Goal: Task Accomplishment & Management: Complete application form

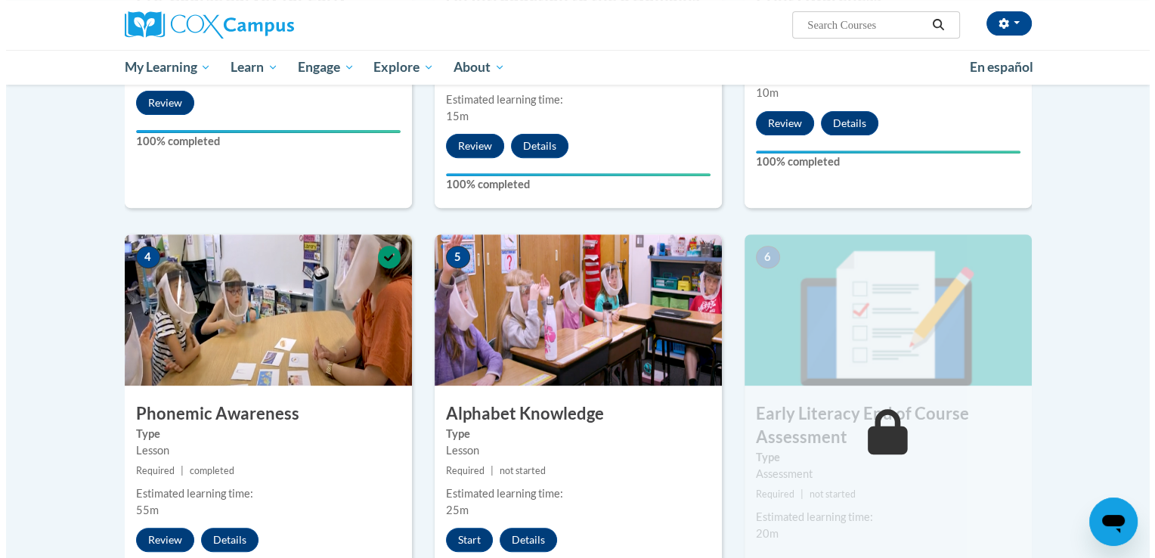
scroll to position [627, 0]
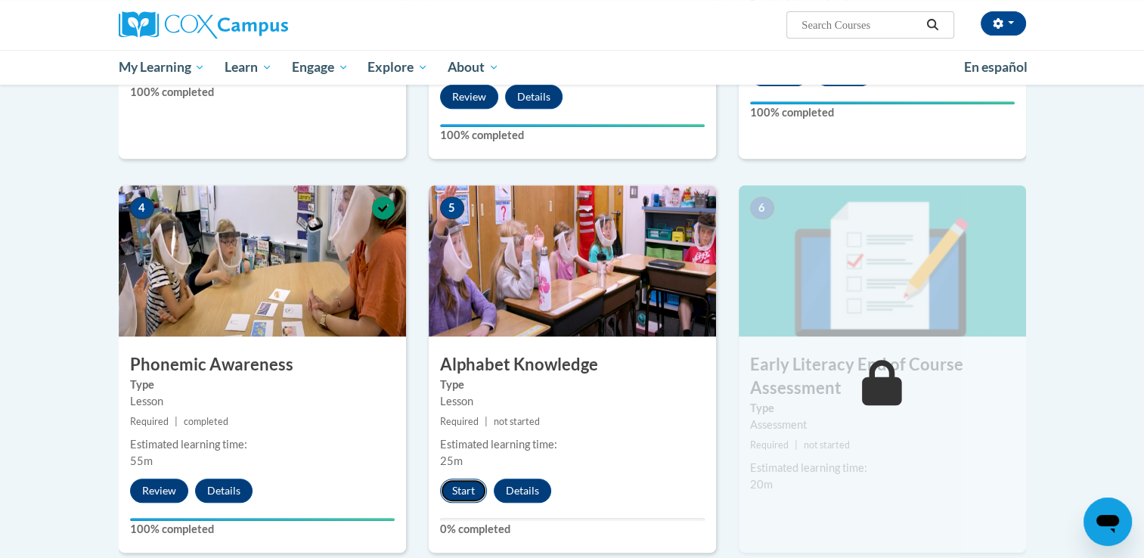
click at [455, 485] on button "Start" at bounding box center [463, 491] width 47 height 24
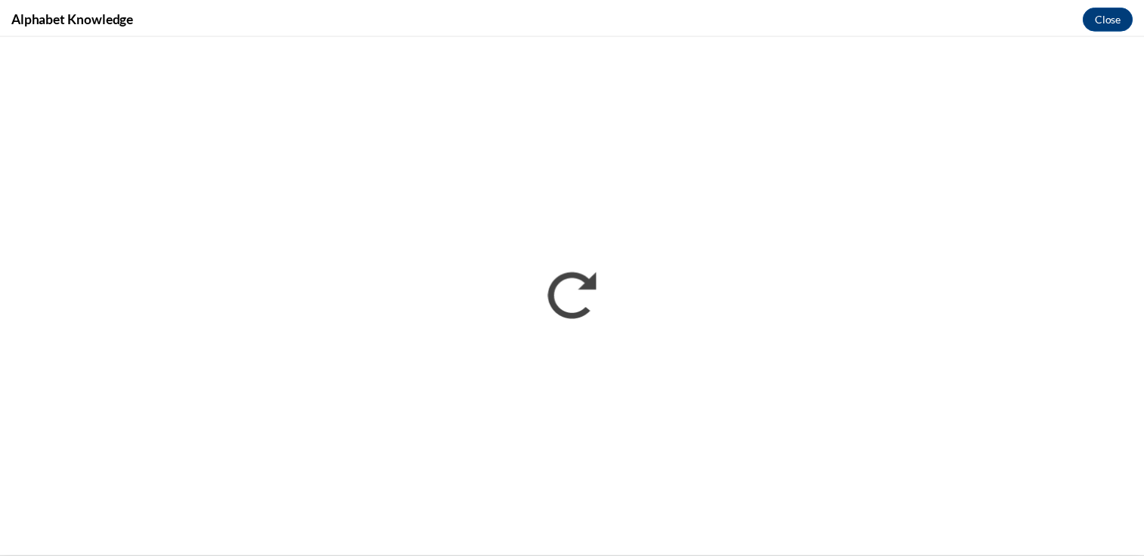
scroll to position [0, 0]
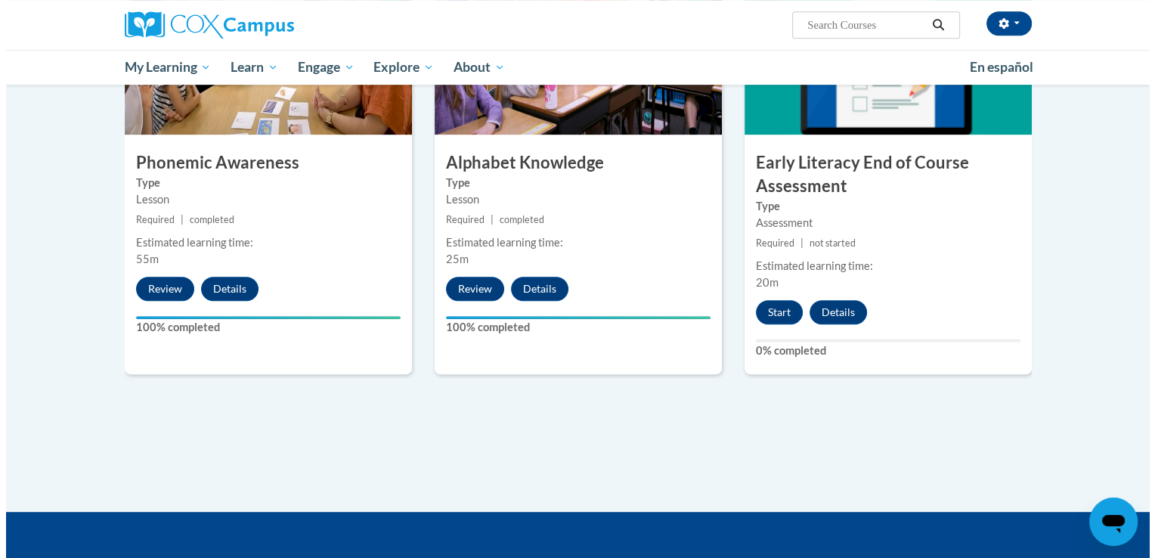
scroll to position [871, 0]
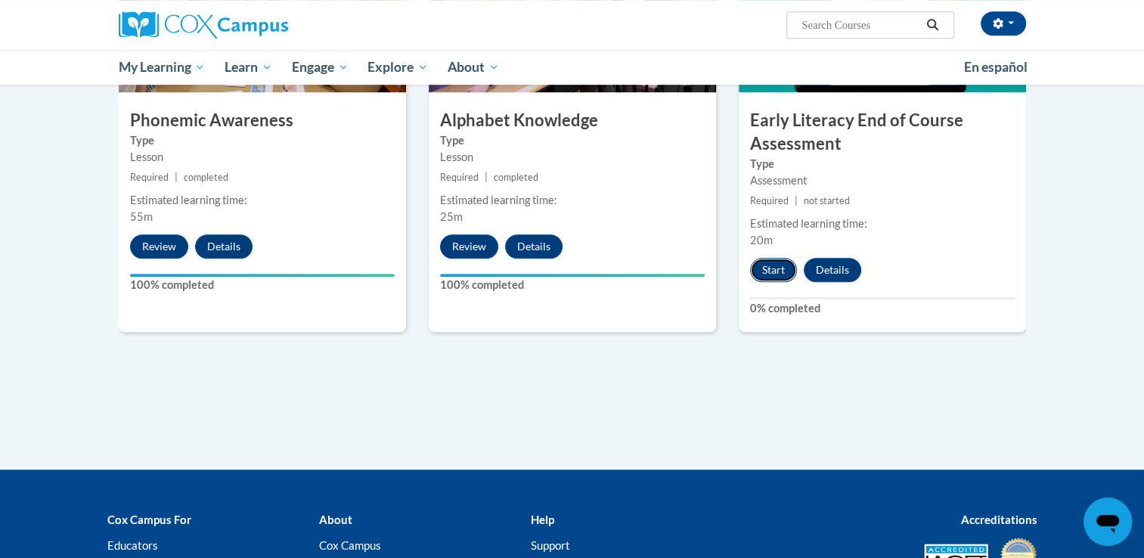
click at [783, 265] on button "Start" at bounding box center [773, 270] width 47 height 24
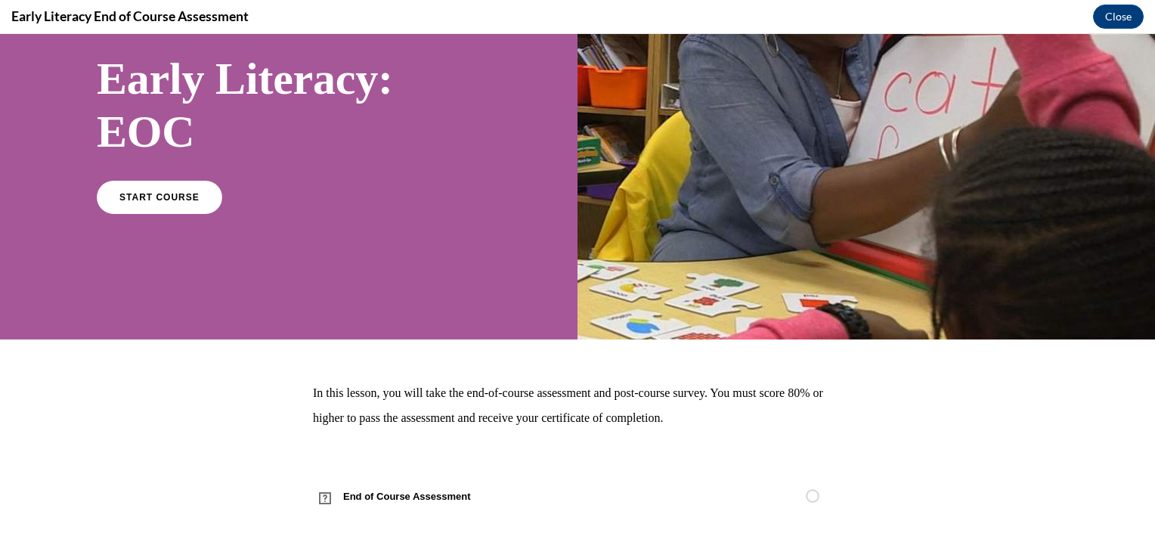
scroll to position [48, 0]
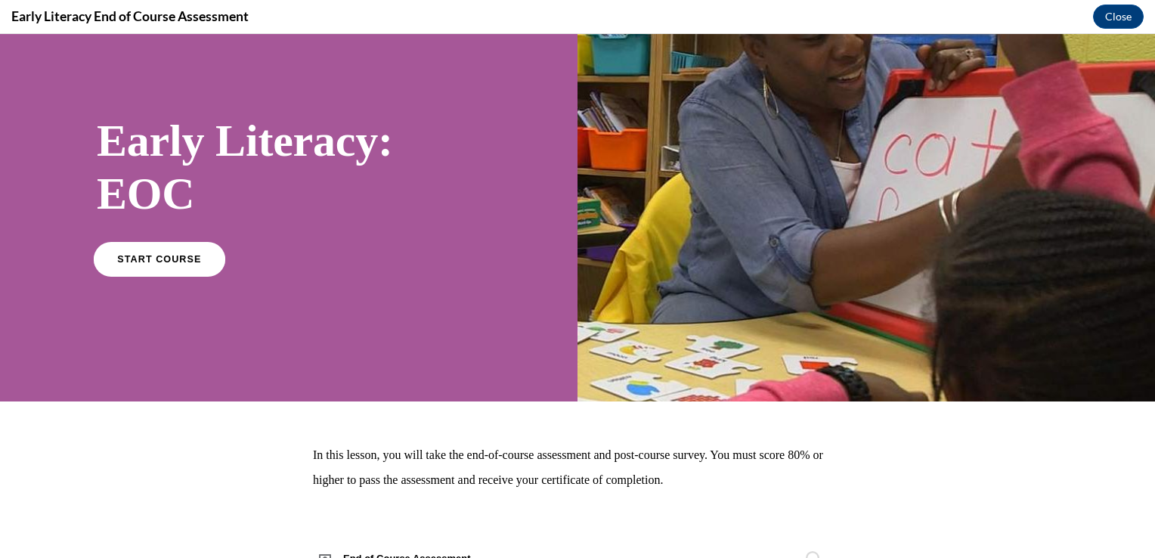
click at [204, 272] on link "START COURSE" at bounding box center [160, 258] width 132 height 35
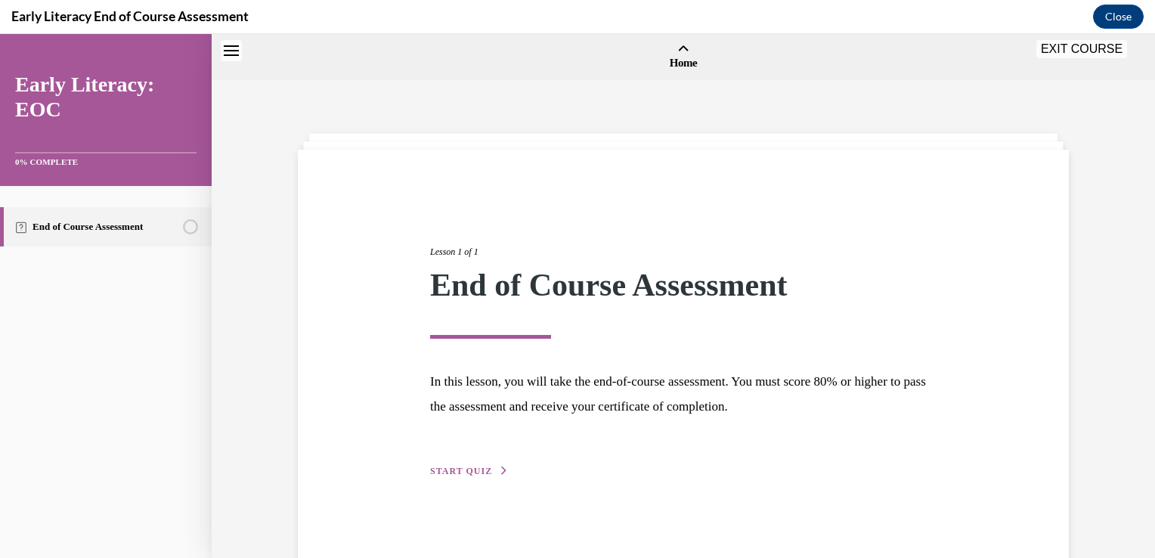
scroll to position [47, 0]
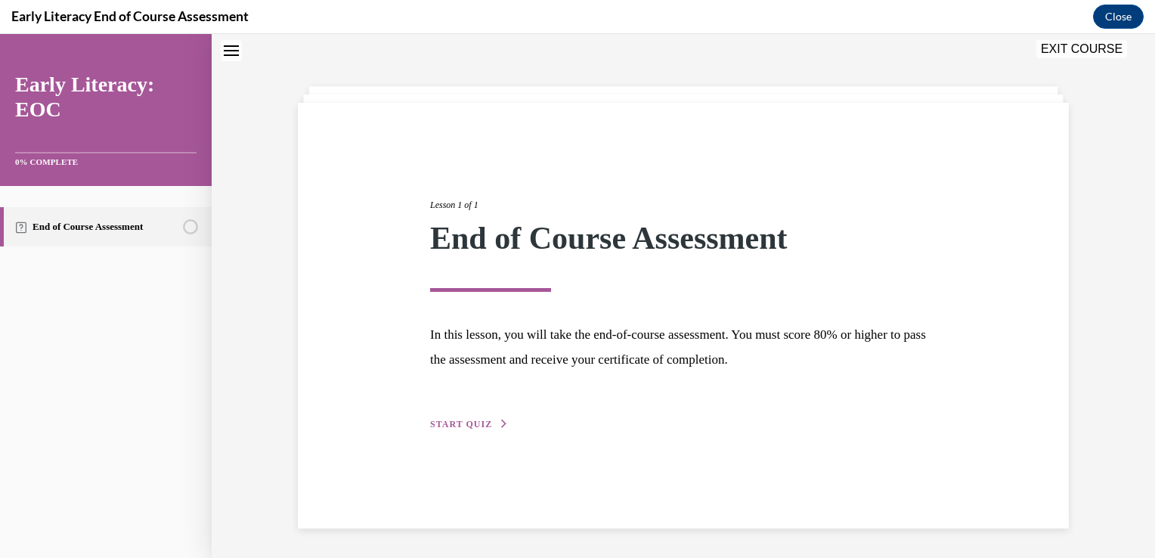
click at [470, 426] on span "START QUIZ" at bounding box center [461, 424] width 62 height 11
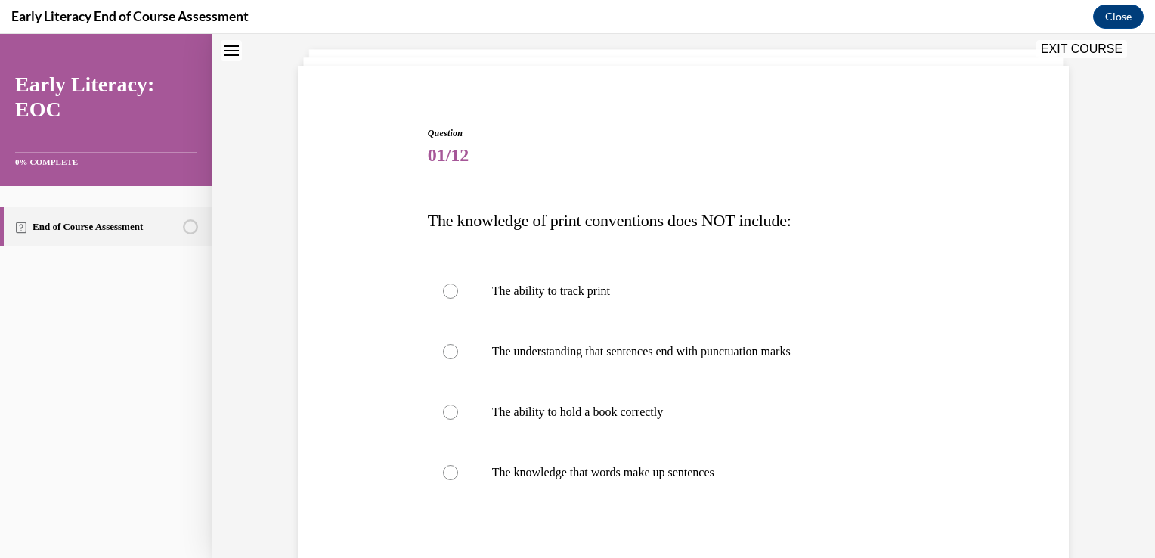
scroll to position [85, 0]
click at [597, 292] on p "The ability to track print" at bounding box center [697, 290] width 410 height 15
drag, startPoint x: 676, startPoint y: 476, endPoint x: 445, endPoint y: 477, distance: 231.3
click at [445, 477] on div at bounding box center [450, 471] width 15 height 15
click at [438, 298] on div at bounding box center [684, 290] width 512 height 60
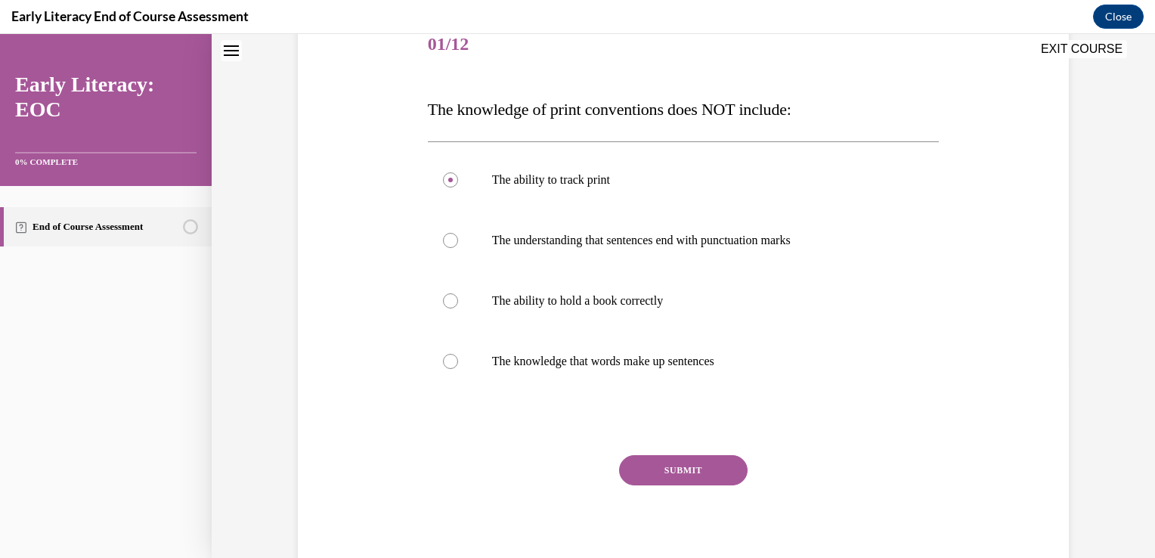
scroll to position [197, 0]
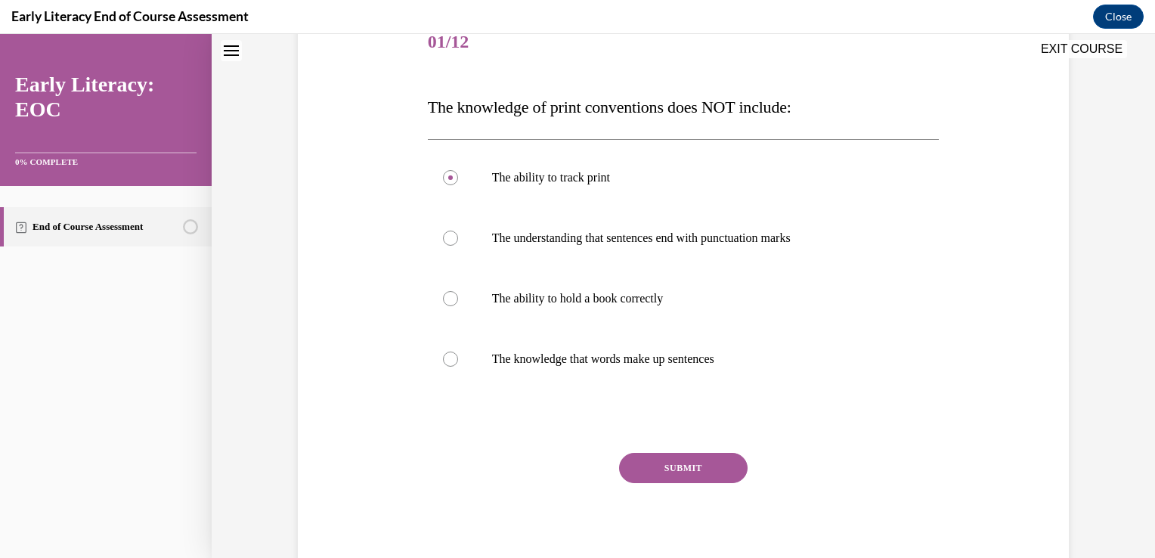
click at [683, 472] on button "SUBMIT" at bounding box center [683, 468] width 129 height 30
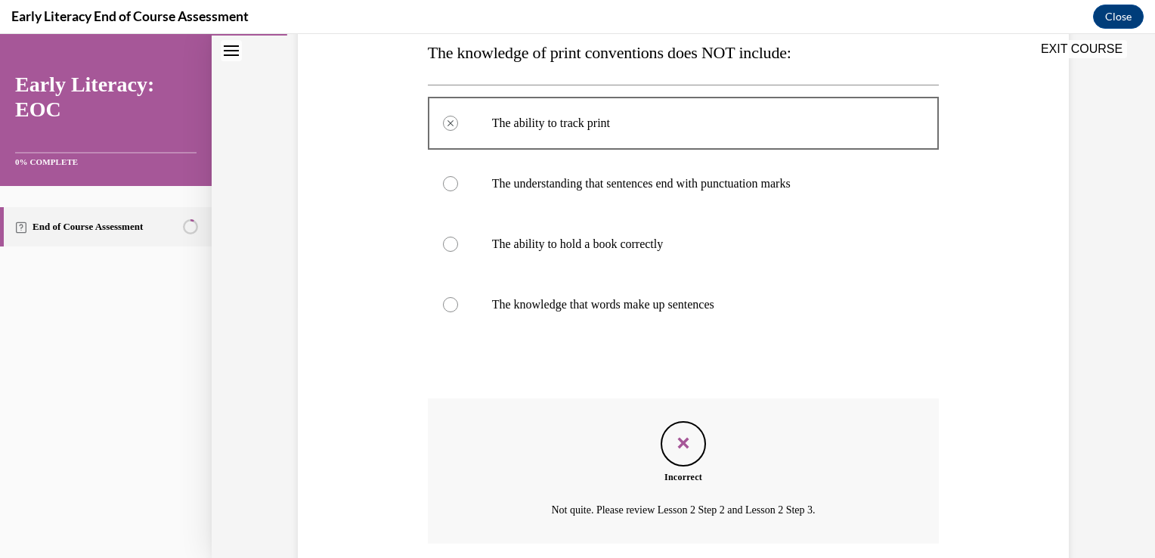
scroll to position [247, 0]
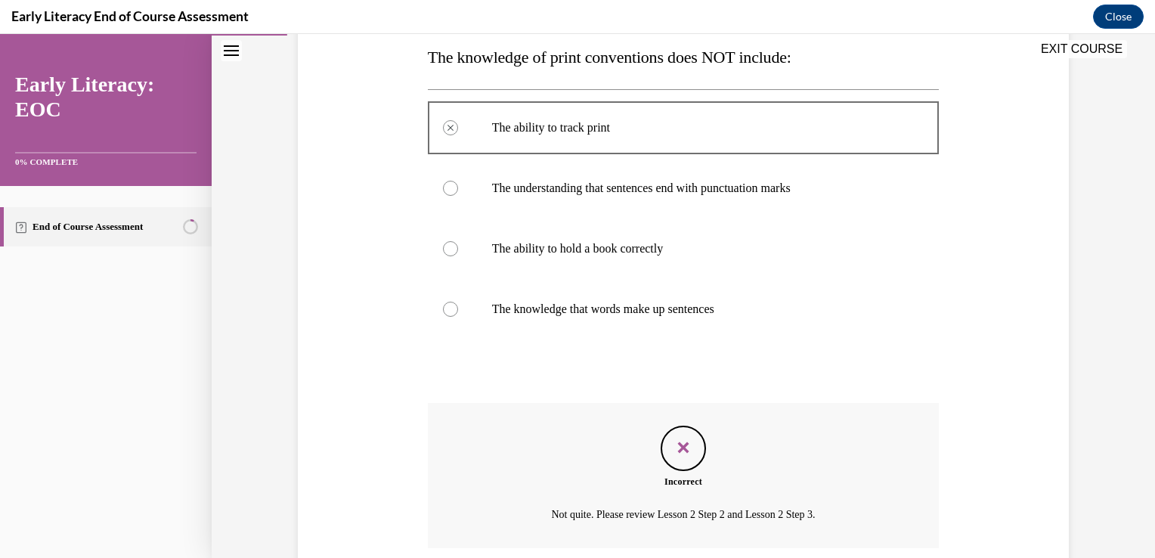
click at [445, 305] on div at bounding box center [450, 309] width 15 height 15
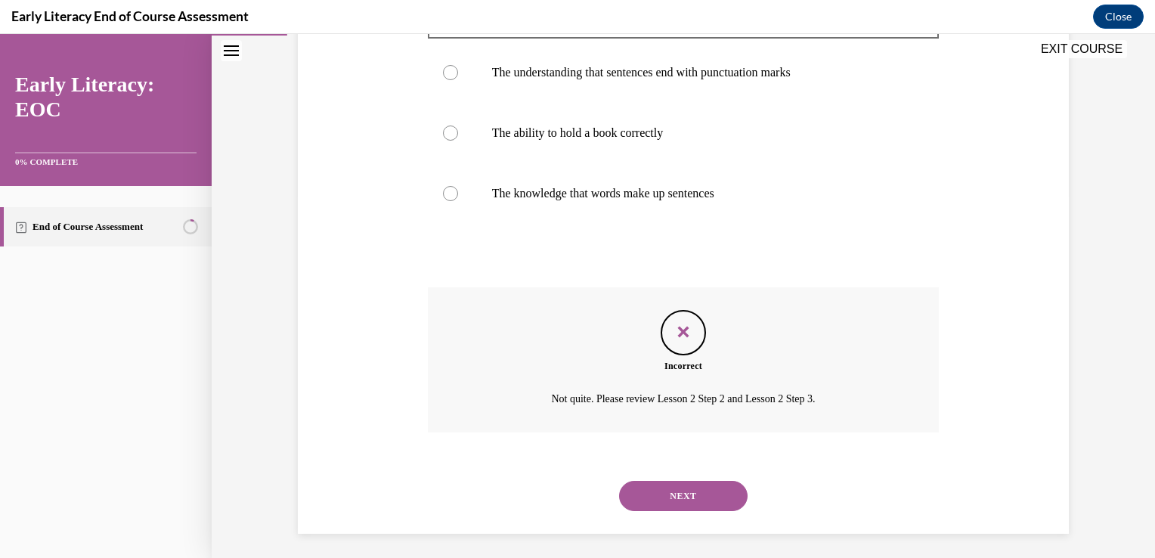
scroll to position [365, 0]
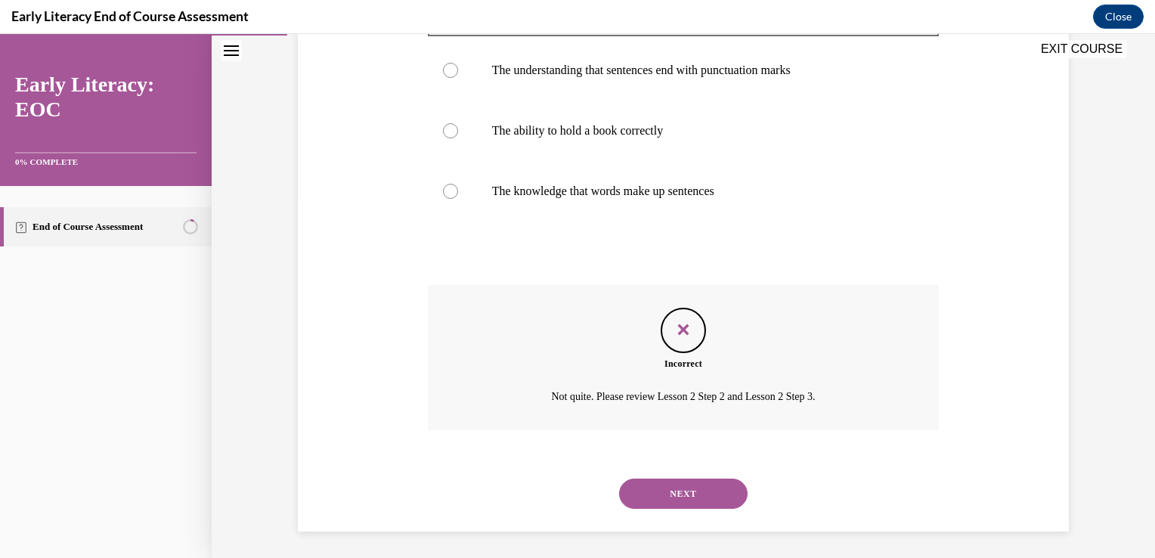
click at [719, 494] on button "NEXT" at bounding box center [683, 494] width 129 height 30
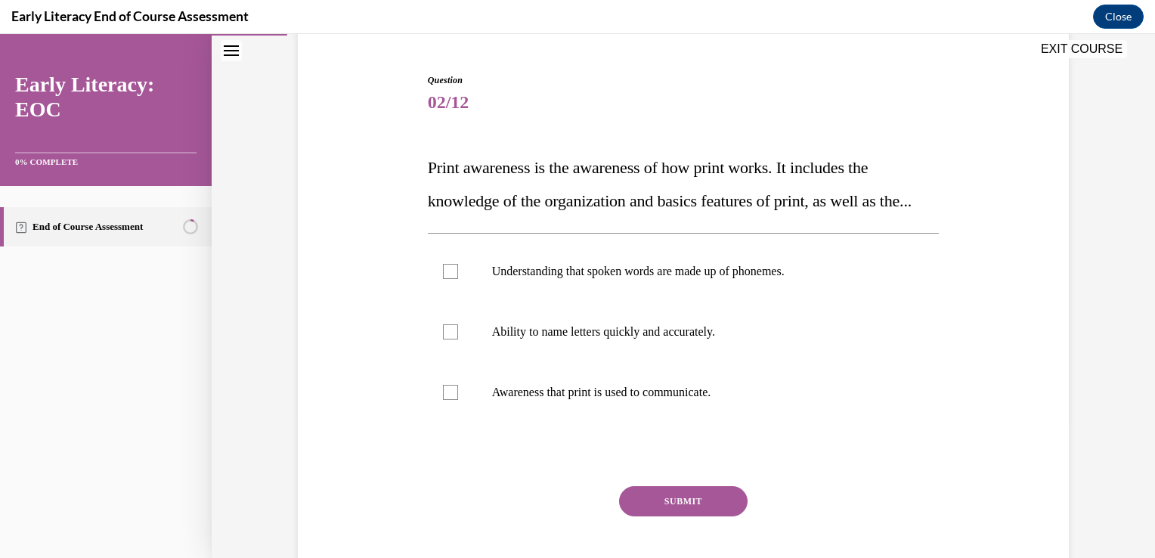
scroll to position [138, 0]
drag, startPoint x: 564, startPoint y: 431, endPoint x: 446, endPoint y: 426, distance: 118.1
click at [446, 398] on div at bounding box center [450, 390] width 15 height 15
click at [714, 515] on button "SUBMIT" at bounding box center [683, 500] width 129 height 30
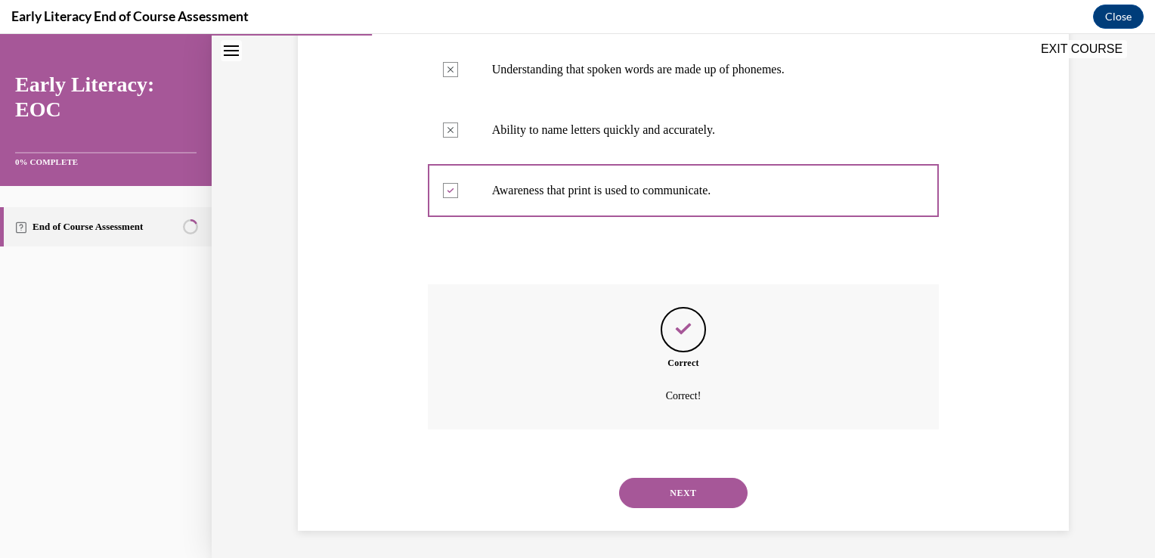
scroll to position [374, 0]
click at [696, 494] on button "NEXT" at bounding box center [683, 490] width 129 height 30
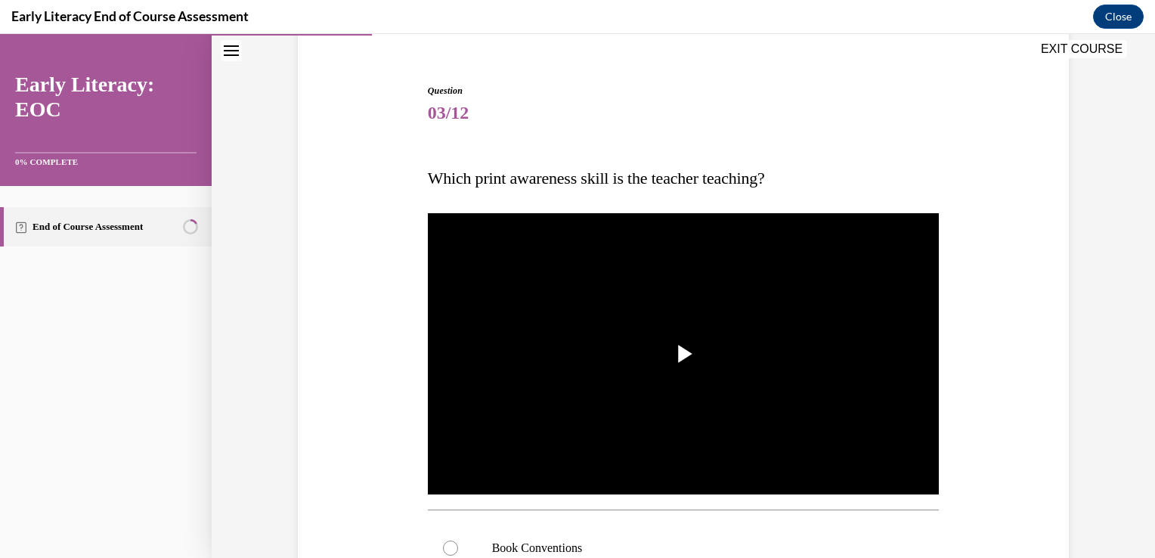
scroll to position [139, 0]
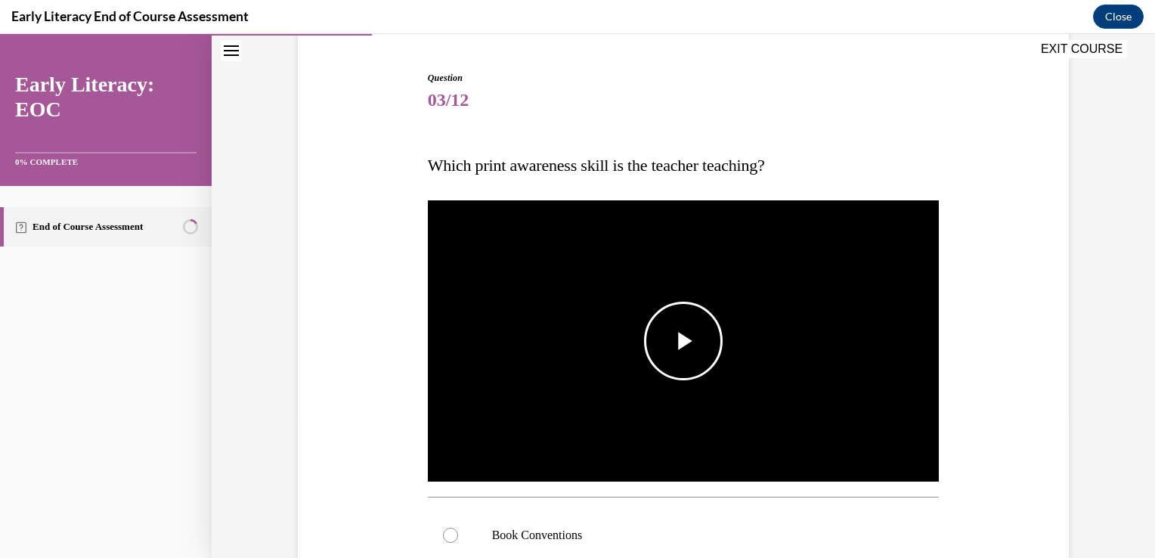
click at [683, 341] on span "Video player" at bounding box center [683, 341] width 0 height 0
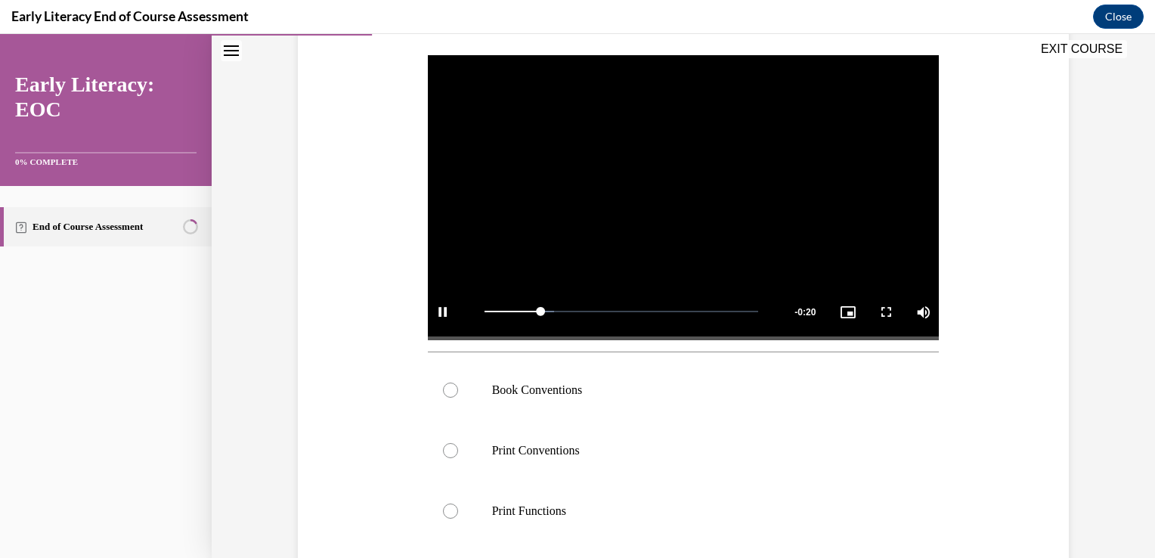
scroll to position [286, 0]
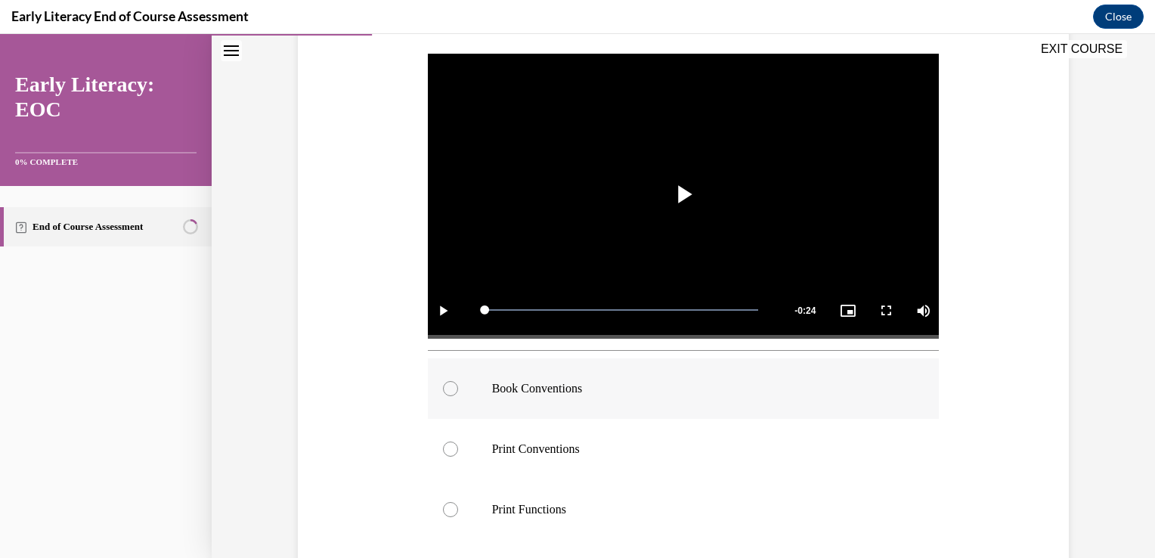
click at [457, 383] on div at bounding box center [684, 388] width 512 height 60
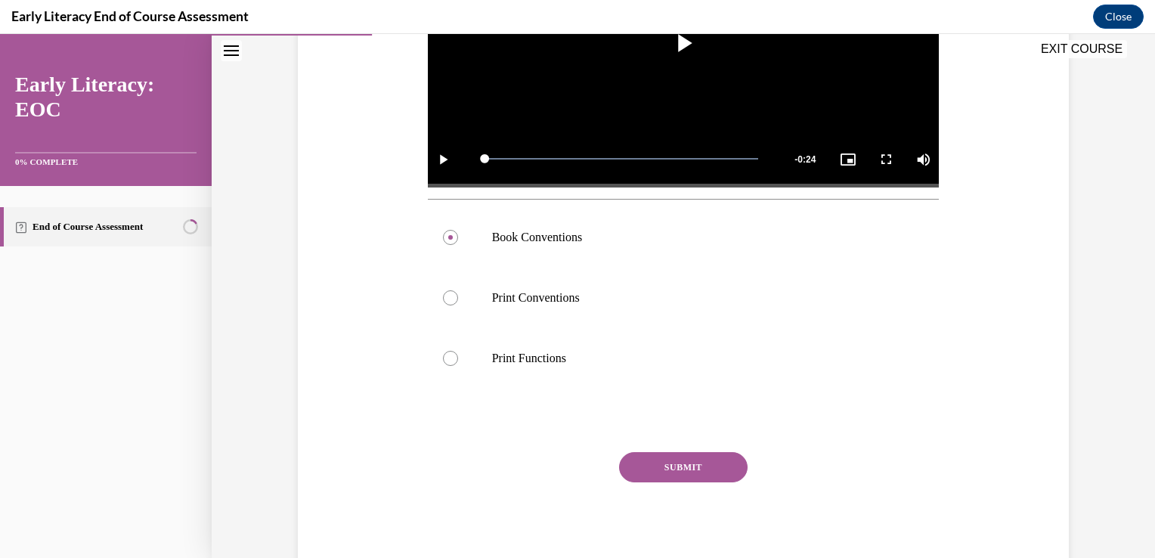
click at [736, 464] on button "SUBMIT" at bounding box center [683, 467] width 129 height 30
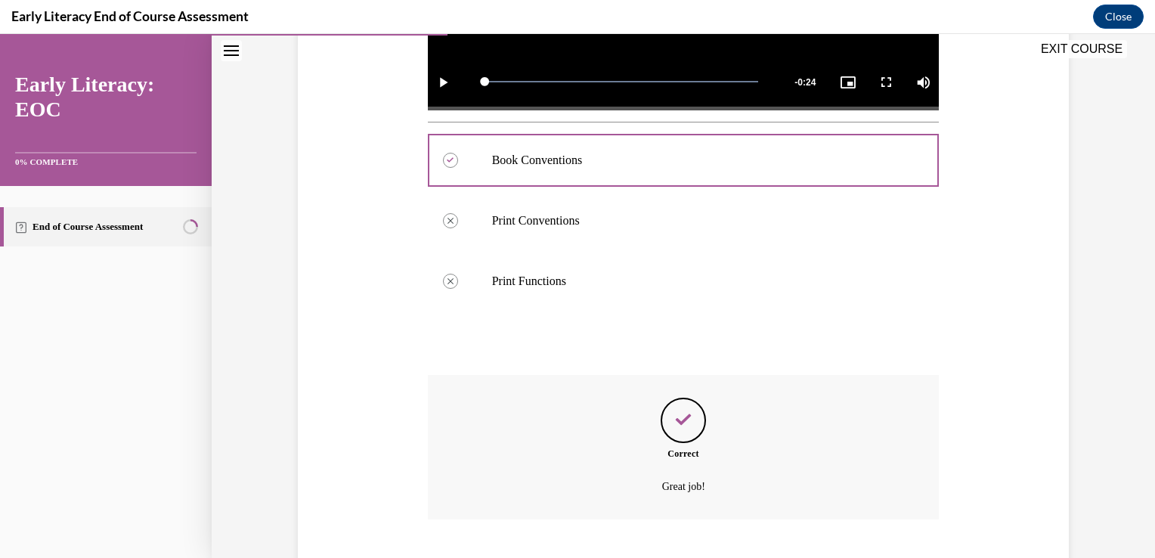
scroll to position [606, 0]
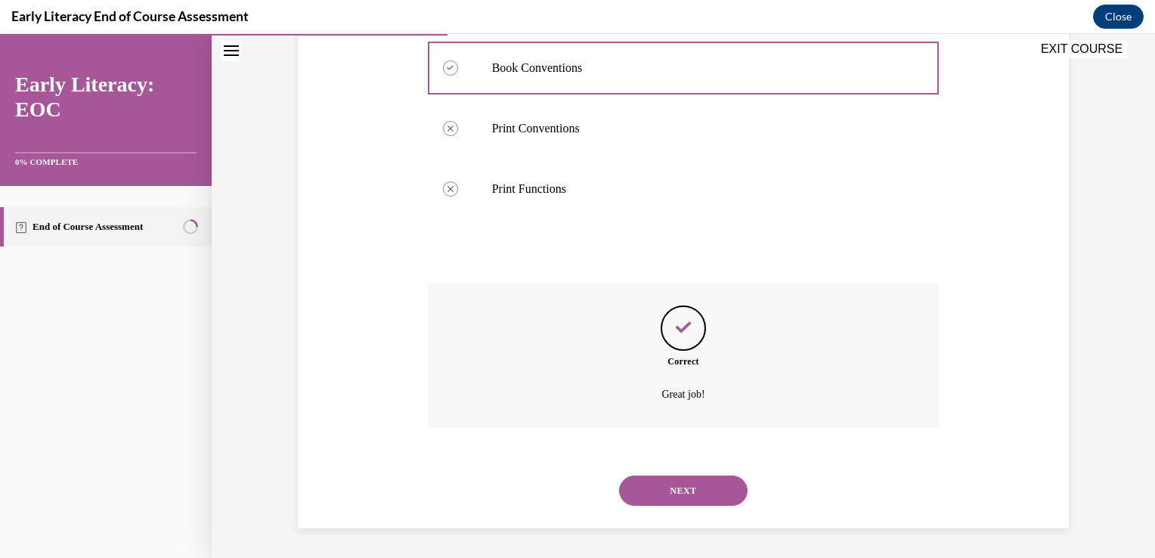
click at [701, 493] on button "NEXT" at bounding box center [683, 491] width 129 height 30
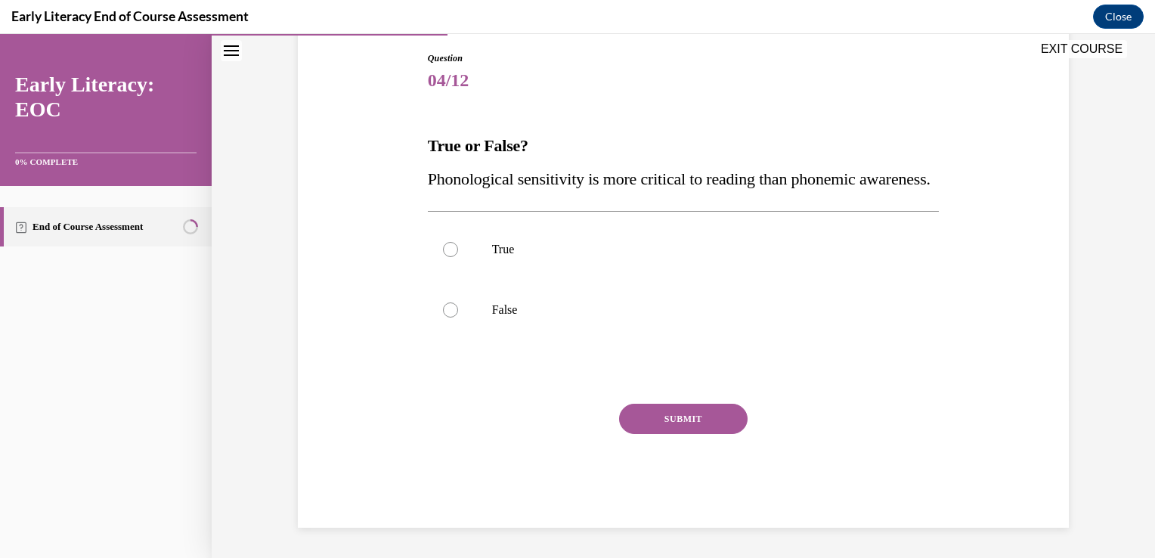
scroll to position [168, 0]
click at [443, 318] on div at bounding box center [450, 309] width 15 height 15
click at [673, 434] on button "SUBMIT" at bounding box center [683, 419] width 129 height 30
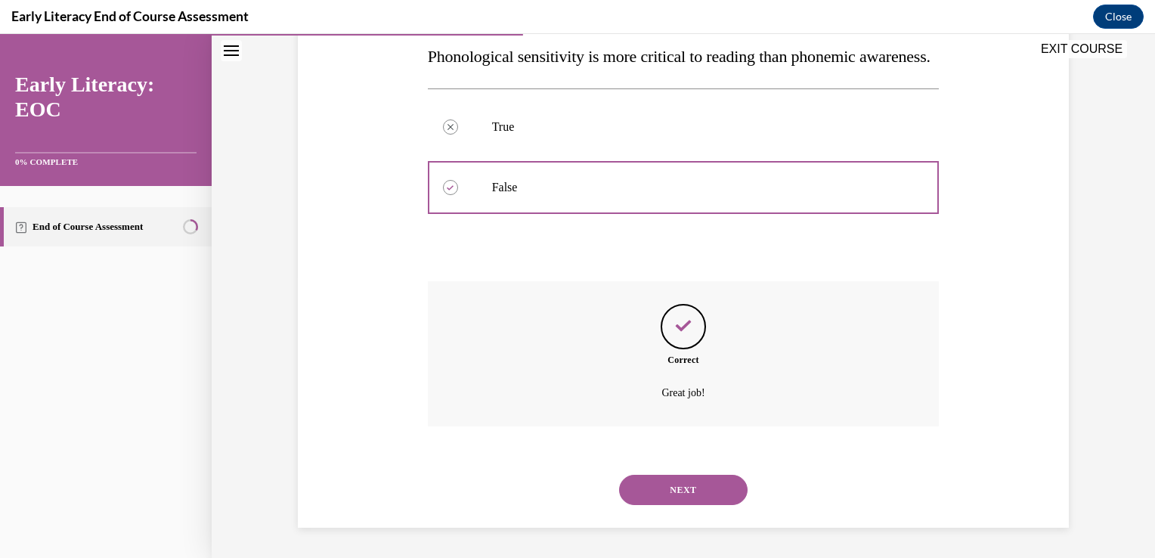
scroll to position [314, 0]
click at [672, 488] on button "NEXT" at bounding box center [683, 490] width 129 height 30
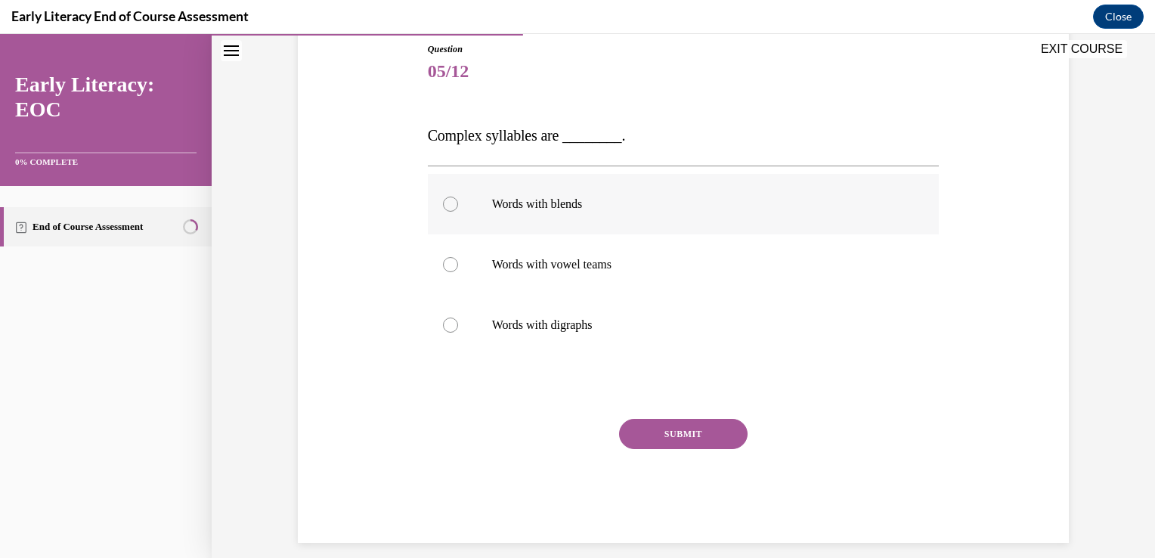
click at [564, 197] on p "Words with blends" at bounding box center [697, 204] width 410 height 15
click at [659, 432] on button "SUBMIT" at bounding box center [683, 434] width 129 height 30
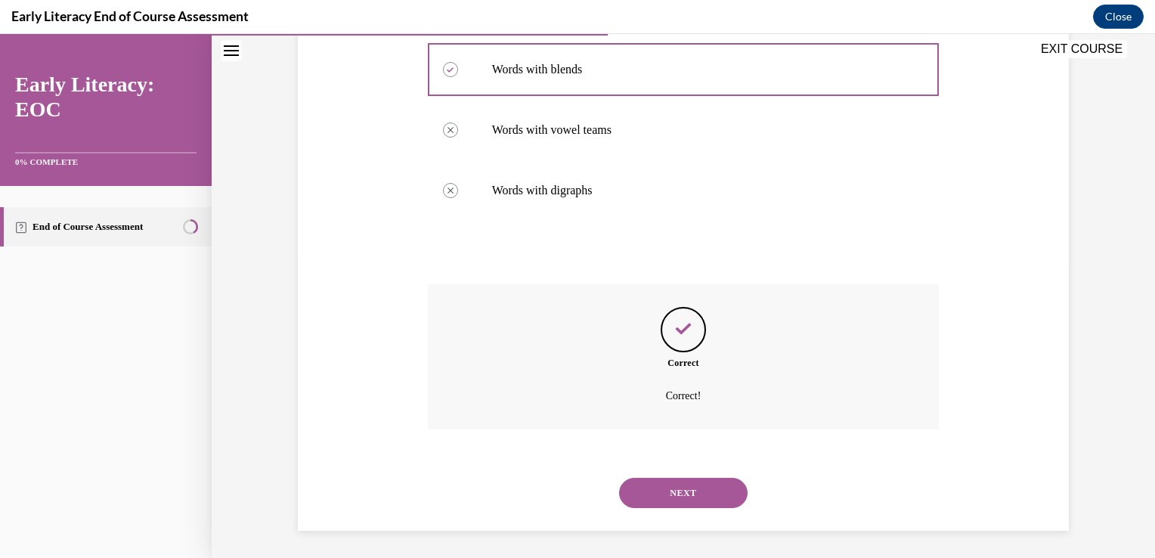
scroll to position [305, 0]
click at [717, 490] on button "NEXT" at bounding box center [683, 491] width 129 height 30
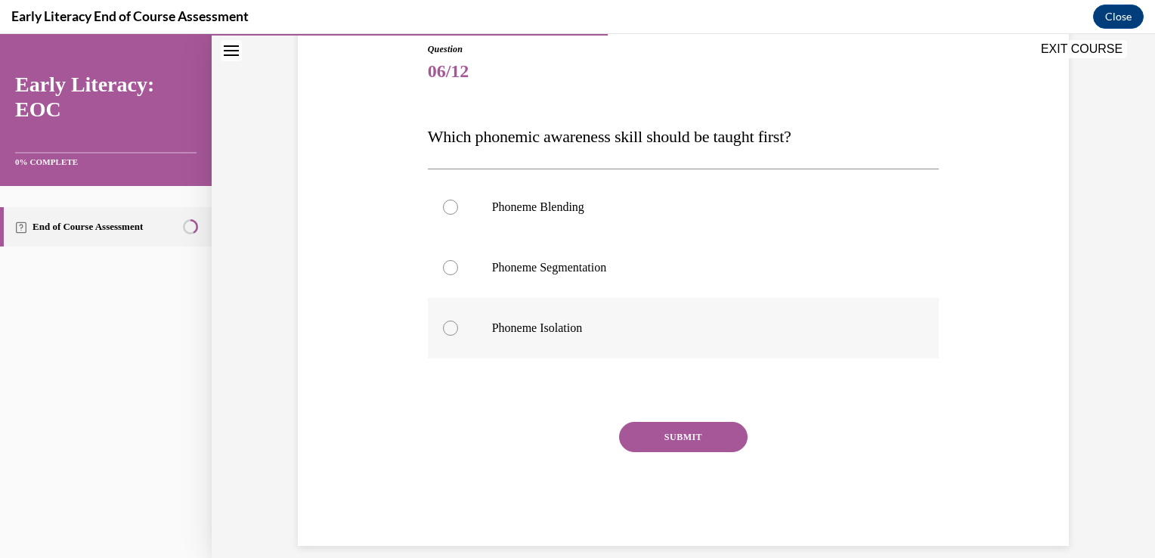
click at [541, 328] on p "Phoneme Isolation" at bounding box center [697, 328] width 410 height 15
click at [645, 416] on div "Question 06/12 Which phonemic awareness skill should be taught first? Phoneme B…" at bounding box center [684, 293] width 512 height 503
click at [643, 429] on button "SUBMIT" at bounding box center [683, 437] width 129 height 30
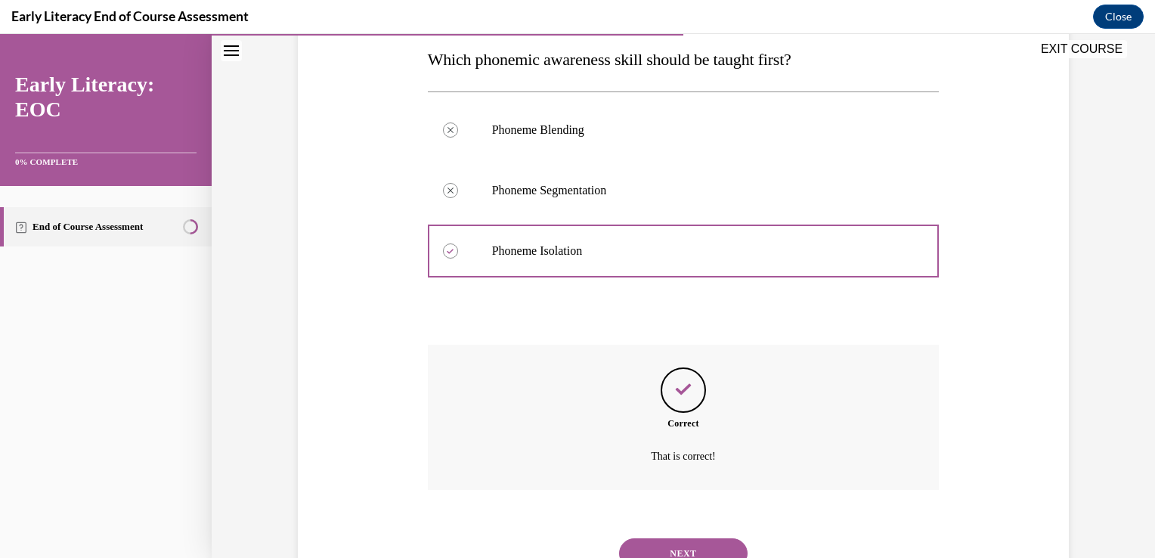
scroll to position [308, 0]
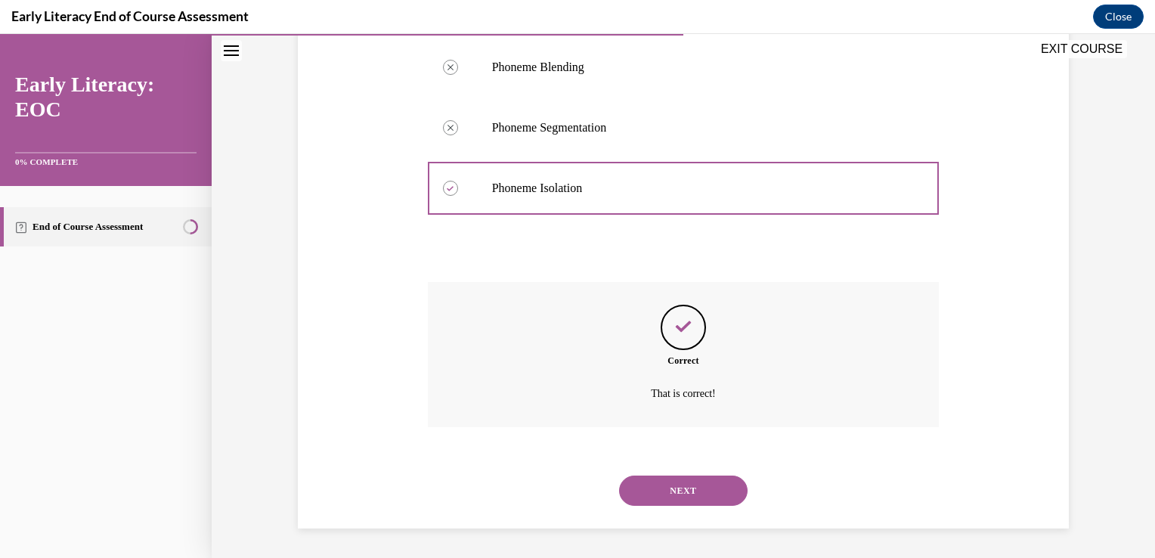
click at [692, 480] on button "NEXT" at bounding box center [683, 491] width 129 height 30
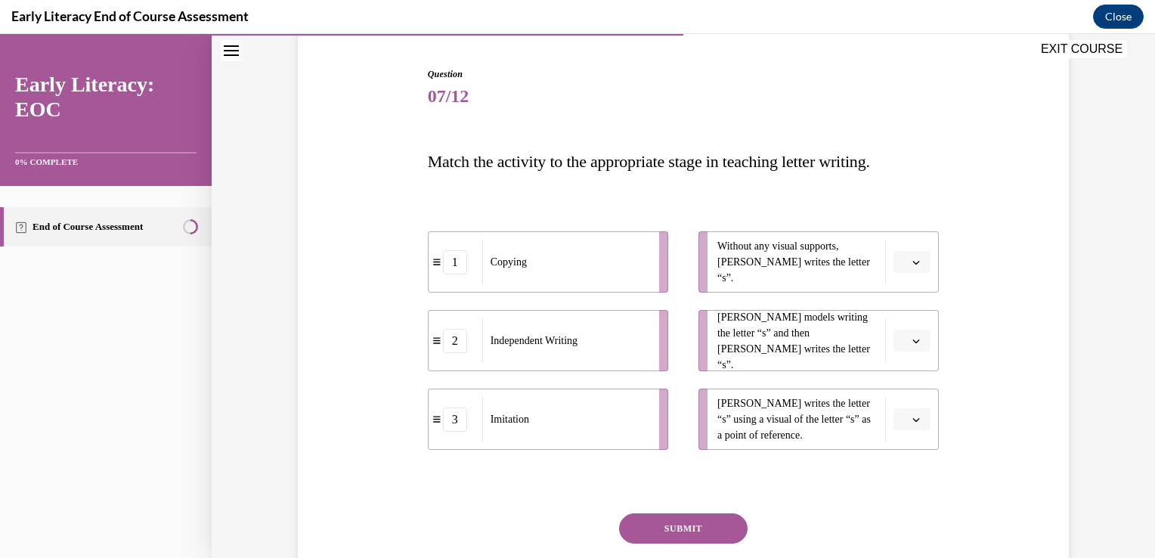
scroll to position [151, 0]
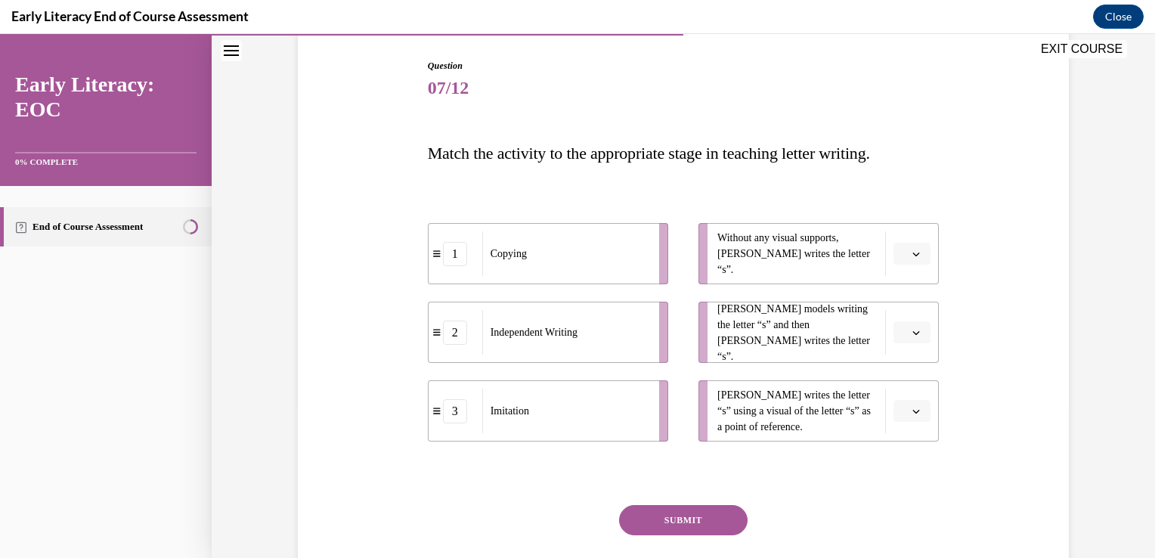
click at [920, 330] on button "button" at bounding box center [912, 332] width 37 height 23
click at [913, 448] on div "3" at bounding box center [905, 457] width 38 height 30
click at [919, 259] on button "button" at bounding box center [912, 254] width 37 height 23
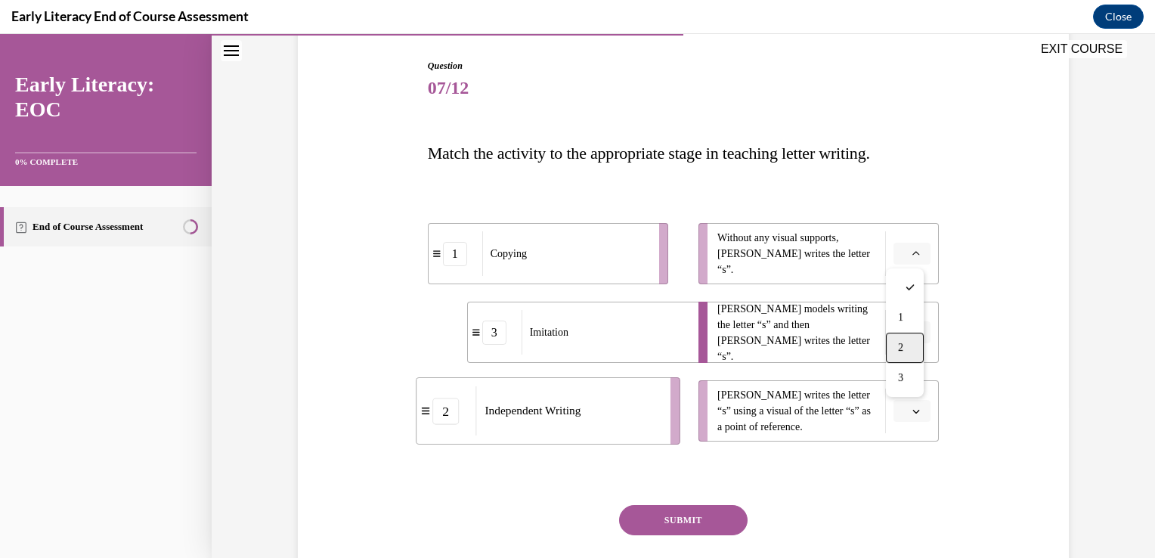
click at [917, 358] on div "2" at bounding box center [905, 348] width 38 height 30
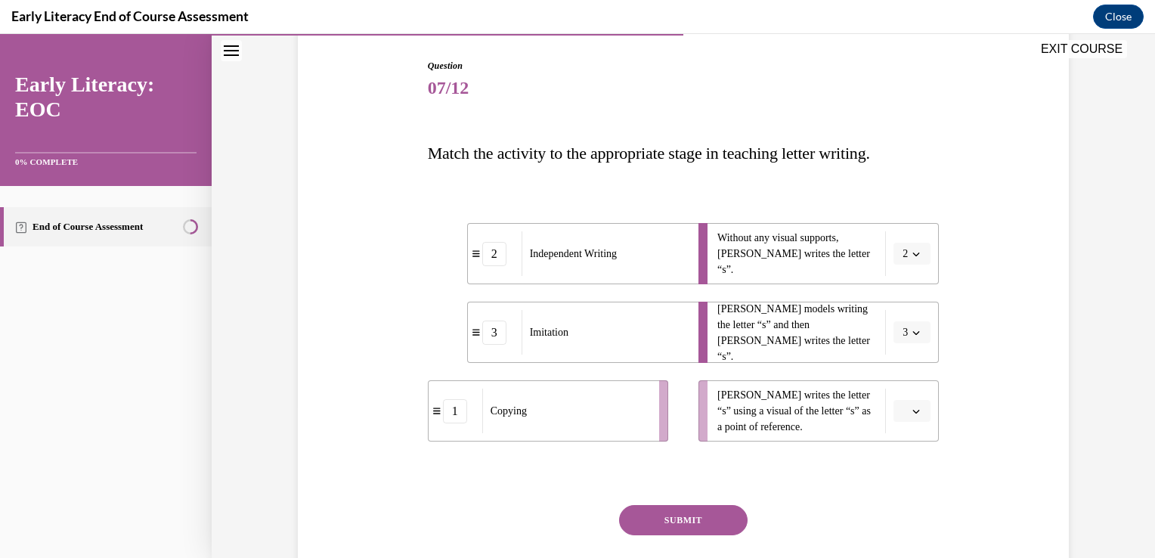
click at [922, 407] on button "button" at bounding box center [912, 411] width 37 height 23
click at [910, 469] on div "1" at bounding box center [905, 475] width 38 height 30
click at [705, 513] on button "SUBMIT" at bounding box center [683, 520] width 129 height 30
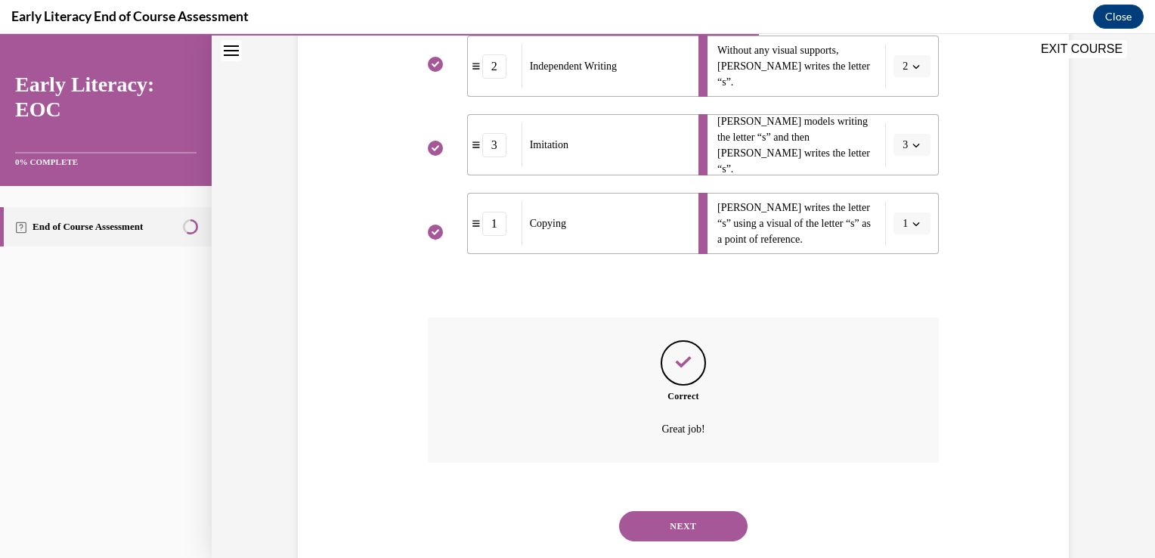
scroll to position [374, 0]
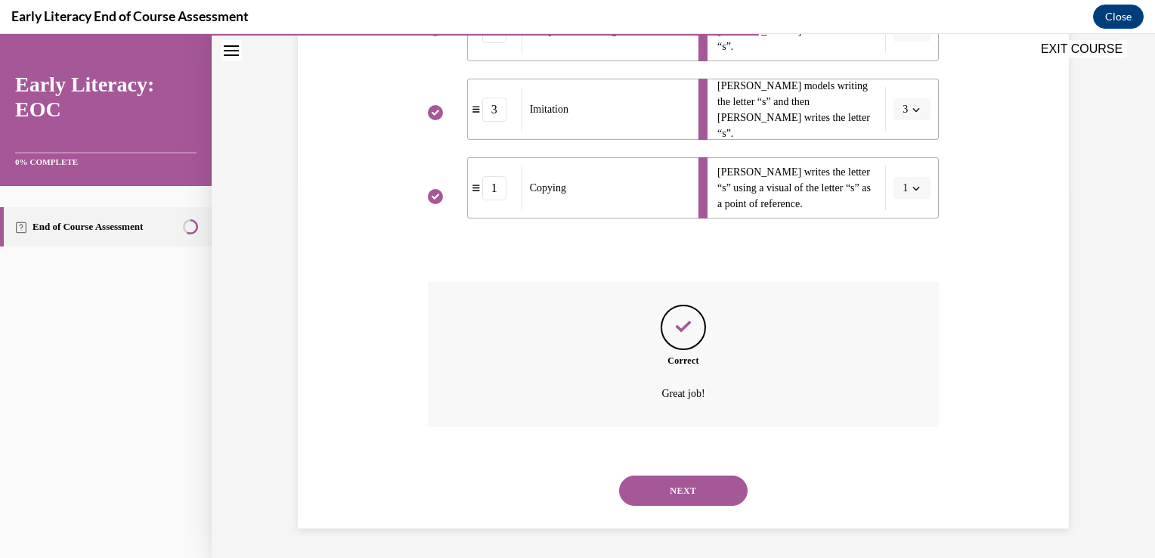
click at [702, 497] on button "NEXT" at bounding box center [683, 491] width 129 height 30
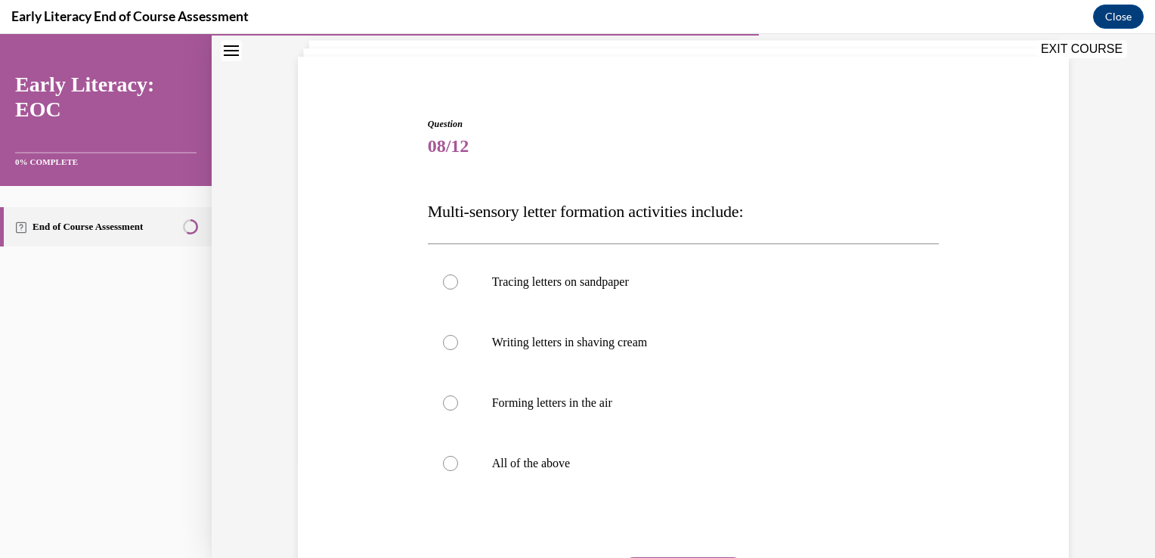
scroll to position [97, 0]
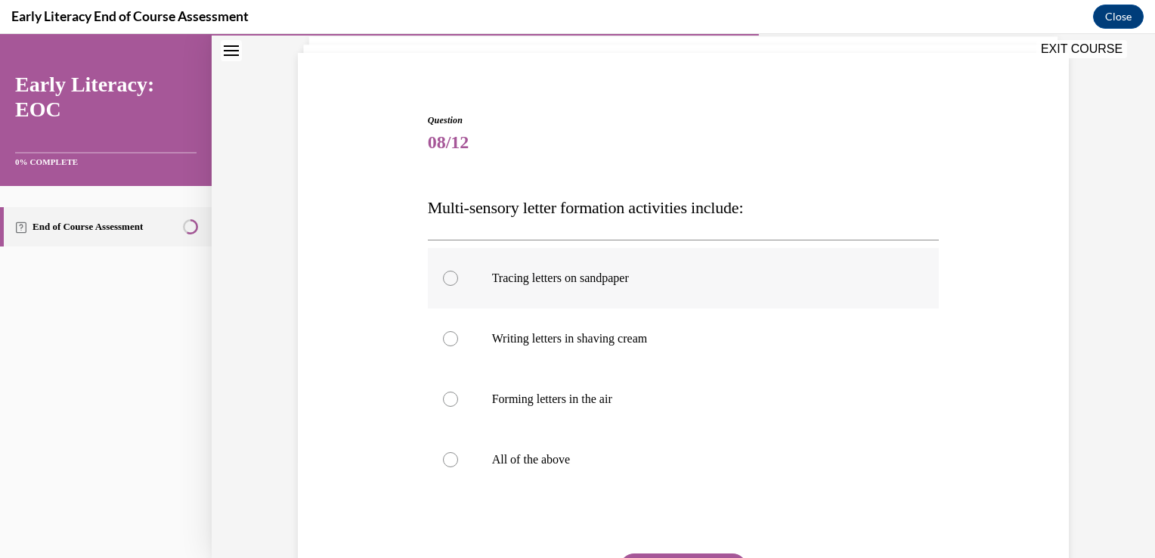
click at [602, 271] on p "Tracing letters on sandpaper" at bounding box center [697, 278] width 410 height 15
click at [603, 331] on p "Writing letters in shaving cream" at bounding box center [697, 338] width 410 height 15
click at [581, 408] on div at bounding box center [684, 399] width 512 height 60
click at [440, 469] on div at bounding box center [684, 459] width 512 height 60
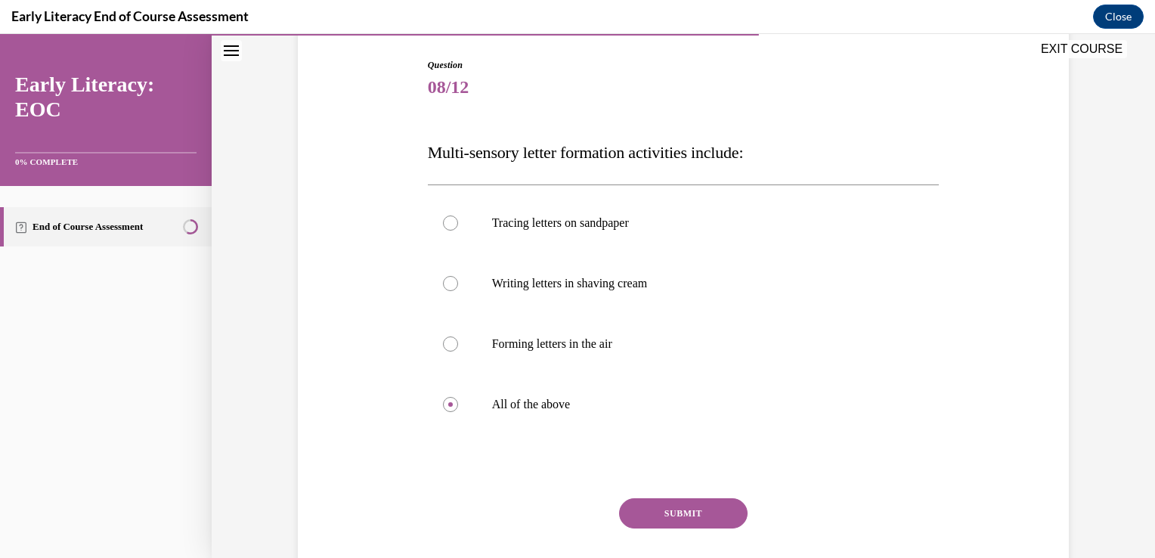
click at [695, 493] on div "Question 08/12 Multi-sensory letter formation activities include: Tracing lette…" at bounding box center [684, 340] width 512 height 564
click at [690, 500] on button "SUBMIT" at bounding box center [683, 513] width 129 height 30
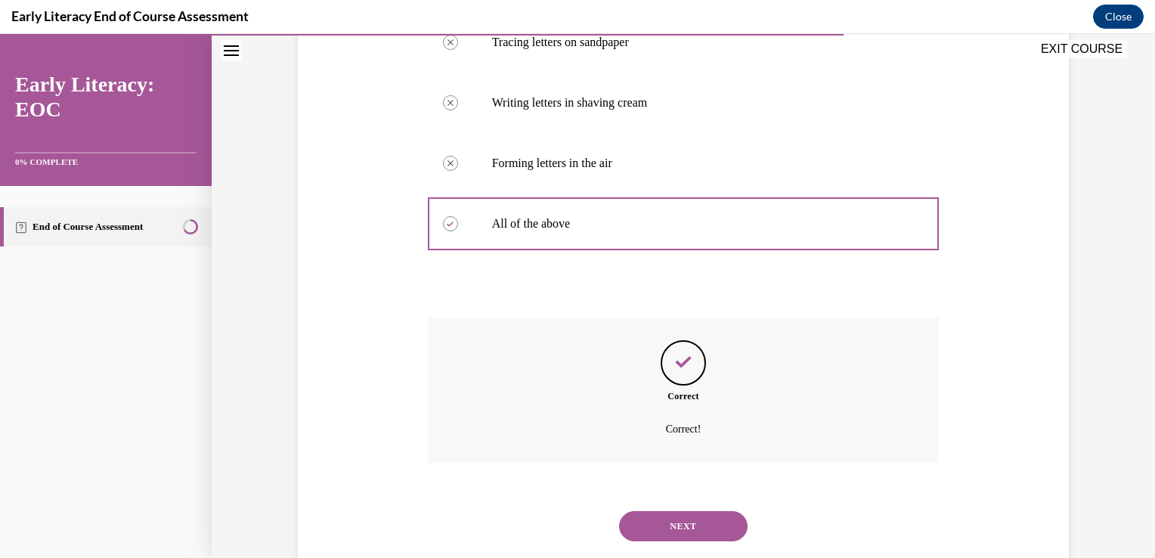
scroll to position [368, 0]
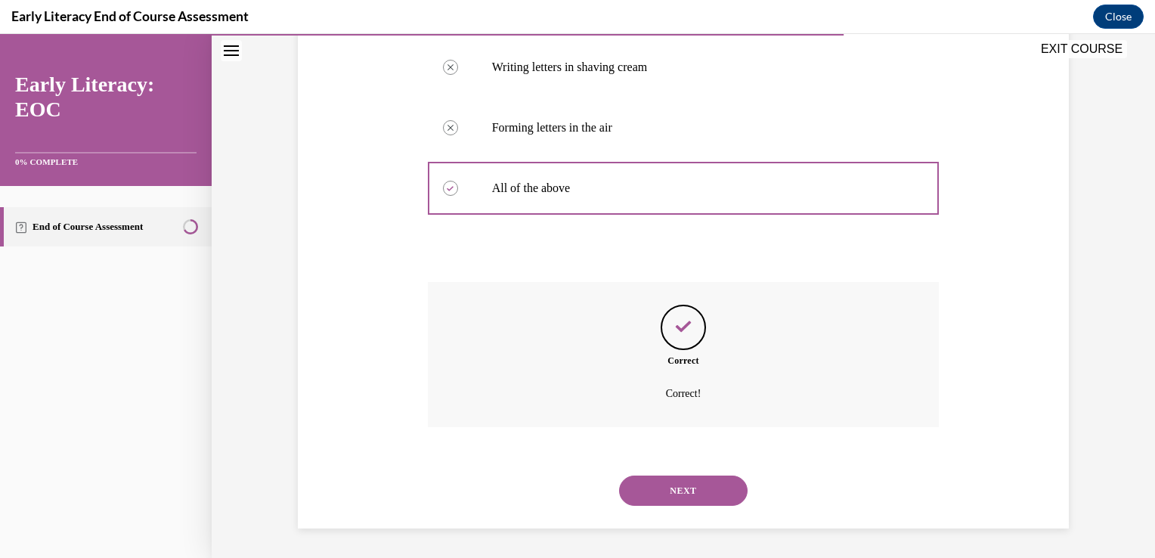
click at [693, 497] on button "NEXT" at bounding box center [683, 491] width 129 height 30
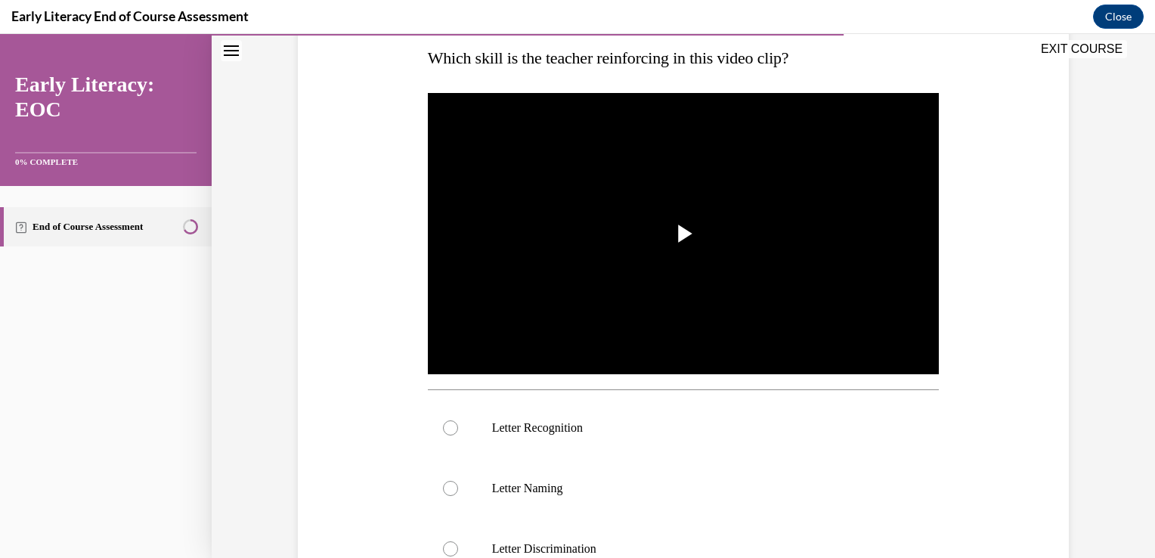
scroll to position [252, 0]
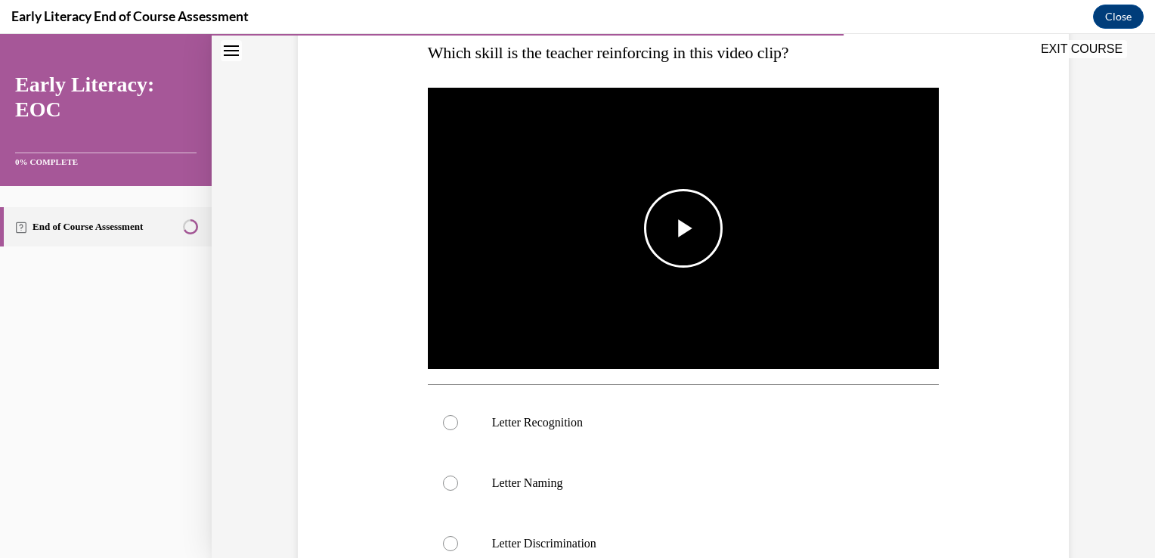
click at [696, 271] on img "Video player" at bounding box center [684, 229] width 512 height 288
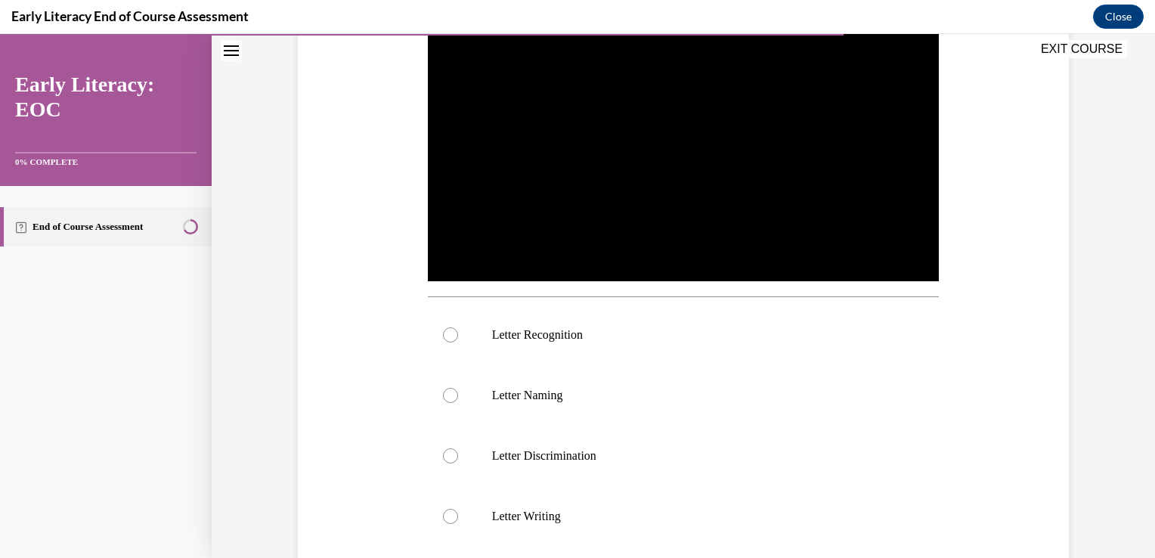
scroll to position [342, 0]
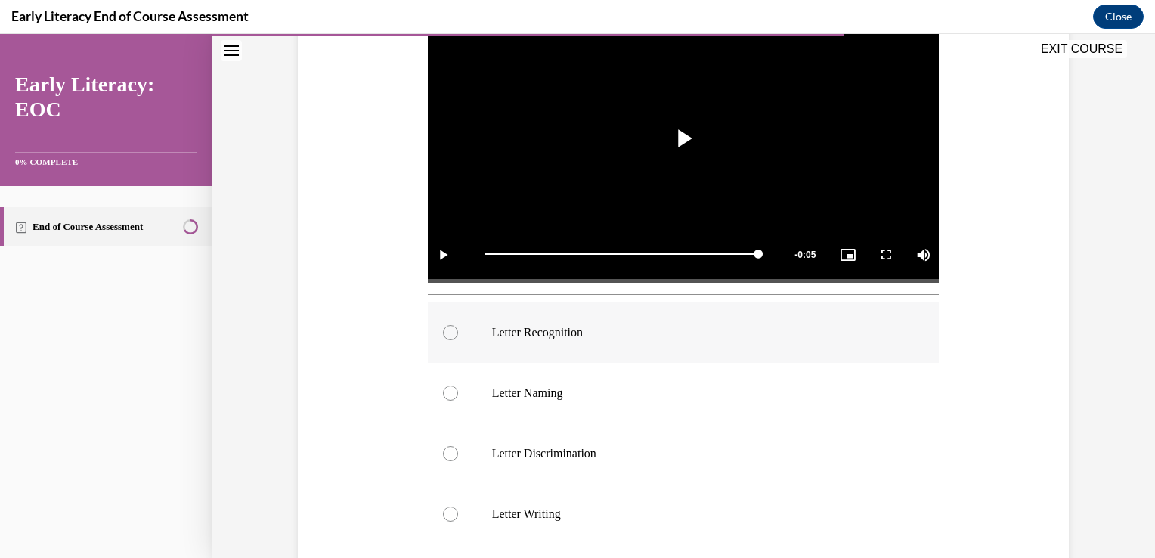
click at [448, 333] on div at bounding box center [450, 332] width 15 height 15
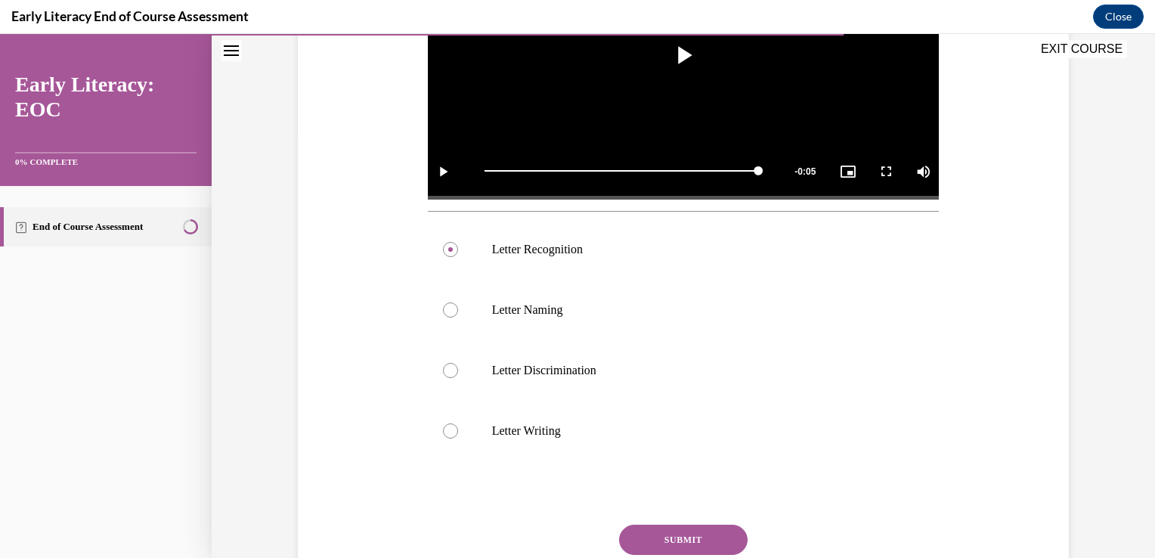
scroll to position [437, 0]
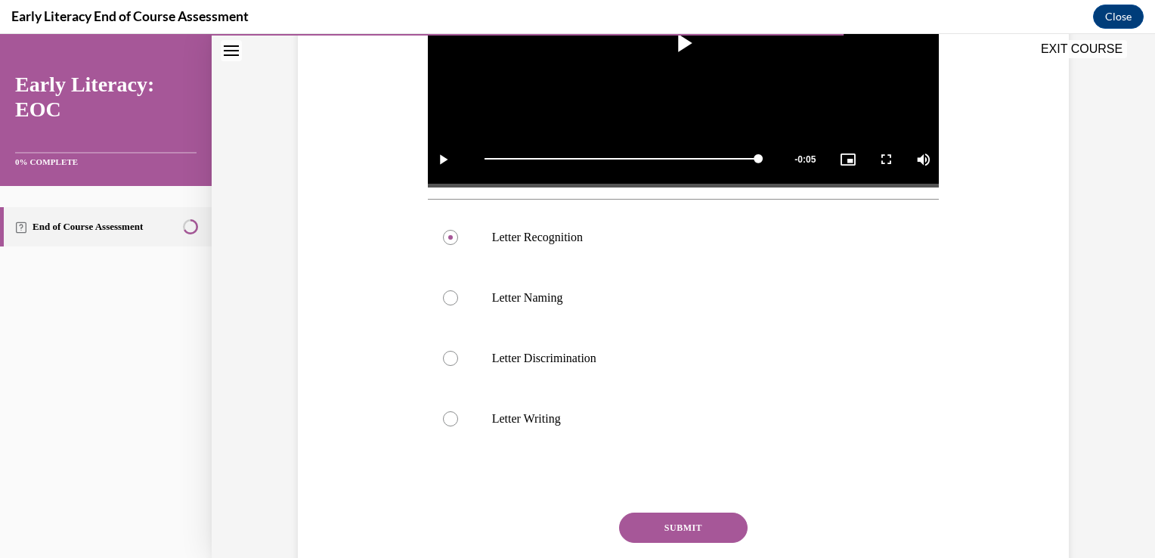
click at [658, 525] on button "SUBMIT" at bounding box center [683, 528] width 129 height 30
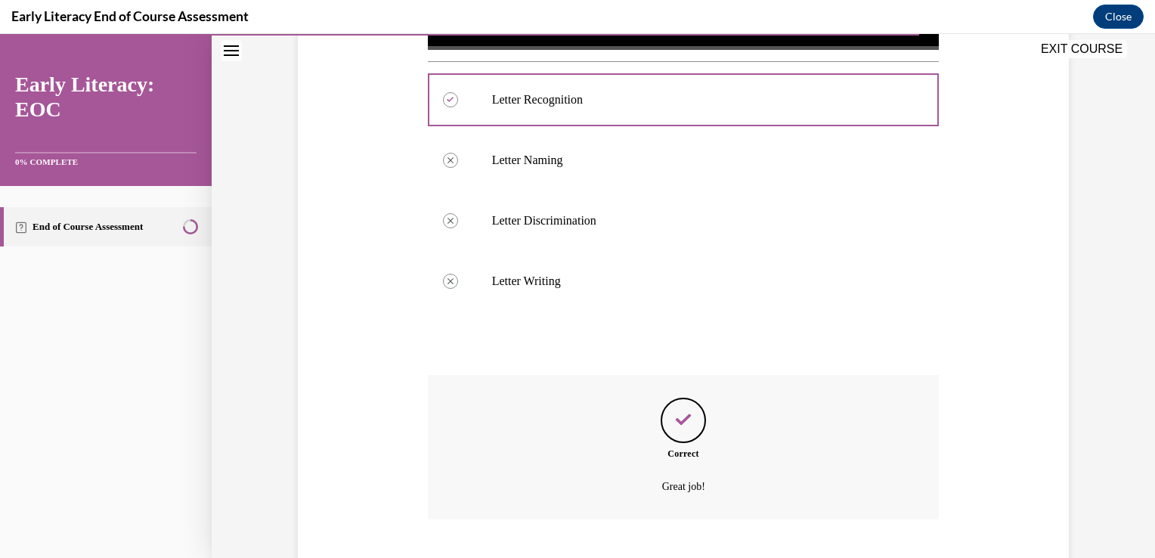
scroll to position [667, 0]
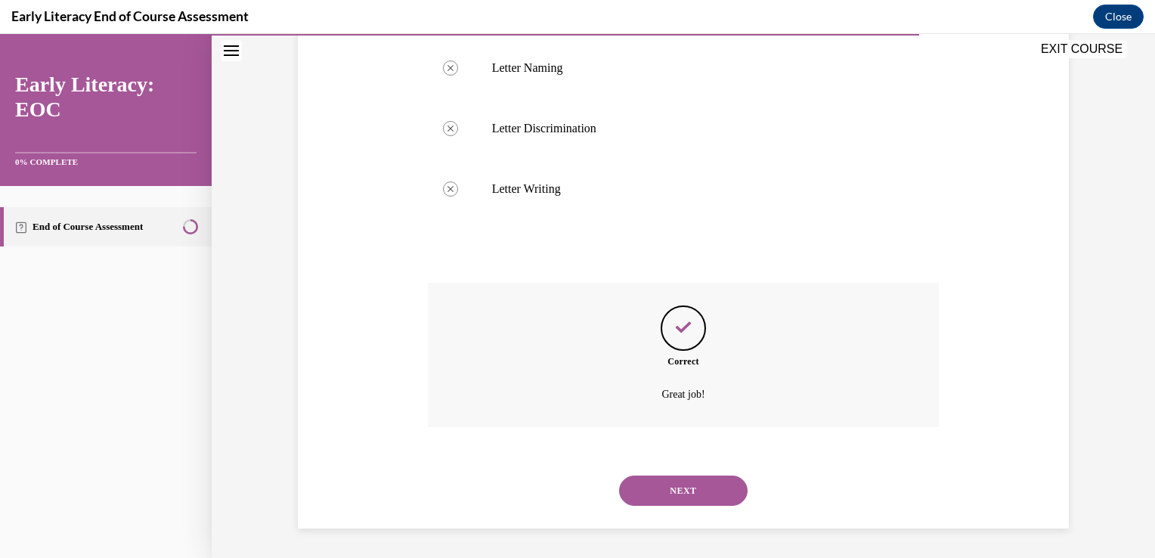
click at [684, 487] on button "NEXT" at bounding box center [683, 491] width 129 height 30
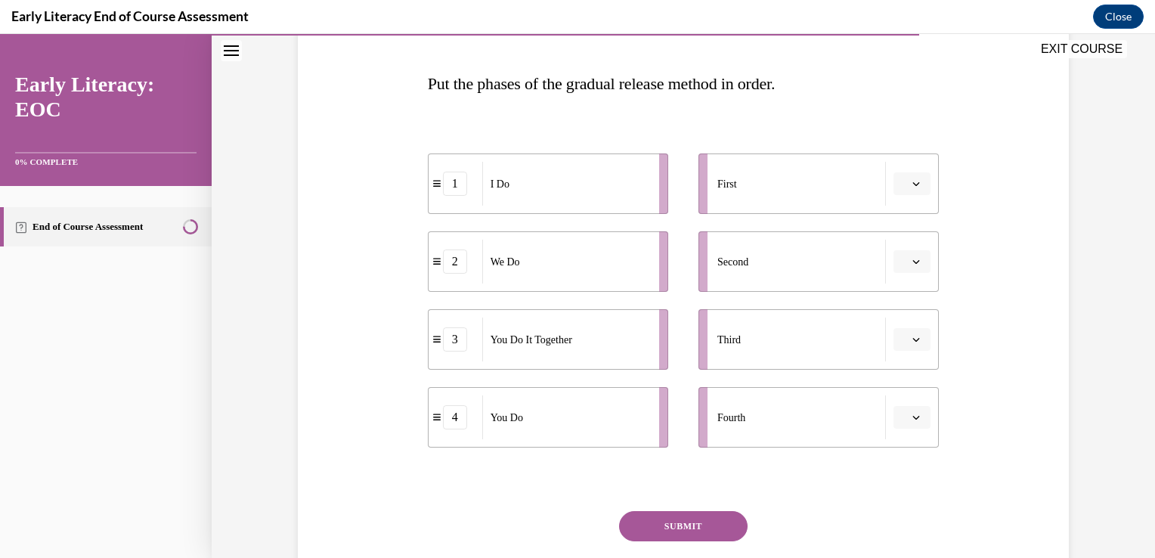
scroll to position [219, 0]
click at [912, 182] on icon "button" at bounding box center [916, 185] width 8 height 8
click at [907, 242] on div "1" at bounding box center [905, 249] width 38 height 30
click at [922, 257] on button "button" at bounding box center [912, 263] width 37 height 23
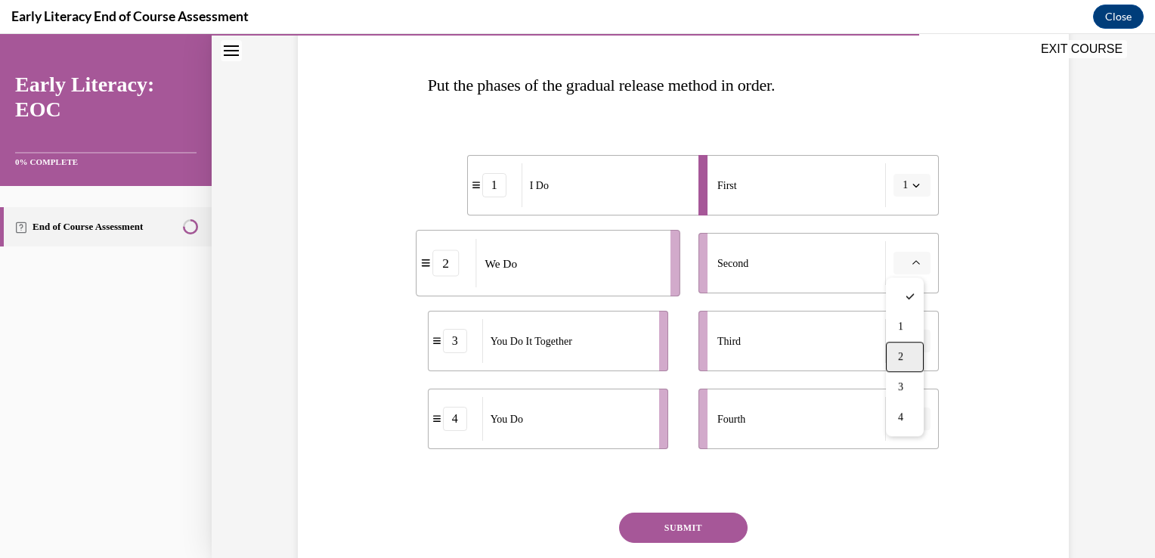
click at [906, 356] on div "2" at bounding box center [905, 357] width 38 height 30
click at [917, 352] on li "Third" at bounding box center [819, 341] width 240 height 60
drag, startPoint x: 923, startPoint y: 355, endPoint x: 828, endPoint y: 349, distance: 95.4
click at [828, 349] on div "Third" at bounding box center [801, 341] width 169 height 44
drag, startPoint x: 912, startPoint y: 345, endPoint x: 756, endPoint y: 359, distance: 156.4
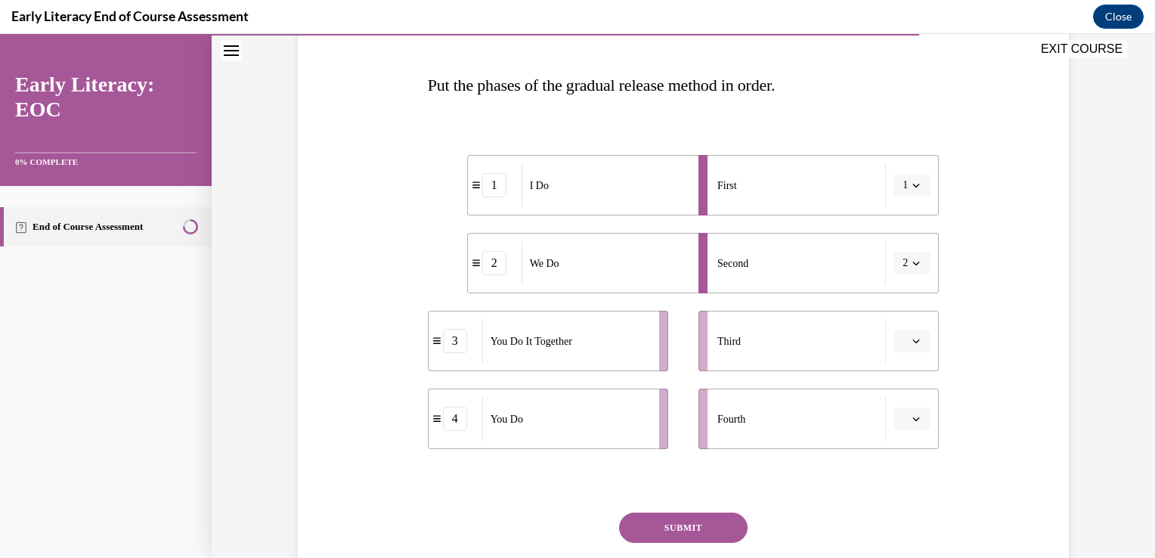
click at [756, 359] on div "Third" at bounding box center [801, 341] width 169 height 44
click at [911, 343] on span "button" at bounding box center [916, 341] width 11 height 11
click at [907, 451] on div "3" at bounding box center [905, 465] width 38 height 30
click at [913, 421] on icon "button" at bounding box center [916, 419] width 8 height 8
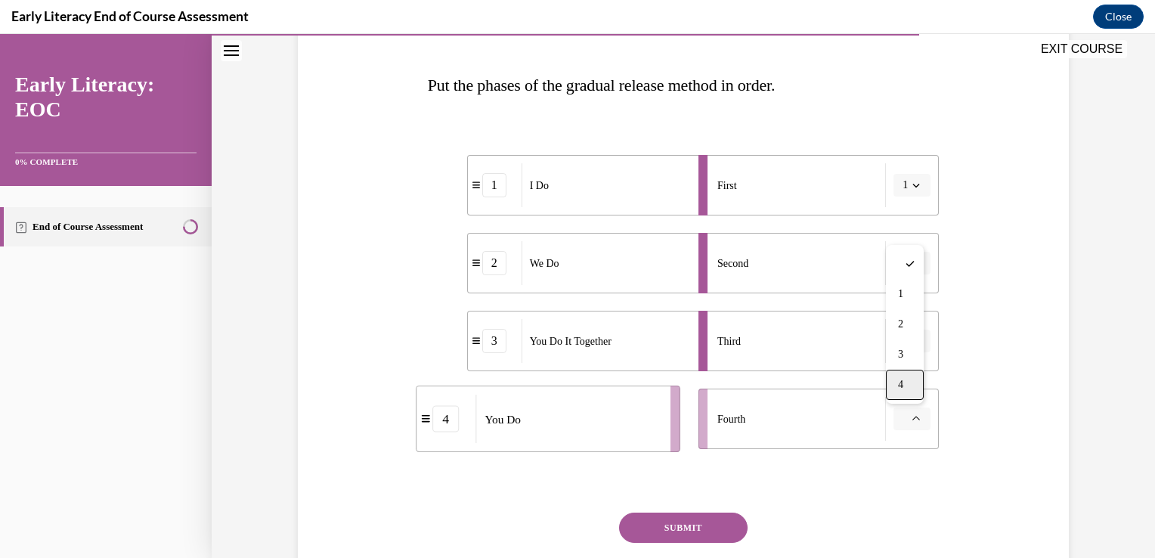
click at [913, 392] on div "4" at bounding box center [905, 385] width 38 height 30
click at [723, 525] on button "SUBMIT" at bounding box center [683, 528] width 129 height 30
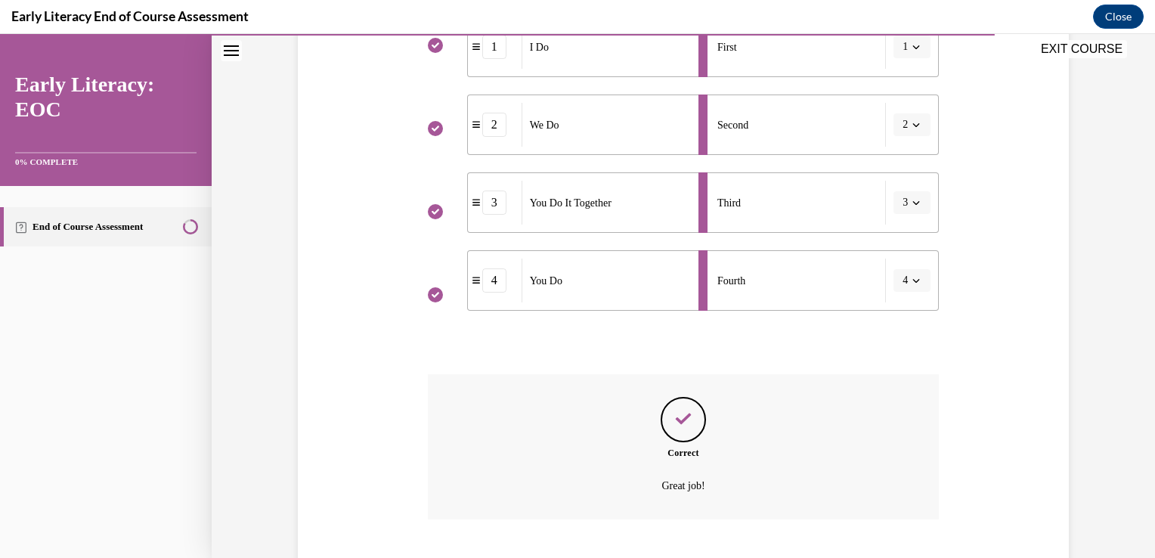
scroll to position [450, 0]
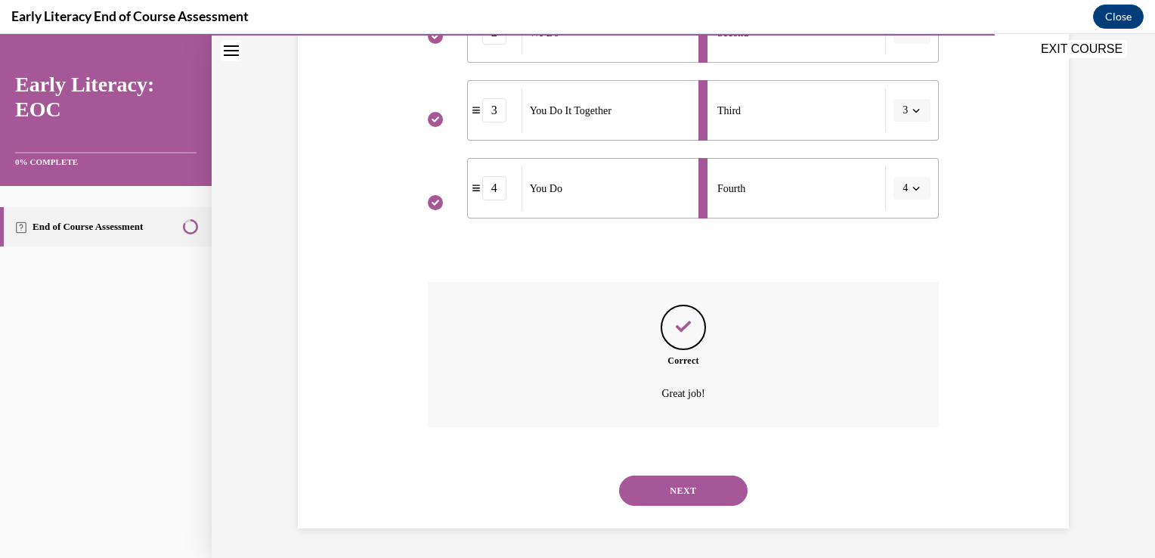
click at [704, 503] on button "NEXT" at bounding box center [683, 491] width 129 height 30
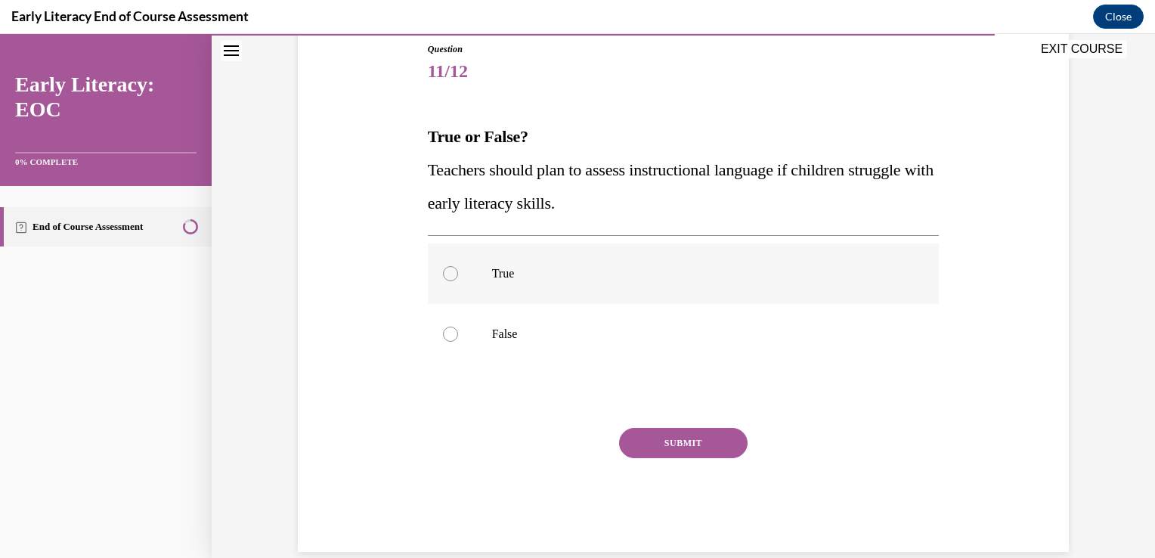
click at [438, 262] on div at bounding box center [684, 273] width 512 height 60
click at [636, 446] on button "SUBMIT" at bounding box center [683, 443] width 129 height 30
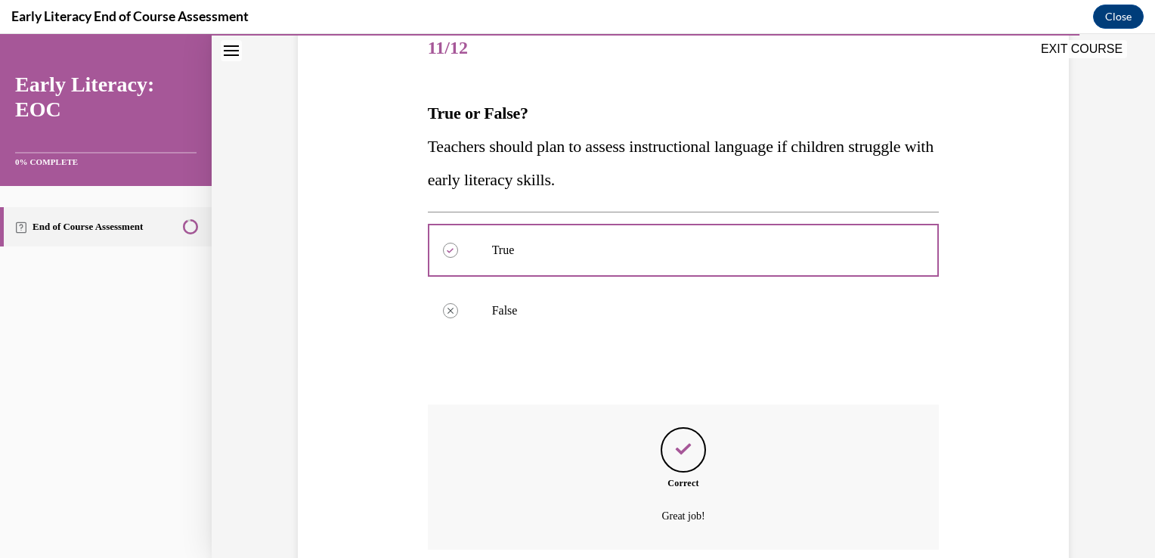
scroll to position [314, 0]
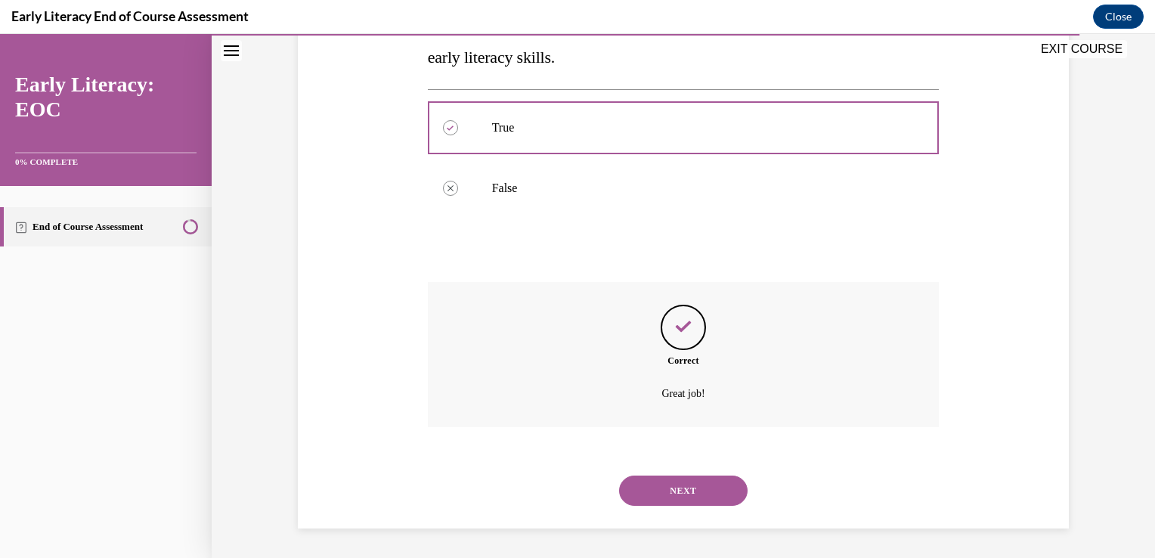
click at [712, 489] on button "NEXT" at bounding box center [683, 491] width 129 height 30
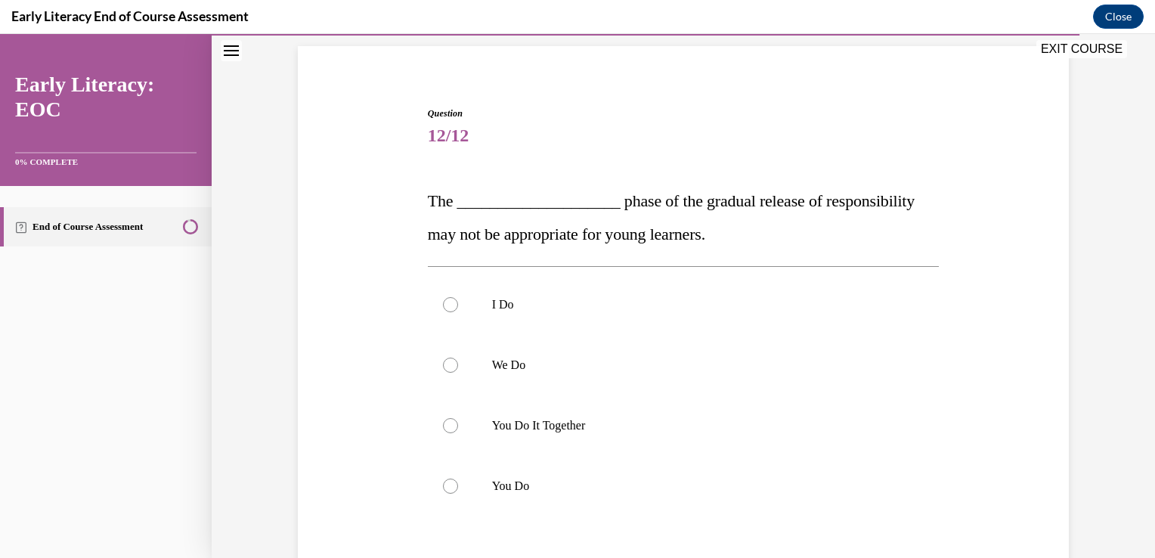
scroll to position [106, 0]
click at [443, 485] on div at bounding box center [450, 483] width 15 height 15
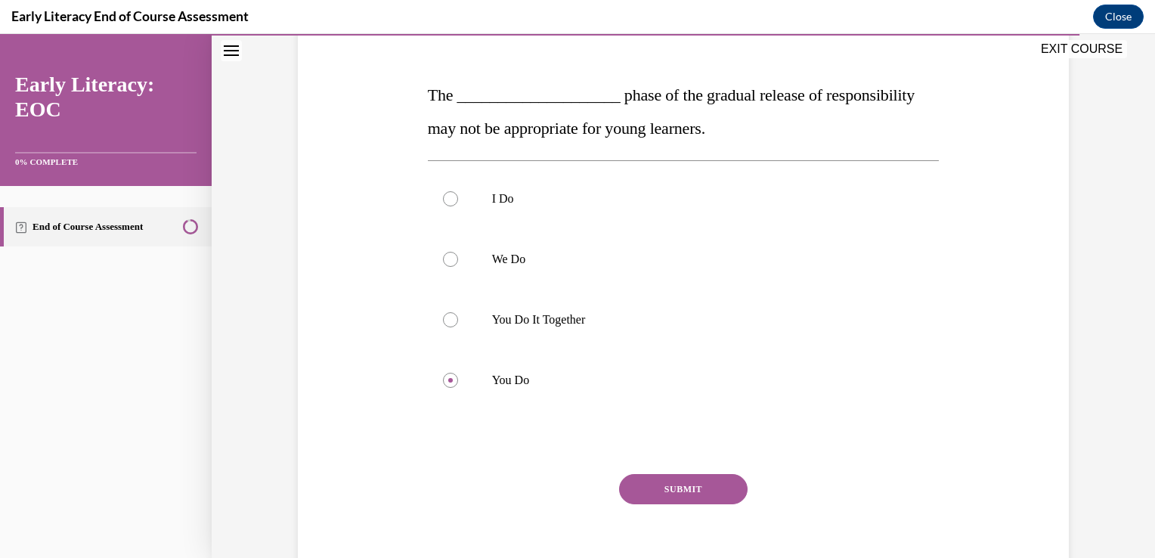
click at [731, 498] on button "SUBMIT" at bounding box center [683, 489] width 129 height 30
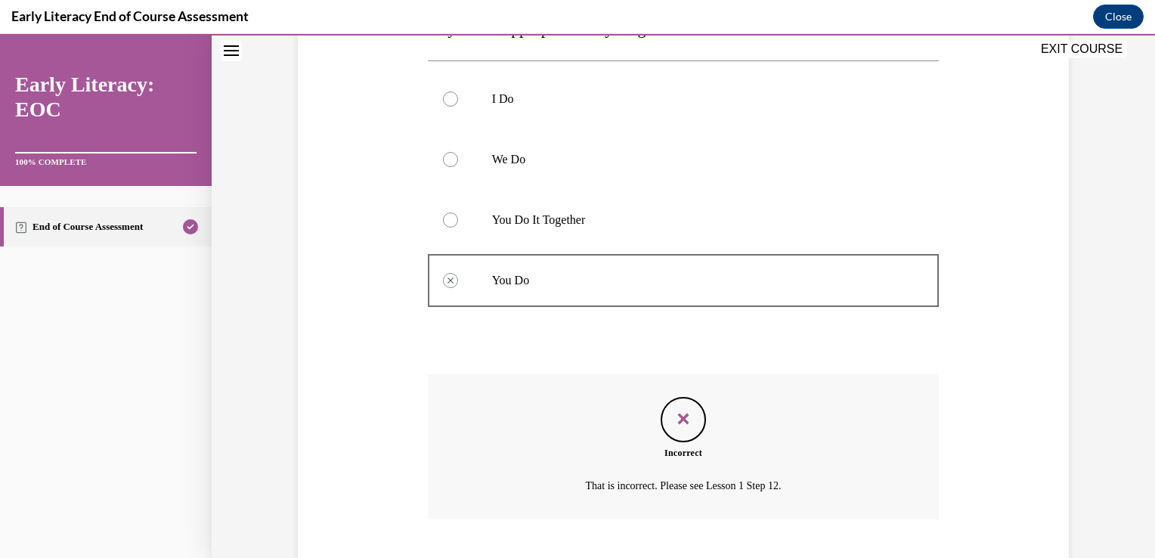
scroll to position [401, 0]
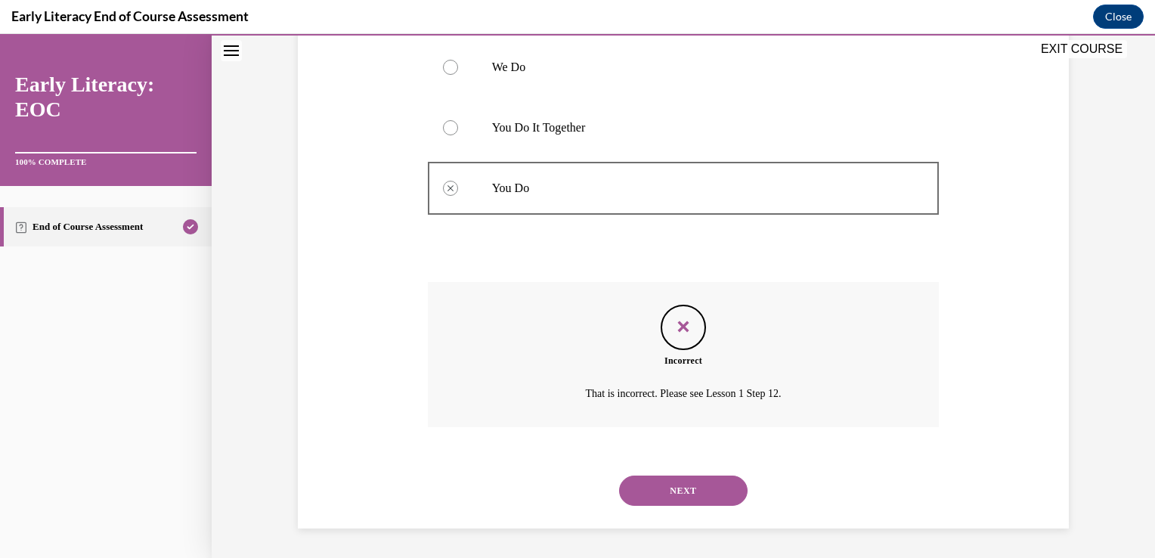
drag, startPoint x: 1131, startPoint y: 416, endPoint x: 1146, endPoint y: 422, distance: 16.3
click at [1143, 422] on div "Home Question 11/12 True or False? Teachers should plan to assess instructional…" at bounding box center [683, 296] width 943 height 524
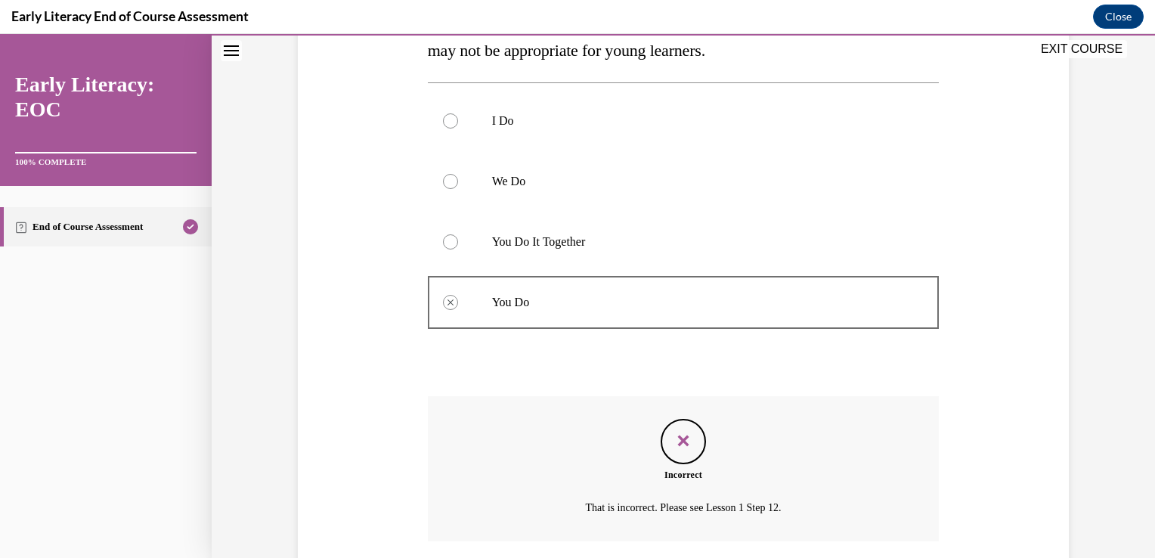
scroll to position [336, 0]
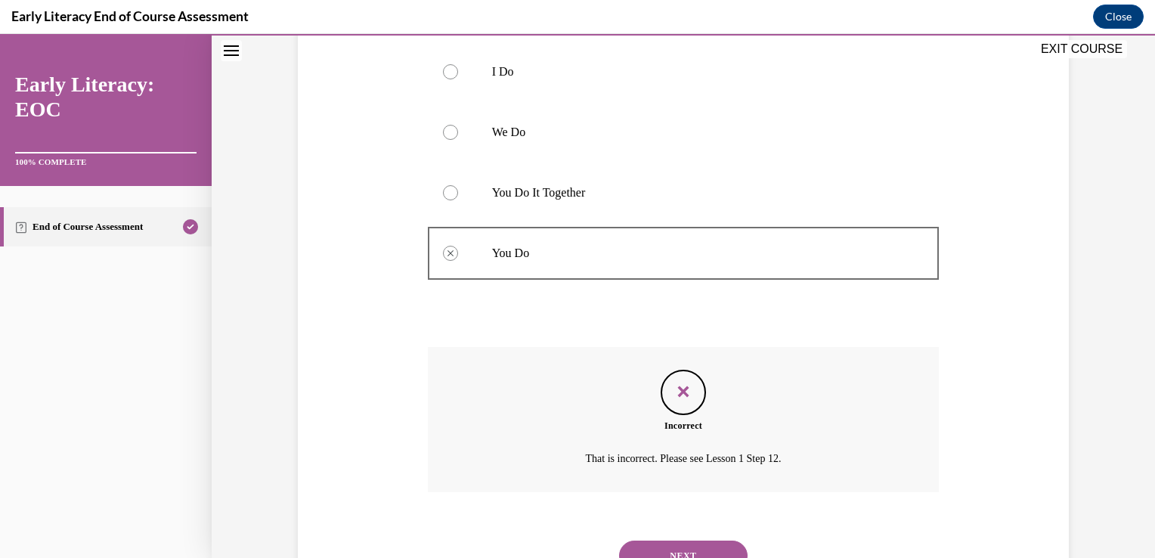
click at [696, 544] on button "NEXT" at bounding box center [683, 556] width 129 height 30
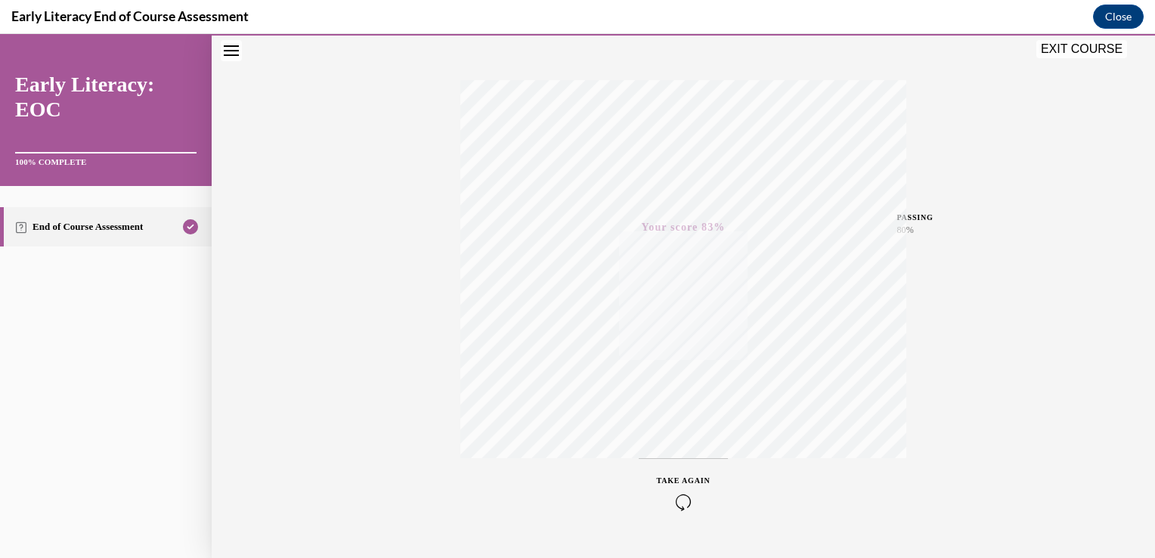
scroll to position [216, 0]
click at [692, 480] on span "TAKE AGAIN" at bounding box center [684, 479] width 54 height 8
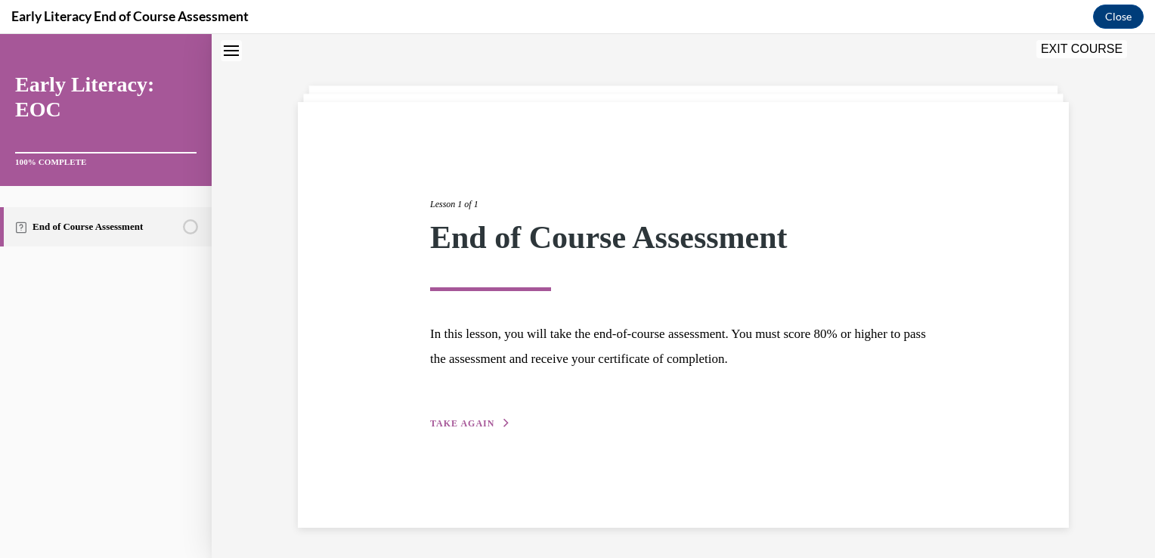
click at [484, 428] on span "TAKE AGAIN" at bounding box center [462, 423] width 64 height 11
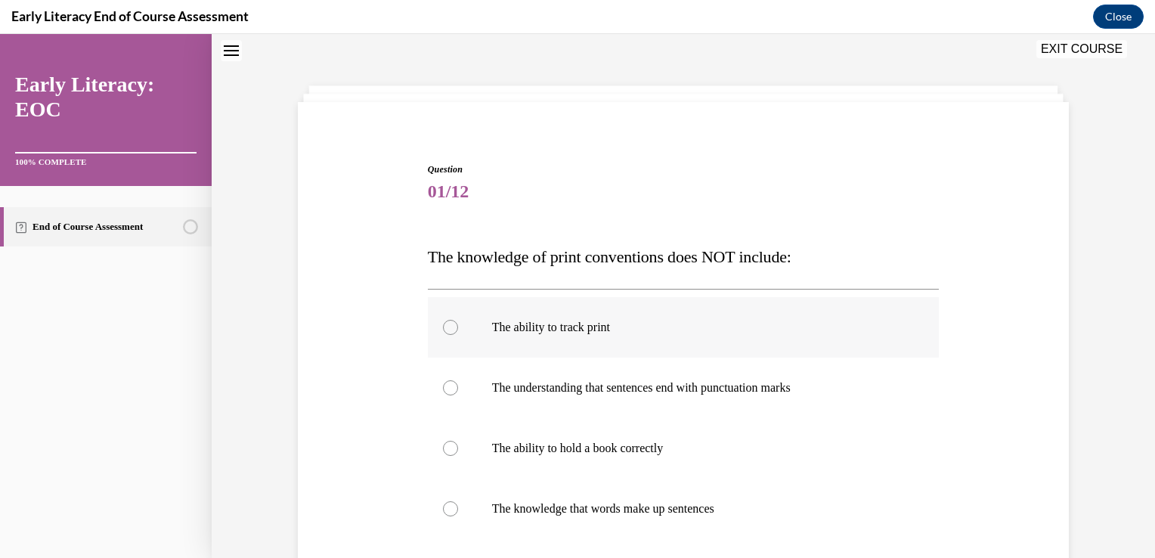
click at [444, 339] on div at bounding box center [684, 327] width 512 height 60
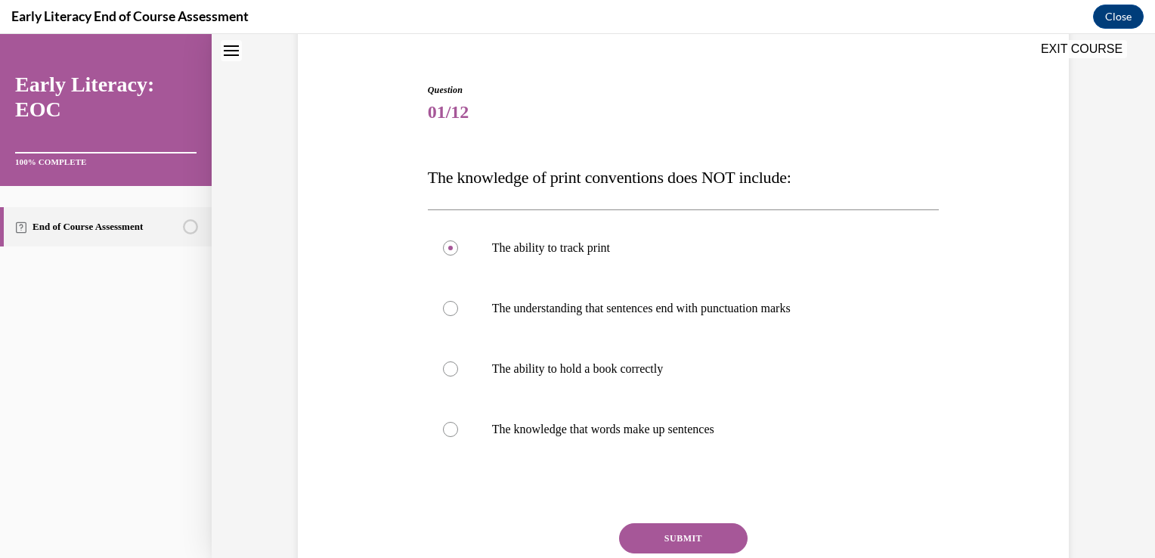
scroll to position [132, 0]
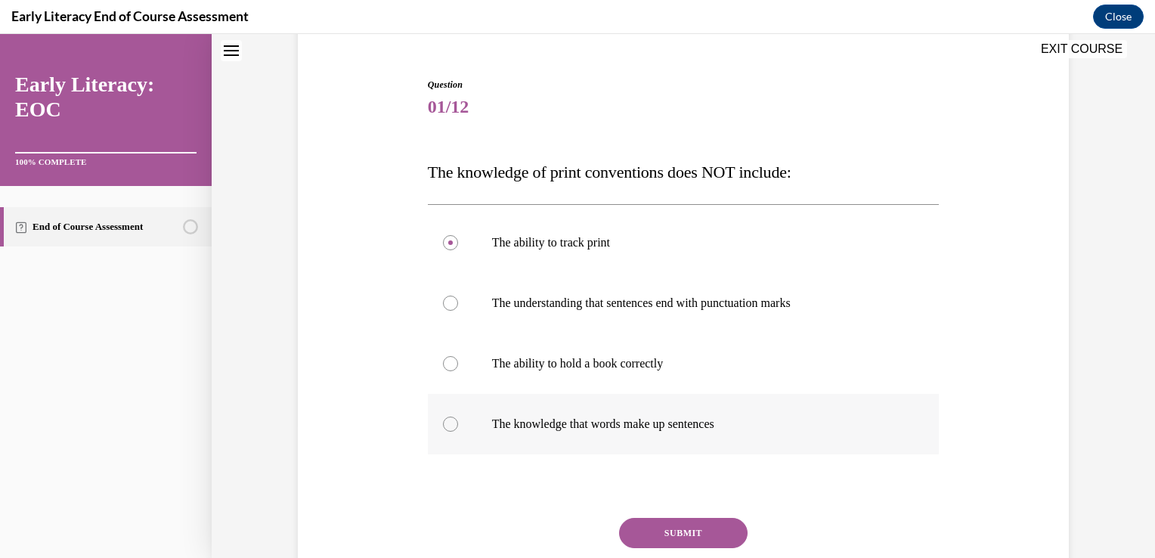
click at [466, 428] on div at bounding box center [684, 424] width 512 height 60
click at [684, 525] on button "SUBMIT" at bounding box center [683, 533] width 129 height 30
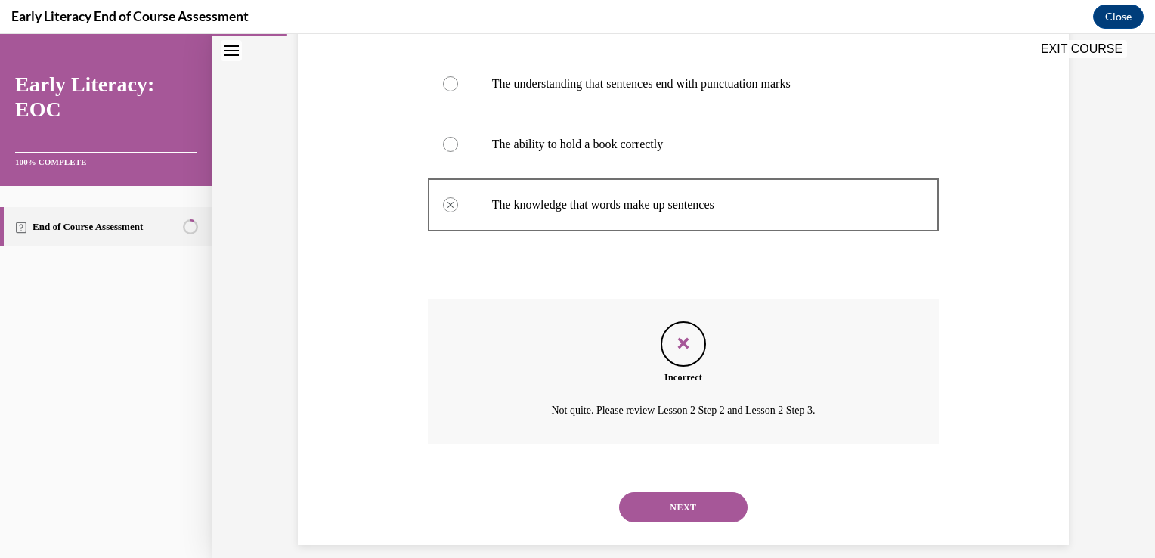
scroll to position [368, 0]
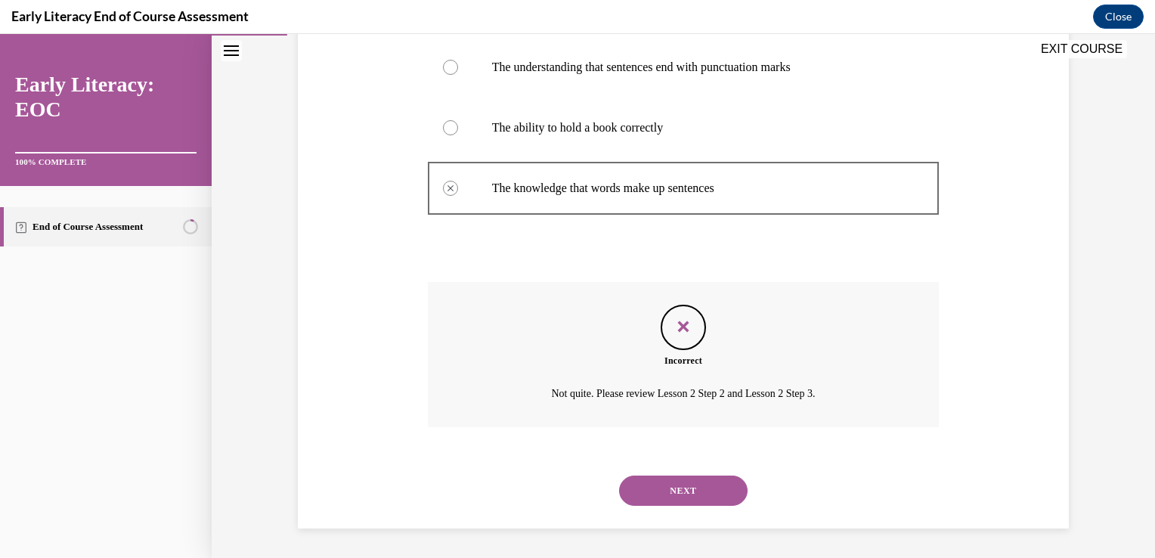
click at [705, 485] on button "NEXT" at bounding box center [683, 491] width 129 height 30
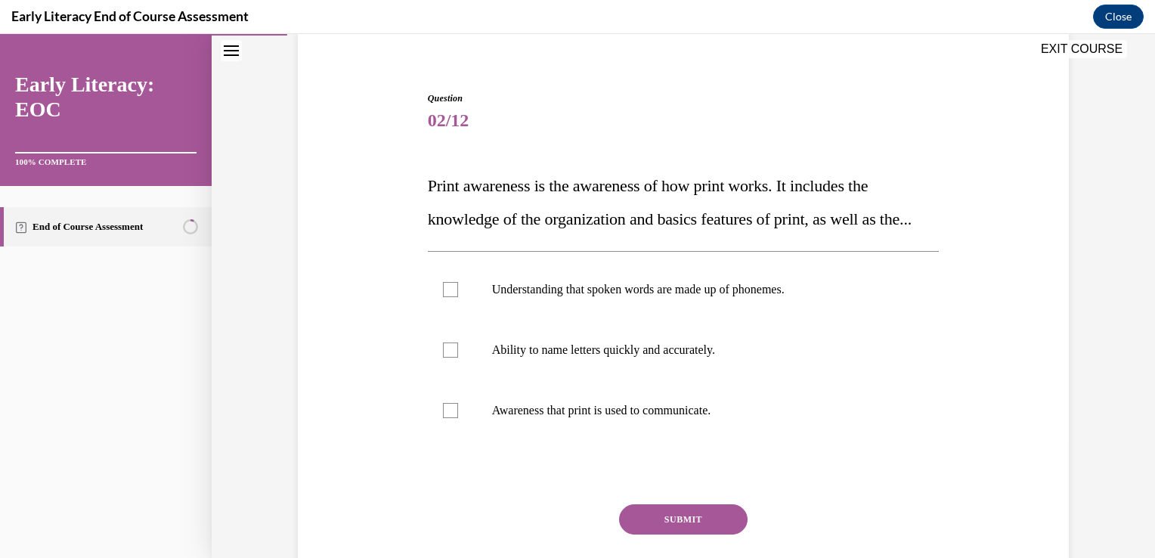
scroll to position [122, 0]
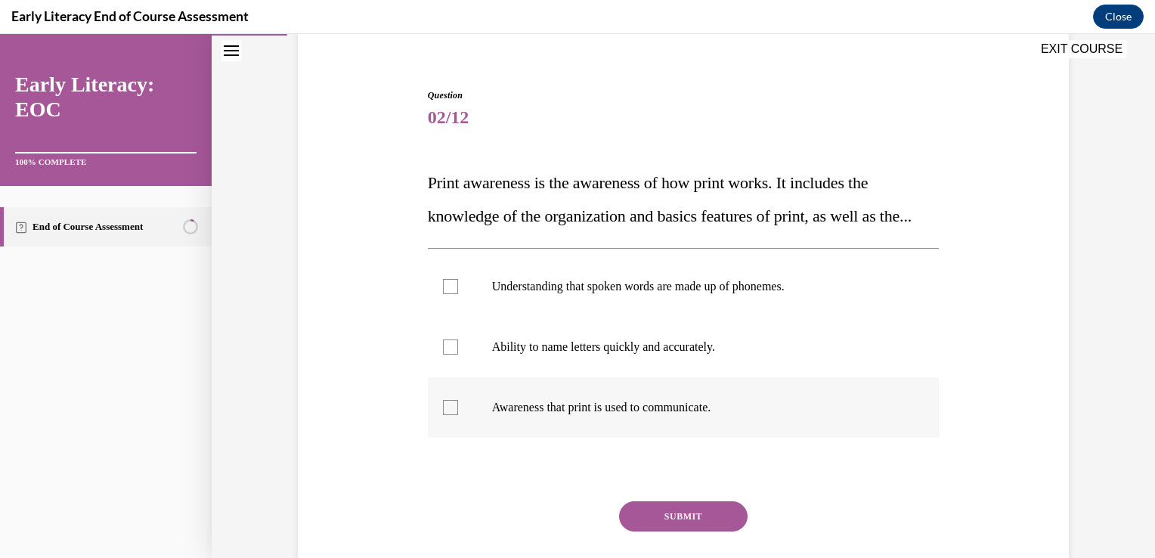
click at [443, 415] on div at bounding box center [450, 407] width 15 height 15
click at [698, 531] on button "SUBMIT" at bounding box center [683, 516] width 129 height 30
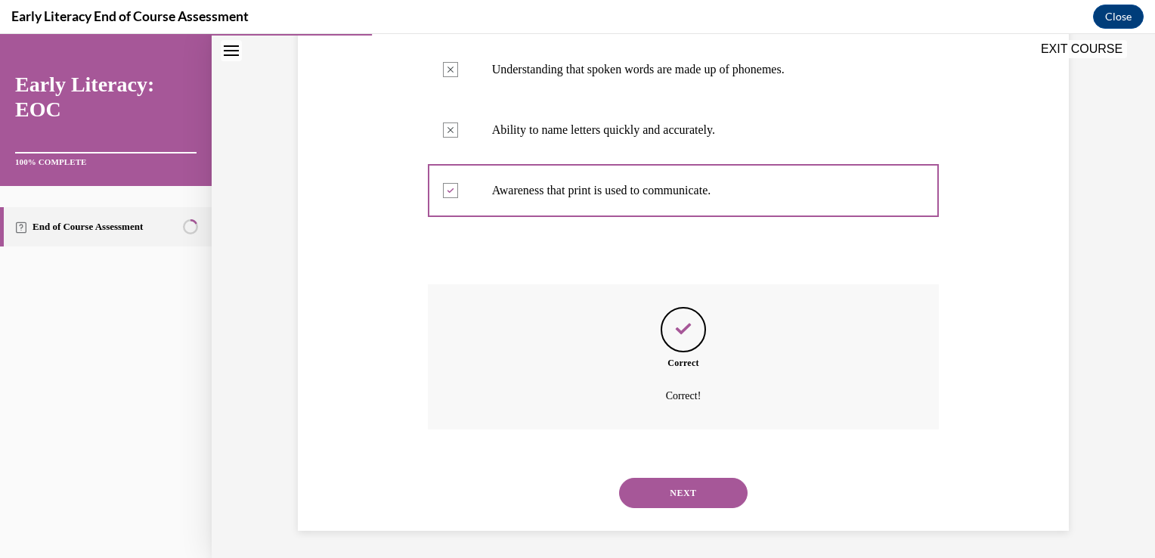
scroll to position [374, 0]
click at [681, 496] on button "NEXT" at bounding box center [683, 490] width 129 height 30
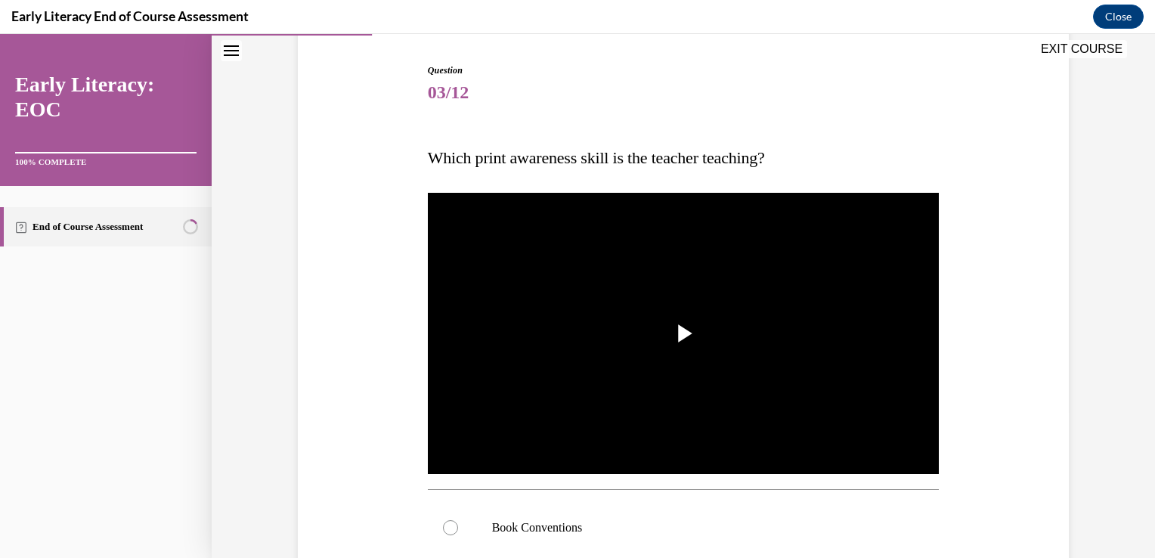
scroll to position [227, 0]
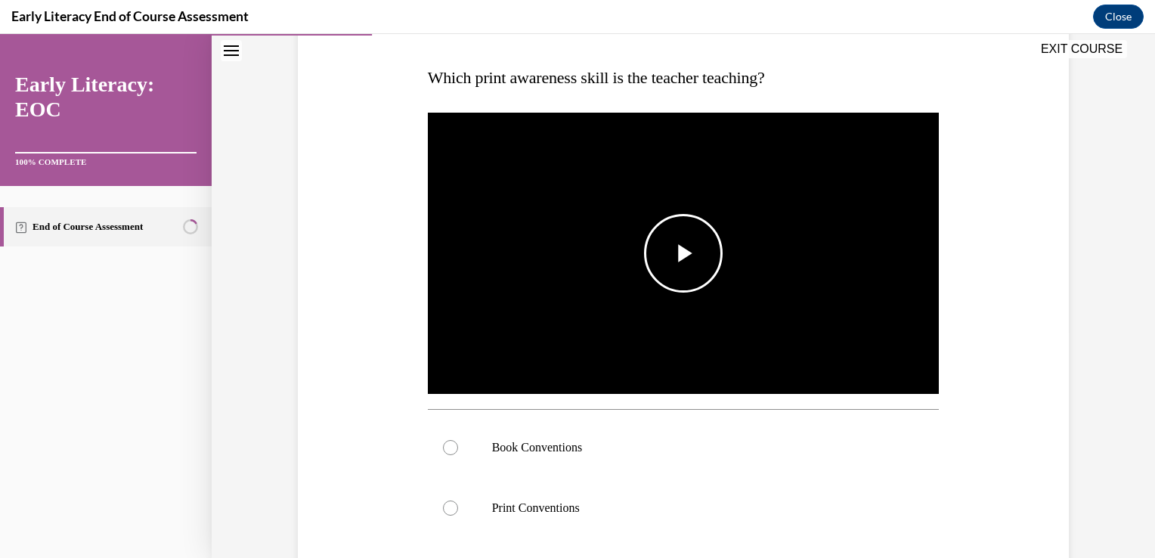
click at [745, 296] on img "Video player" at bounding box center [684, 254] width 512 height 288
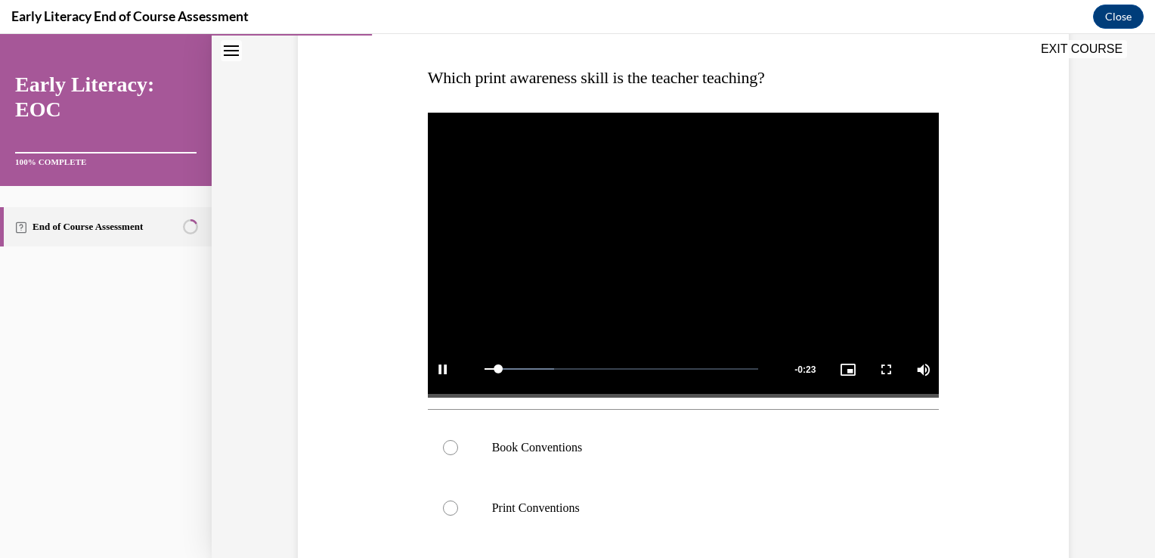
scroll to position [342, 0]
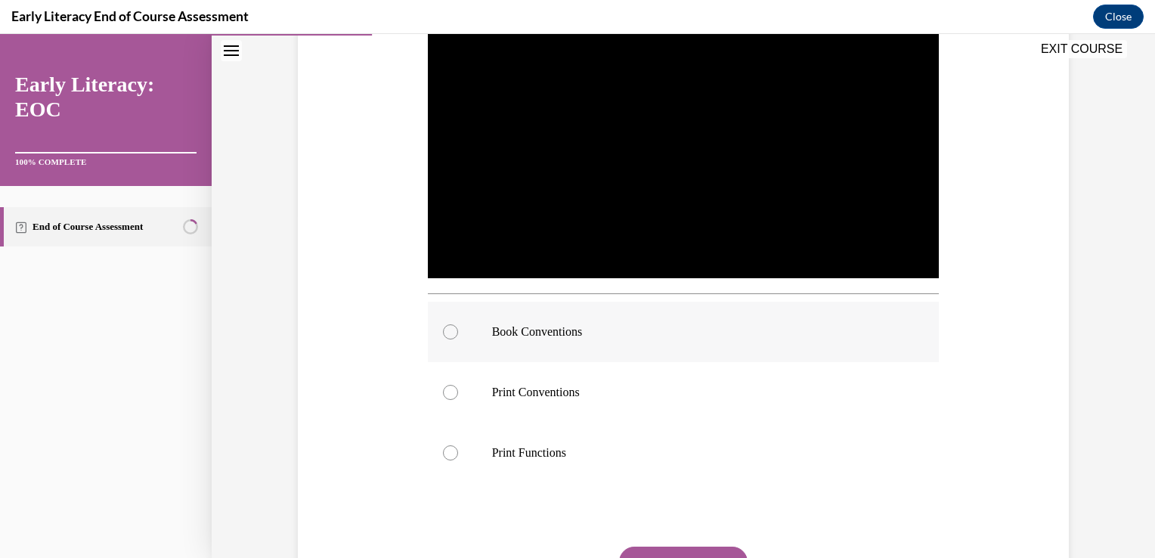
click at [446, 337] on div at bounding box center [450, 331] width 15 height 15
click at [652, 547] on button "SUBMIT" at bounding box center [683, 562] width 129 height 30
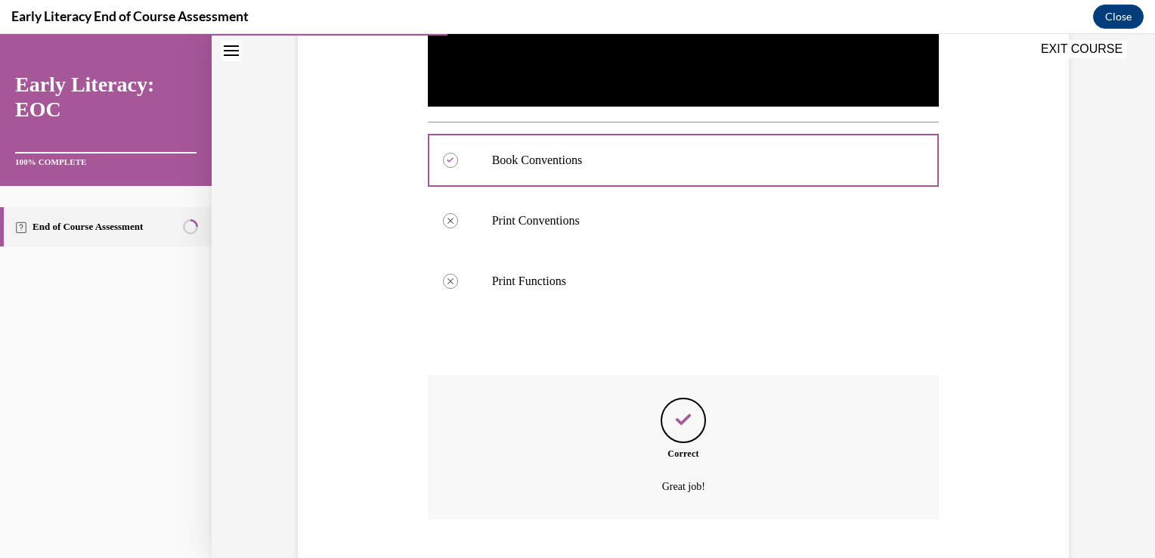
scroll to position [606, 0]
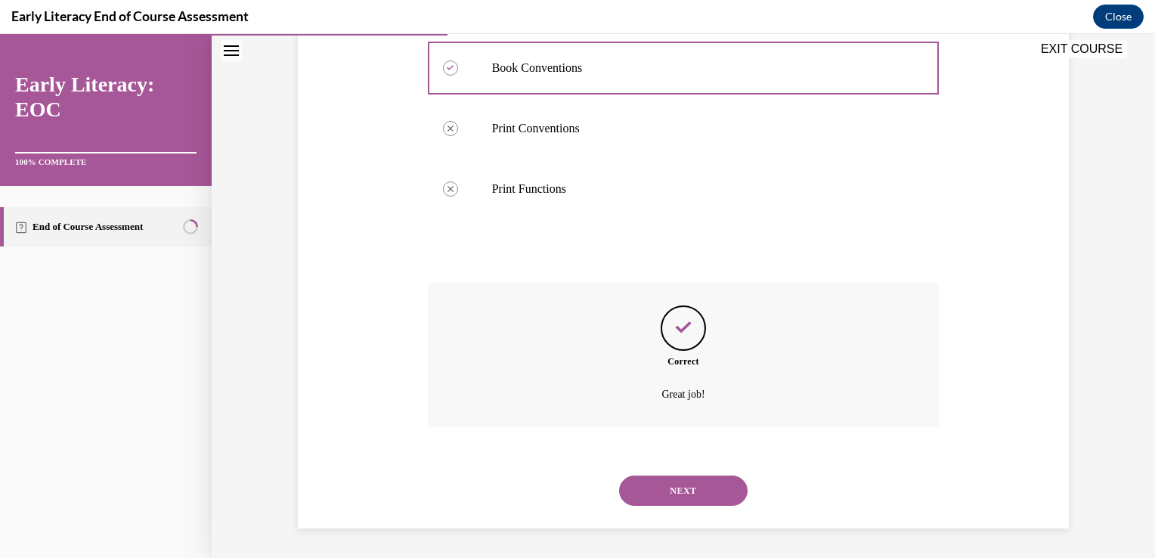
click at [667, 494] on button "NEXT" at bounding box center [683, 491] width 129 height 30
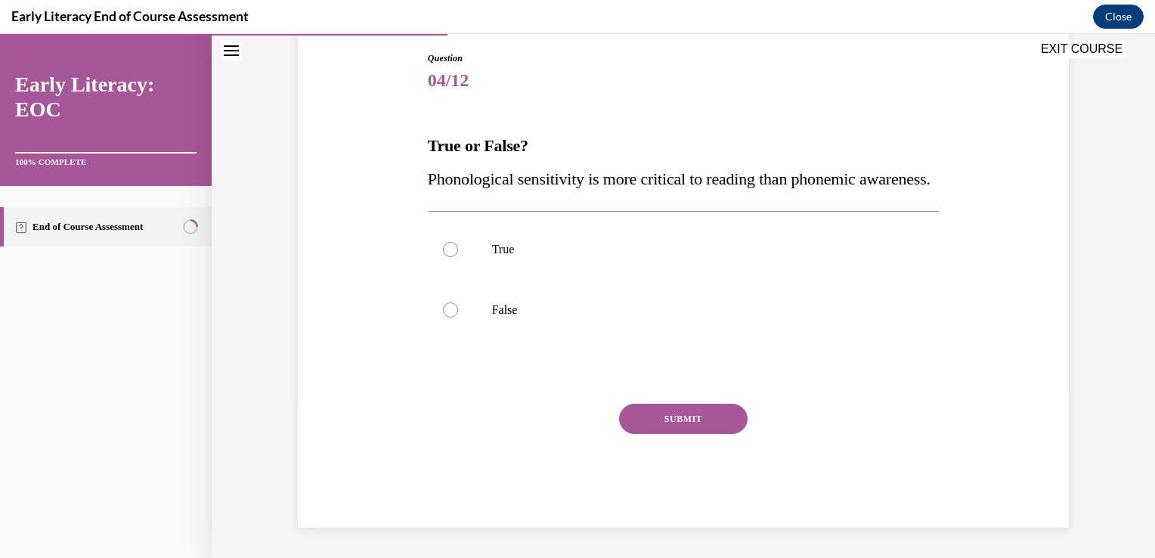
scroll to position [168, 0]
click at [454, 333] on div at bounding box center [684, 310] width 512 height 60
click at [658, 420] on div "Question 04/12 True or False? Phonological sensitivity is more critical to read…" at bounding box center [684, 289] width 512 height 476
click at [657, 434] on button "SUBMIT" at bounding box center [683, 419] width 129 height 30
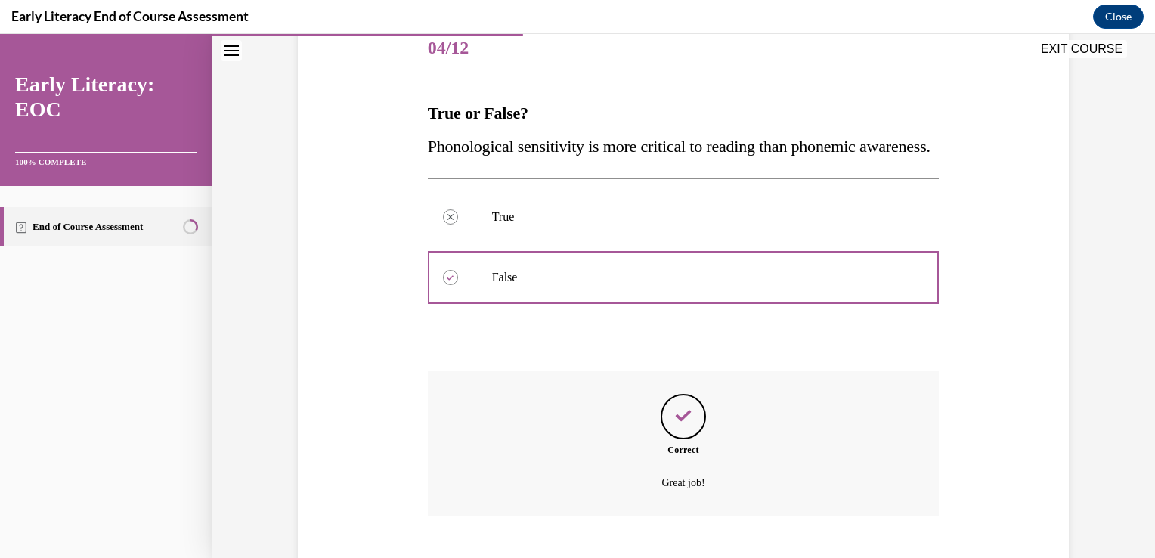
scroll to position [314, 0]
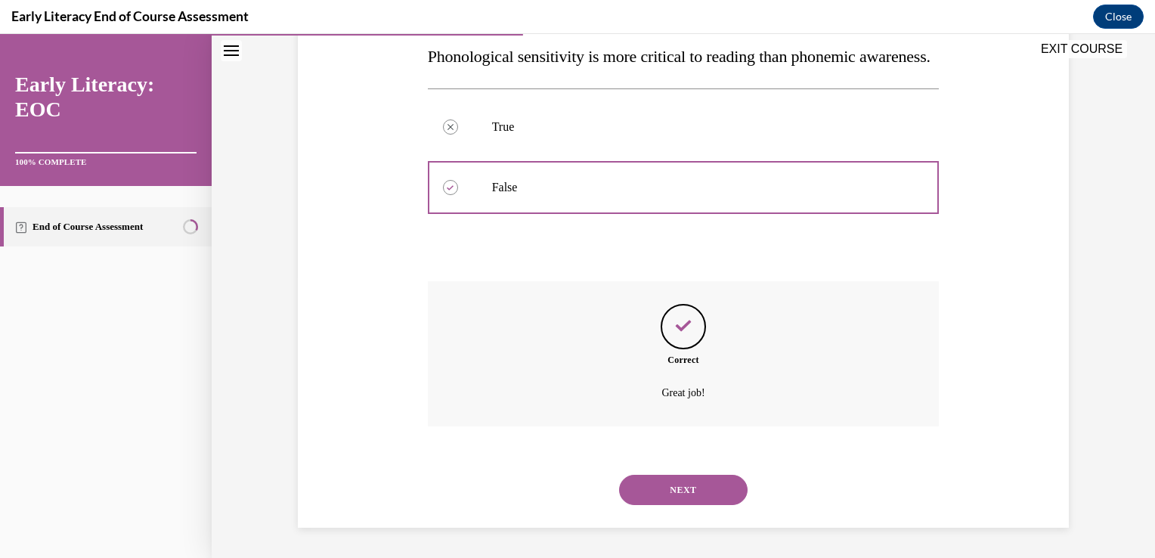
click at [688, 488] on button "NEXT" at bounding box center [683, 490] width 129 height 30
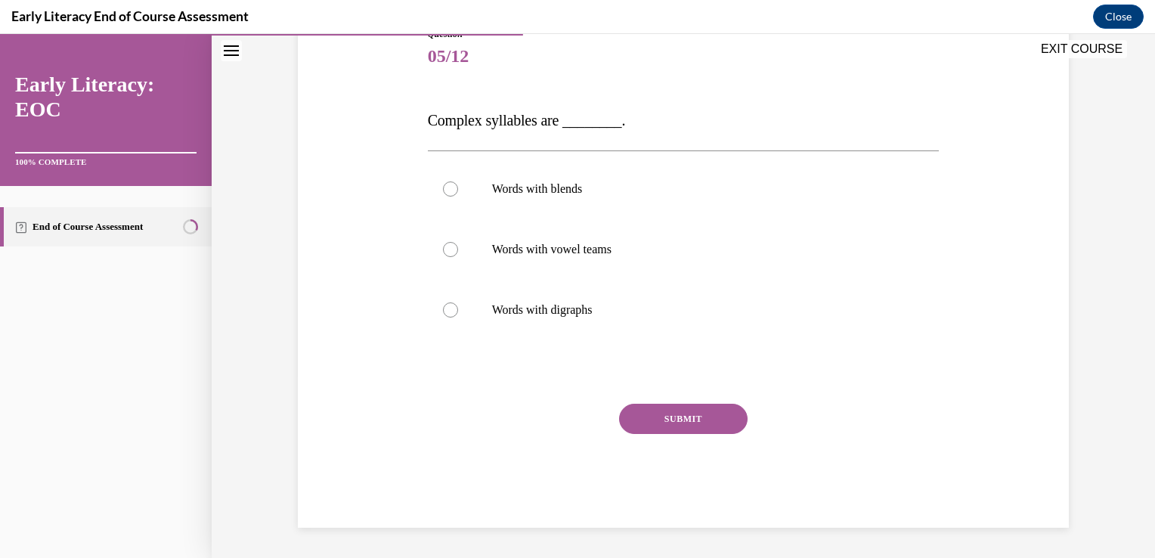
scroll to position [168, 0]
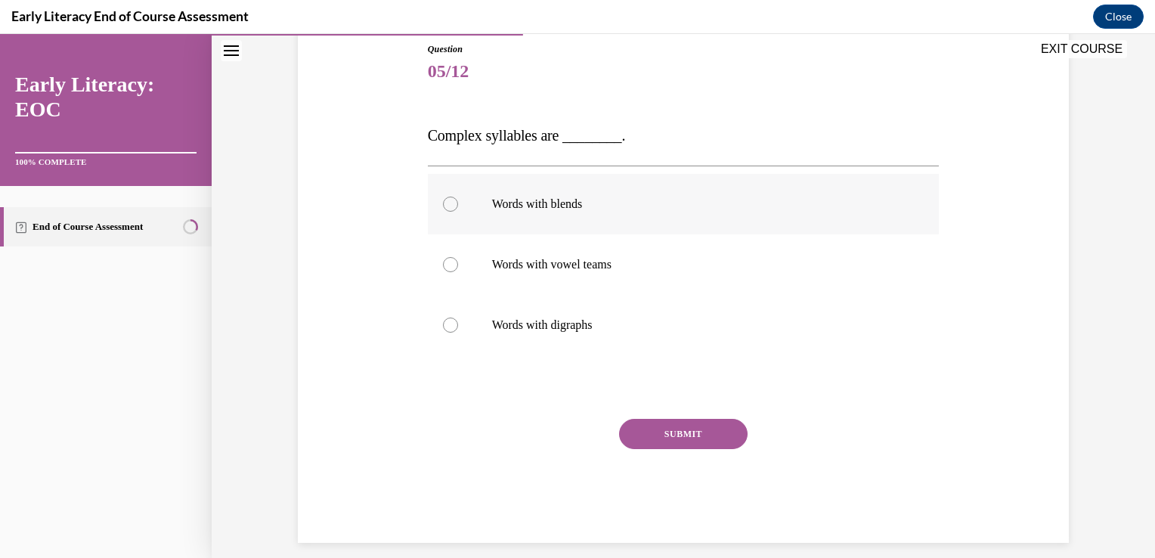
click at [443, 206] on div at bounding box center [450, 204] width 15 height 15
click at [721, 437] on button "SUBMIT" at bounding box center [683, 434] width 129 height 30
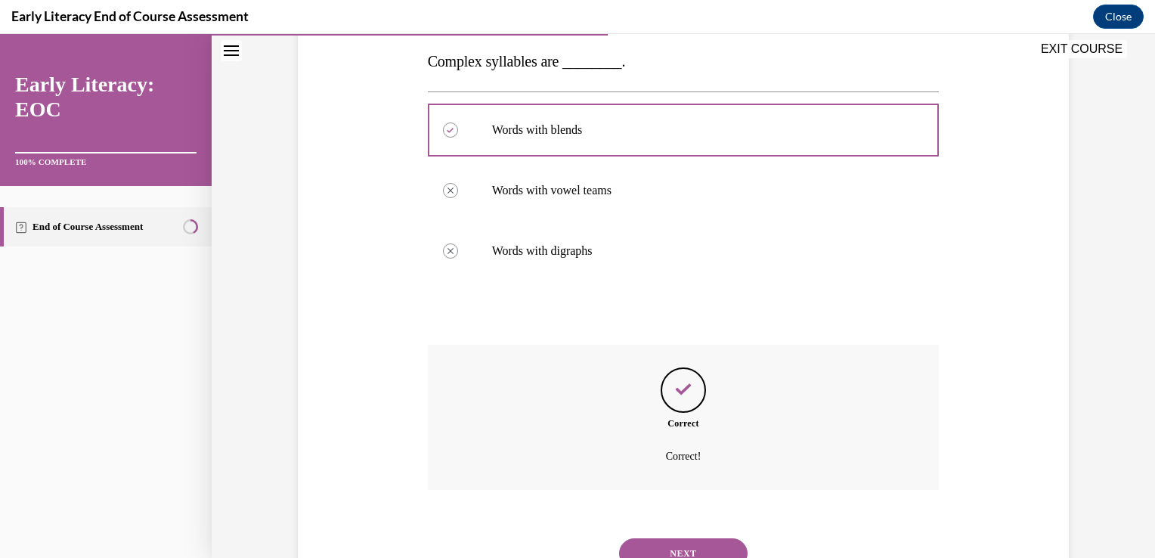
scroll to position [305, 0]
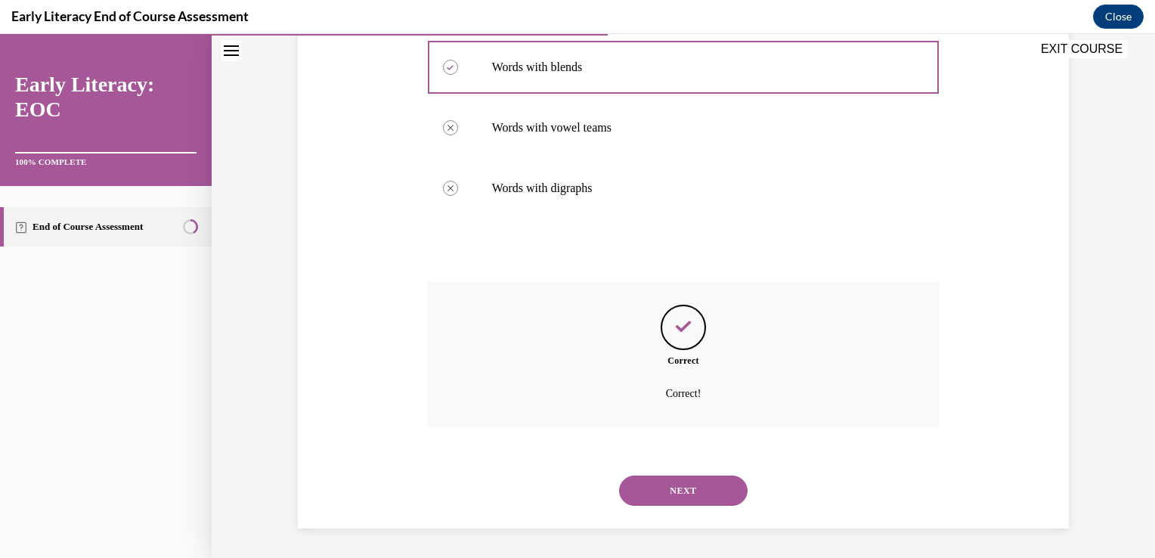
click at [683, 498] on button "NEXT" at bounding box center [683, 491] width 129 height 30
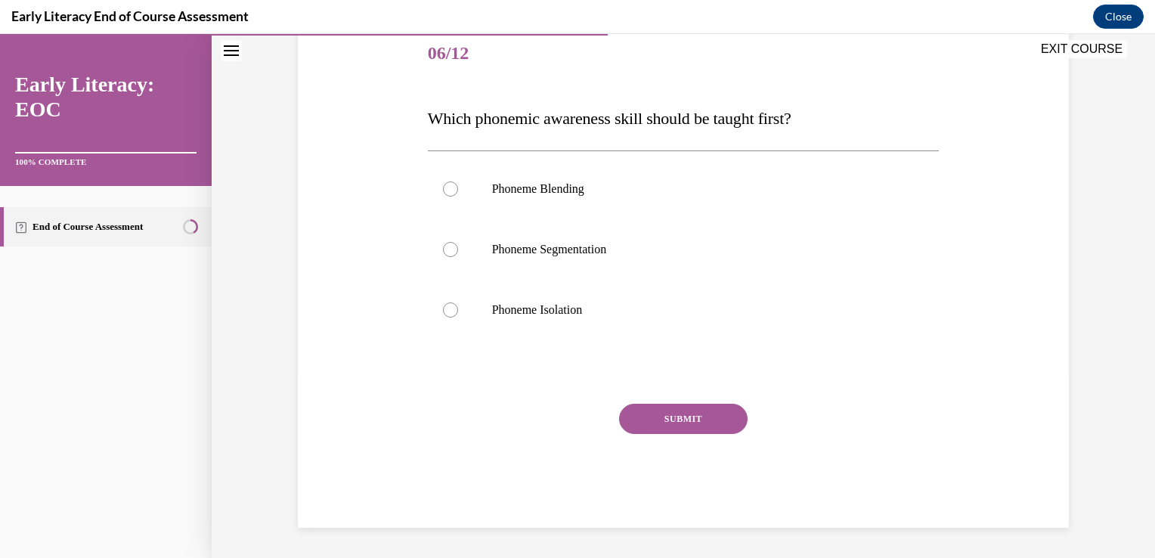
scroll to position [168, 0]
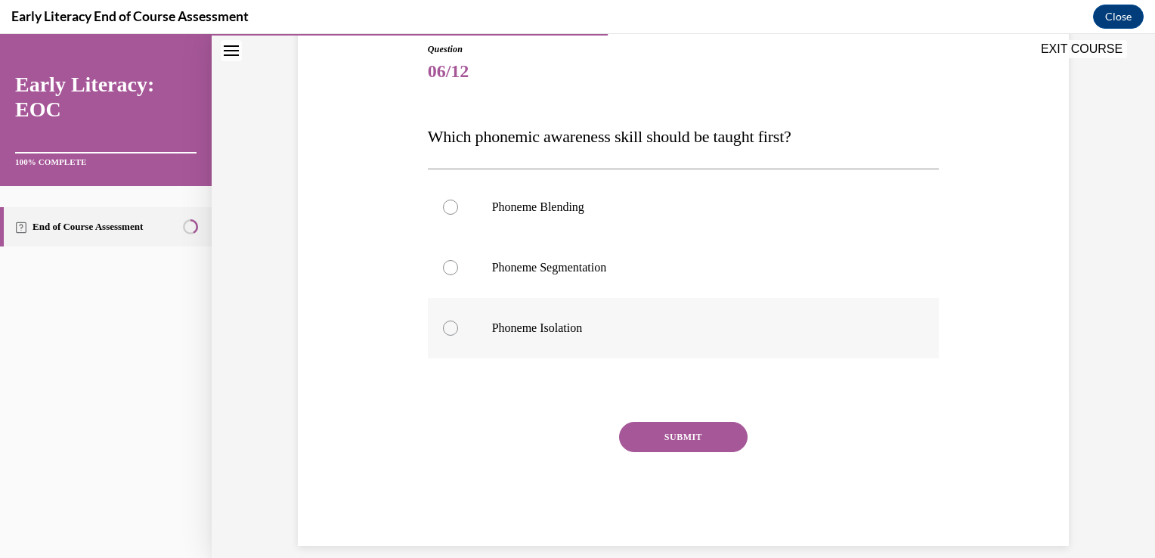
click at [456, 331] on div at bounding box center [684, 328] width 512 height 60
click at [714, 438] on button "SUBMIT" at bounding box center [683, 437] width 129 height 30
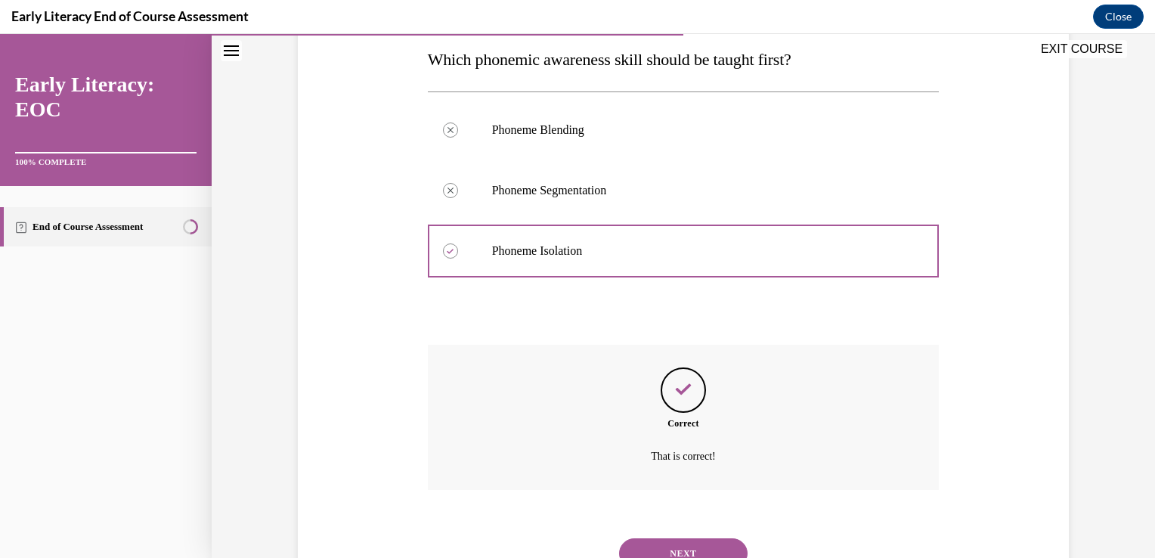
scroll to position [308, 0]
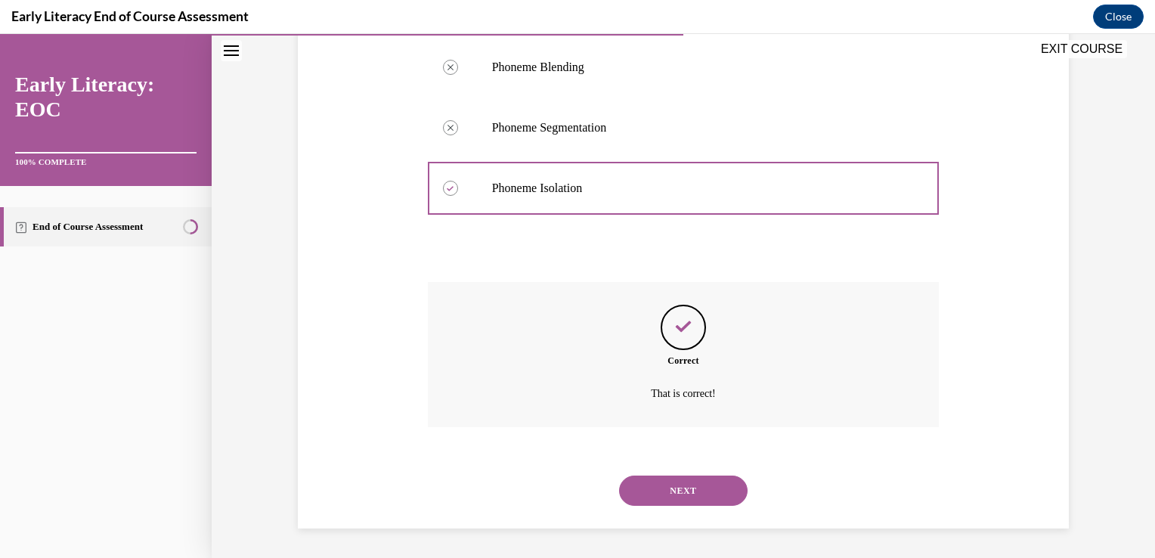
click at [674, 490] on button "NEXT" at bounding box center [683, 491] width 129 height 30
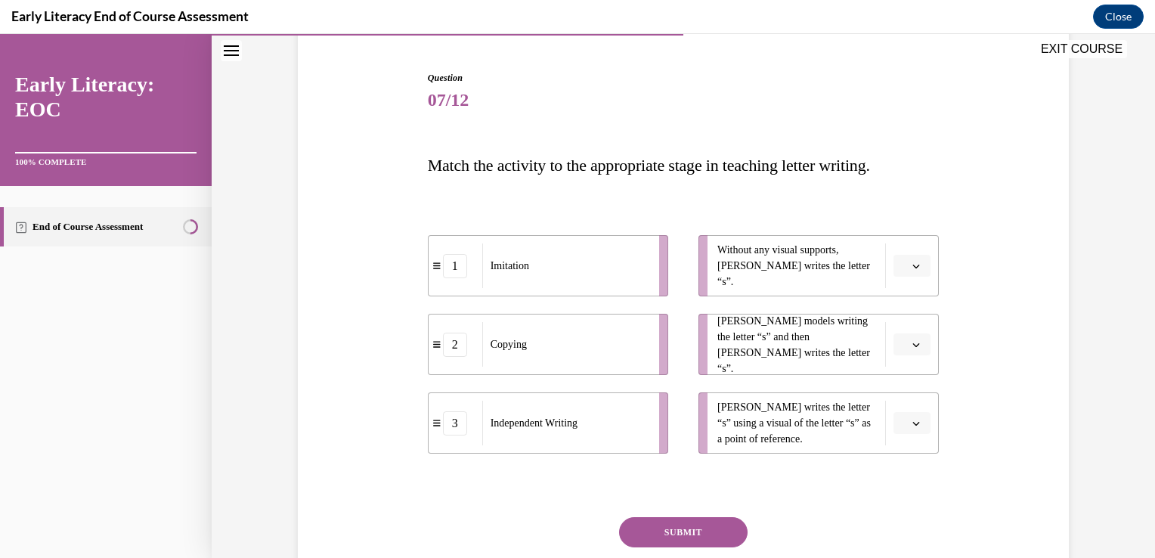
scroll to position [147, 0]
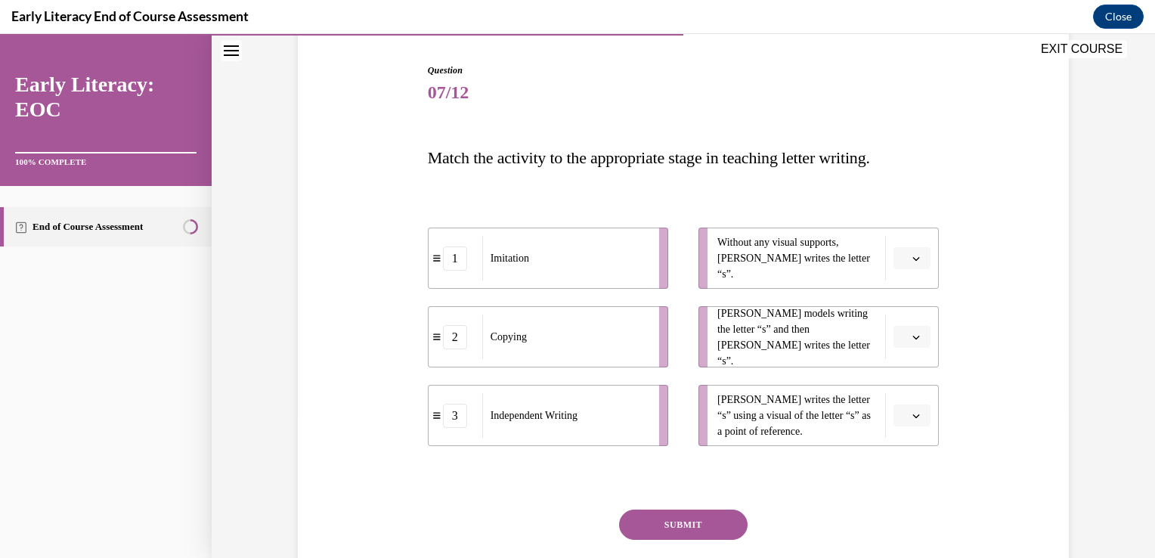
click at [926, 345] on li "Mr. Brown models writing the letter “s” and then Tina writes the letter “s”." at bounding box center [819, 336] width 240 height 61
click at [904, 345] on button "button" at bounding box center [912, 337] width 37 height 23
click at [905, 395] on div "1" at bounding box center [905, 401] width 38 height 30
click at [923, 271] on li "Without any visual supports, Tina writes the letter “s”." at bounding box center [819, 258] width 240 height 61
click at [918, 268] on button "button" at bounding box center [912, 258] width 37 height 23
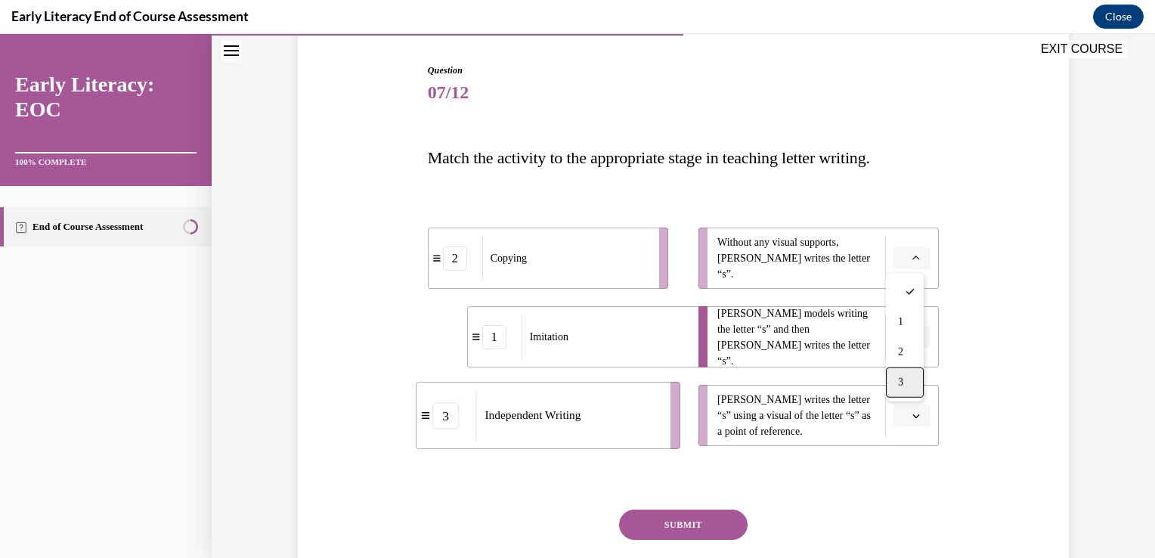
click at [907, 382] on div "3" at bounding box center [905, 382] width 38 height 30
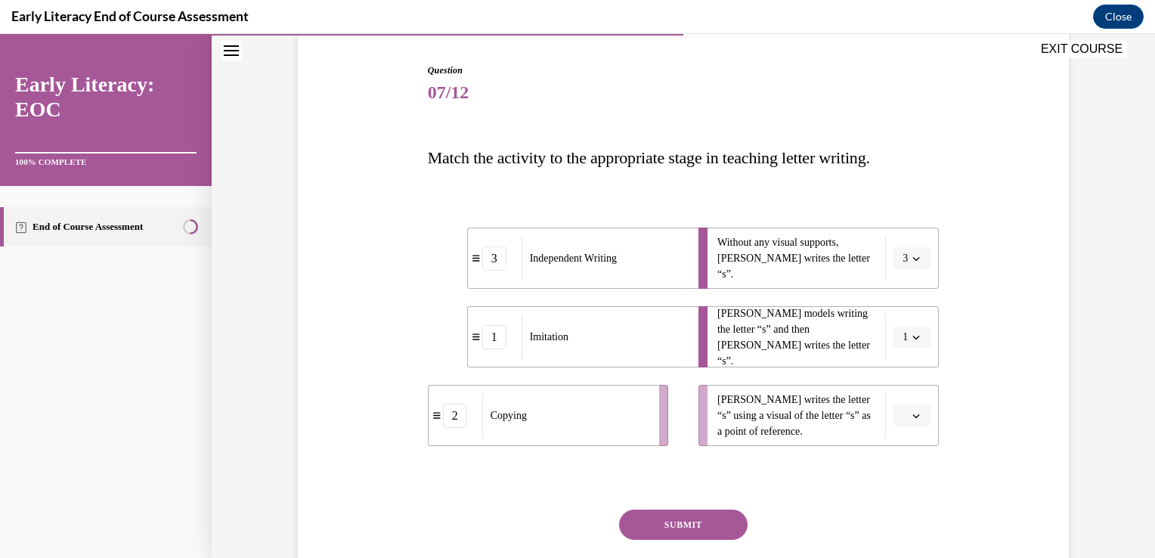
click at [909, 423] on button "button" at bounding box center [912, 415] width 37 height 23
click at [906, 494] on div "2" at bounding box center [905, 509] width 38 height 30
click at [693, 530] on button "SUBMIT" at bounding box center [683, 525] width 129 height 30
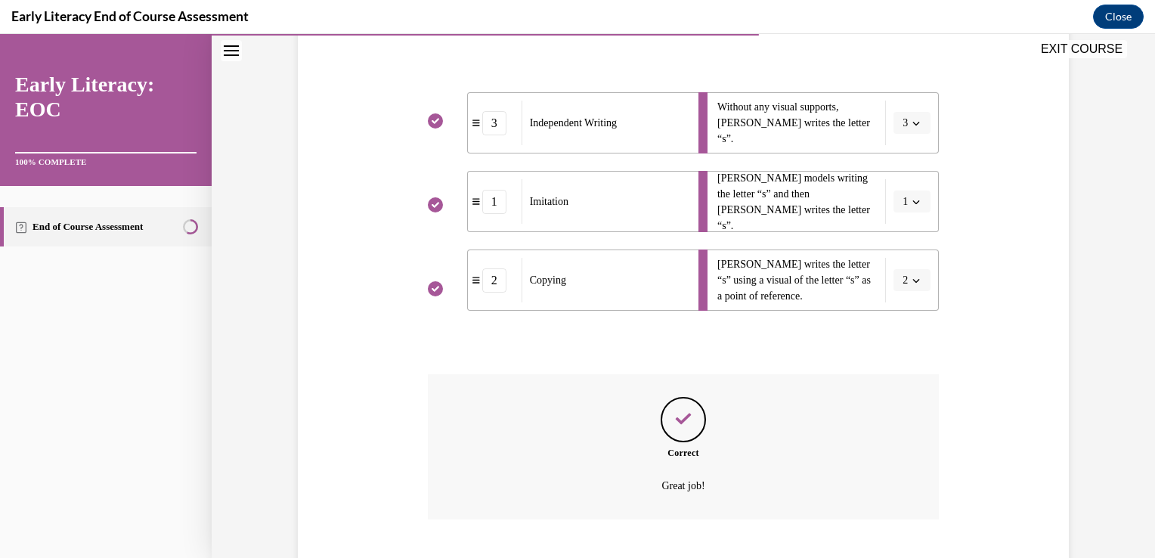
scroll to position [374, 0]
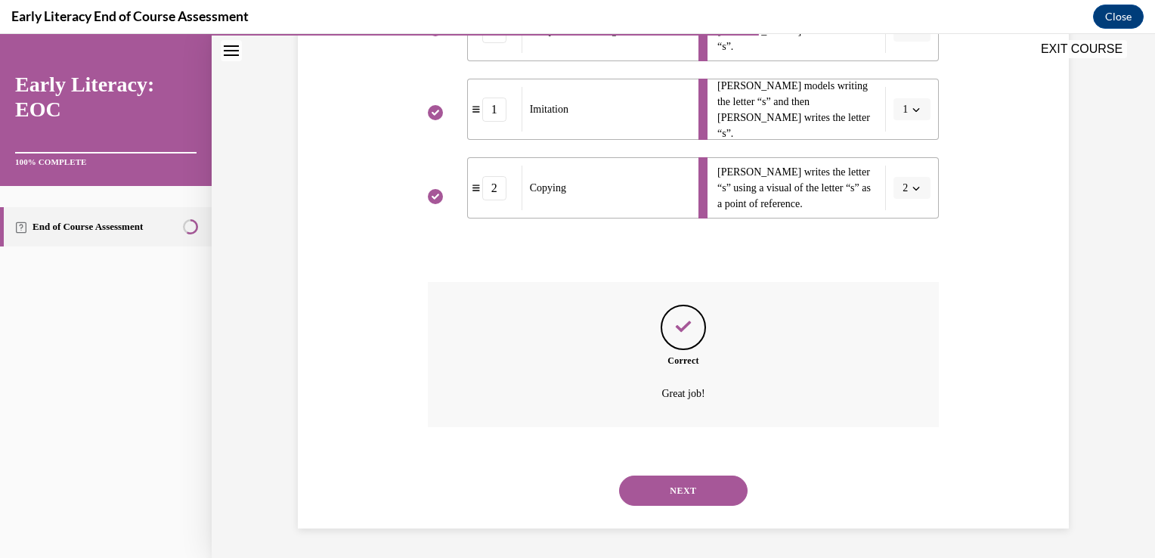
click at [665, 491] on button "NEXT" at bounding box center [683, 491] width 129 height 30
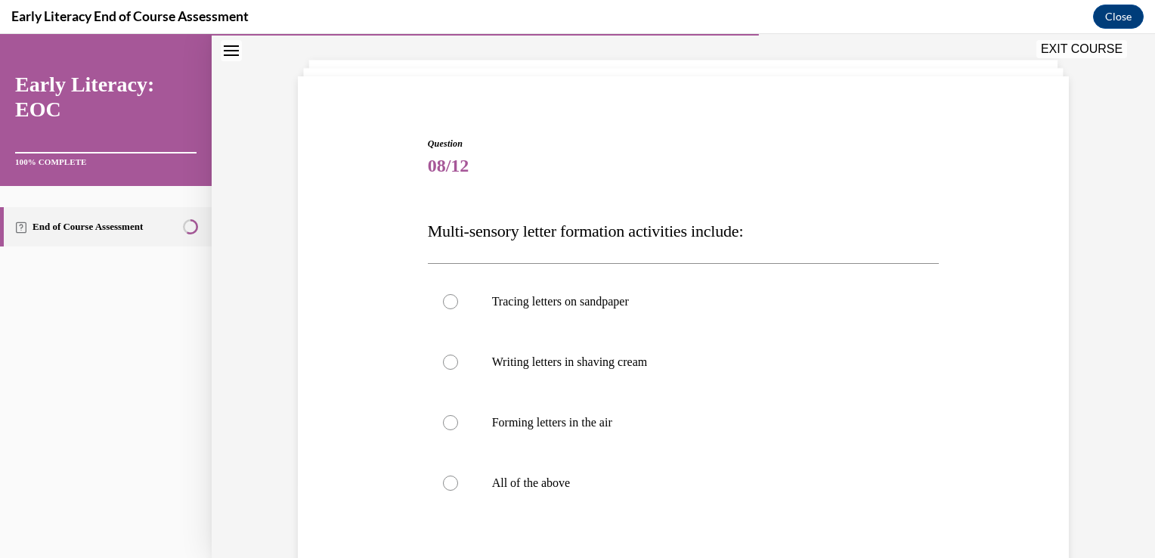
scroll to position [79, 0]
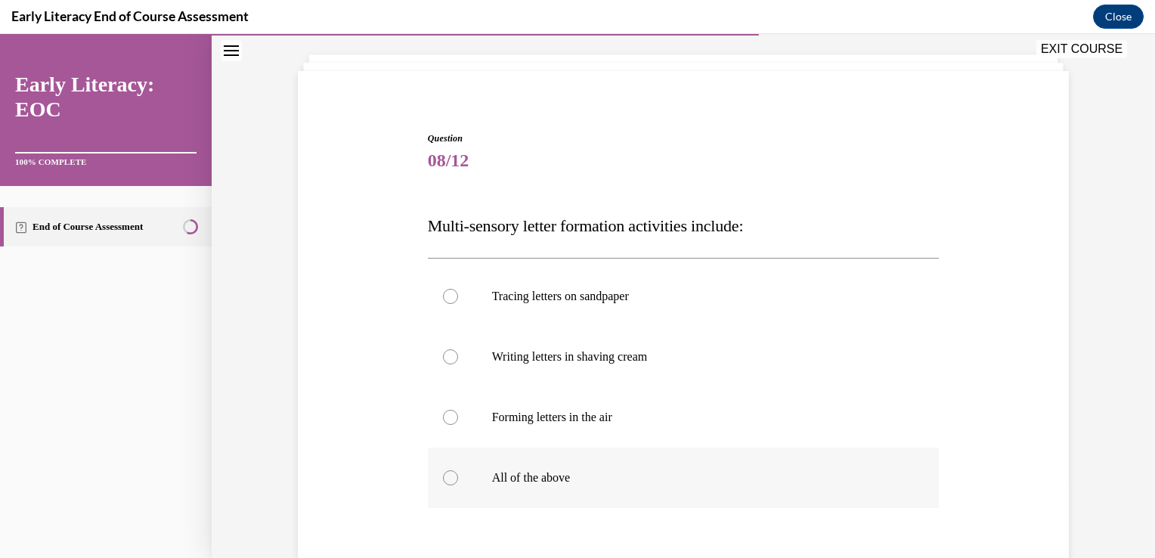
click at [452, 490] on div at bounding box center [684, 478] width 512 height 60
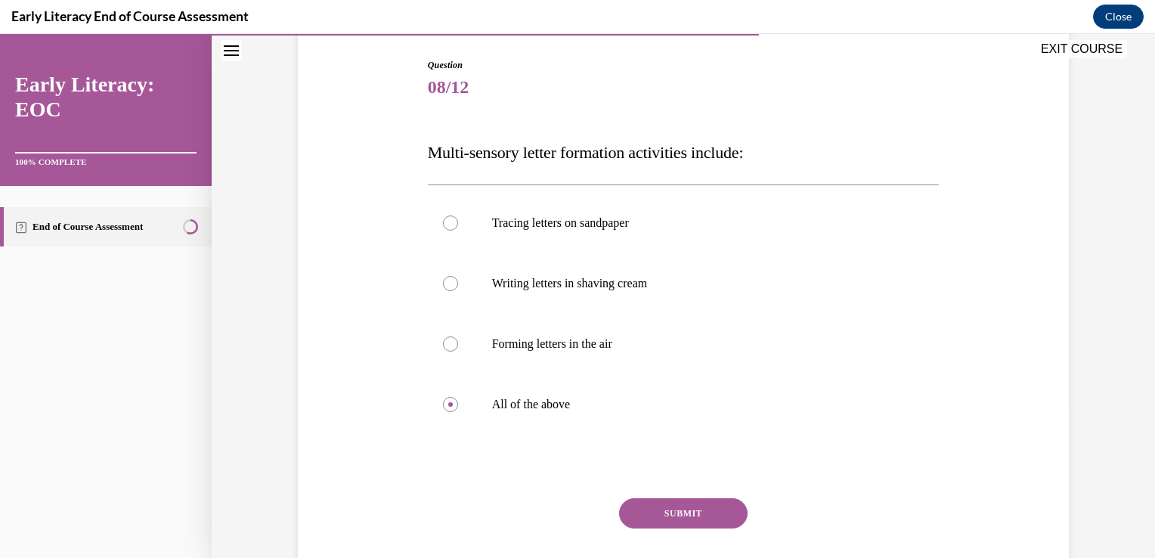
click at [671, 511] on button "SUBMIT" at bounding box center [683, 513] width 129 height 30
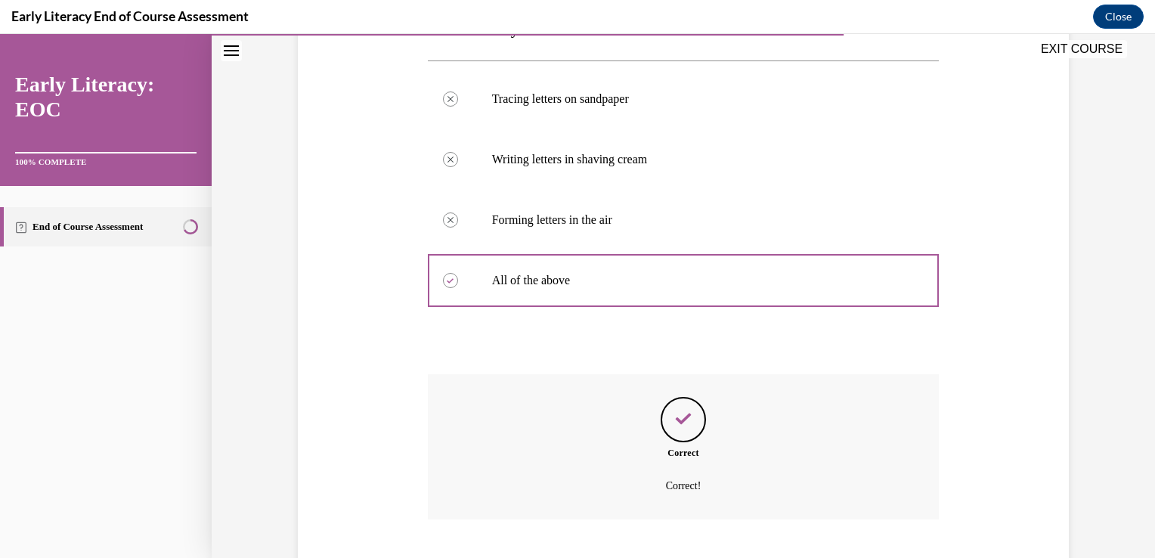
scroll to position [368, 0]
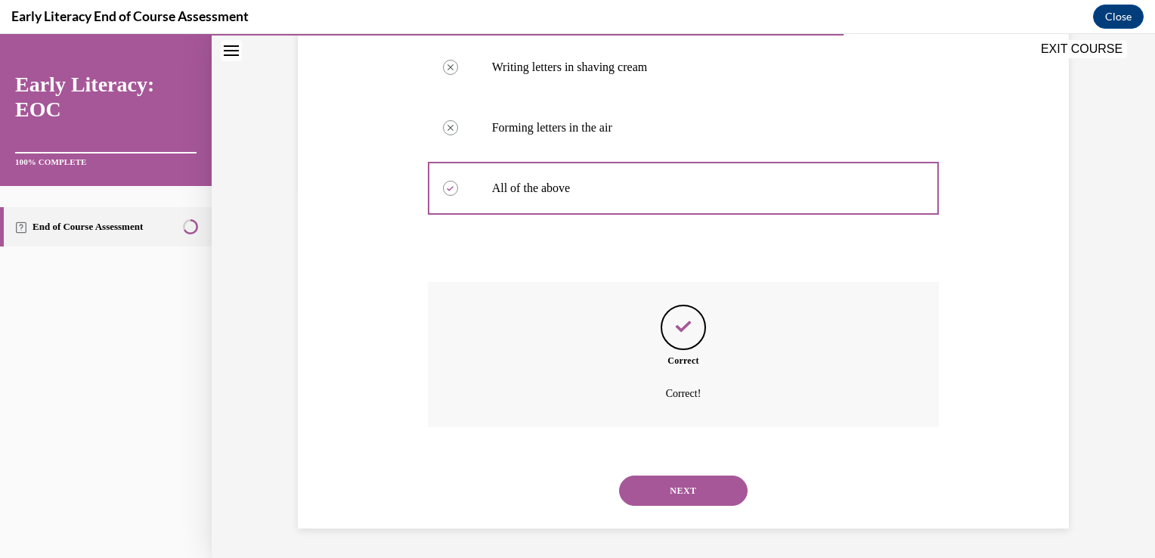
click at [668, 503] on button "NEXT" at bounding box center [683, 491] width 129 height 30
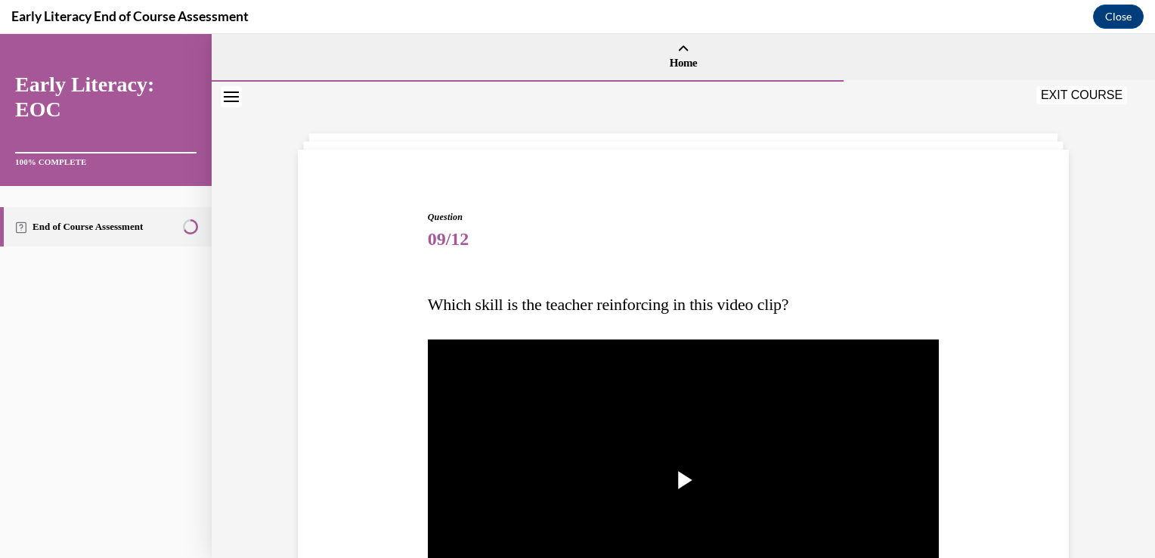
scroll to position [172, 0]
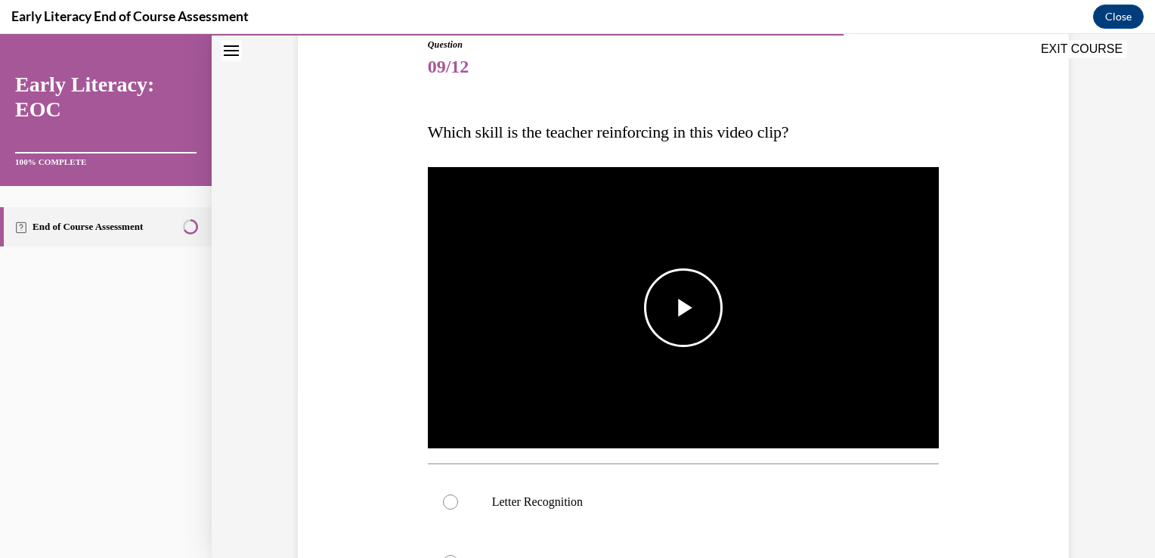
click at [668, 364] on img "Video player" at bounding box center [684, 308] width 512 height 288
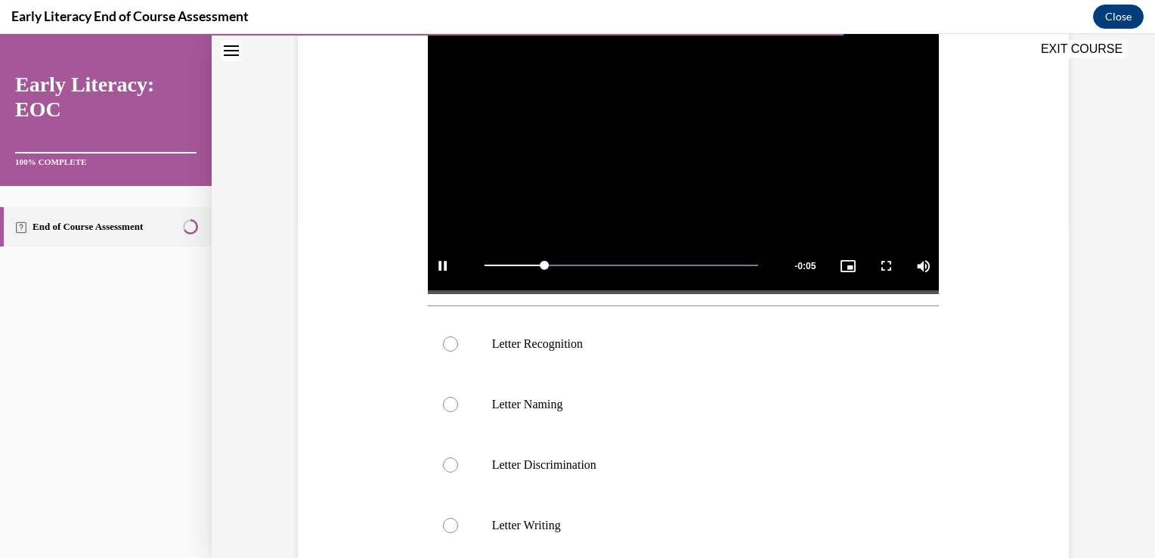
scroll to position [333, 0]
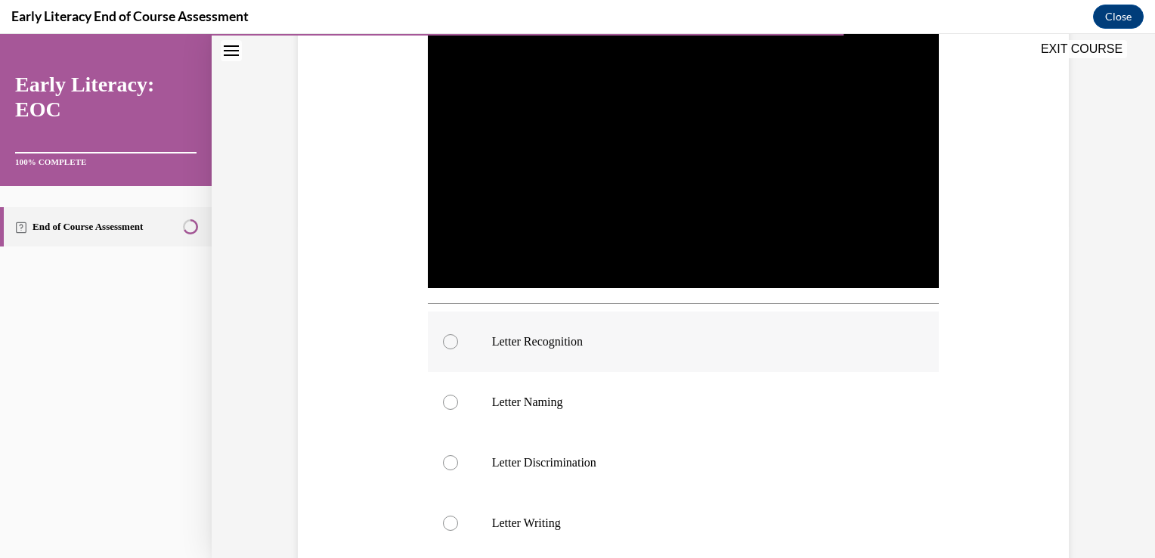
click at [435, 336] on div at bounding box center [684, 341] width 512 height 60
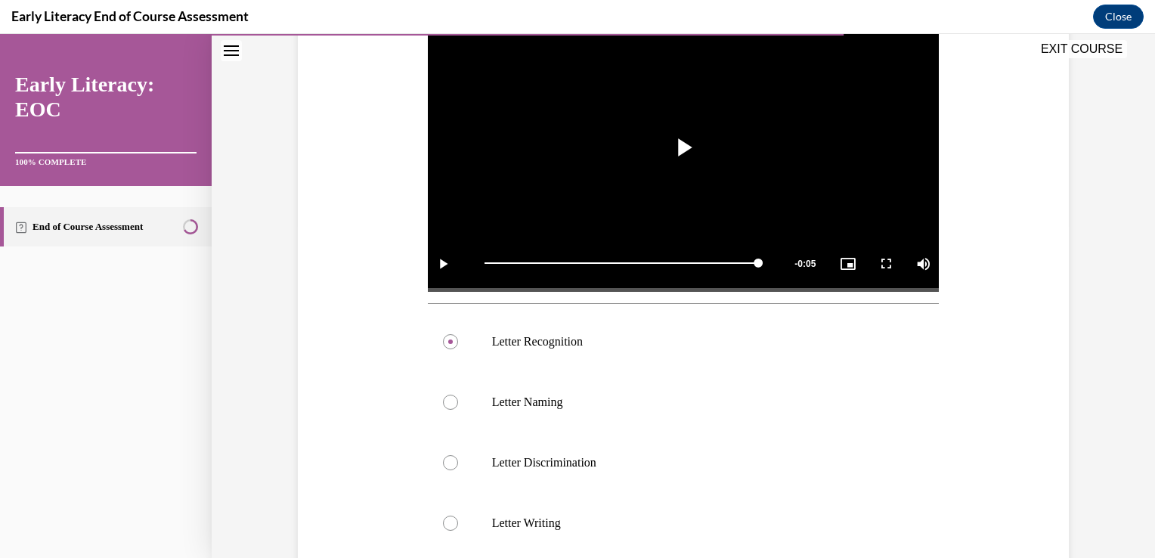
scroll to position [450, 0]
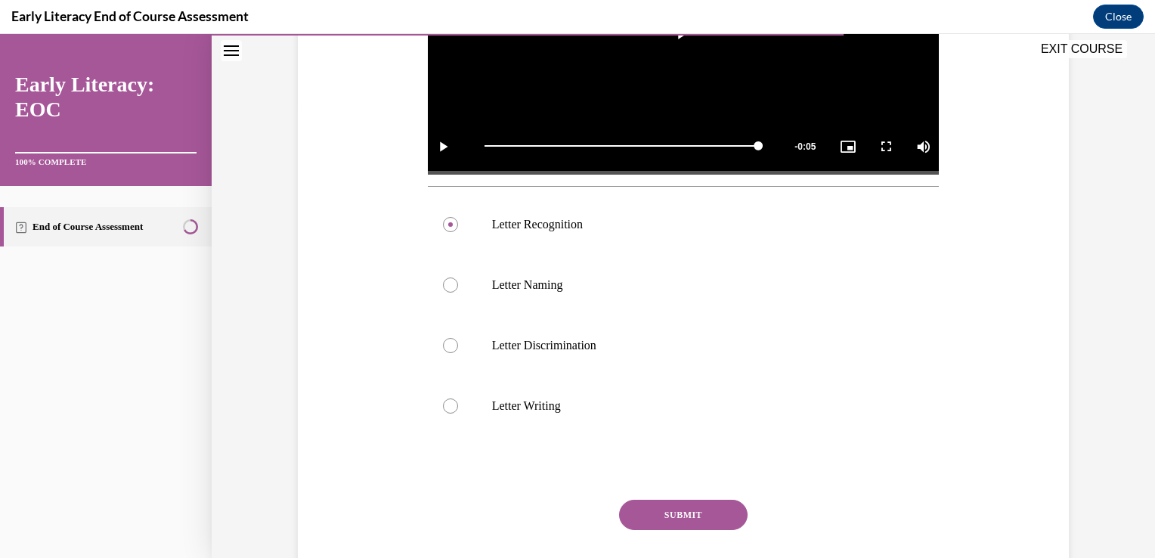
click at [741, 520] on div "SUBMIT" at bounding box center [684, 538] width 512 height 76
click at [718, 519] on button "SUBMIT" at bounding box center [683, 515] width 129 height 30
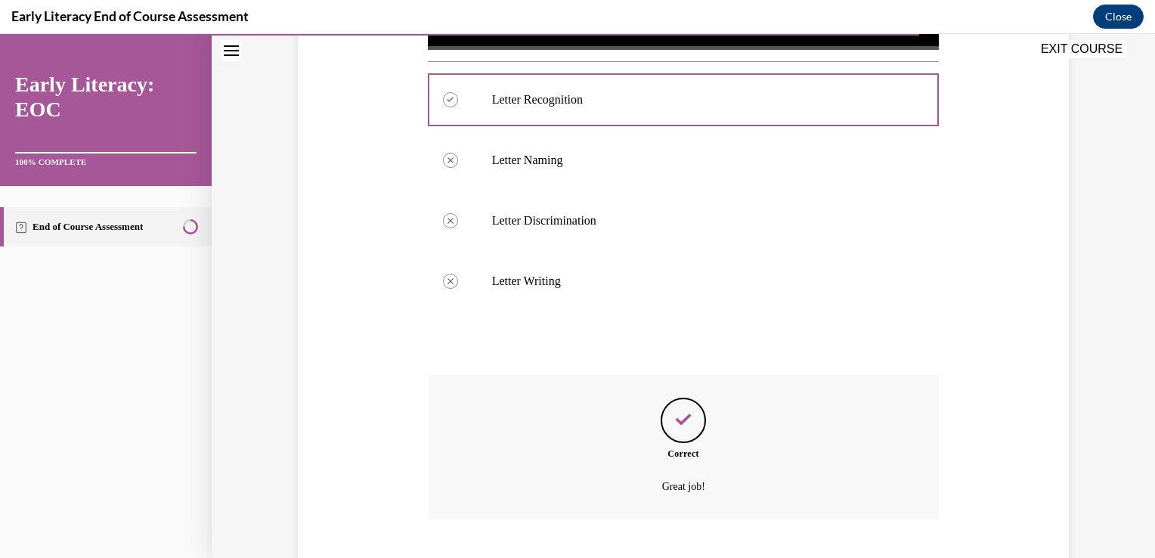
scroll to position [667, 0]
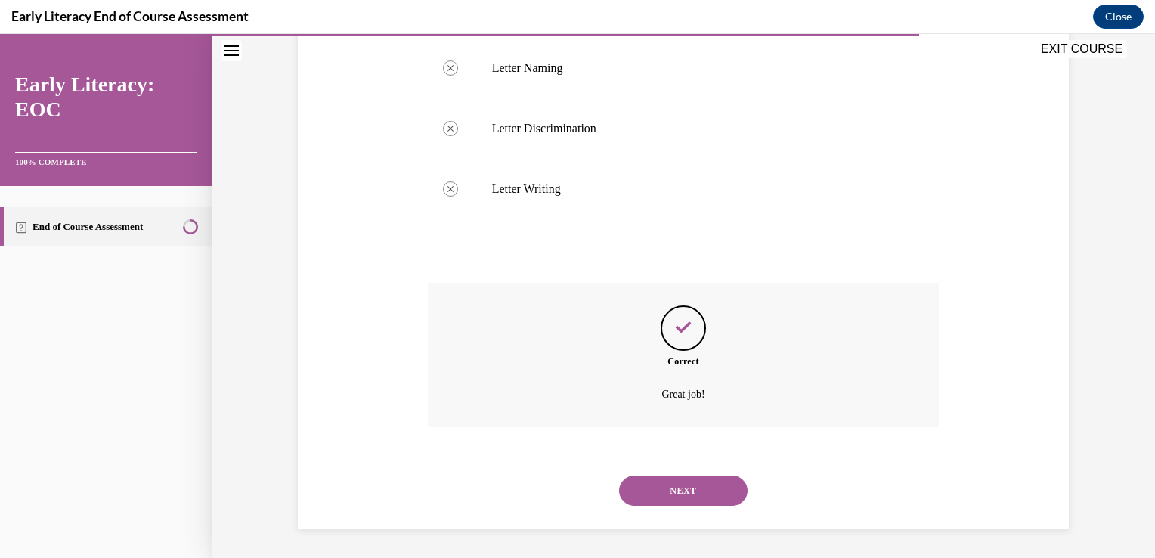
click at [717, 491] on button "NEXT" at bounding box center [683, 491] width 129 height 30
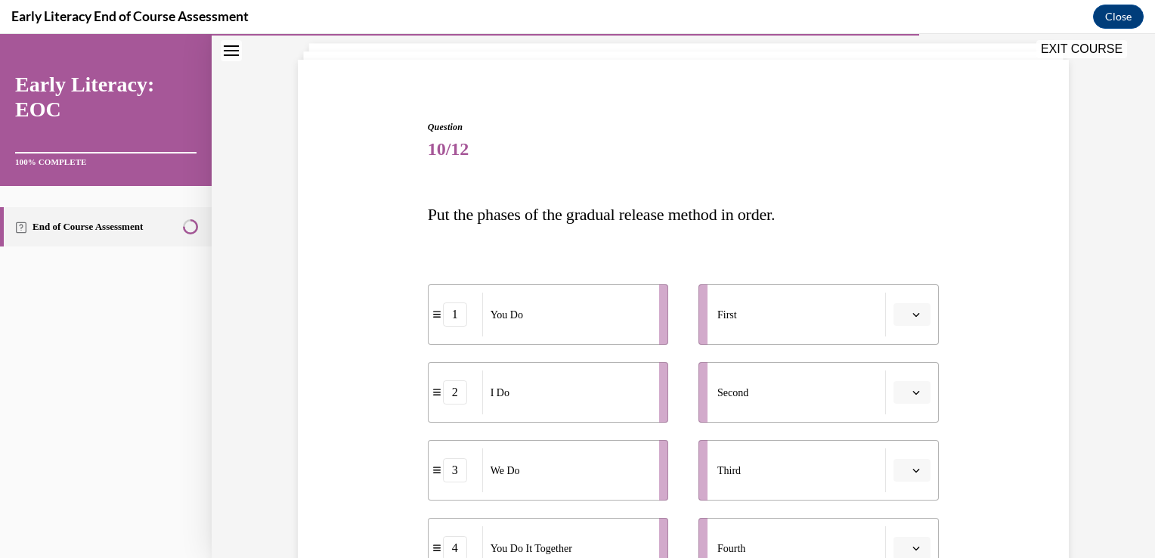
scroll to position [138, 0]
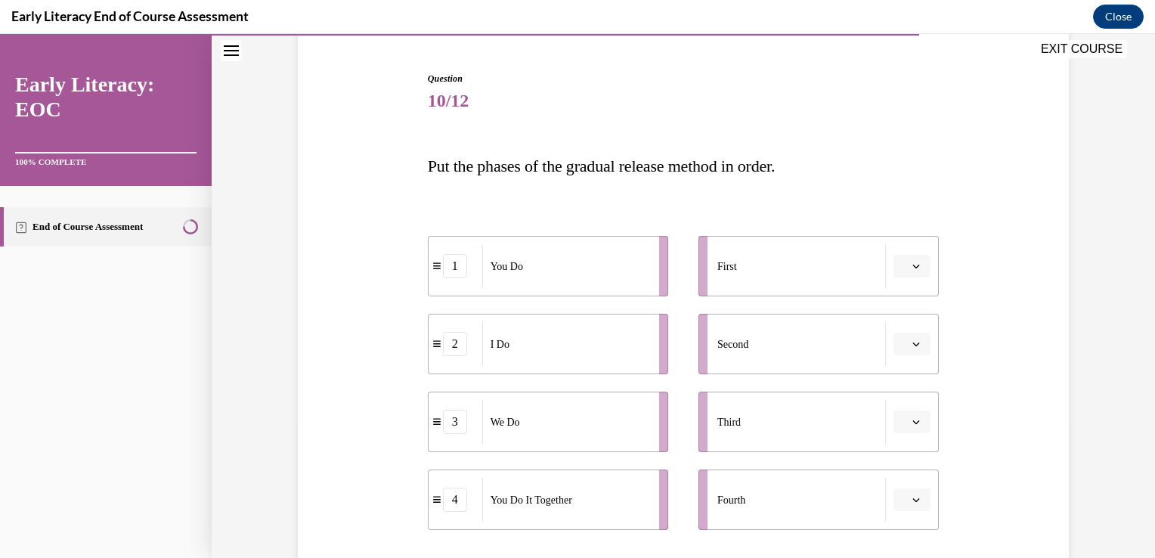
drag, startPoint x: 916, startPoint y: 274, endPoint x: 635, endPoint y: 201, distance: 290.4
click at [635, 201] on div "1 You Do 2 I Do 3 We Do 4 You Do It Together First Second Third Fourth" at bounding box center [684, 367] width 512 height 339
click at [912, 265] on icon "button" at bounding box center [916, 266] width 8 height 8
click at [912, 349] on div "2" at bounding box center [905, 360] width 38 height 30
click at [917, 415] on button "button" at bounding box center [912, 422] width 37 height 23
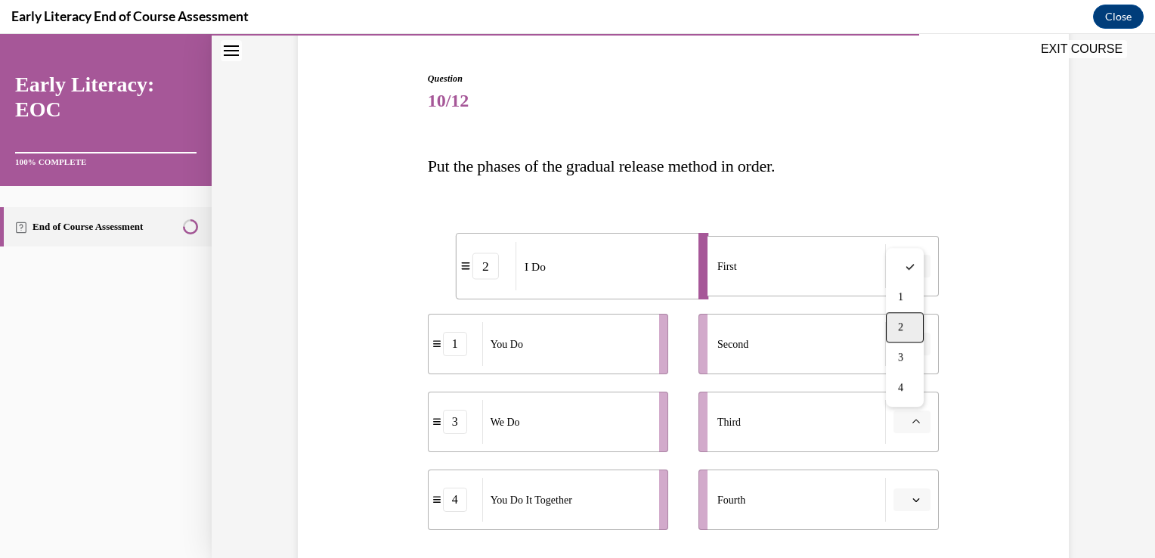
click at [915, 334] on div "2" at bounding box center [905, 327] width 38 height 30
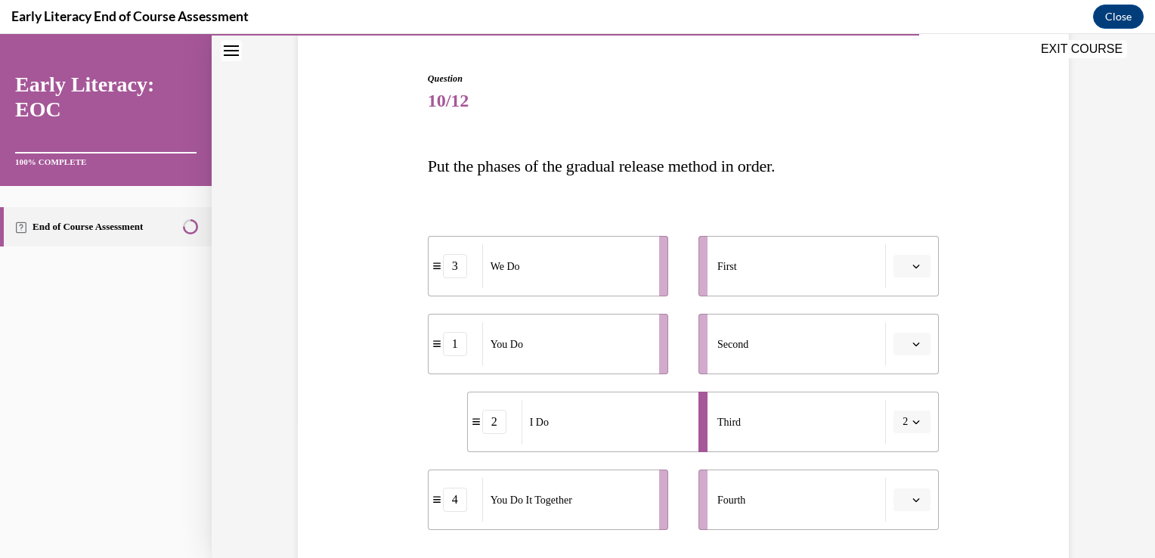
click at [910, 274] on button "button" at bounding box center [912, 266] width 37 height 23
click at [900, 352] on div "2" at bounding box center [905, 360] width 38 height 30
click at [916, 349] on button "button" at bounding box center [912, 344] width 37 height 23
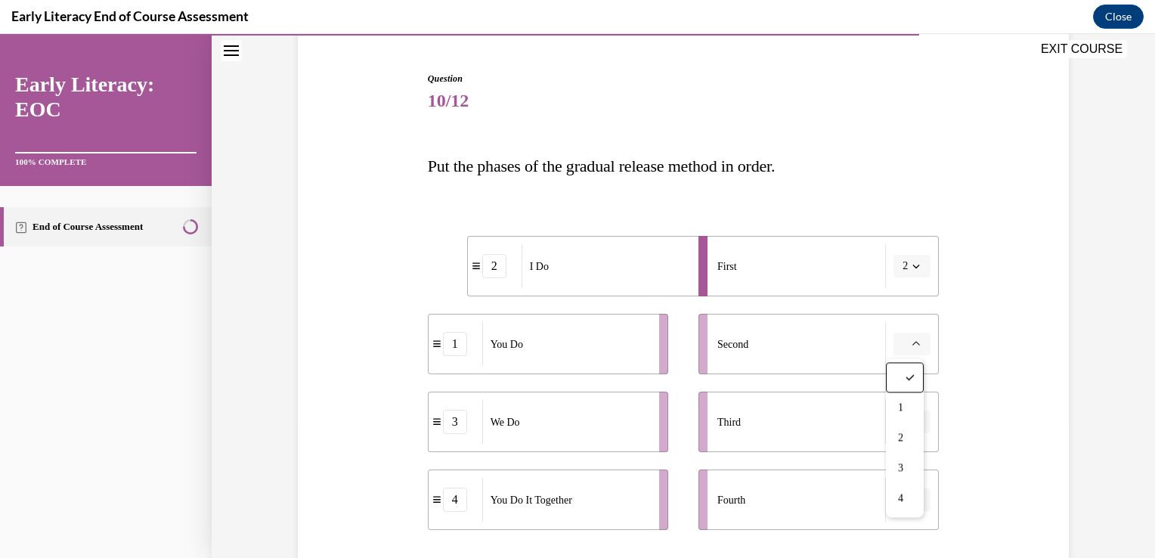
click at [810, 413] on div "Third" at bounding box center [801, 422] width 169 height 44
click at [912, 346] on icon "button" at bounding box center [916, 344] width 8 height 8
click at [904, 458] on div "3" at bounding box center [905, 468] width 38 height 30
click at [914, 422] on icon "button" at bounding box center [916, 422] width 8 height 8
click at [916, 379] on div "4" at bounding box center [905, 388] width 38 height 30
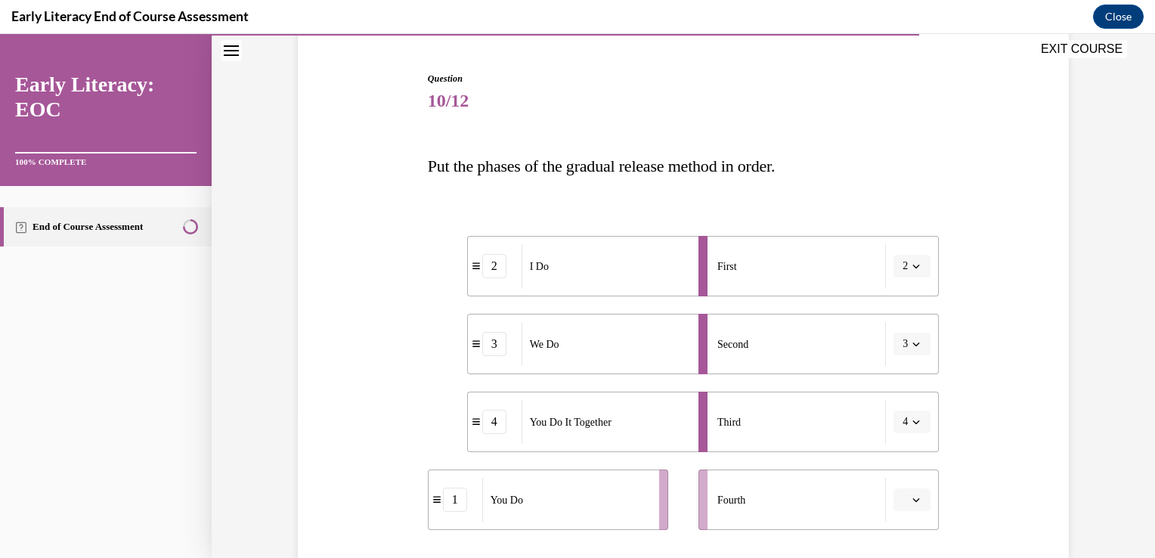
click at [913, 499] on icon "button" at bounding box center [916, 500] width 7 height 4
click at [916, 372] on div "1" at bounding box center [905, 375] width 38 height 30
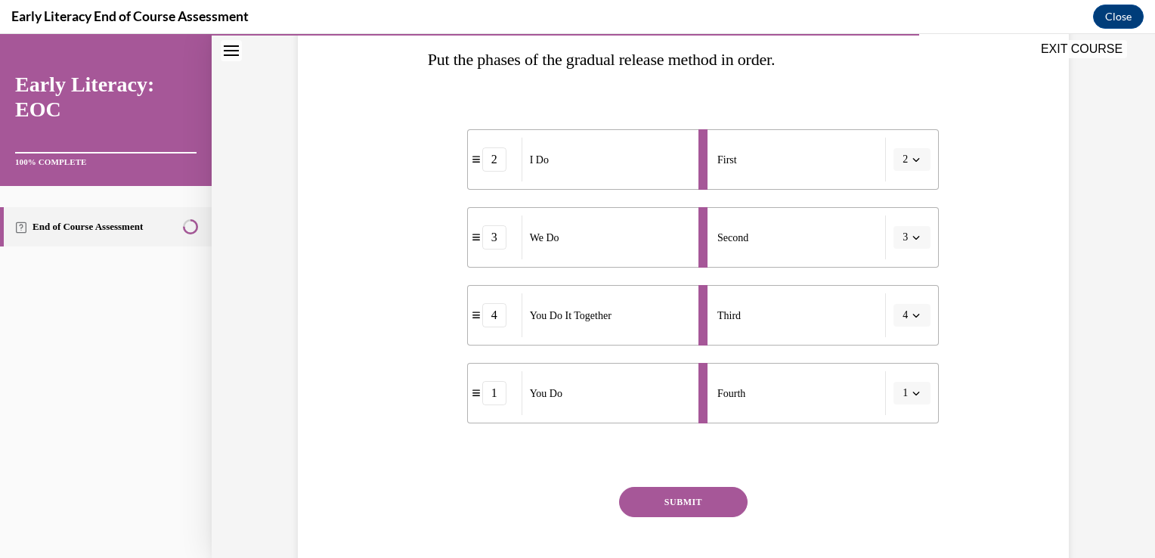
scroll to position [262, 0]
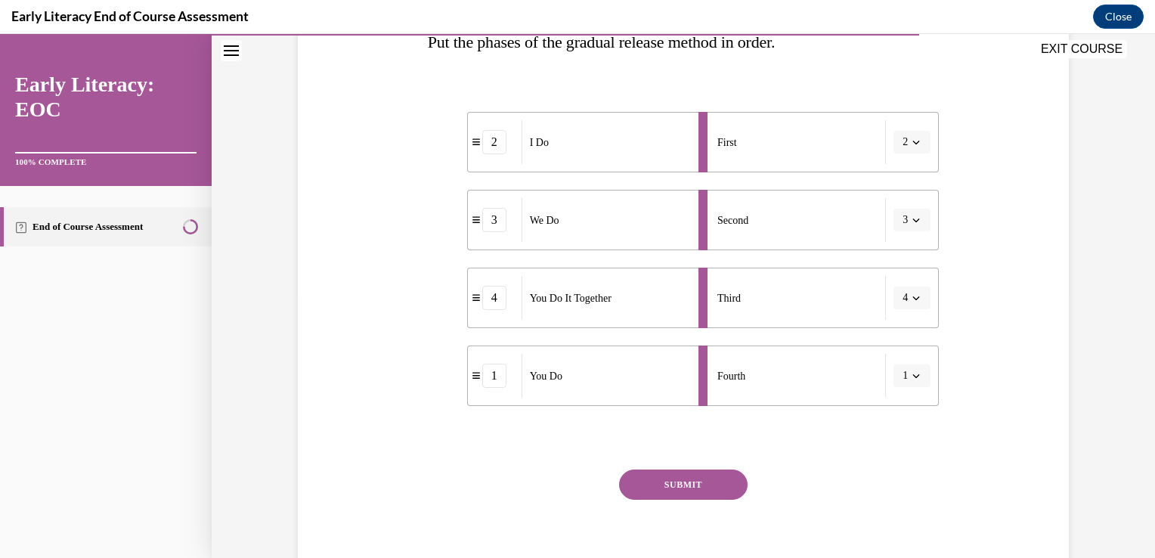
click at [714, 479] on button "SUBMIT" at bounding box center [683, 484] width 129 height 30
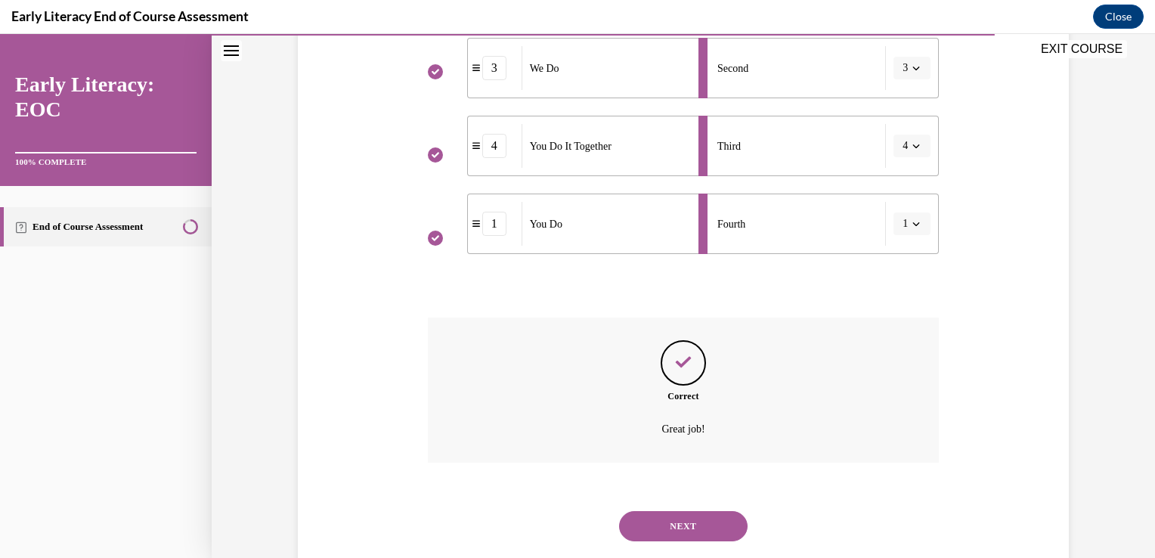
scroll to position [450, 0]
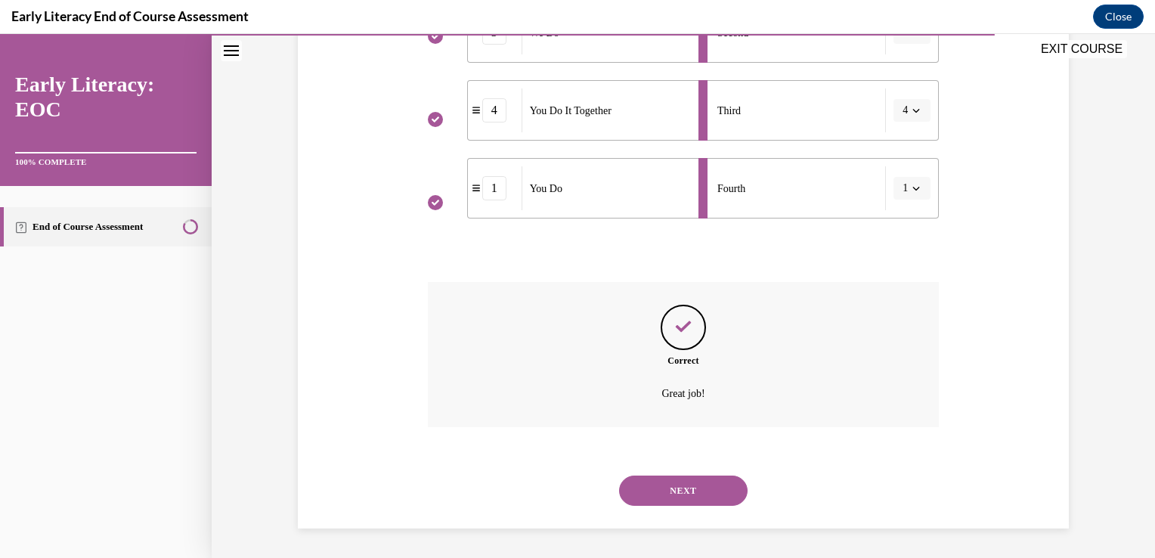
click at [686, 483] on button "NEXT" at bounding box center [683, 491] width 129 height 30
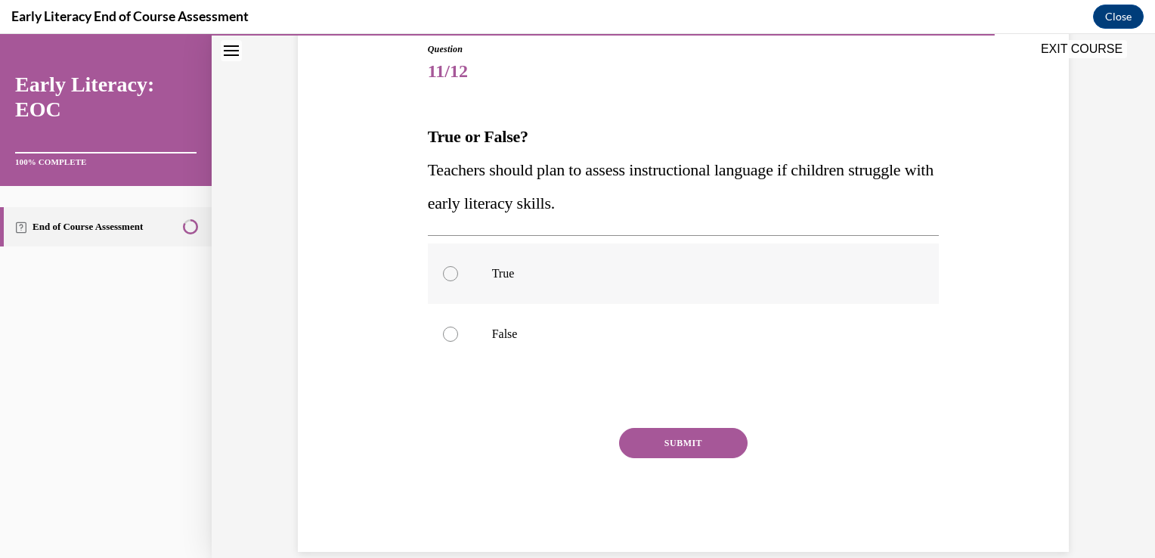
click at [446, 270] on div at bounding box center [450, 273] width 15 height 15
click at [713, 451] on button "SUBMIT" at bounding box center [683, 443] width 129 height 30
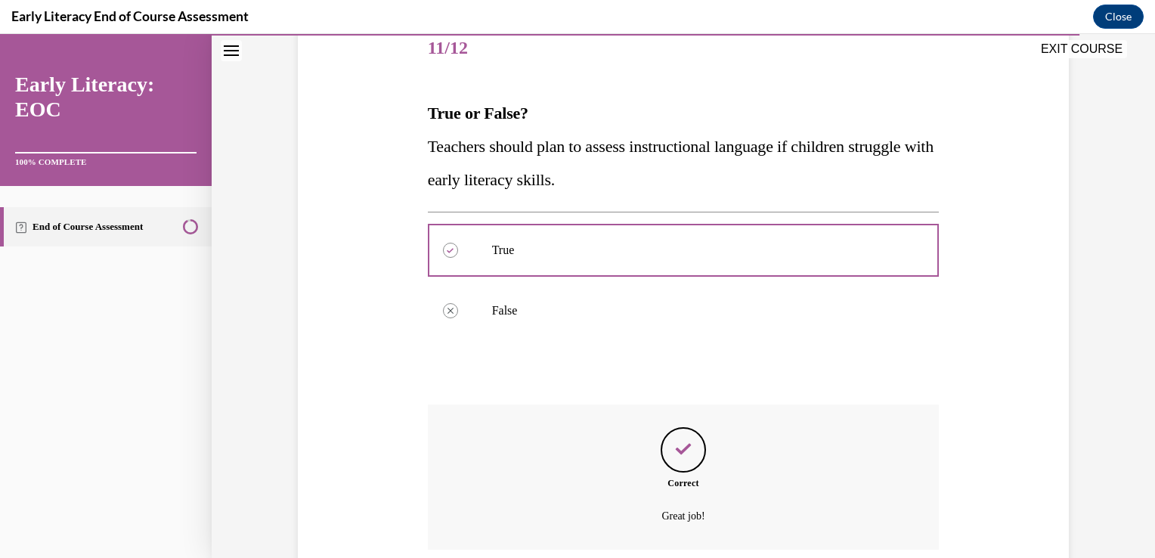
scroll to position [314, 0]
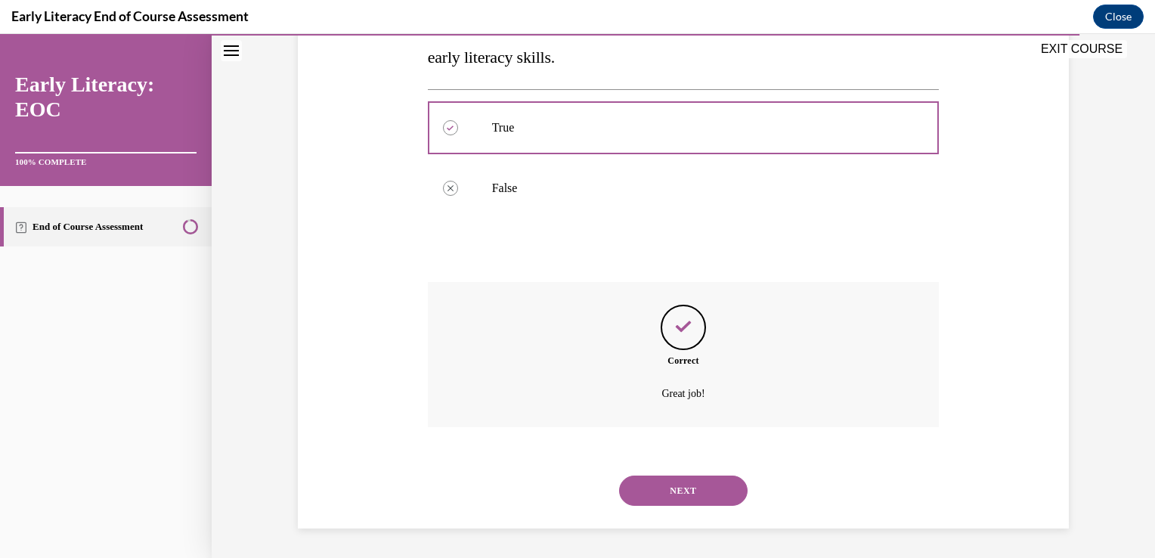
click at [702, 483] on button "NEXT" at bounding box center [683, 491] width 129 height 30
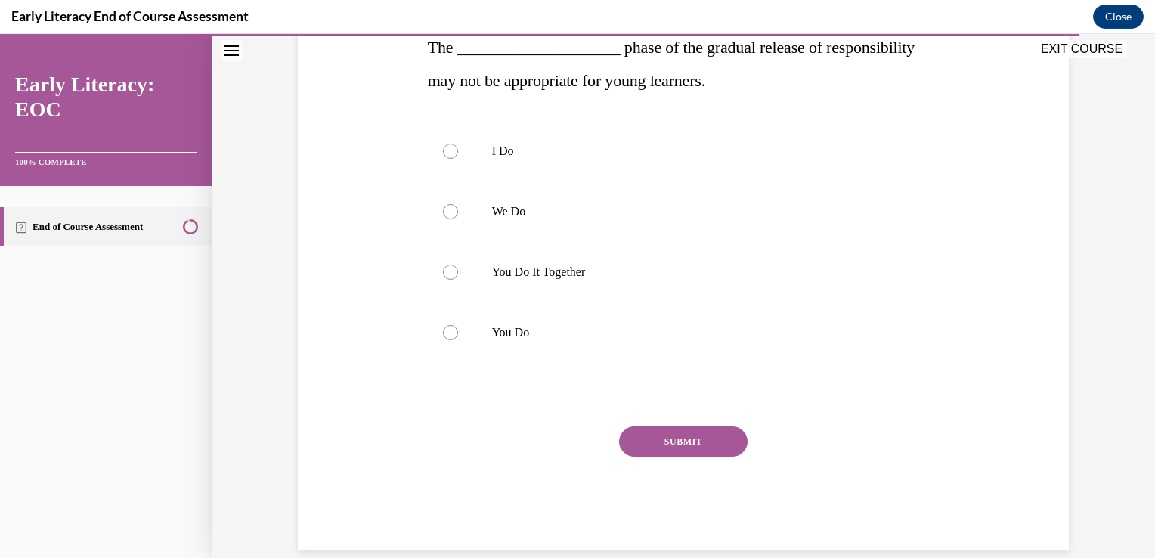
scroll to position [279, 0]
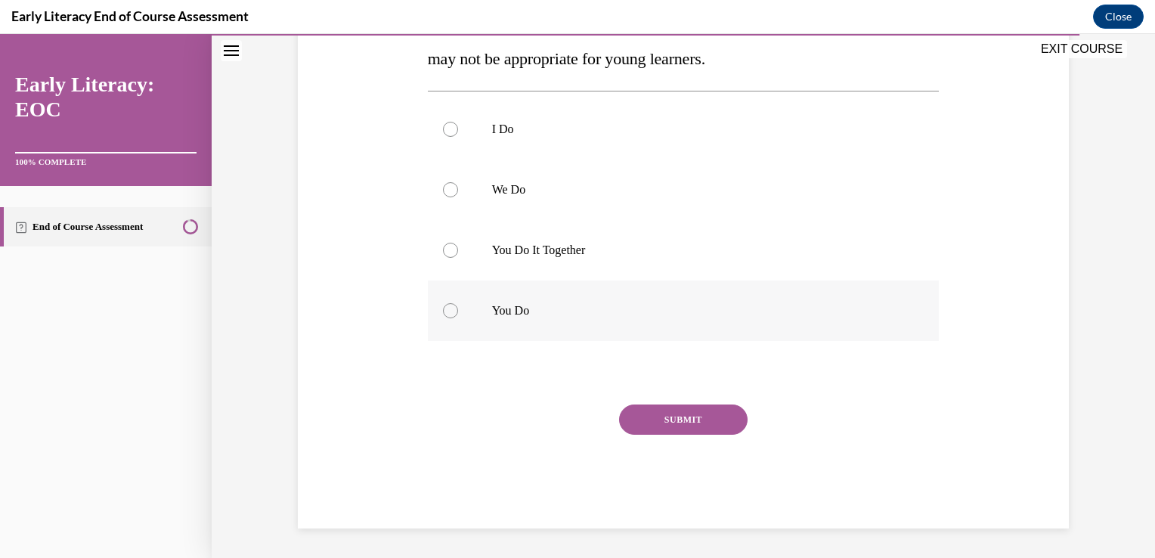
click at [443, 313] on div at bounding box center [450, 310] width 15 height 15
click at [717, 426] on button "SUBMIT" at bounding box center [683, 419] width 129 height 30
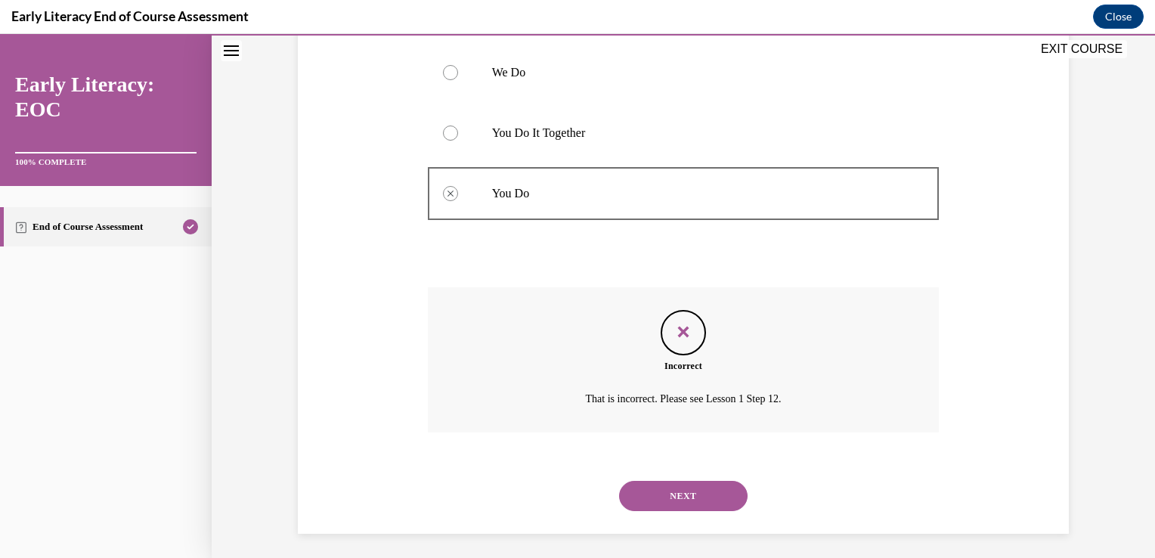
scroll to position [401, 0]
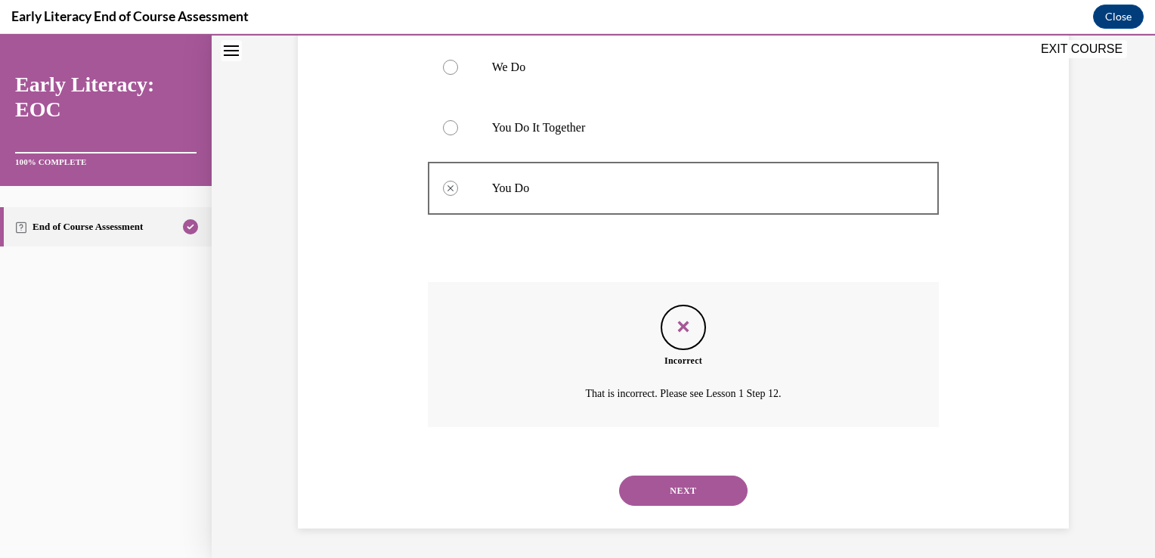
click at [682, 497] on button "NEXT" at bounding box center [683, 491] width 129 height 30
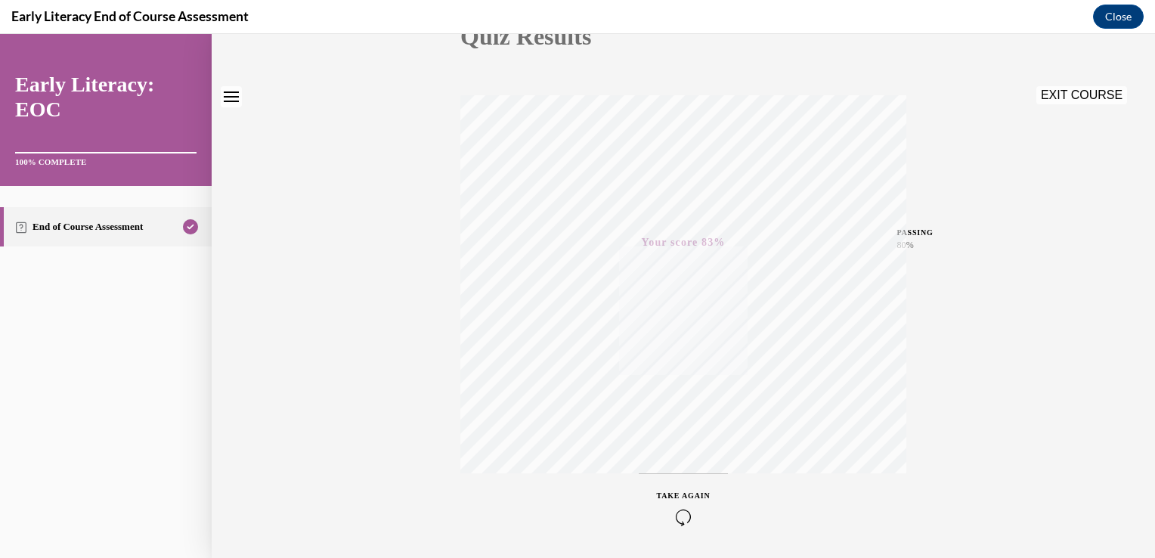
scroll to position [250, 0]
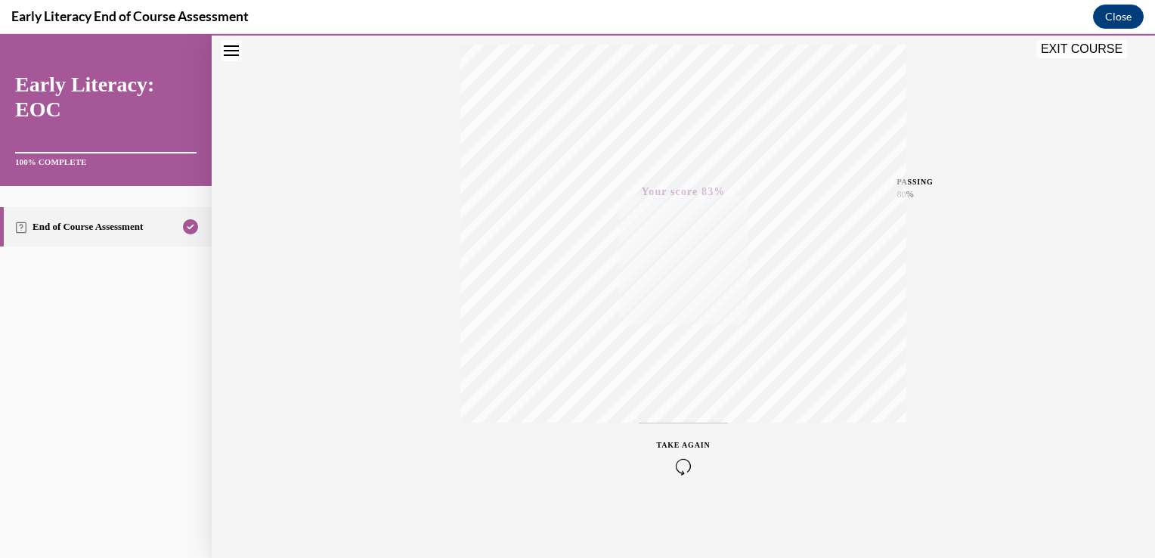
click at [1085, 61] on div "EXIT COURSE" at bounding box center [676, 50] width 928 height 33
click at [1083, 52] on button "EXIT COURSE" at bounding box center [1081, 49] width 91 height 18
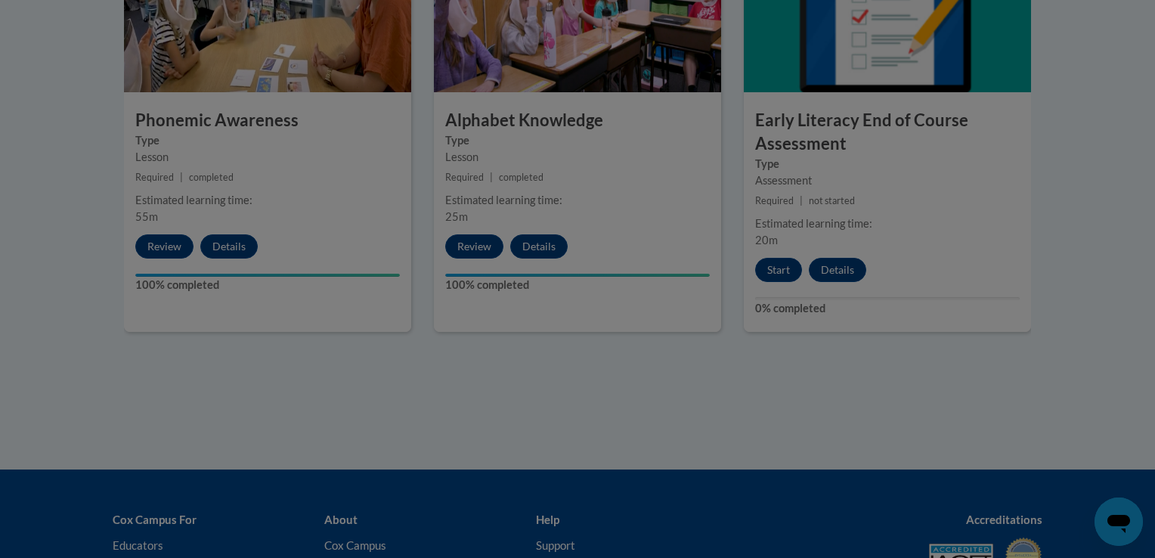
scroll to position [0, 0]
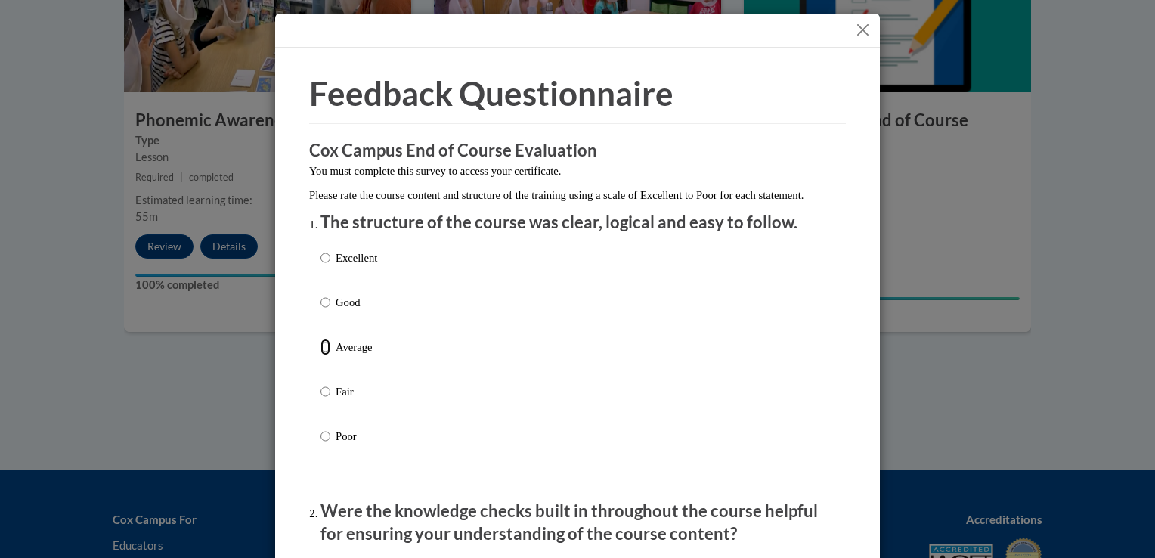
click at [321, 355] on input "Average" at bounding box center [326, 347] width 10 height 17
radio input "true"
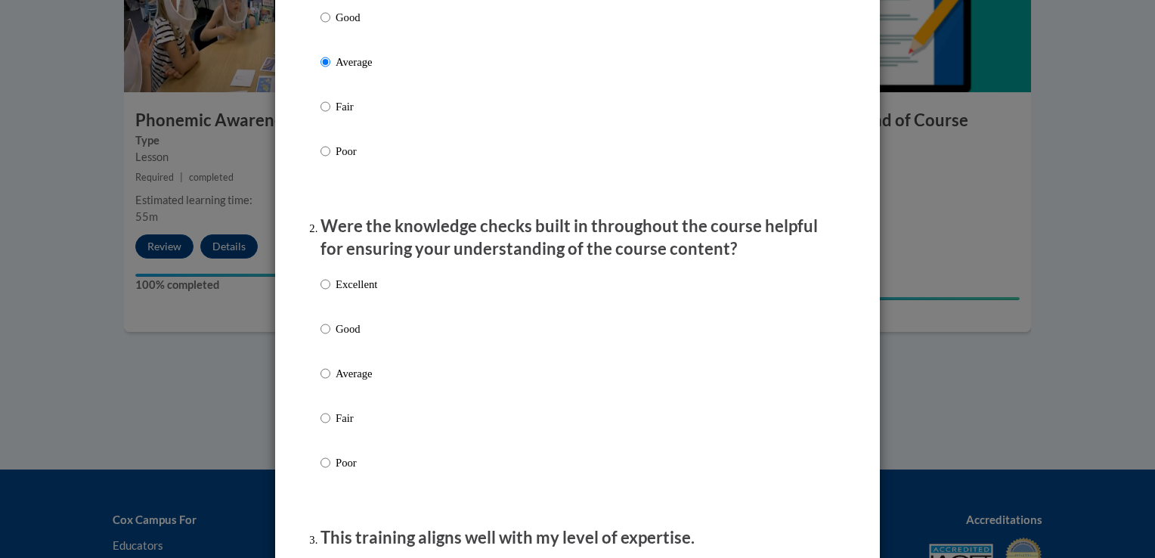
scroll to position [303, 0]
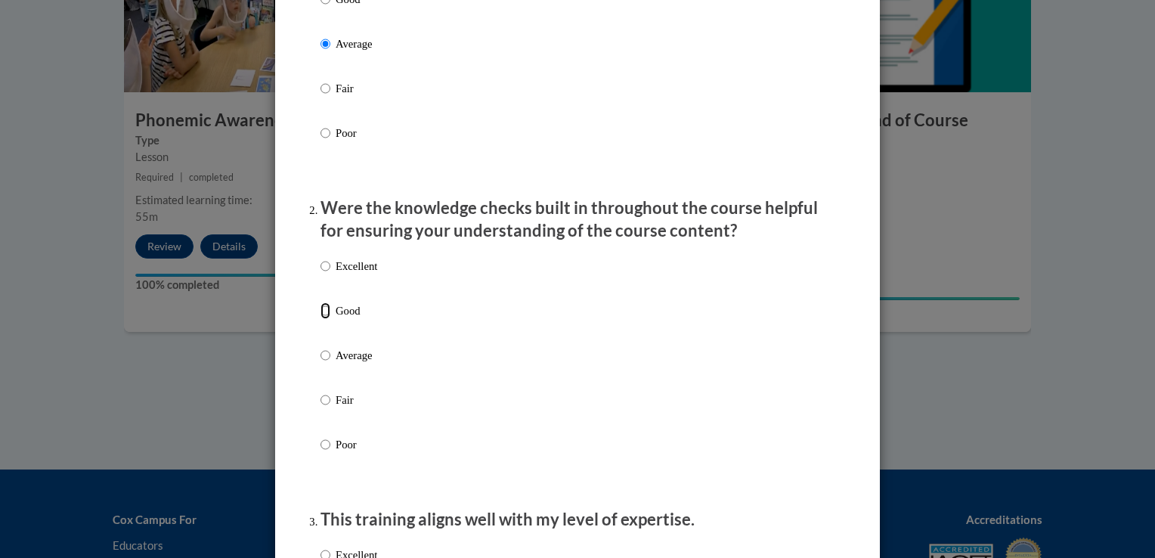
click at [321, 319] on input "Good" at bounding box center [326, 310] width 10 height 17
radio input "true"
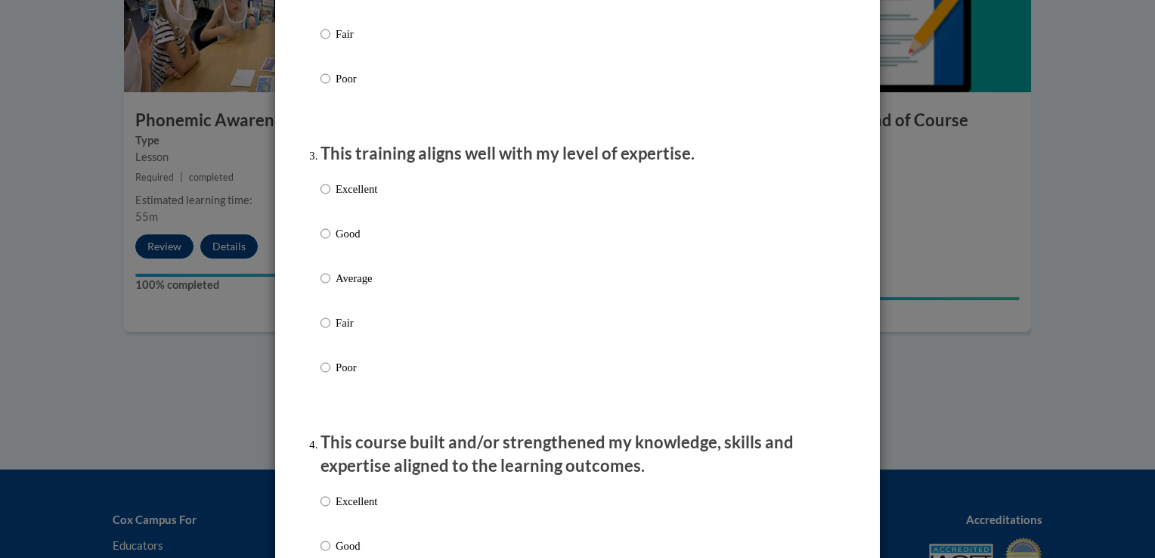
scroll to position [727, 0]
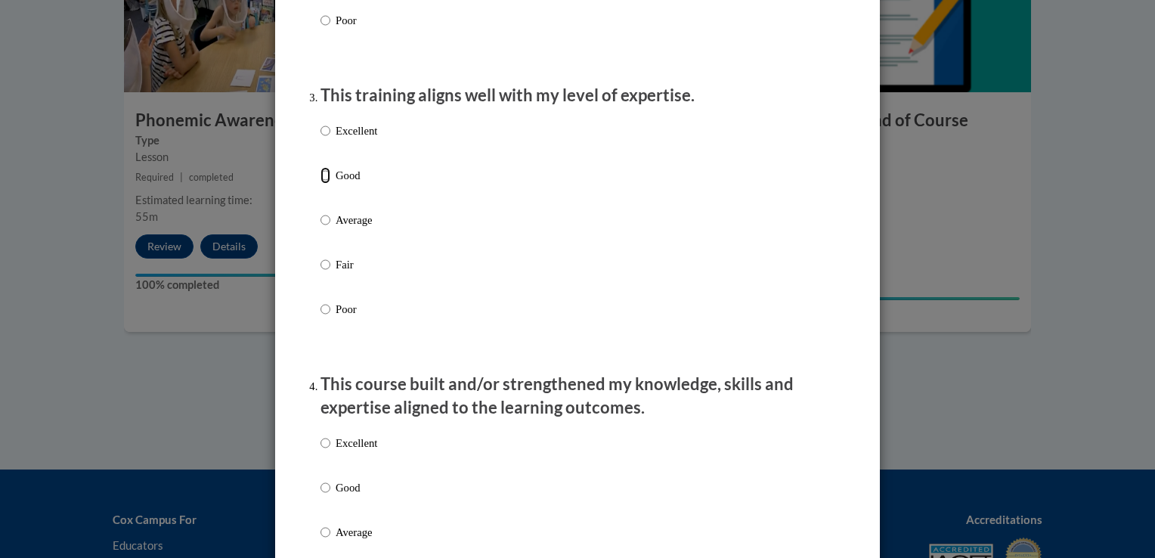
click at [321, 184] on input "Good" at bounding box center [326, 175] width 10 height 17
radio input "true"
click at [321, 496] on input "Good" at bounding box center [326, 487] width 10 height 17
radio input "true"
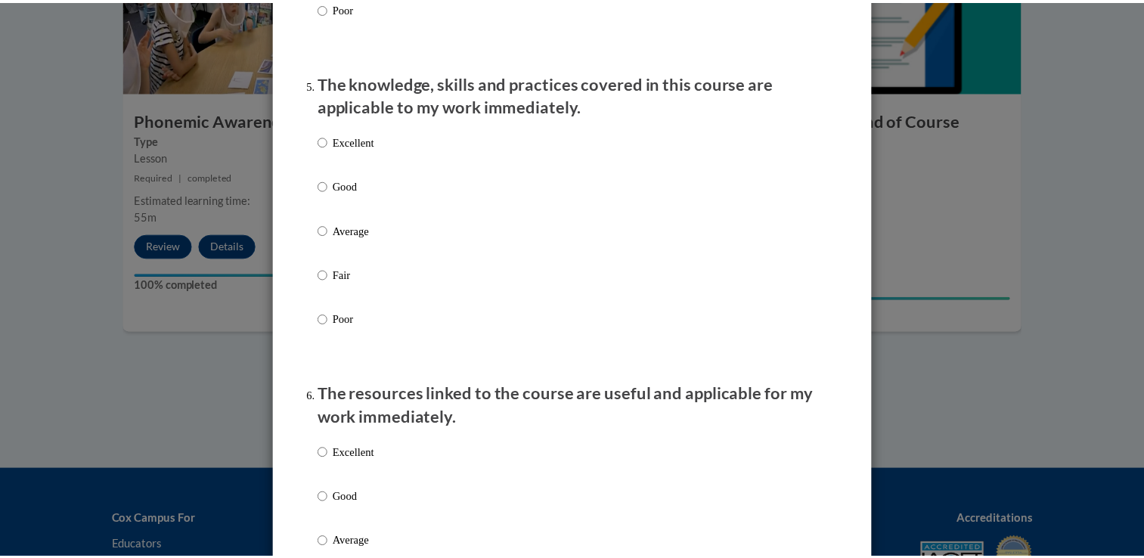
scroll to position [1348, 0]
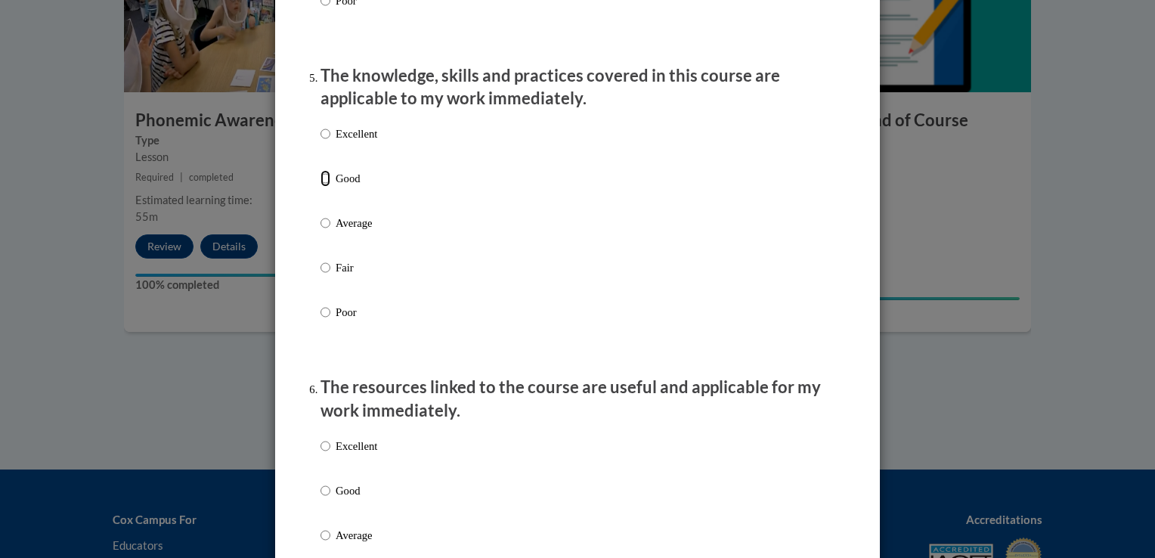
click at [321, 187] on input "Good" at bounding box center [326, 178] width 10 height 17
radio input "true"
drag, startPoint x: 324, startPoint y: 510, endPoint x: 1059, endPoint y: 330, distance: 756.4
click at [1059, 330] on div "Feedback Questionnaire Rate Course Comments Cox Campus End of Course Evaluation…" at bounding box center [577, 279] width 1155 height 558
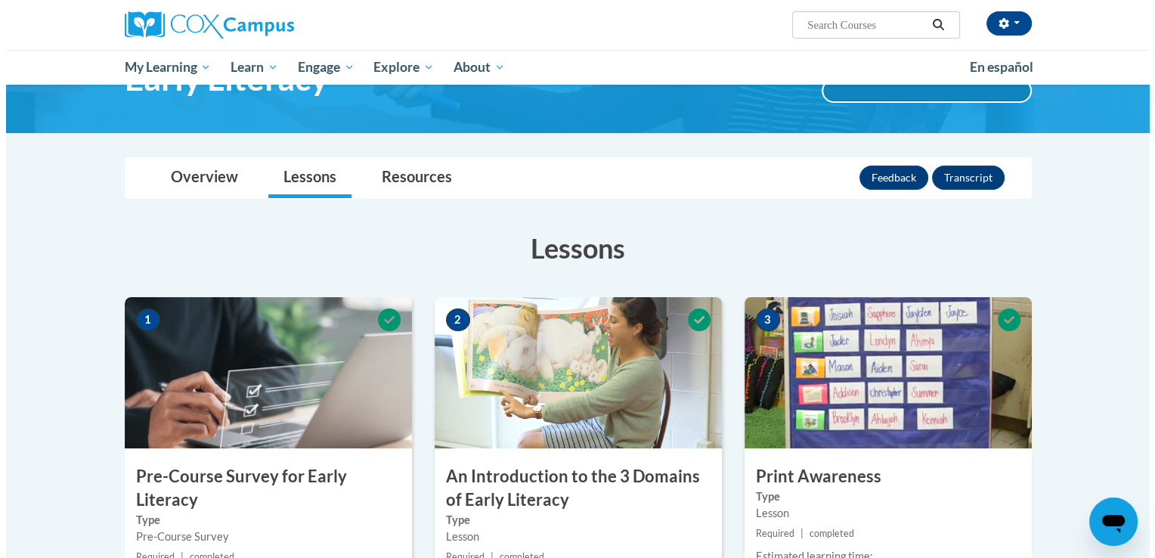
scroll to position [96, 0]
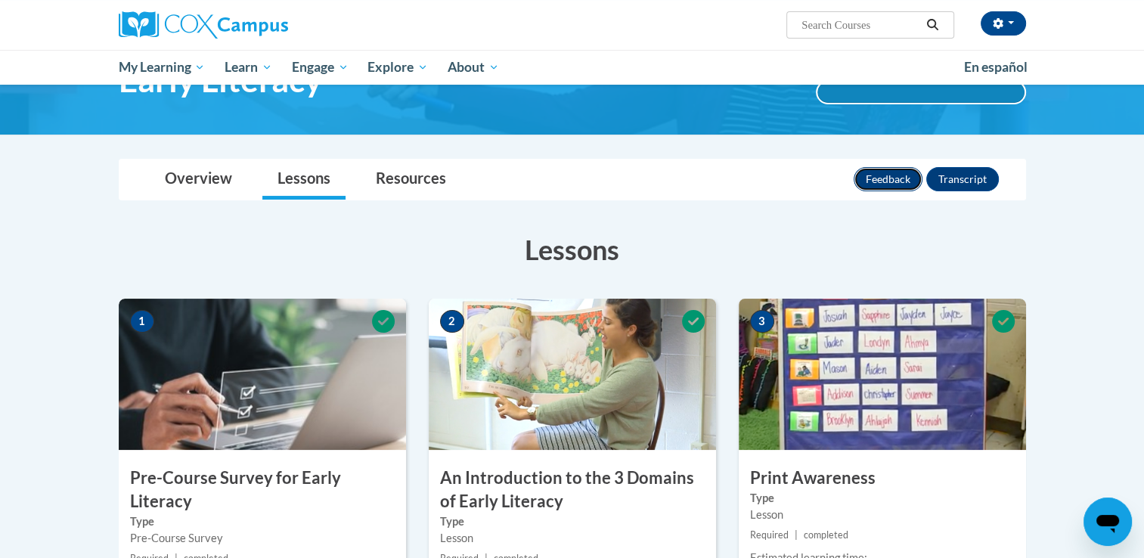
click at [903, 185] on button "Feedback" at bounding box center [888, 179] width 69 height 24
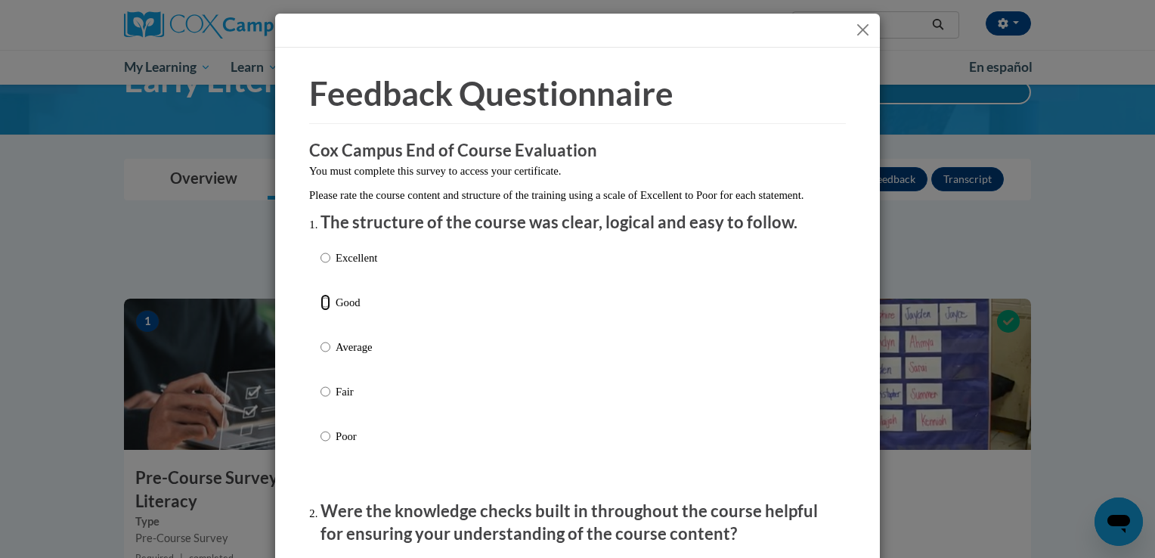
click at [321, 311] on input "Good" at bounding box center [326, 302] width 10 height 17
radio input "true"
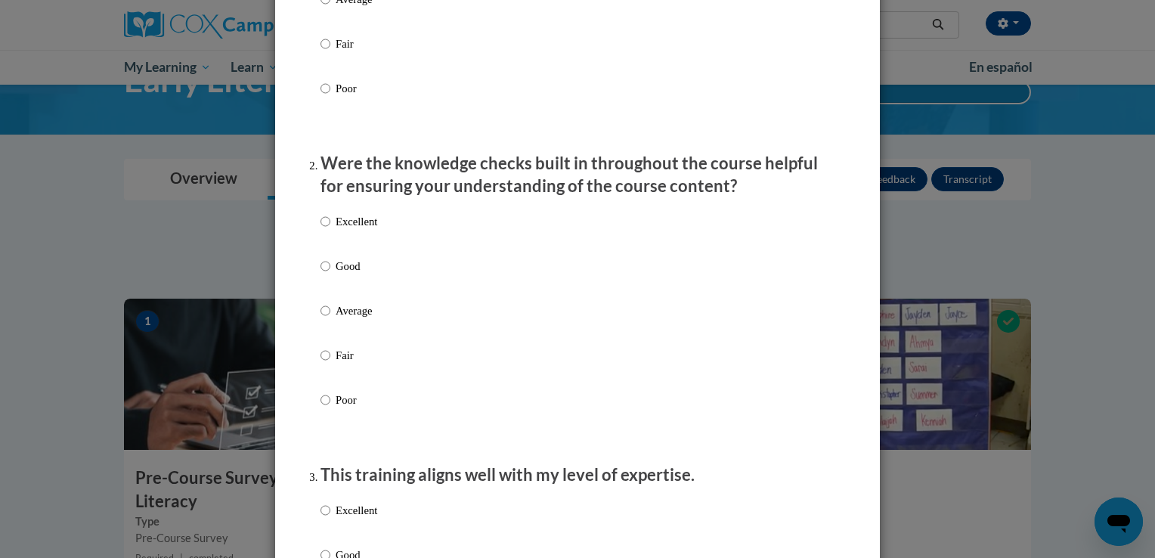
scroll to position [450, 0]
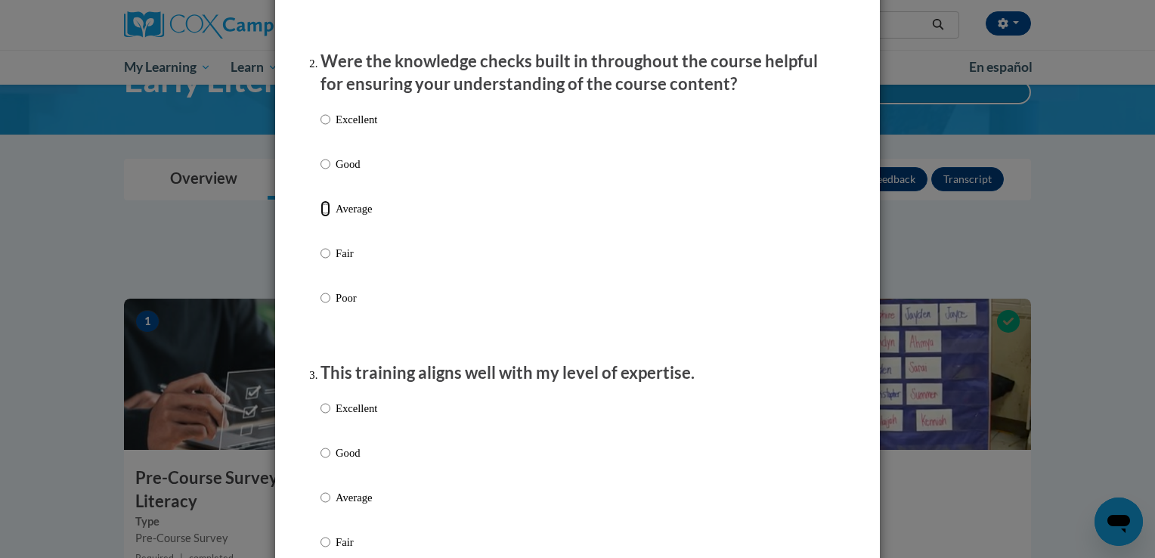
click at [321, 217] on input "Average" at bounding box center [326, 208] width 10 height 17
radio input "true"
click at [321, 461] on input "Good" at bounding box center [326, 453] width 10 height 17
radio input "true"
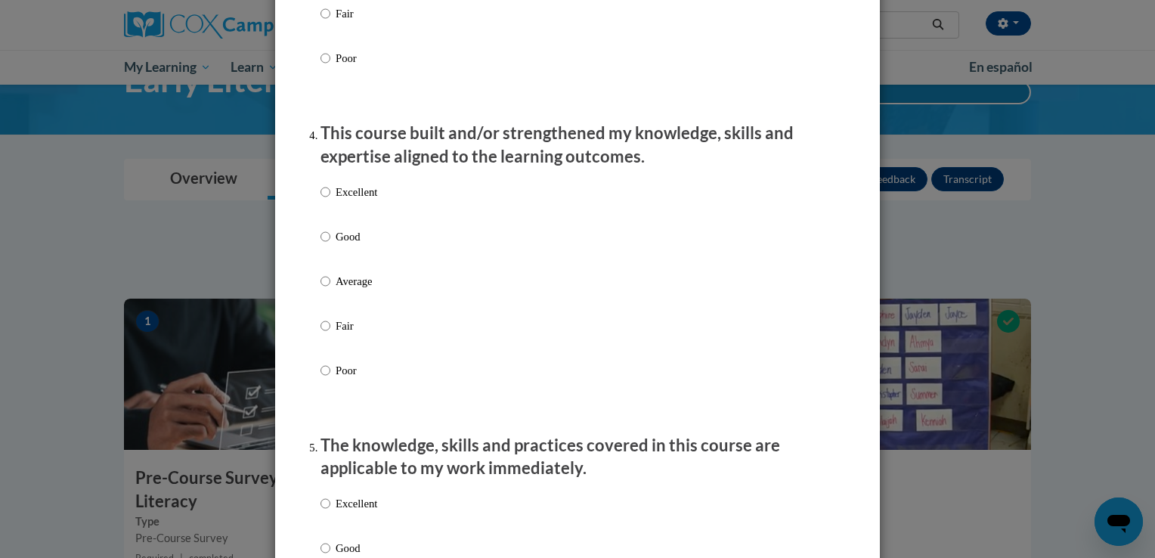
scroll to position [1022, 0]
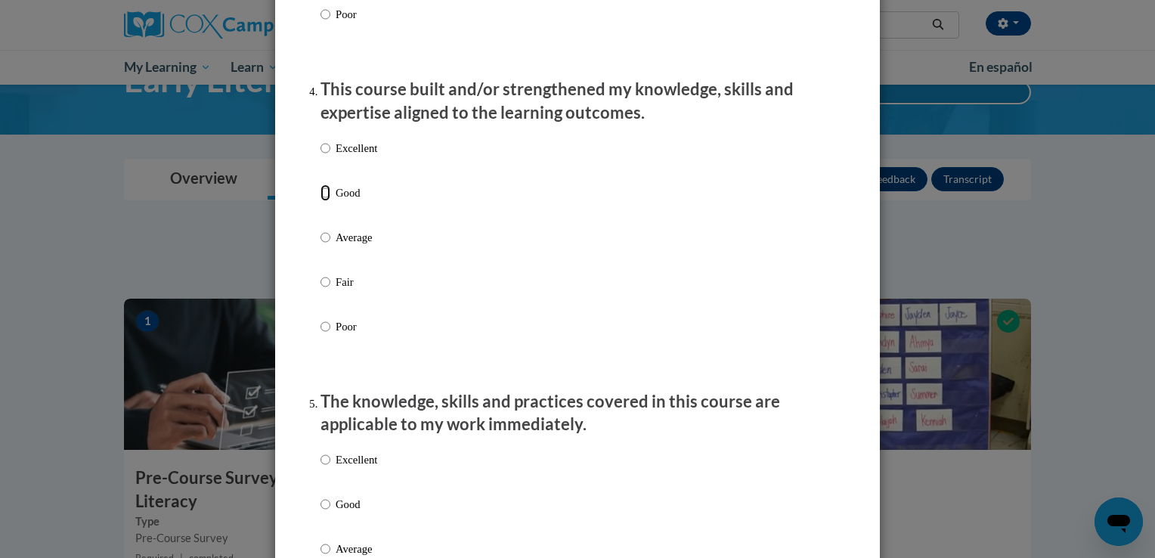
click at [321, 201] on input "Good" at bounding box center [326, 192] width 10 height 17
radio input "true"
click at [321, 156] on input "Excellent" at bounding box center [326, 148] width 10 height 17
radio input "true"
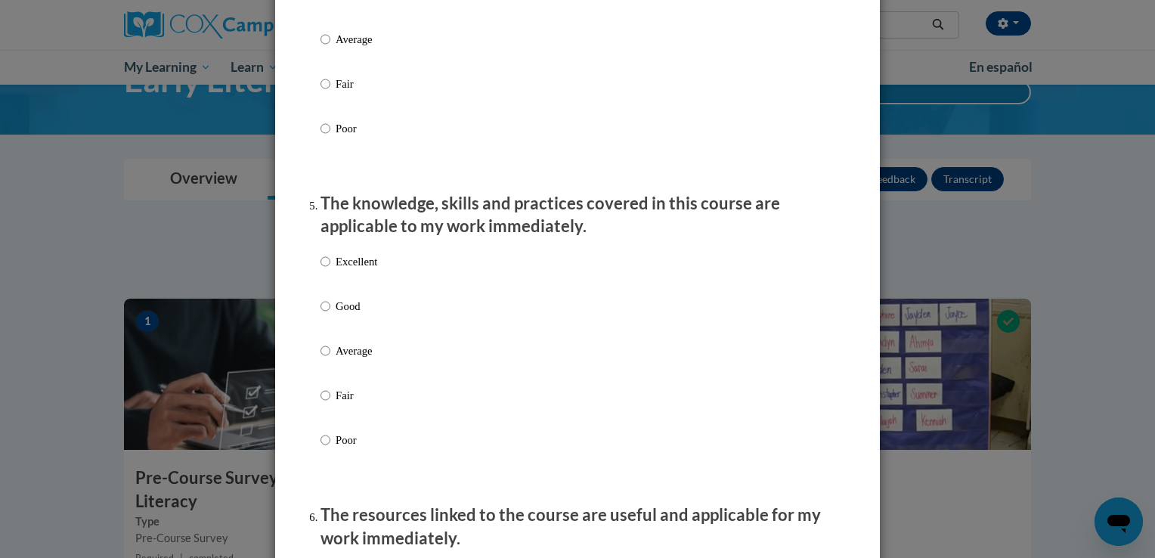
scroll to position [1297, 0]
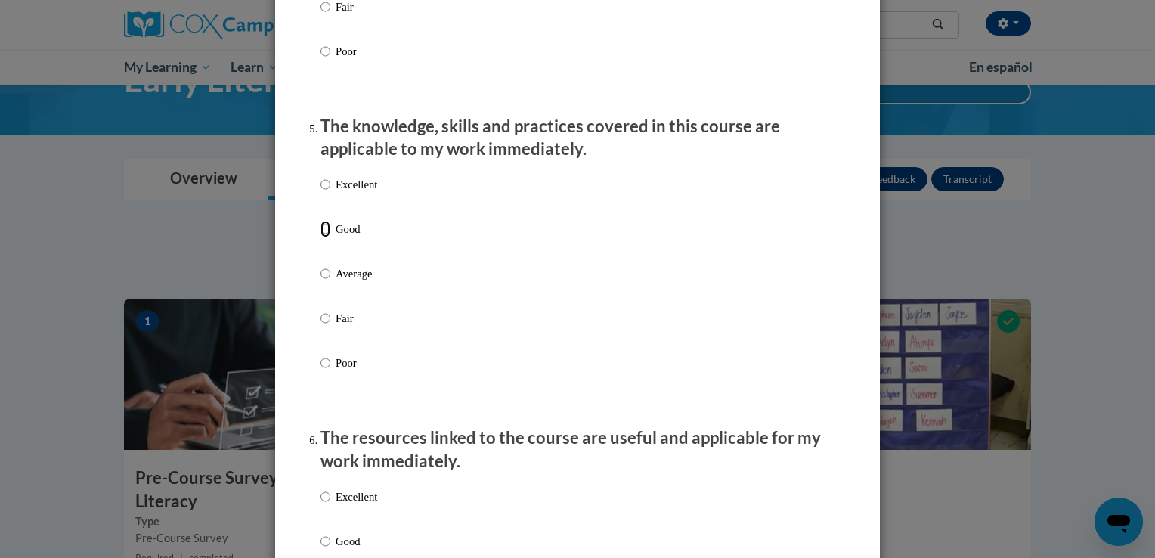
click at [321, 237] on input "Good" at bounding box center [326, 229] width 10 height 17
radio input "true"
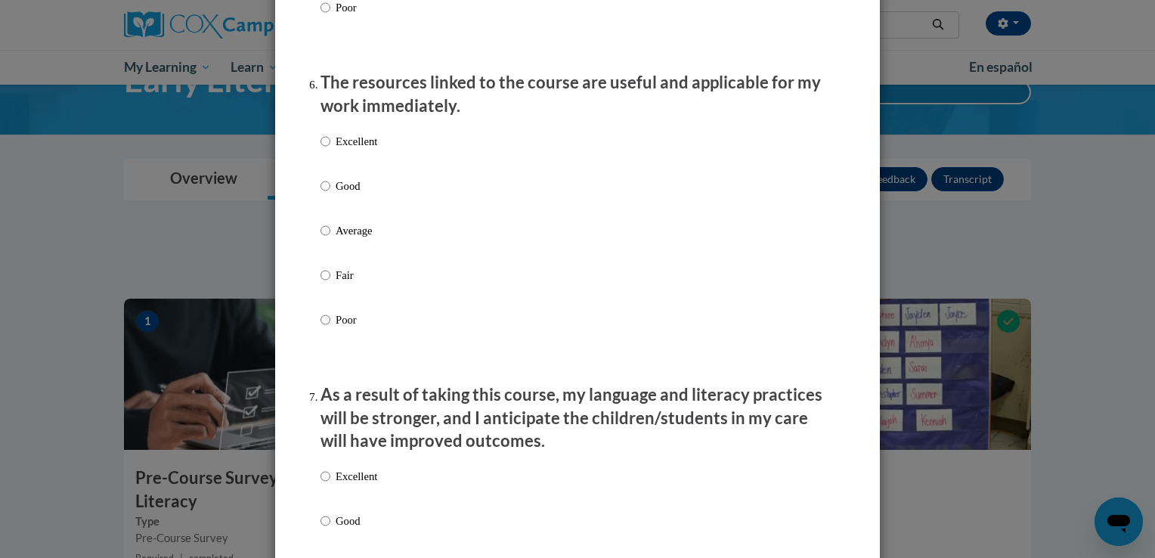
scroll to position [1663, 0]
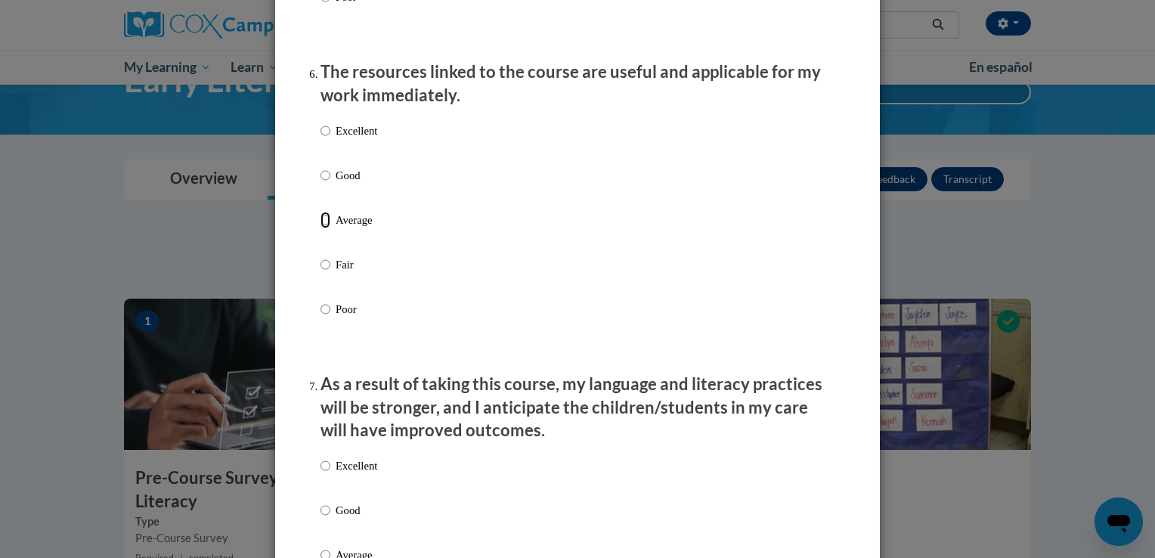
click at [321, 228] on input "Average" at bounding box center [326, 220] width 10 height 17
radio input "true"
click at [324, 197] on label "Good" at bounding box center [349, 187] width 57 height 41
click at [324, 184] on input "Good" at bounding box center [326, 175] width 10 height 17
radio input "true"
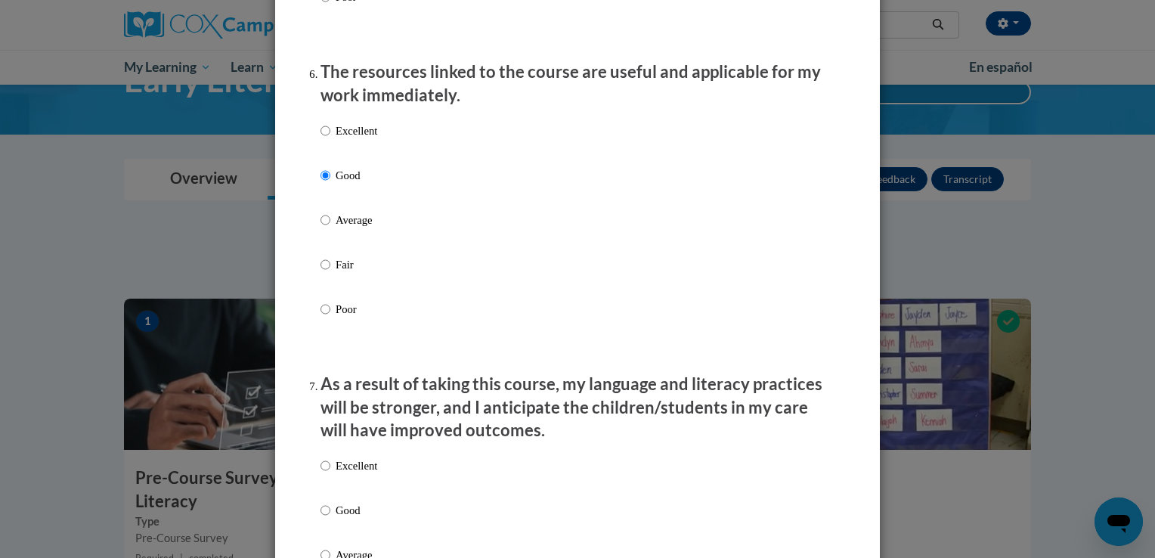
click at [327, 150] on label "Excellent" at bounding box center [349, 142] width 57 height 41
click at [327, 139] on input "Excellent" at bounding box center [326, 130] width 10 height 17
radio input "true"
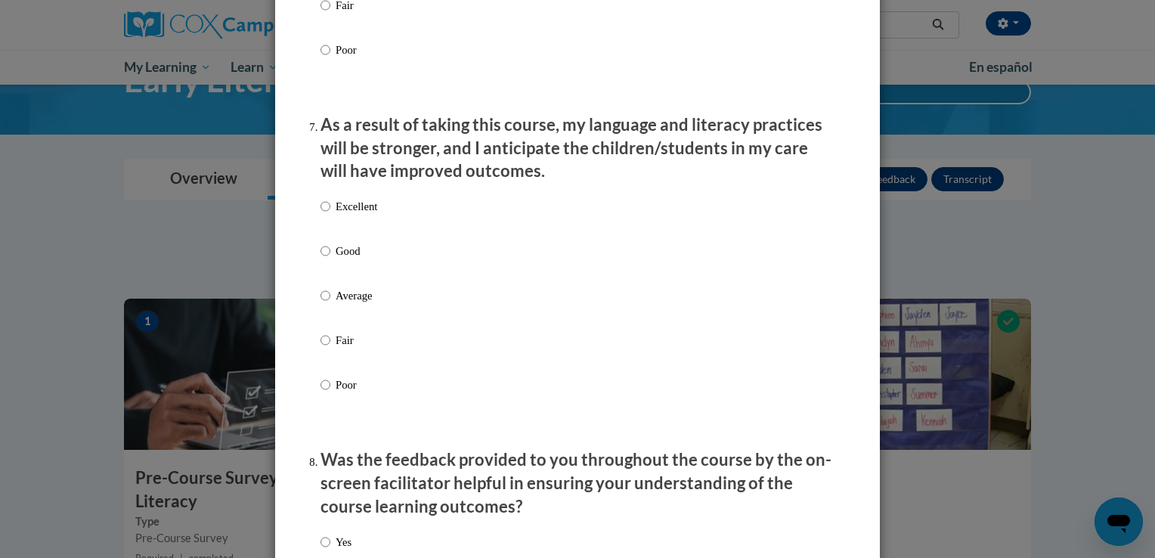
scroll to position [1929, 0]
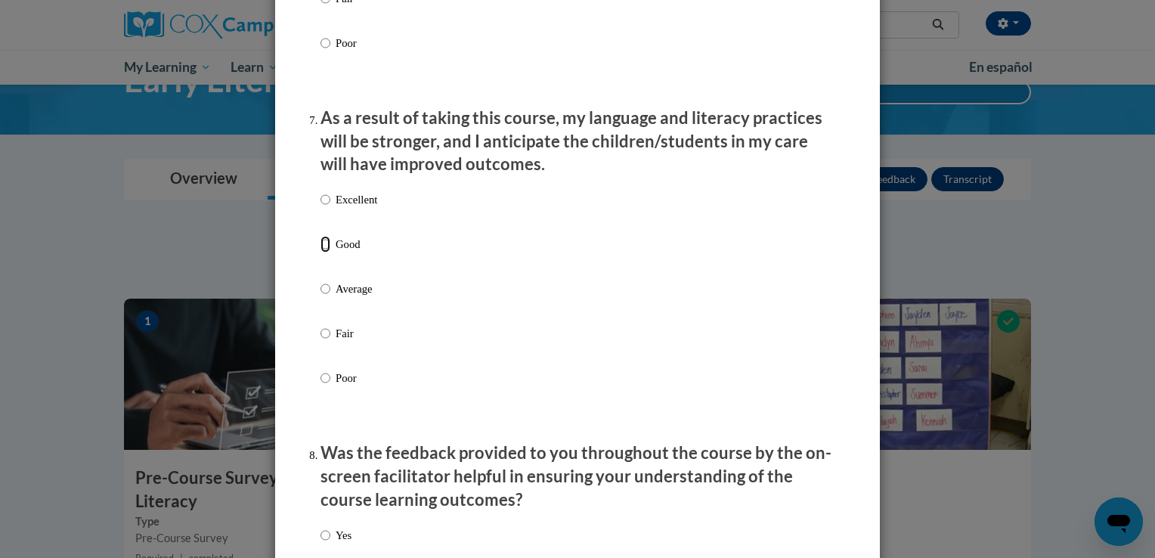
click at [321, 253] on input "Good" at bounding box center [326, 244] width 10 height 17
radio input "true"
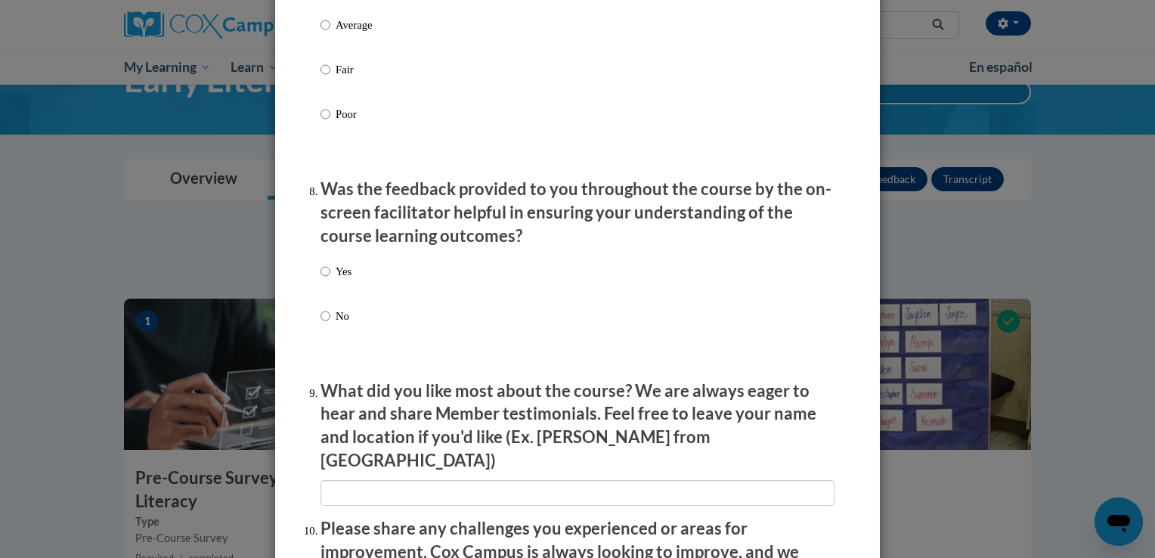
scroll to position [2215, 0]
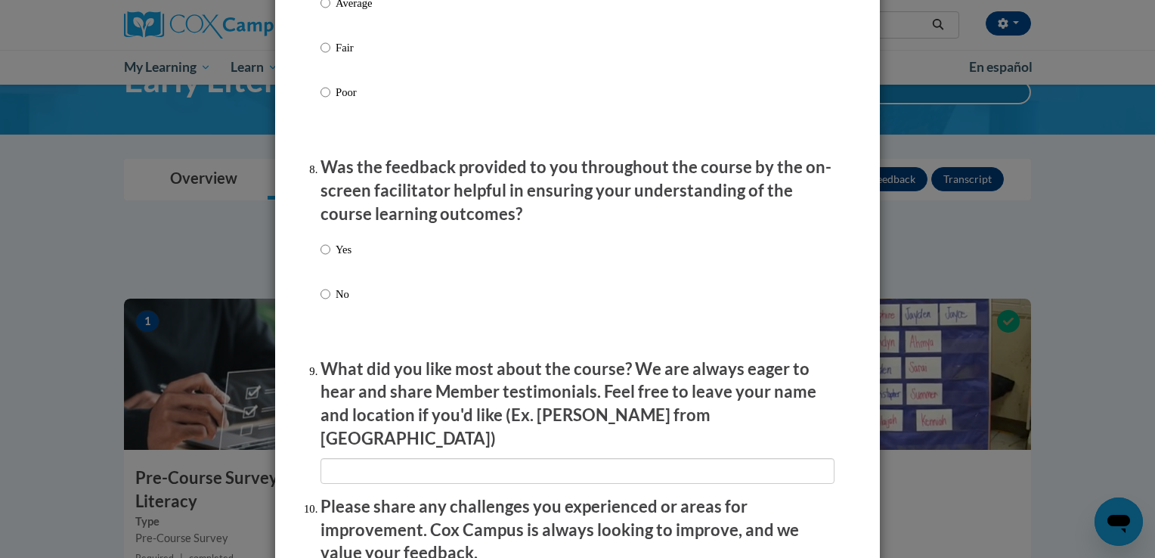
click at [324, 259] on label "Yes" at bounding box center [336, 261] width 31 height 41
click at [324, 258] on input "Yes" at bounding box center [326, 249] width 10 height 17
radio input "true"
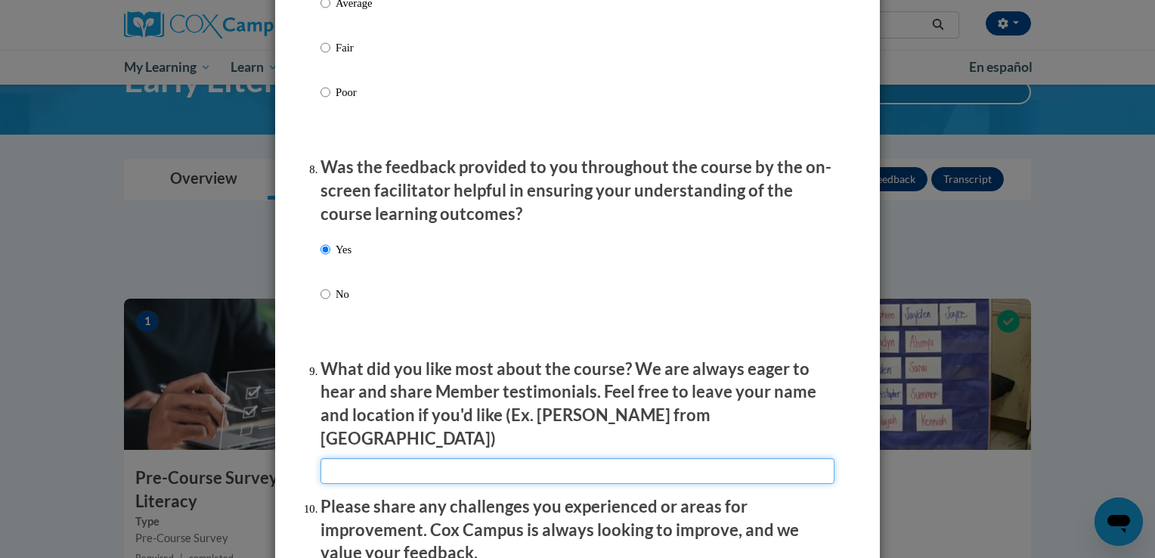
click at [572, 471] on input "textbox" at bounding box center [578, 471] width 514 height 26
type input "Go at your own pace!"
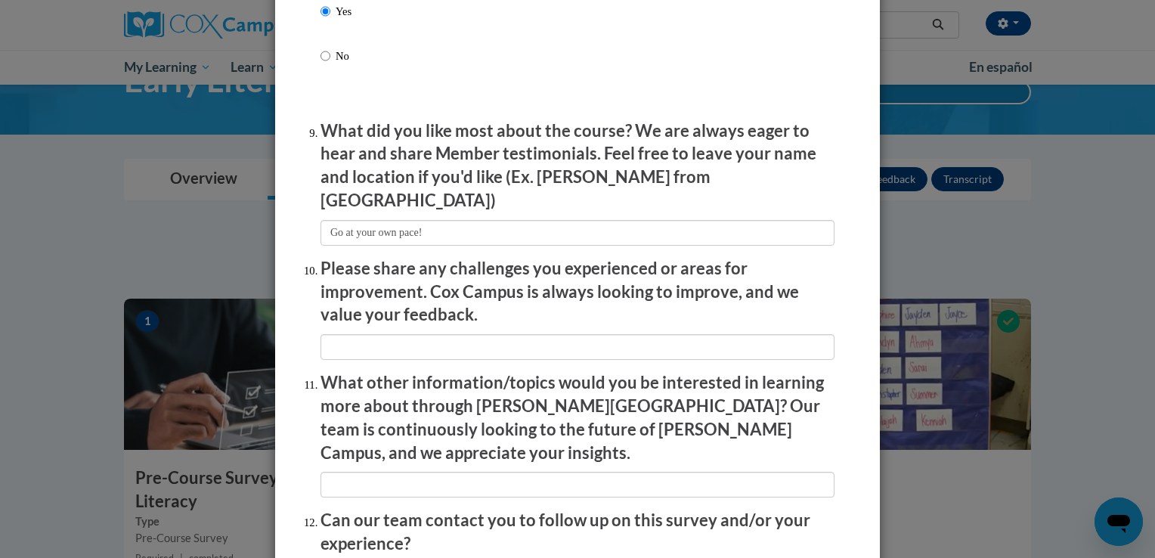
scroll to position [2471, 0]
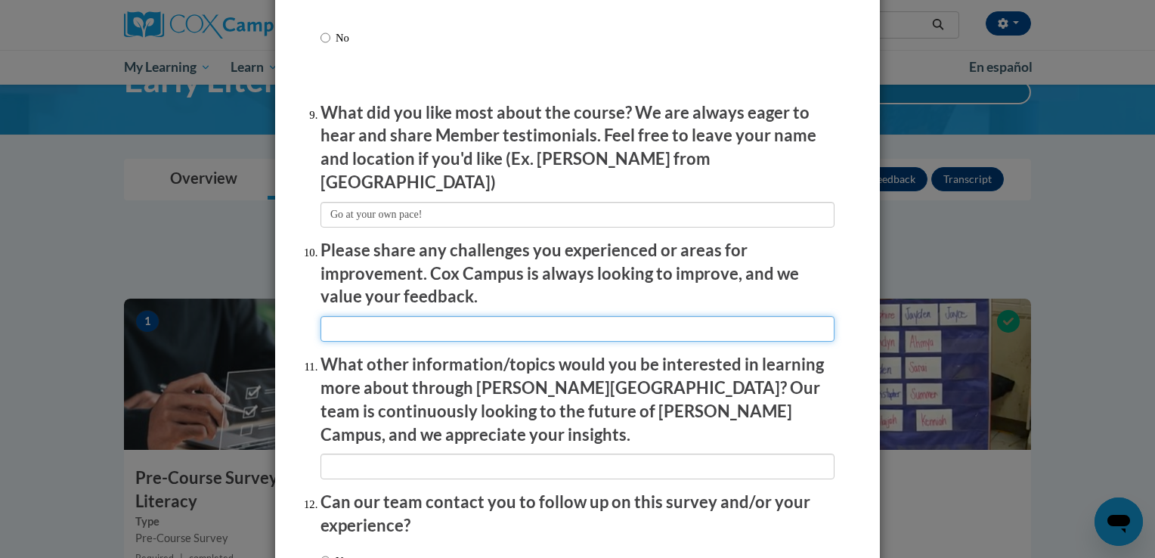
click at [595, 328] on input "textbox" at bounding box center [578, 329] width 514 height 26
type input "none"
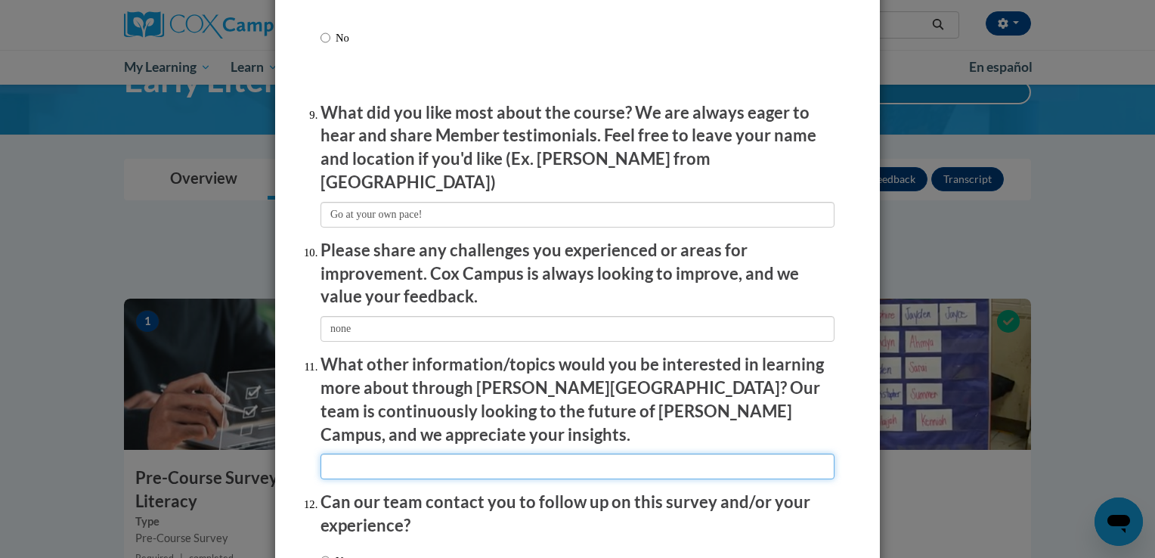
click at [556, 454] on input "textbox" at bounding box center [578, 467] width 514 height 26
type input "none"
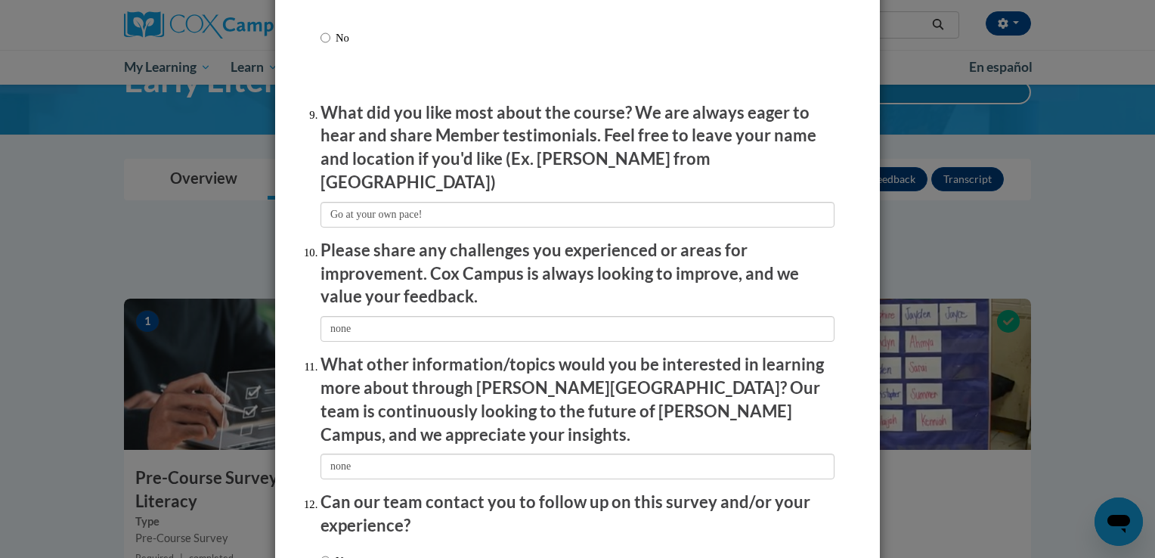
scroll to position [2590, 0]
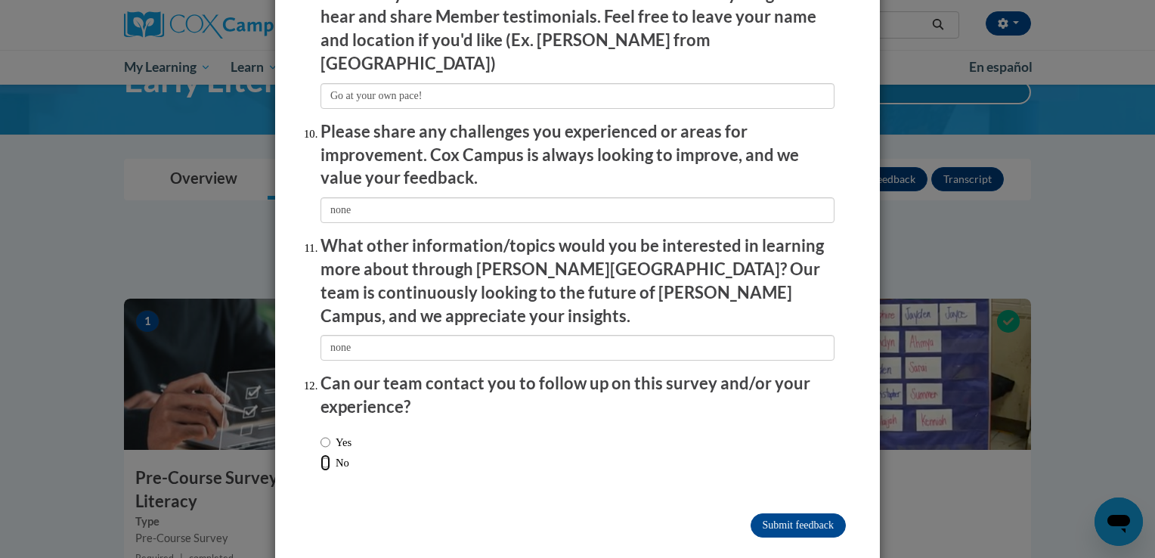
click at [321, 454] on input "No" at bounding box center [326, 462] width 10 height 17
radio input "true"
click at [794, 513] on input "Submit feedback" at bounding box center [798, 525] width 95 height 24
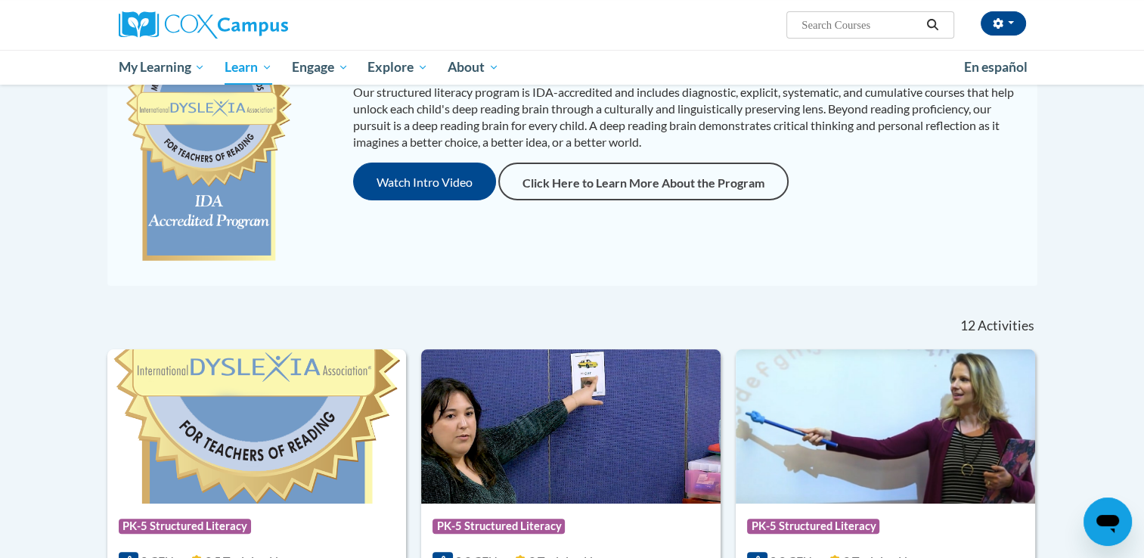
scroll to position [716, 0]
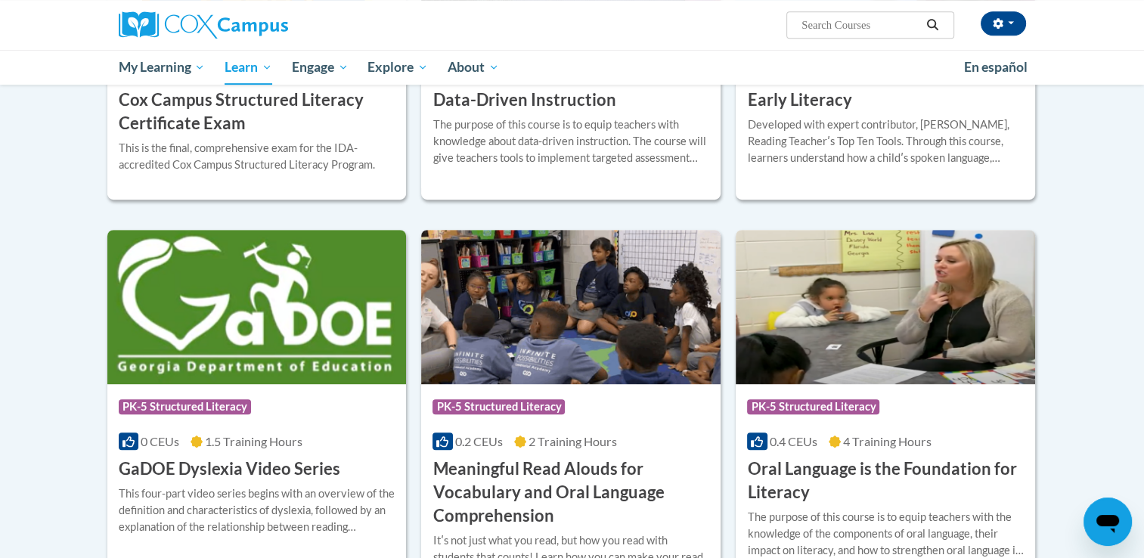
drag, startPoint x: 1140, startPoint y: 225, endPoint x: 1084, endPoint y: 200, distance: 61.3
click at [1084, 200] on body "Megan Schommer (America/Chicago UTC-05:00) My Profile Inbox My Transcripts Log …" at bounding box center [572, 491] width 1144 height 2414
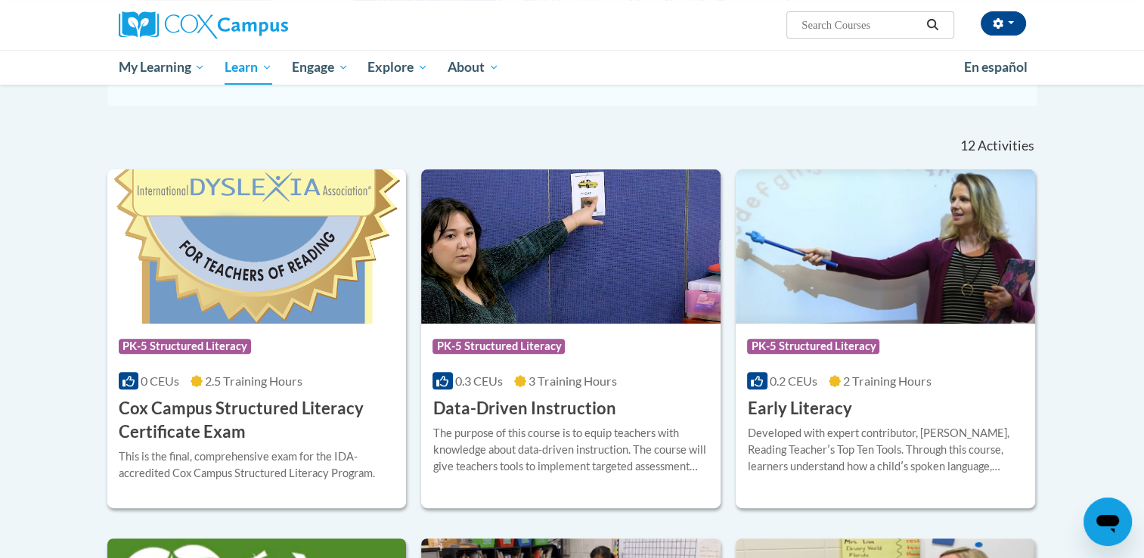
scroll to position [399, 0]
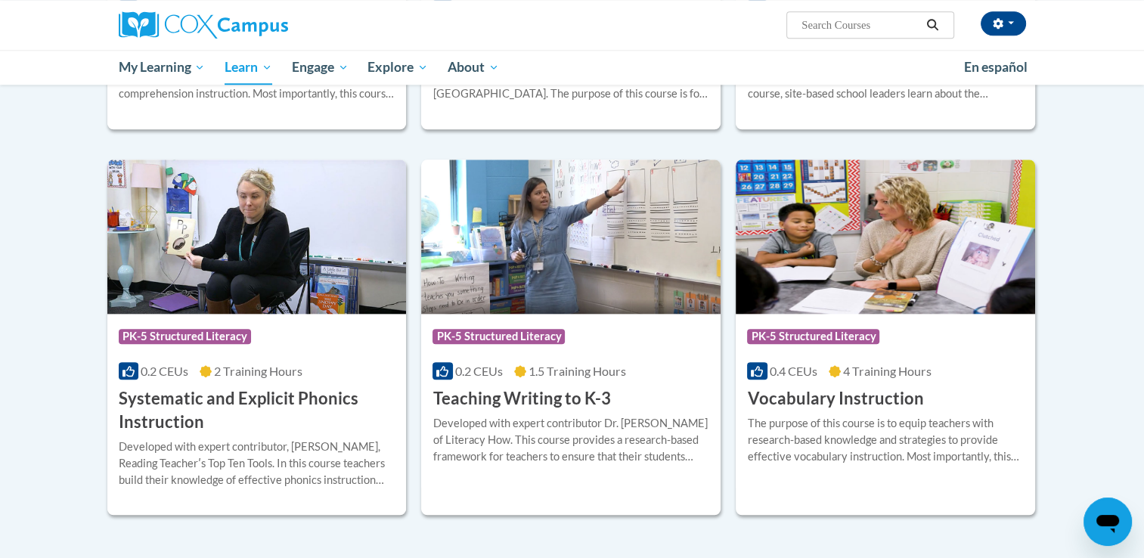
scroll to position [1551, 0]
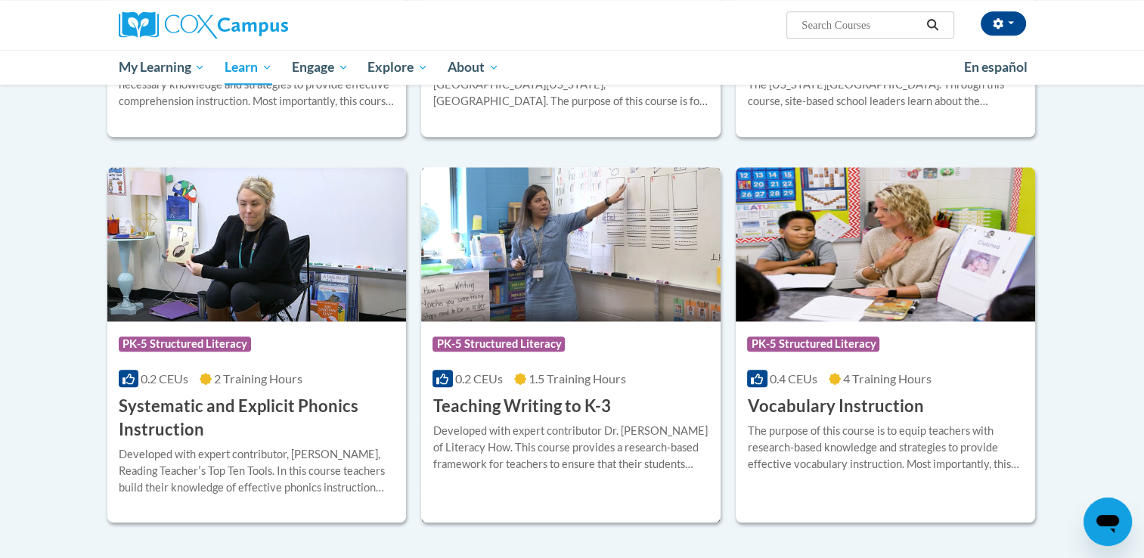
click at [607, 455] on div "Developed with expert contributor Dr. [PERSON_NAME] of Literacy How. This cours…" at bounding box center [570, 448] width 277 height 50
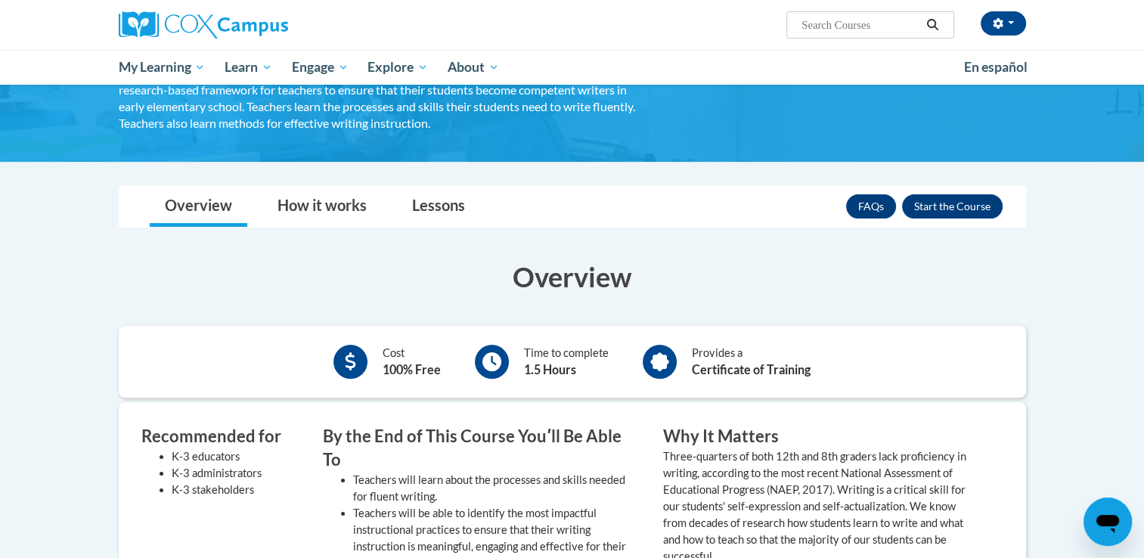
scroll to position [140, 0]
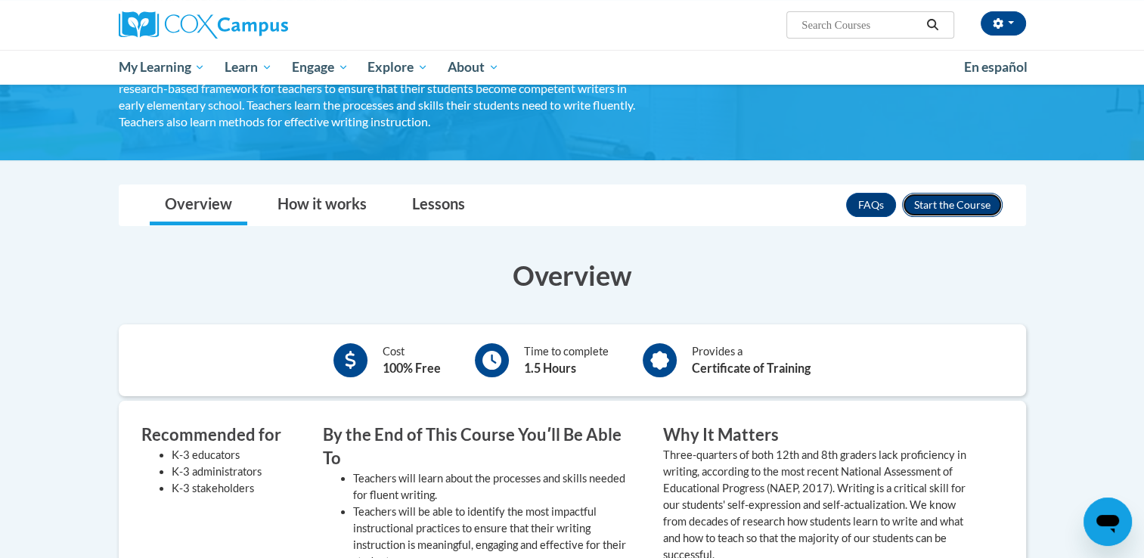
click at [953, 211] on button "Enroll" at bounding box center [952, 205] width 101 height 24
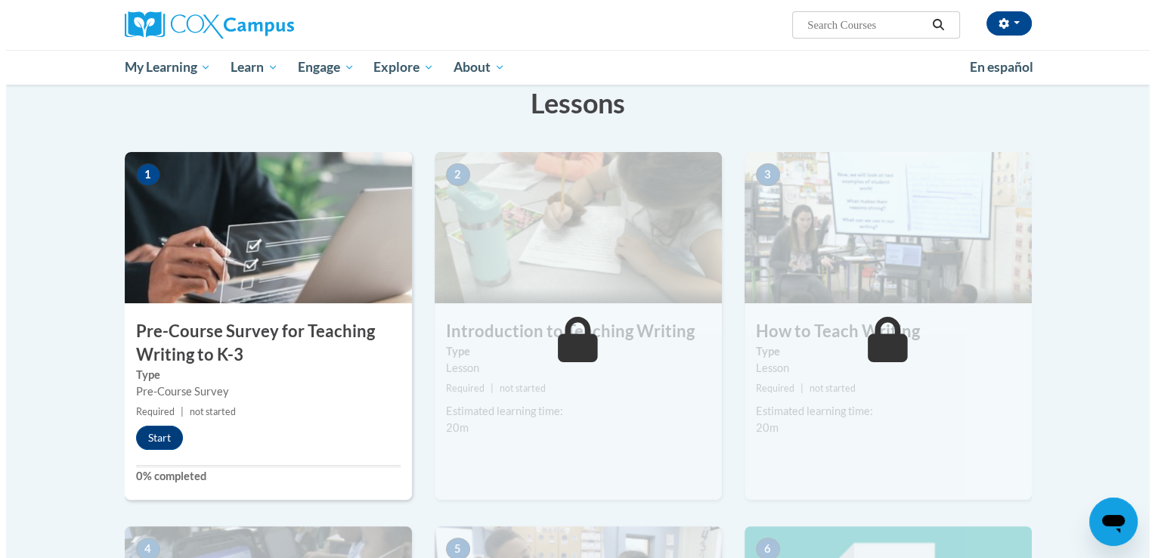
scroll to position [245, 0]
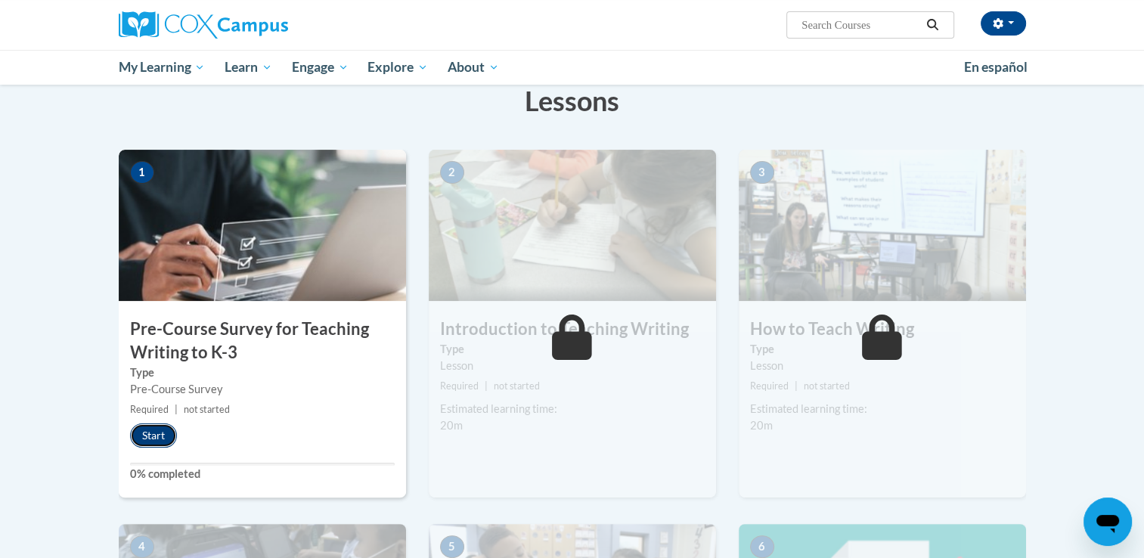
click at [160, 432] on button "Start" at bounding box center [153, 435] width 47 height 24
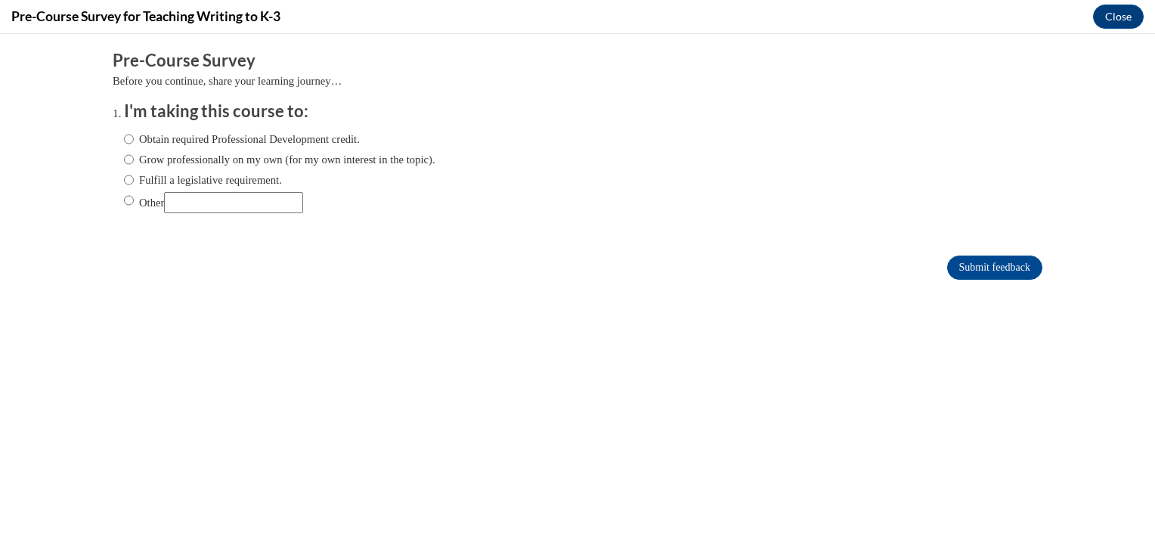
scroll to position [0, 0]
click at [124, 160] on input "Grow professionally on my own (for my own interest in the topic)." at bounding box center [129, 159] width 10 height 17
radio input "true"
click at [969, 268] on input "Submit feedback" at bounding box center [994, 268] width 95 height 24
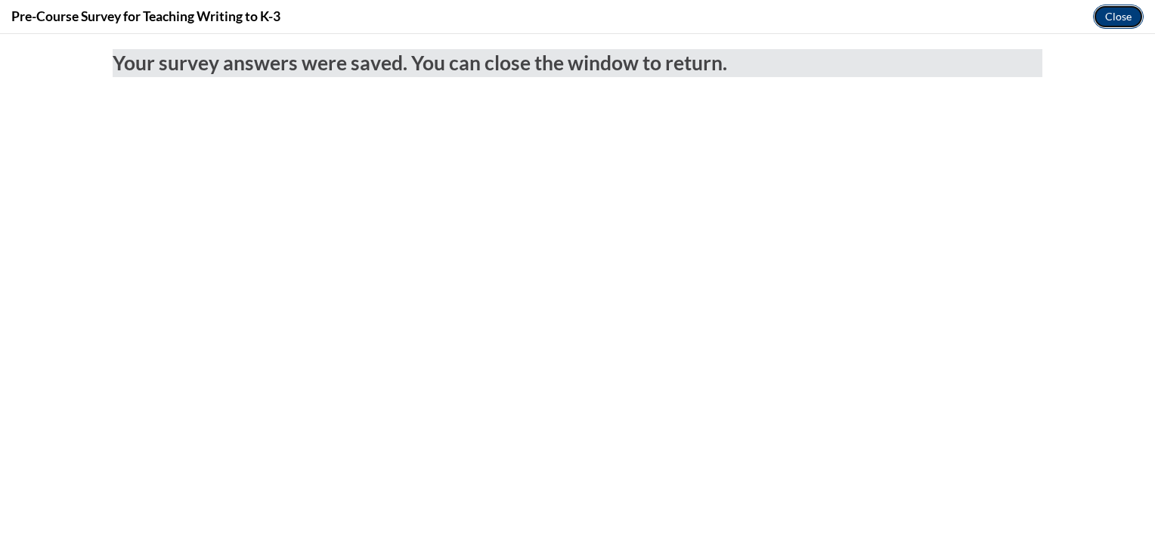
click at [1122, 11] on button "Close" at bounding box center [1118, 17] width 51 height 24
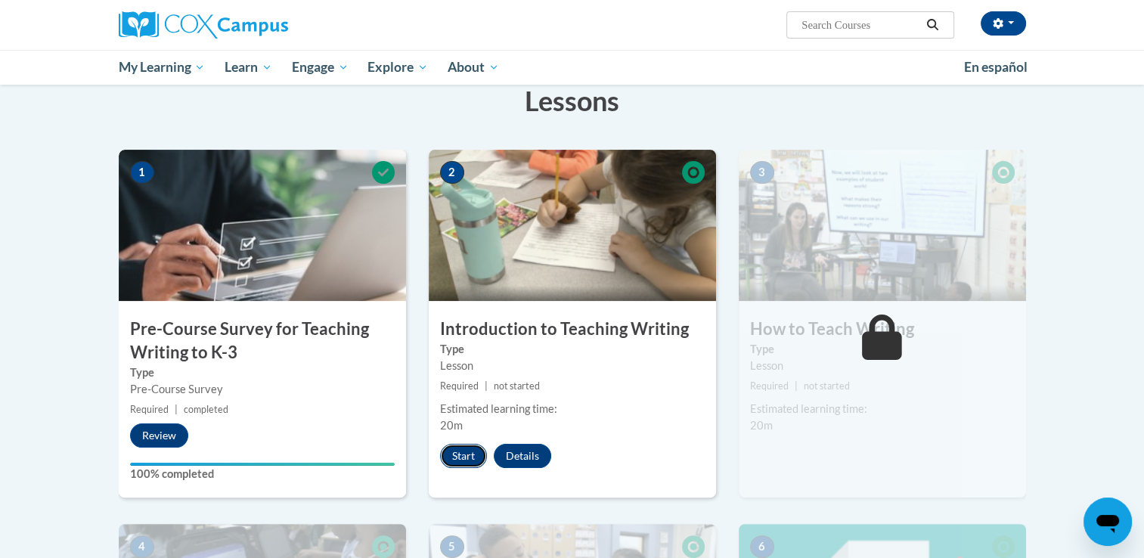
click at [463, 451] on button "Start" at bounding box center [463, 456] width 47 height 24
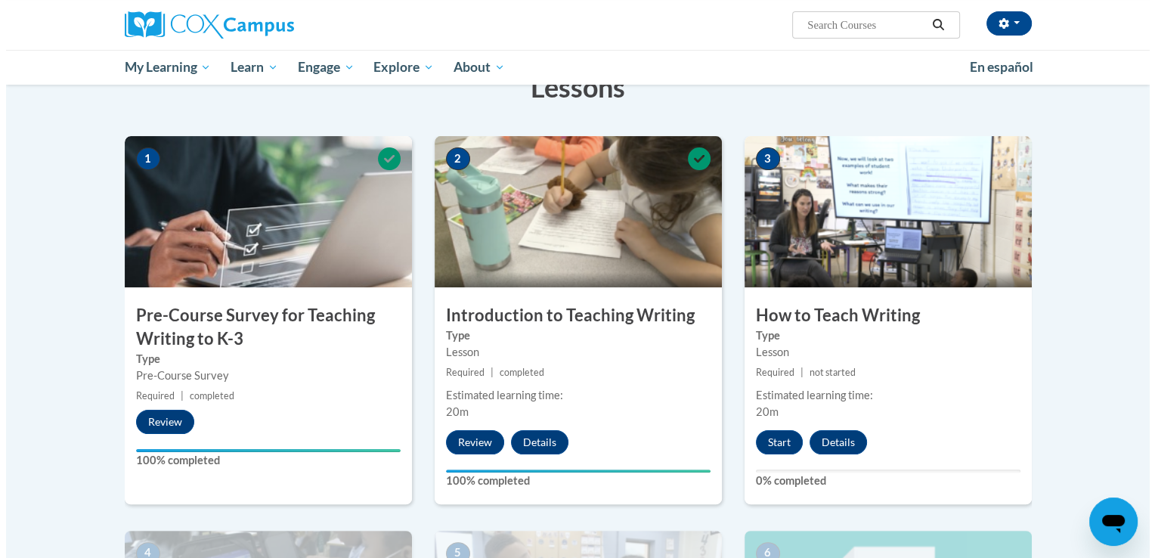
scroll to position [257, 0]
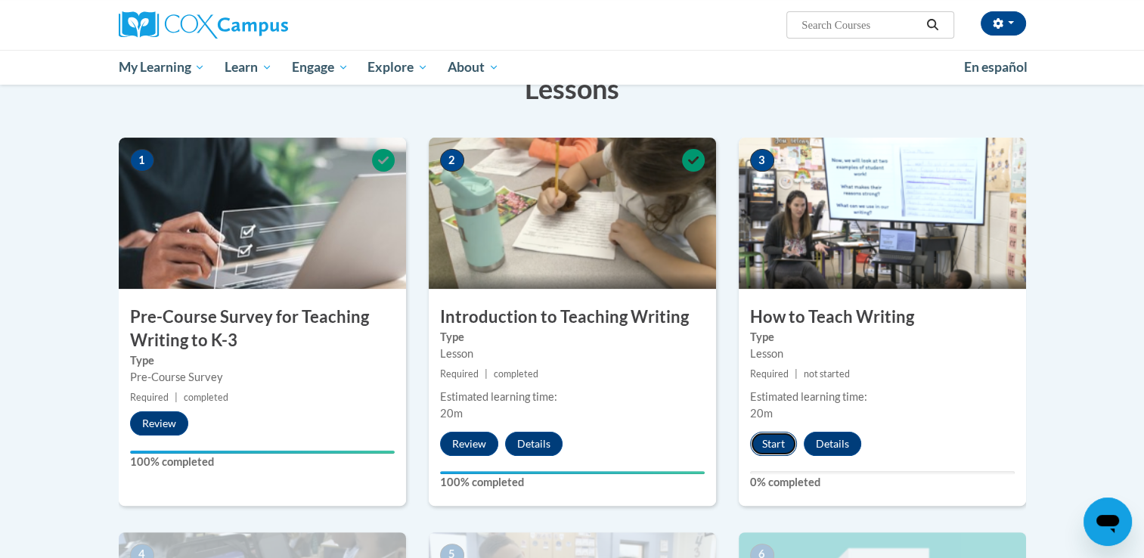
click at [772, 442] on button "Start" at bounding box center [773, 444] width 47 height 24
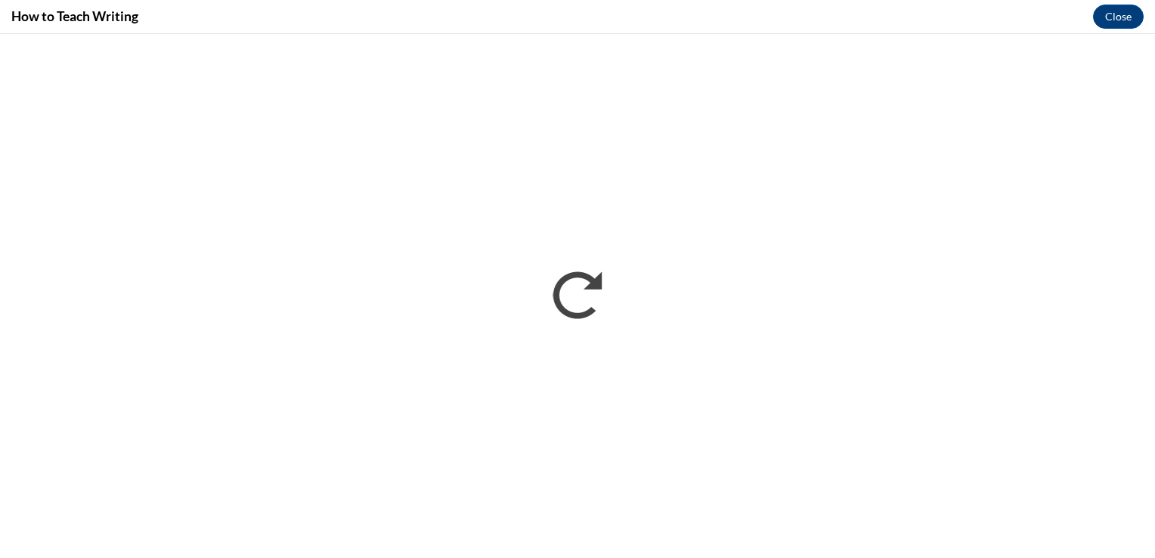
scroll to position [0, 0]
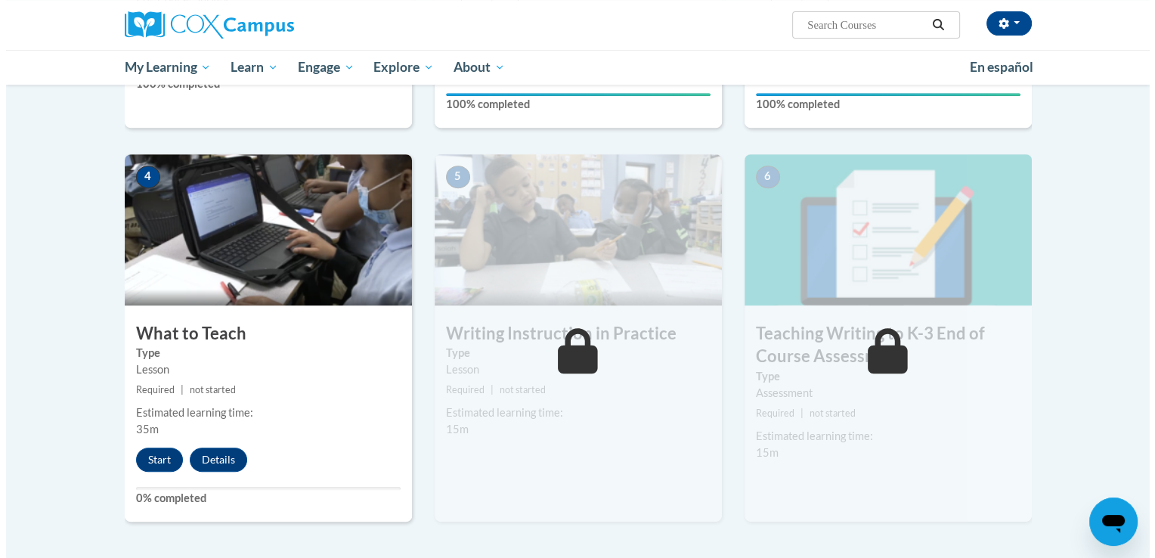
scroll to position [637, 0]
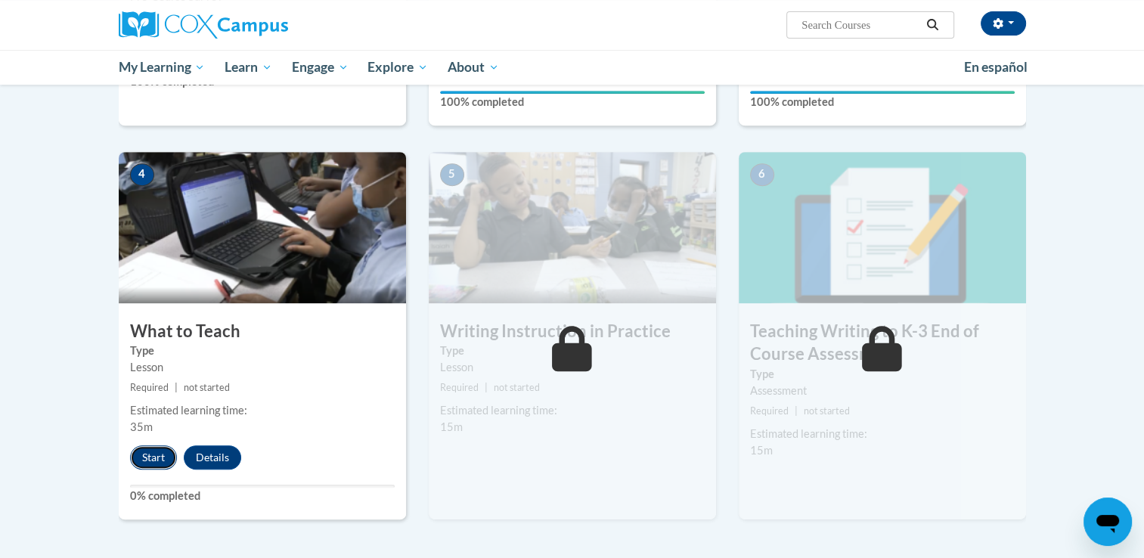
click at [163, 462] on button "Start" at bounding box center [153, 457] width 47 height 24
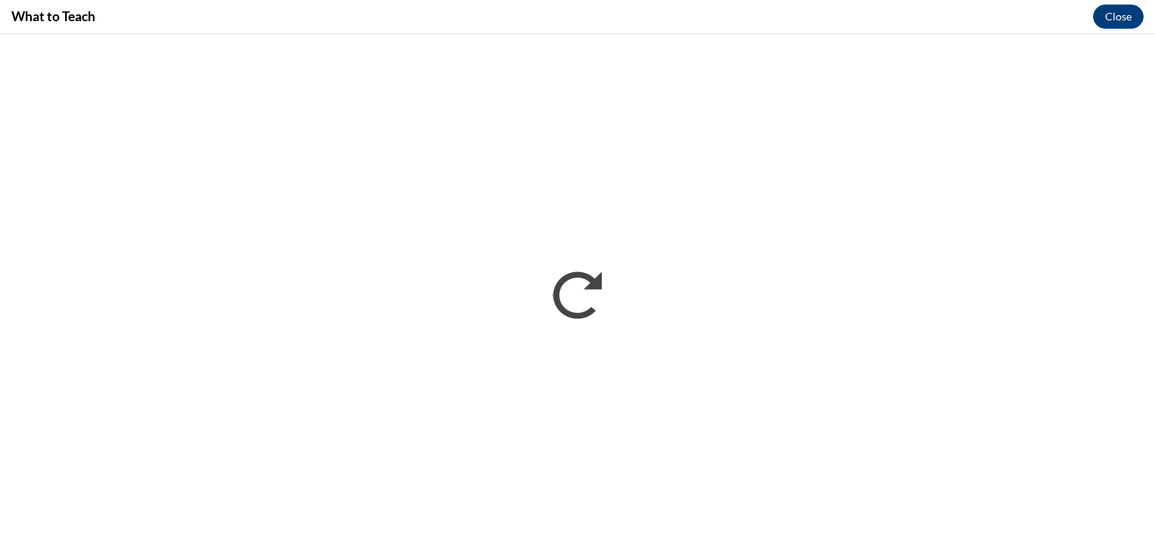
scroll to position [0, 0]
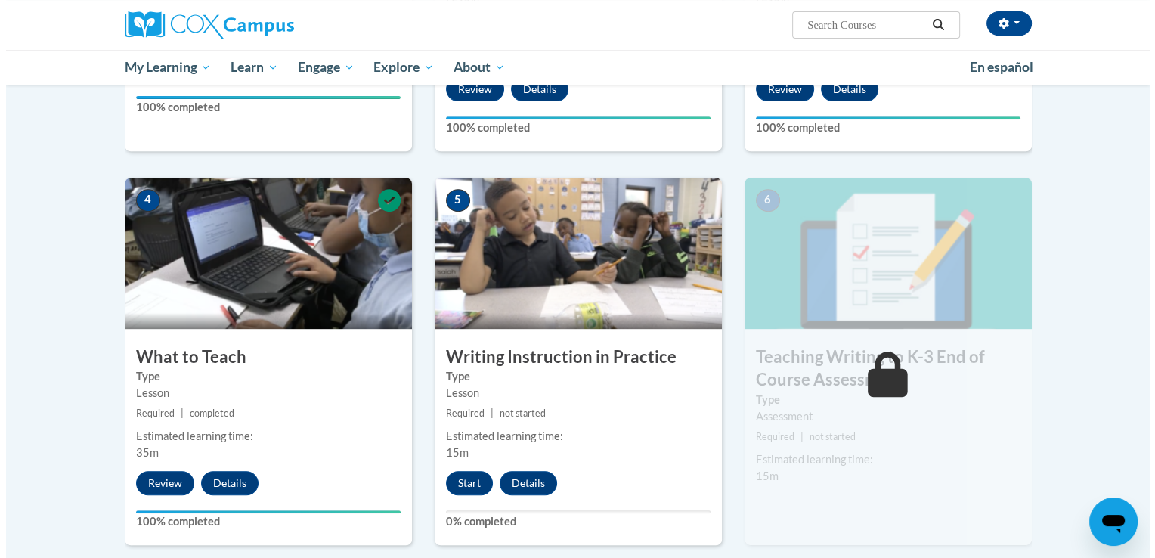
scroll to position [614, 0]
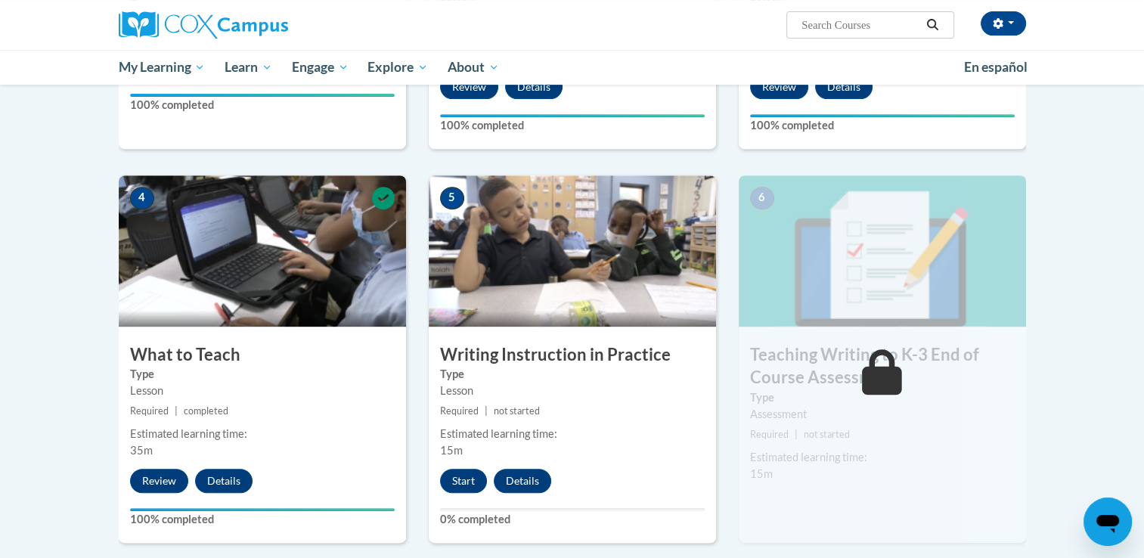
click at [584, 412] on small "Required | not started" at bounding box center [572, 411] width 287 height 17
click at [473, 483] on button "Start" at bounding box center [463, 481] width 47 height 24
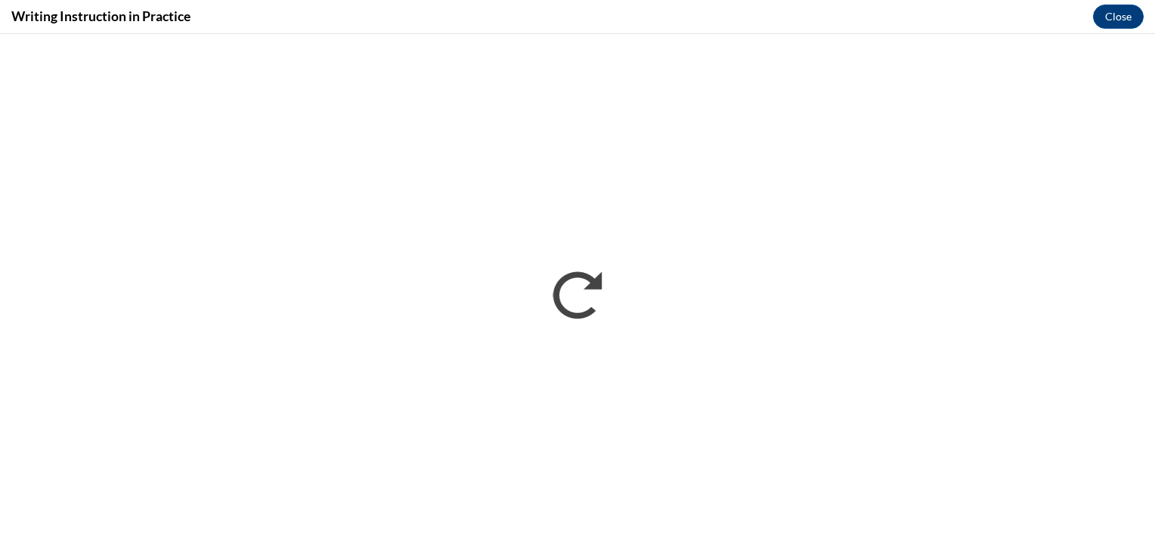
scroll to position [0, 0]
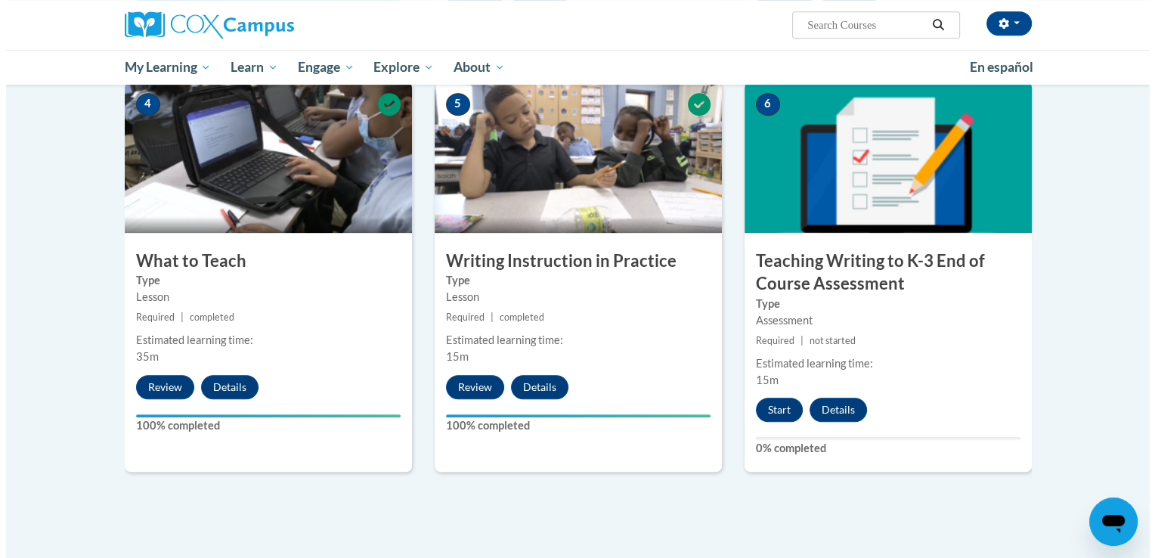
scroll to position [710, 0]
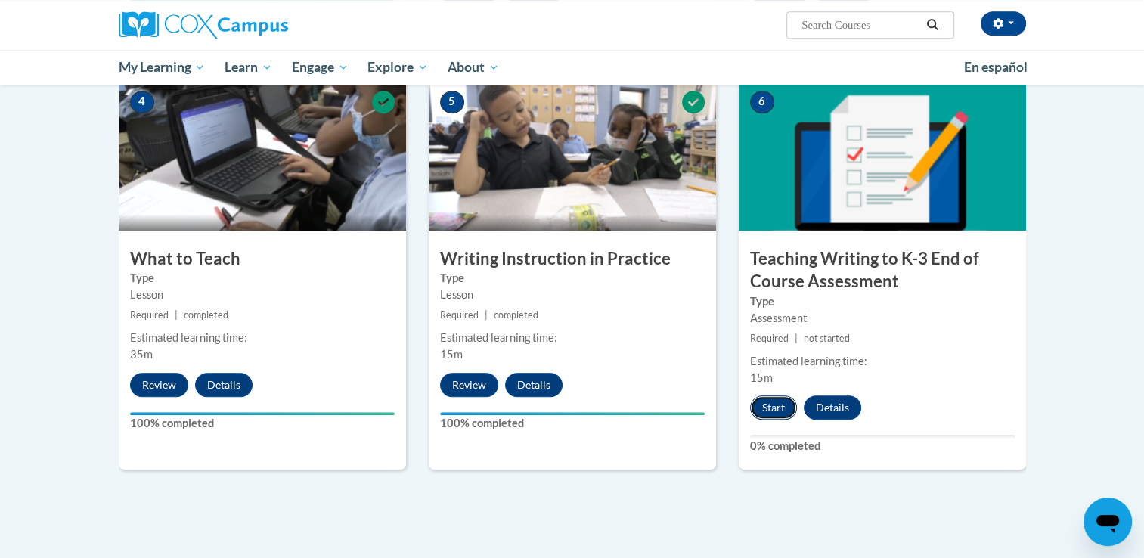
click at [767, 409] on button "Start" at bounding box center [773, 407] width 47 height 24
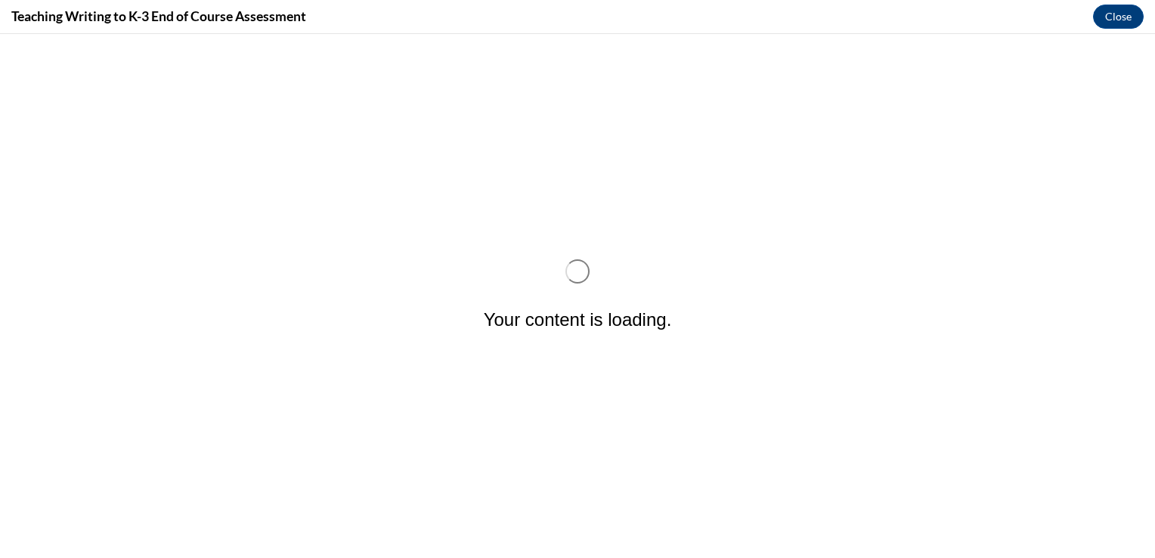
scroll to position [0, 0]
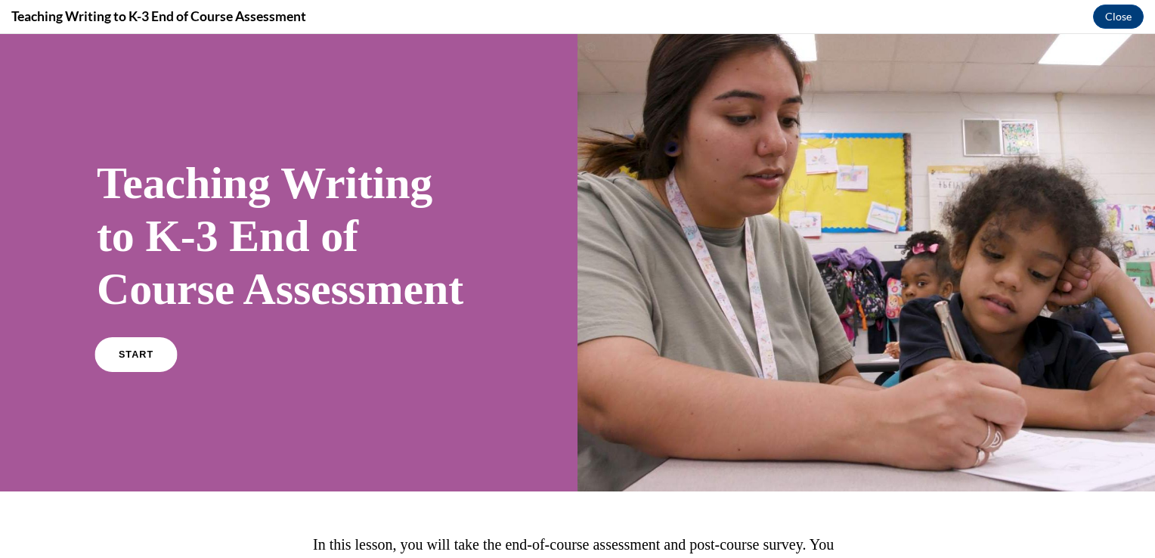
click at [154, 372] on link "START" at bounding box center [135, 354] width 82 height 35
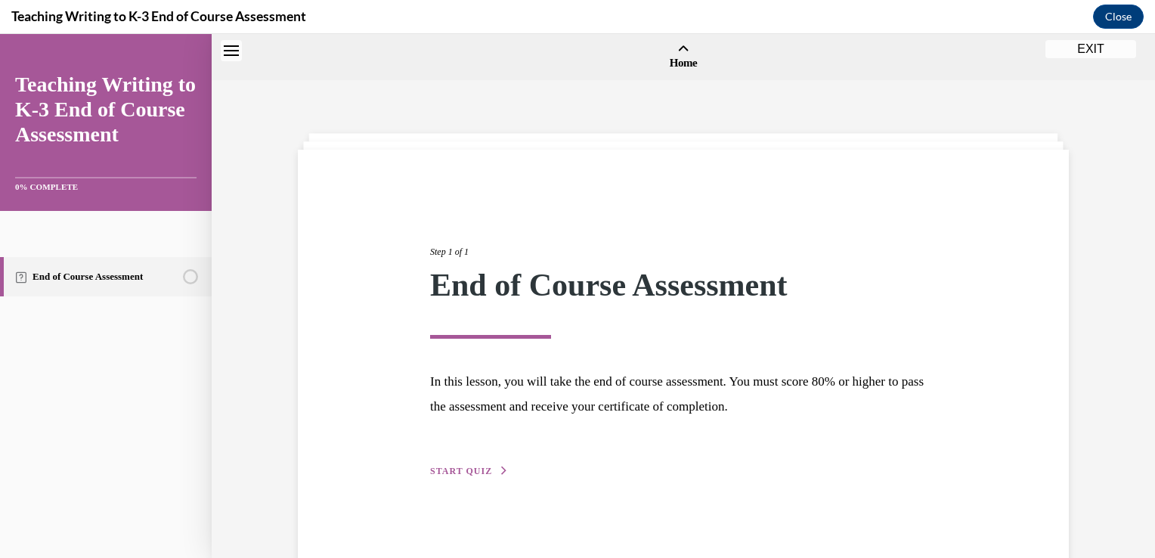
scroll to position [47, 0]
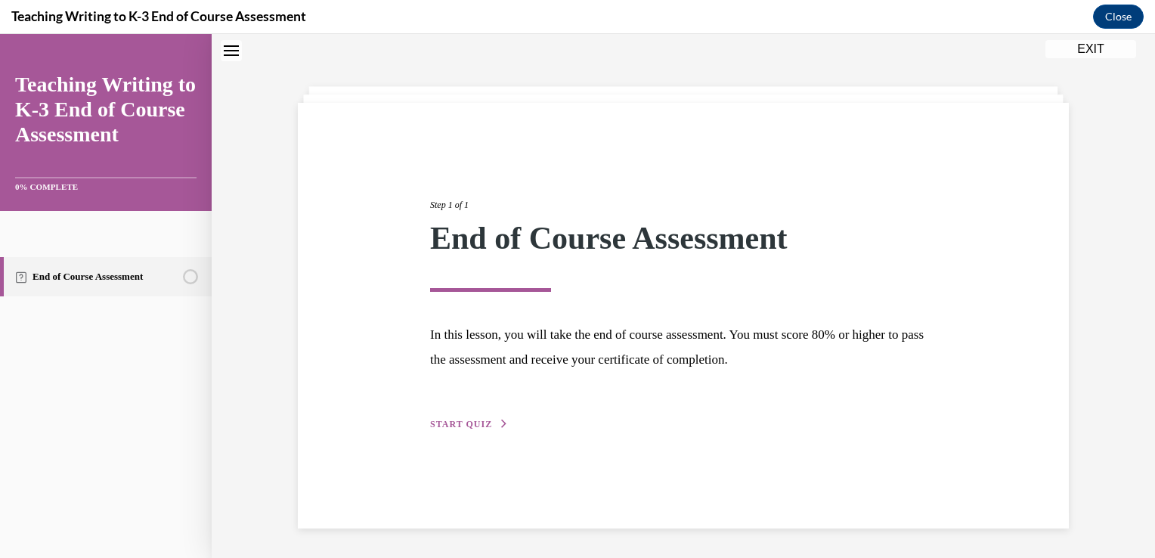
click at [438, 413] on div "Step 1 of 1 End of Course Assessment In this lesson, you will take the end of c…" at bounding box center [683, 297] width 529 height 269
click at [448, 425] on span "START QUIZ" at bounding box center [461, 424] width 62 height 11
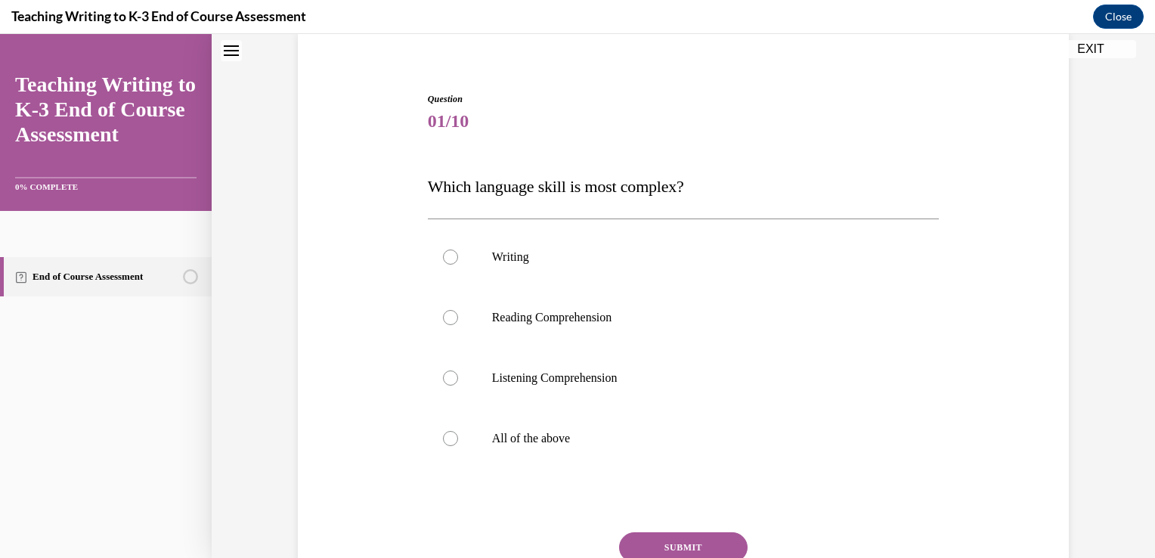
scroll to position [119, 0]
click at [466, 255] on label "Writing" at bounding box center [684, 256] width 512 height 60
click at [458, 255] on input "Writing" at bounding box center [450, 256] width 15 height 15
radio input "true"
click at [658, 545] on button "SUBMIT" at bounding box center [683, 546] width 129 height 30
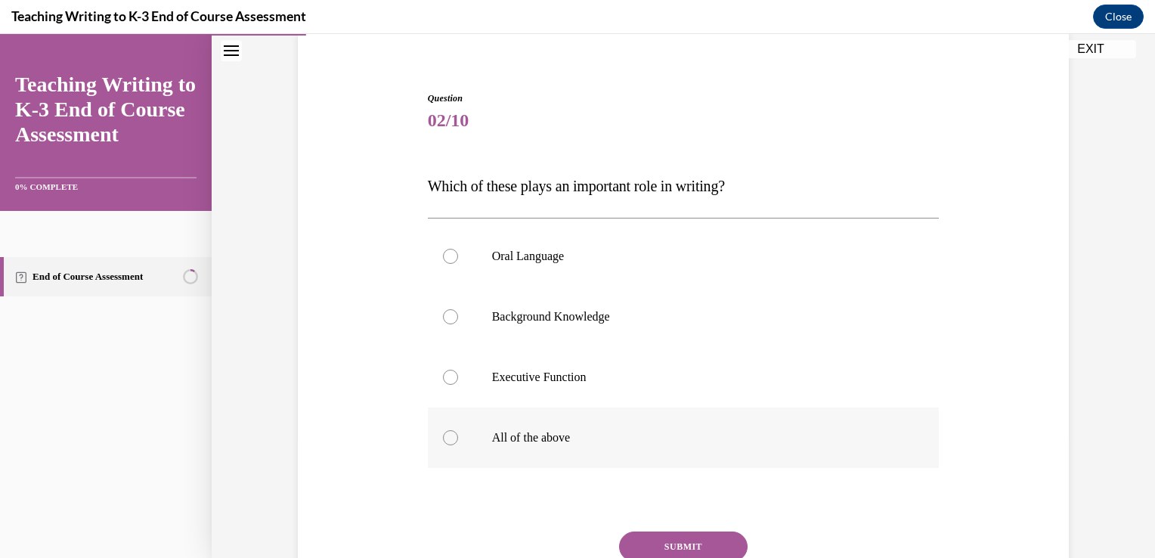
click at [535, 436] on p "All of the above" at bounding box center [697, 437] width 410 height 15
click at [458, 436] on input "All of the above" at bounding box center [450, 437] width 15 height 15
radio input "true"
click at [684, 536] on button "SUBMIT" at bounding box center [683, 546] width 129 height 30
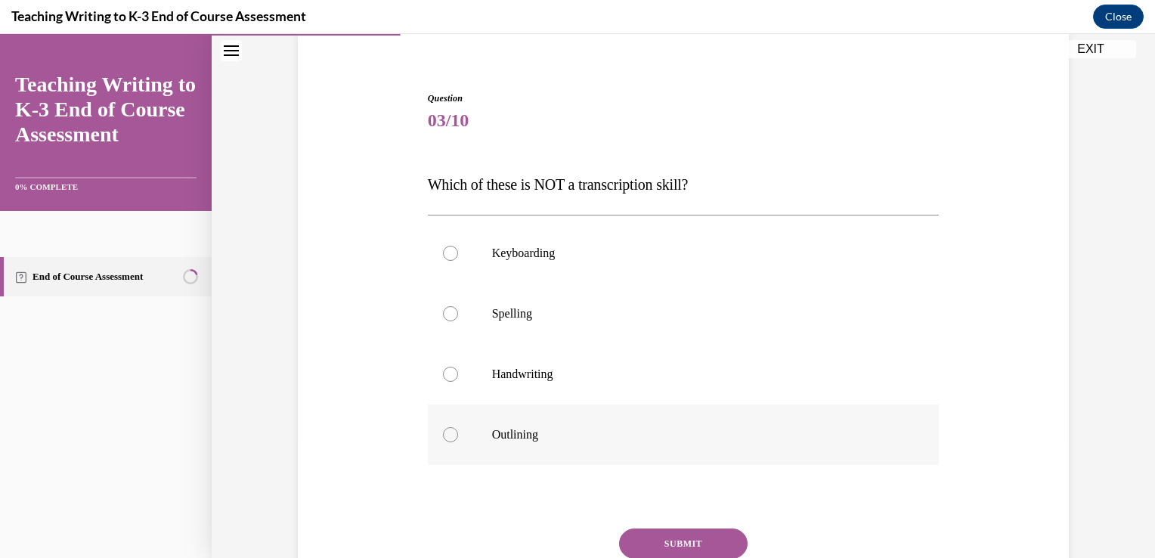
click at [531, 434] on p "Outlining" at bounding box center [697, 434] width 410 height 15
click at [458, 434] on input "Outlining" at bounding box center [450, 434] width 15 height 15
radio input "true"
click at [671, 534] on button "SUBMIT" at bounding box center [683, 543] width 129 height 30
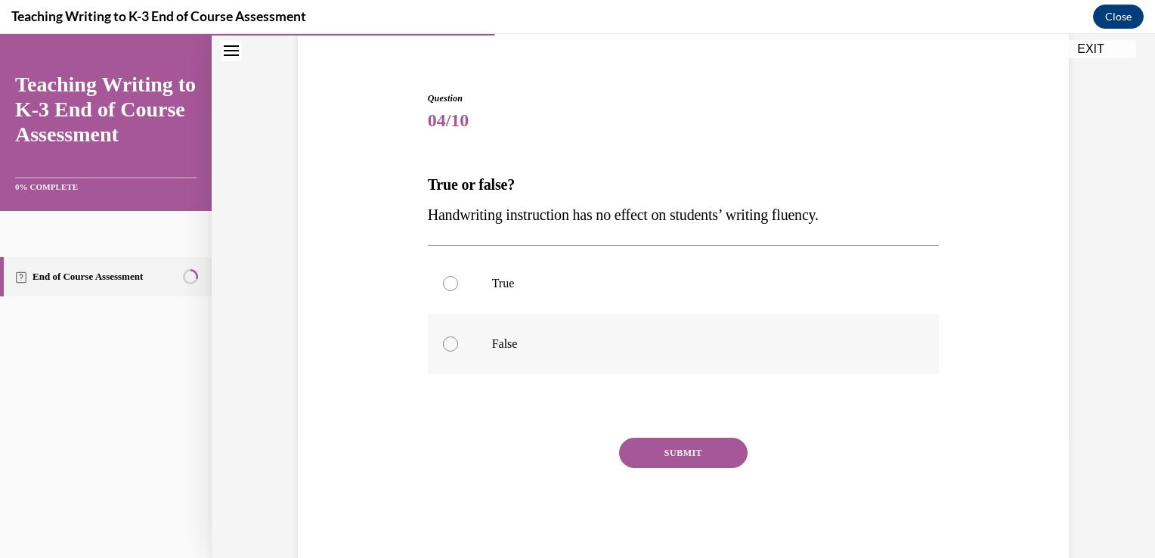
click at [445, 344] on div at bounding box center [450, 343] width 15 height 15
click at [445, 344] on input "False" at bounding box center [450, 343] width 15 height 15
radio input "true"
click at [667, 451] on button "SUBMIT" at bounding box center [683, 453] width 129 height 30
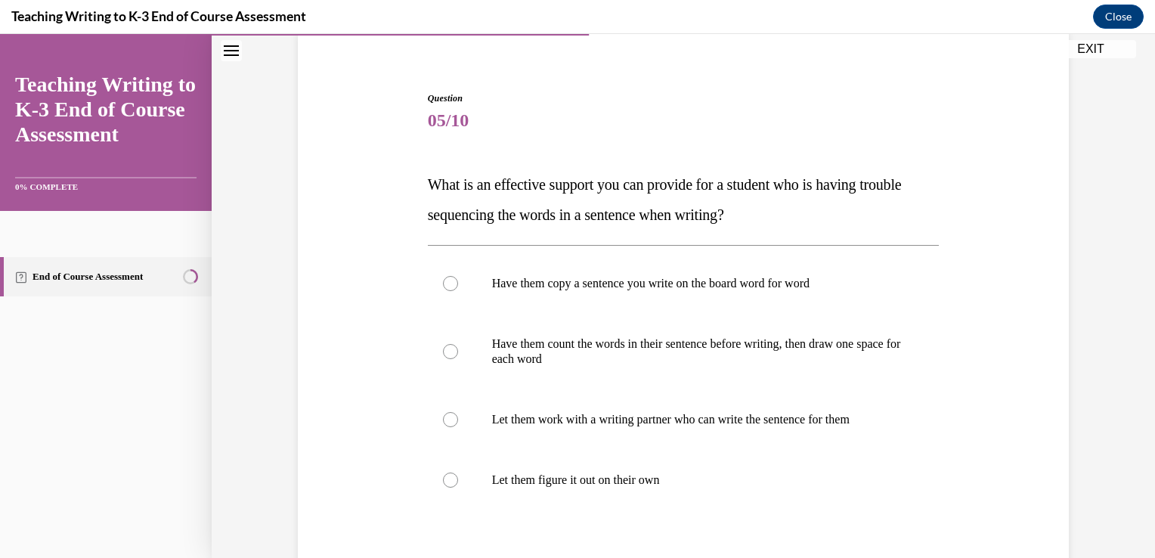
click at [1142, 383] on div "Question 05/10 What is an effective support you can provide for a student who i…" at bounding box center [683, 345] width 943 height 765
click at [669, 349] on p "Have them count the words in their sentence before writing, then draw one space…" at bounding box center [697, 351] width 410 height 30
click at [458, 349] on input "Have them count the words in their sentence before writing, then draw one space…" at bounding box center [450, 351] width 15 height 15
radio input "true"
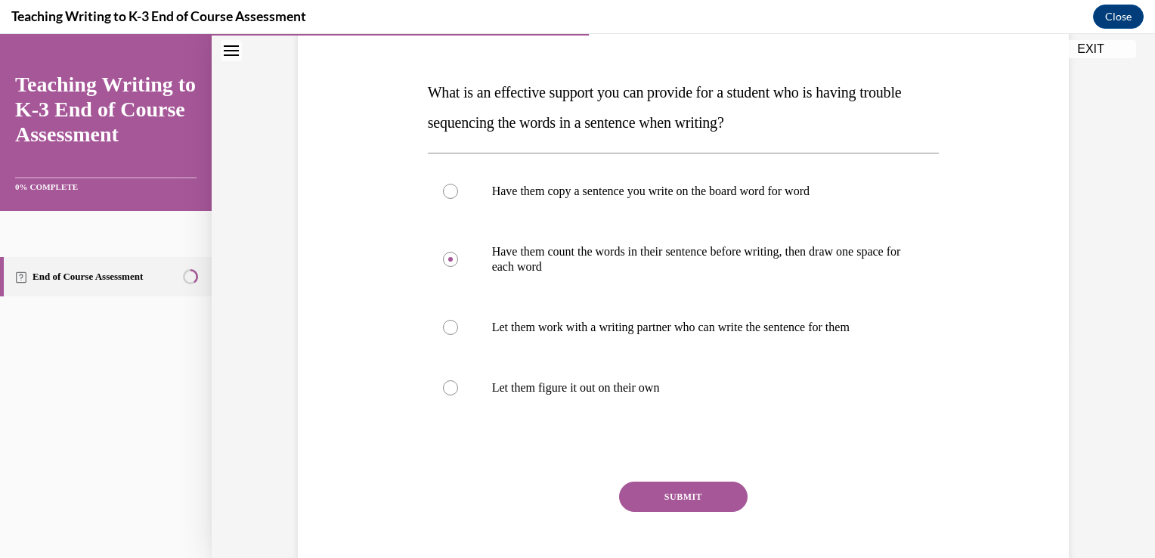
click at [714, 492] on button "SUBMIT" at bounding box center [683, 497] width 129 height 30
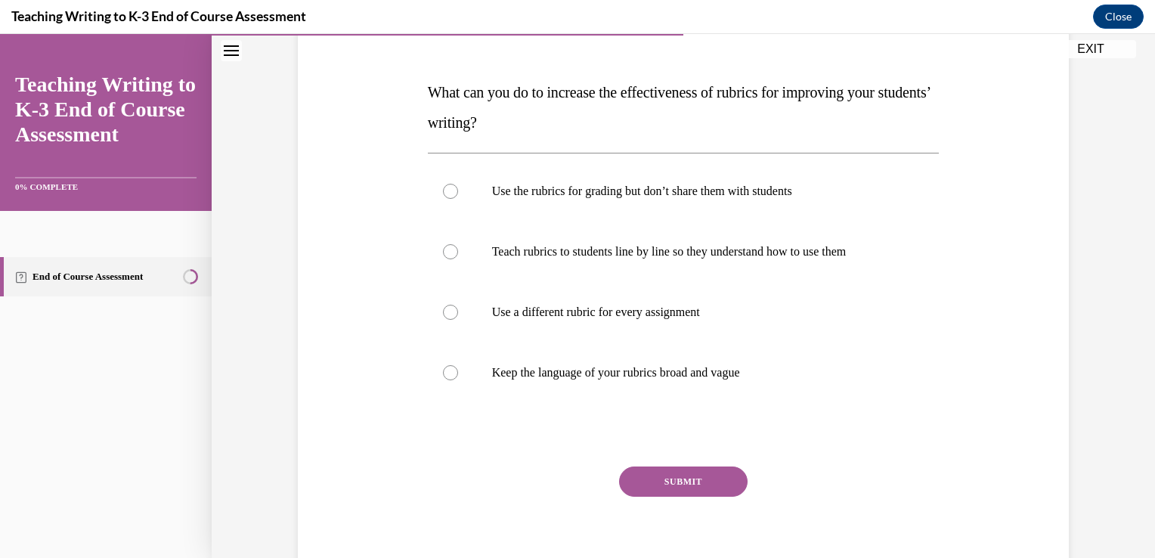
scroll to position [169, 0]
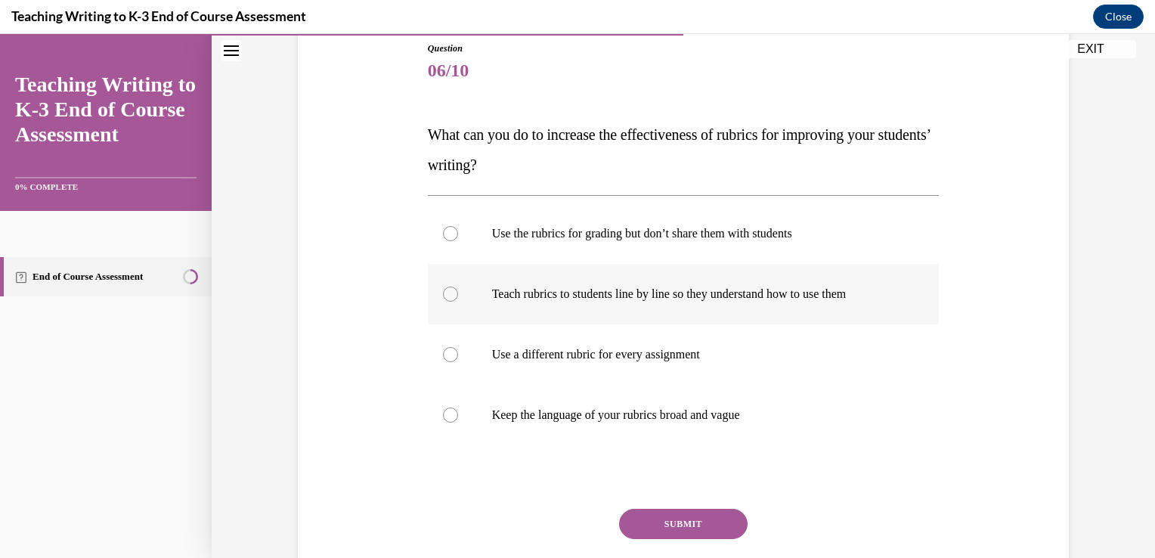
click at [788, 310] on label "Teach rubrics to students line by line so they understand how to use them" at bounding box center [684, 294] width 512 height 60
click at [458, 302] on input "Teach rubrics to students line by line so they understand how to use them" at bounding box center [450, 294] width 15 height 15
radio input "true"
click at [702, 527] on button "SUBMIT" at bounding box center [683, 524] width 129 height 30
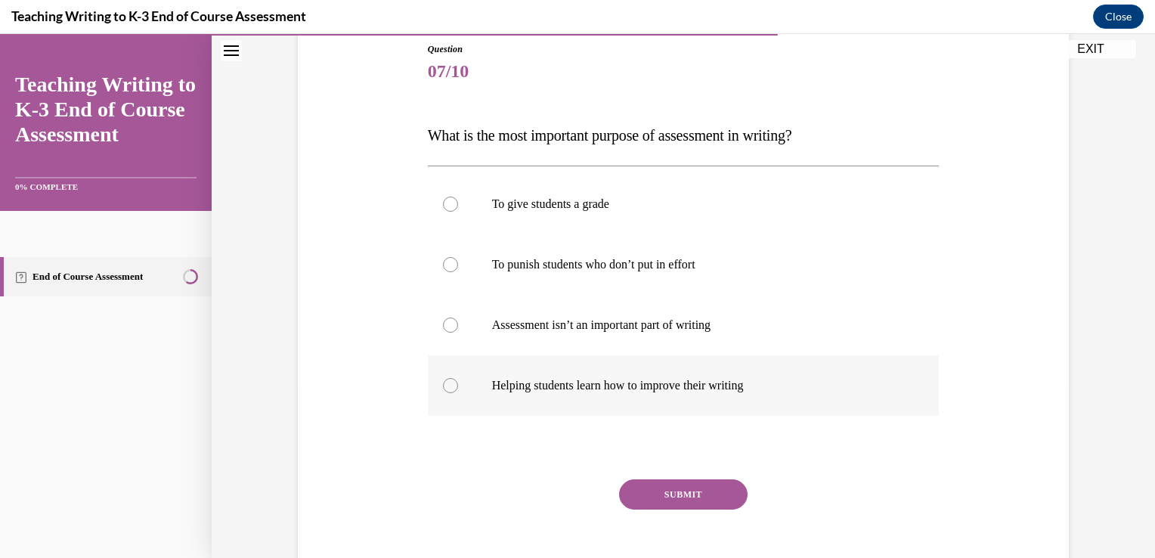
click at [763, 380] on p "Helping students learn how to improve their writing" at bounding box center [697, 385] width 410 height 15
click at [458, 380] on input "Helping students learn how to improve their writing" at bounding box center [450, 385] width 15 height 15
radio input "true"
click at [708, 493] on button "SUBMIT" at bounding box center [683, 494] width 129 height 30
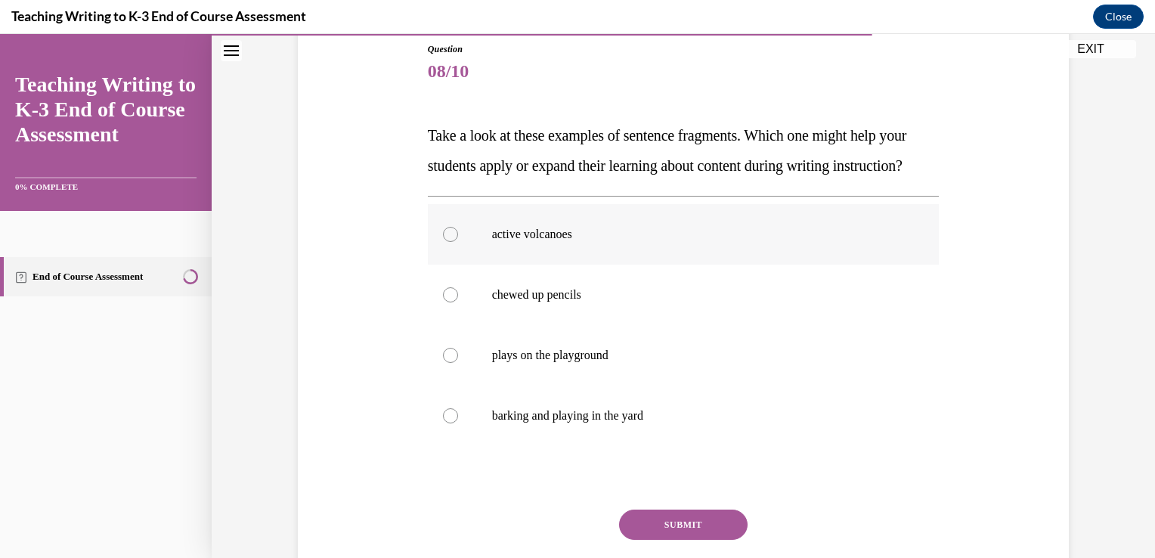
click at [699, 265] on label "active volcanoes" at bounding box center [684, 234] width 512 height 60
click at [458, 242] on input "active volcanoes" at bounding box center [450, 234] width 15 height 15
radio input "true"
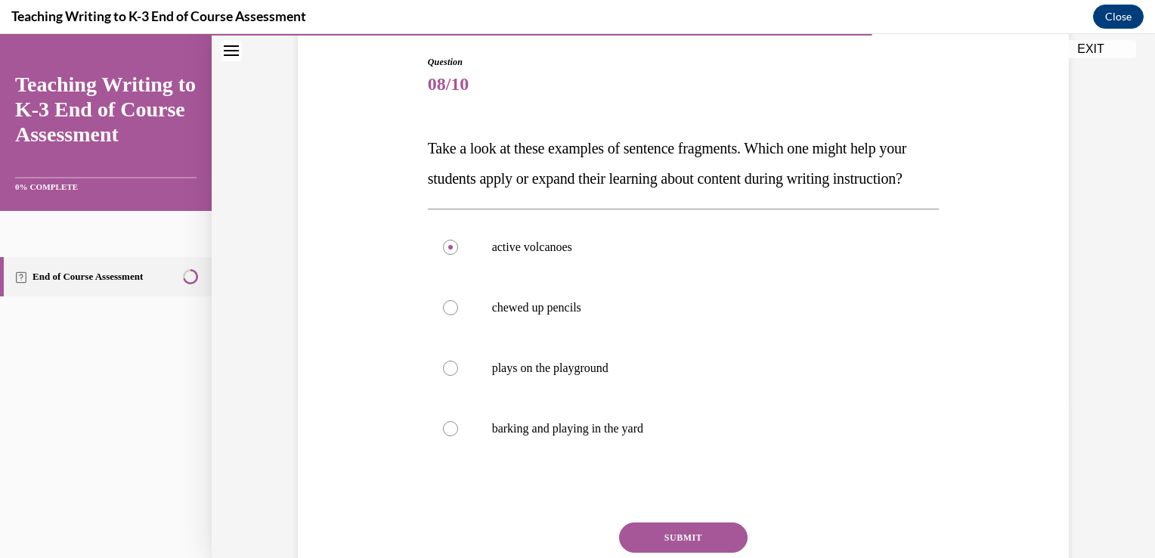
scroll to position [191, 0]
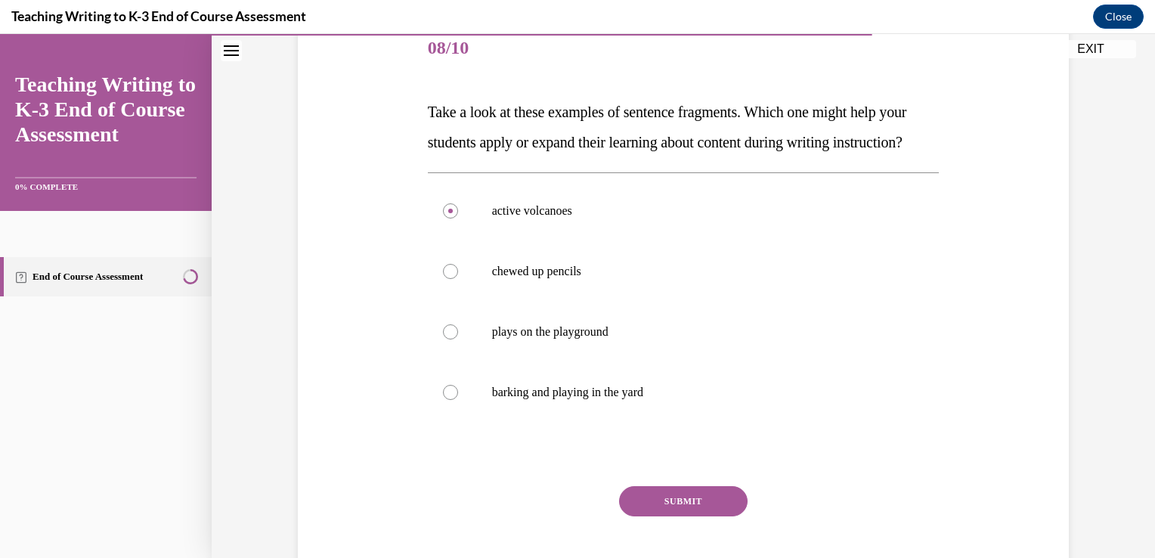
click at [692, 516] on button "SUBMIT" at bounding box center [683, 501] width 129 height 30
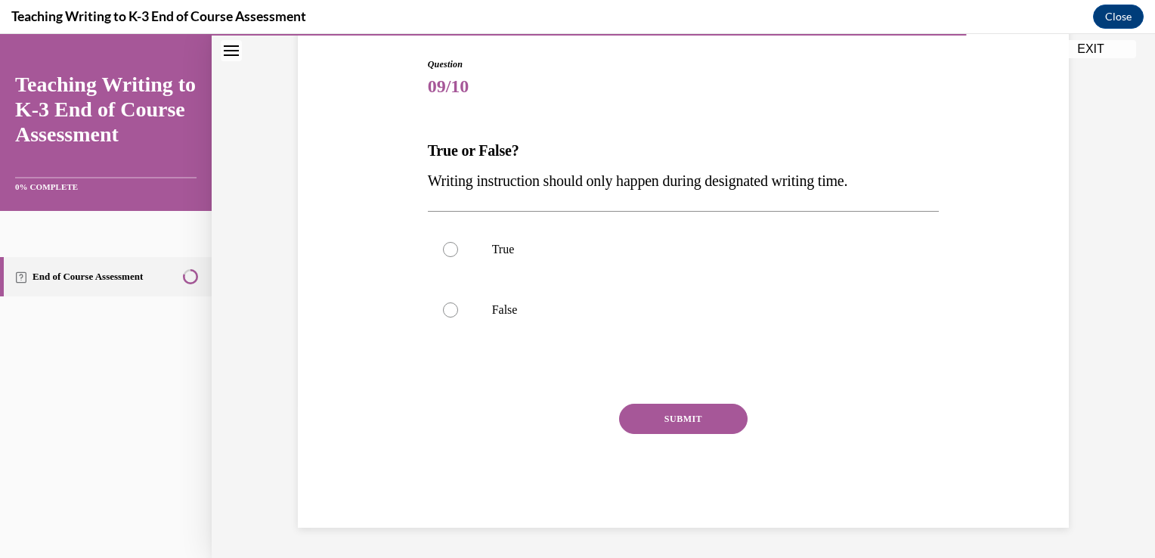
scroll to position [152, 0]
click at [520, 311] on p "False" at bounding box center [697, 310] width 410 height 15
click at [458, 311] on input "False" at bounding box center [450, 310] width 15 height 15
radio input "true"
click at [714, 414] on button "SUBMIT" at bounding box center [683, 419] width 129 height 30
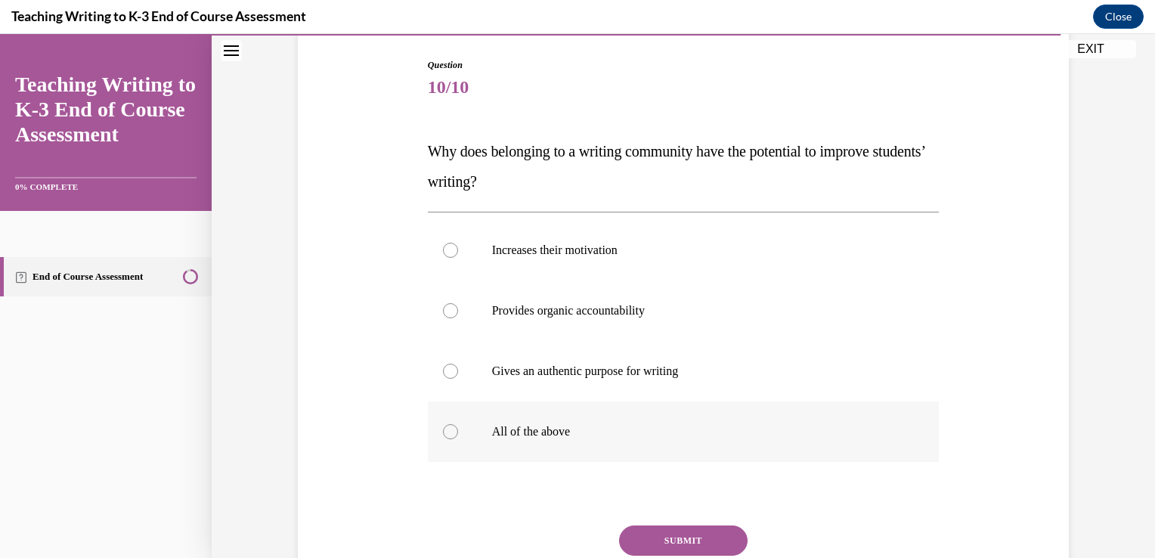
click at [636, 414] on label "All of the above" at bounding box center [684, 431] width 512 height 60
click at [458, 424] on input "All of the above" at bounding box center [450, 431] width 15 height 15
radio input "true"
click at [686, 542] on button "SUBMIT" at bounding box center [683, 540] width 129 height 30
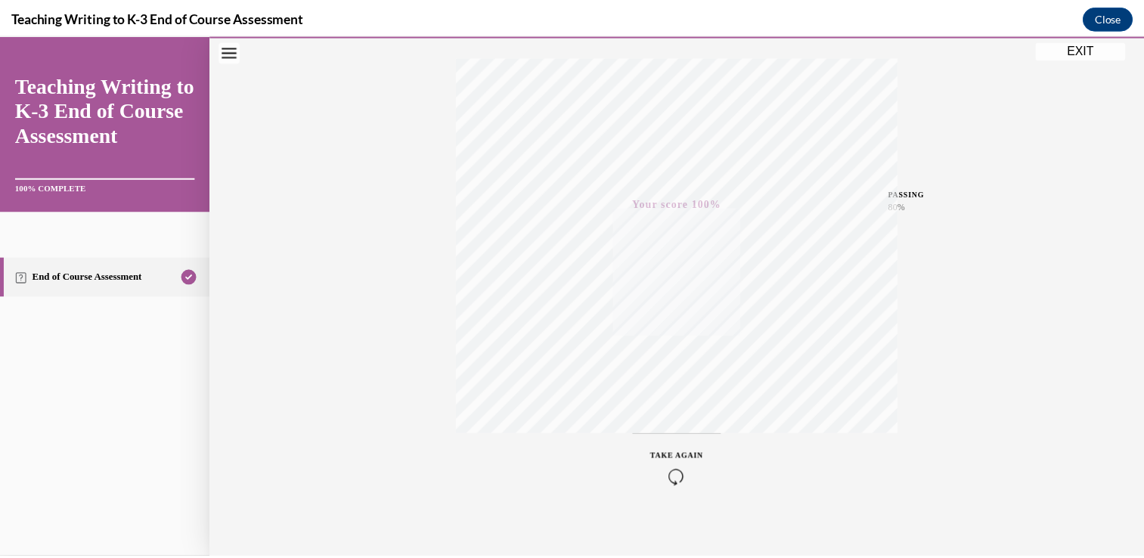
scroll to position [250, 0]
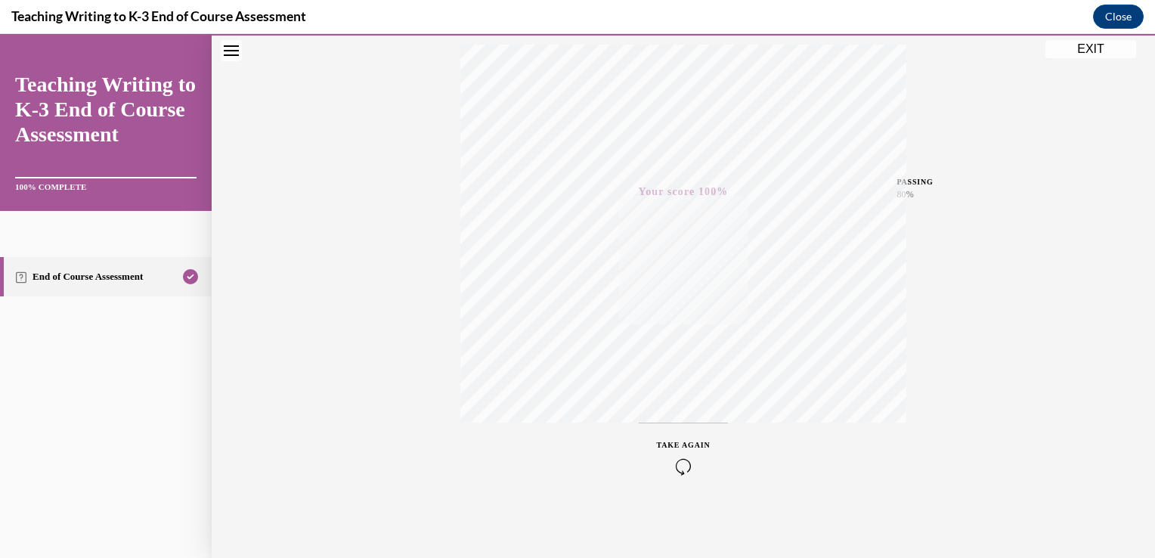
click at [1098, 51] on button "EXIT" at bounding box center [1091, 49] width 91 height 18
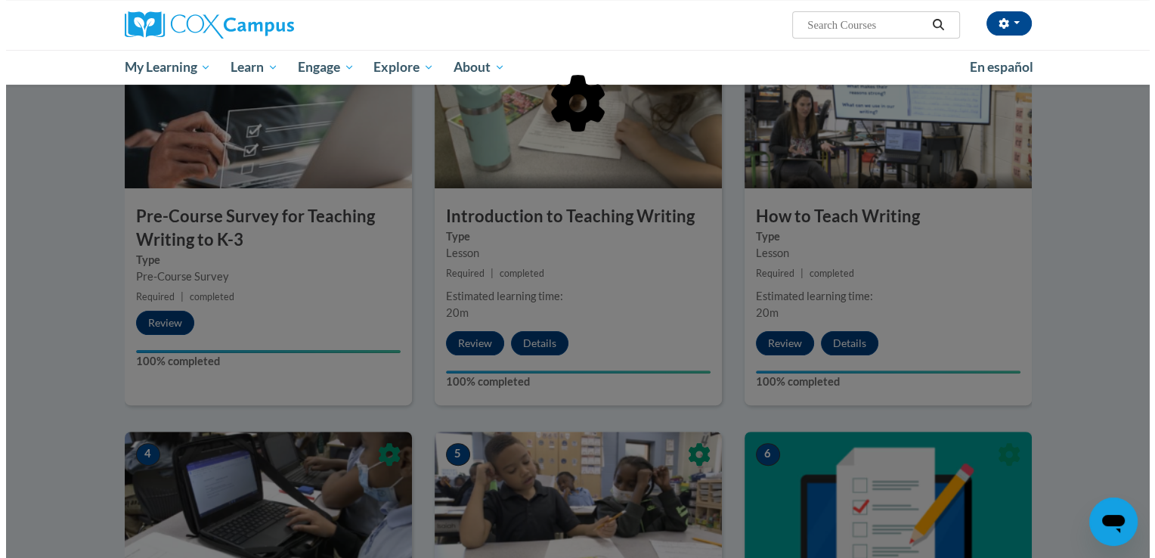
scroll to position [277, 0]
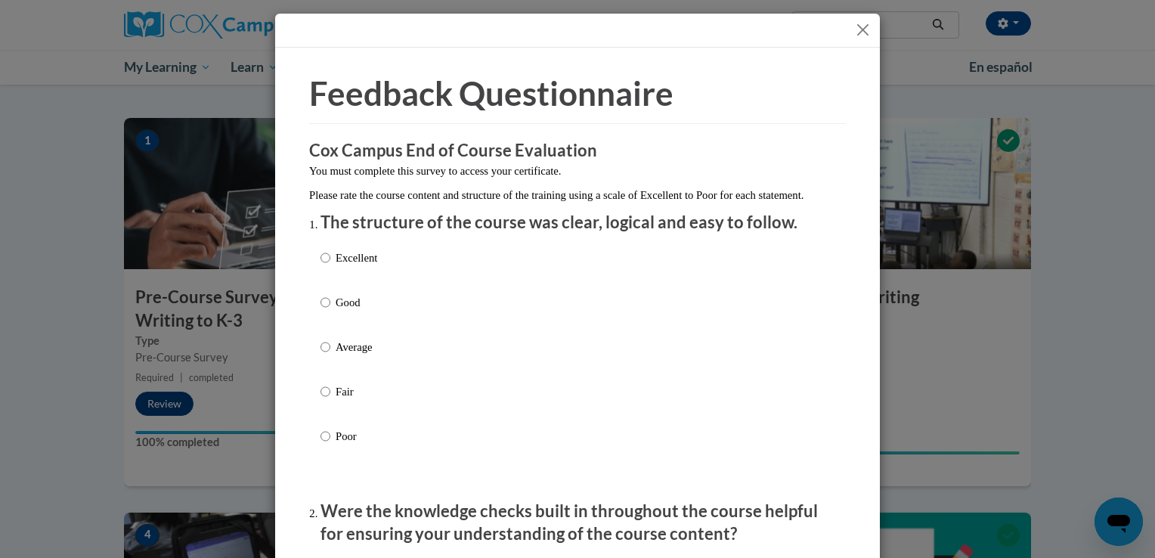
drag, startPoint x: 1154, startPoint y: 301, endPoint x: 1114, endPoint y: 231, distance: 81.3
click at [1114, 231] on html "Megan Schommer (America/Chicago UTC-05:00) My Profile Inbox My Transcripts Log …" at bounding box center [577, 2] width 1155 height 558
click at [336, 311] on p "Good" at bounding box center [357, 302] width 42 height 17
click at [330, 311] on input "Good" at bounding box center [326, 302] width 10 height 17
radio input "true"
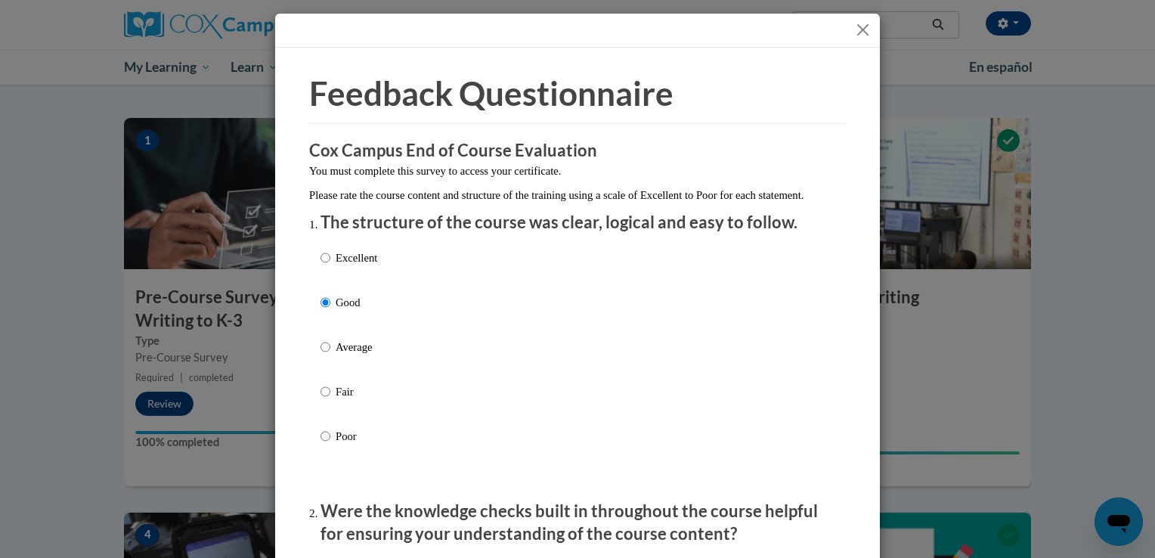
click at [381, 268] on div "Excellent Good Average Fair Poor" at bounding box center [578, 365] width 514 height 246
click at [364, 266] on p "Excellent" at bounding box center [357, 257] width 42 height 17
click at [330, 266] on input "Excellent" at bounding box center [326, 257] width 10 height 17
radio input "true"
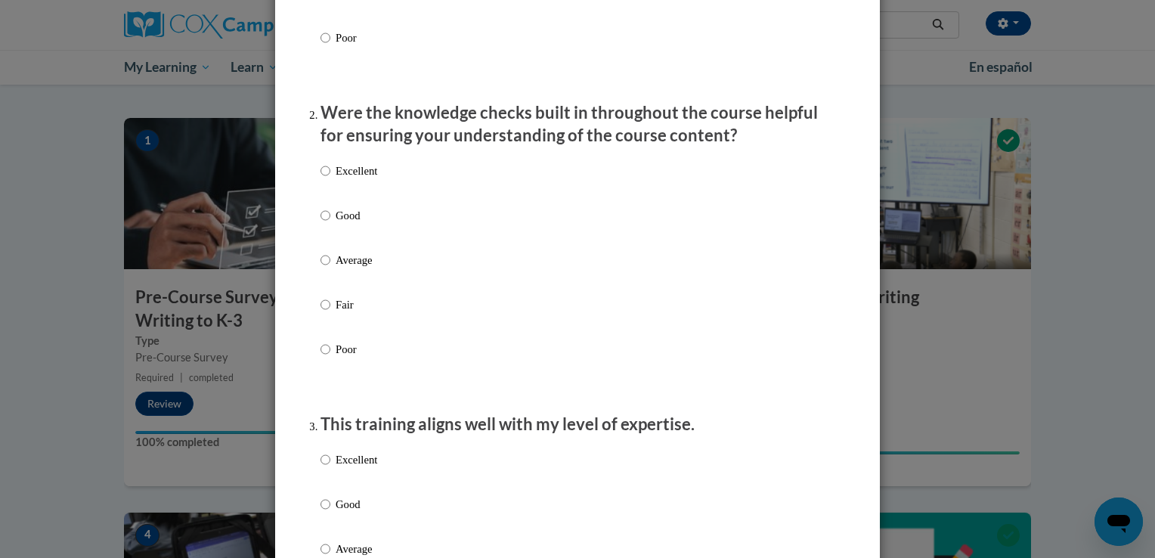
scroll to position [522, 0]
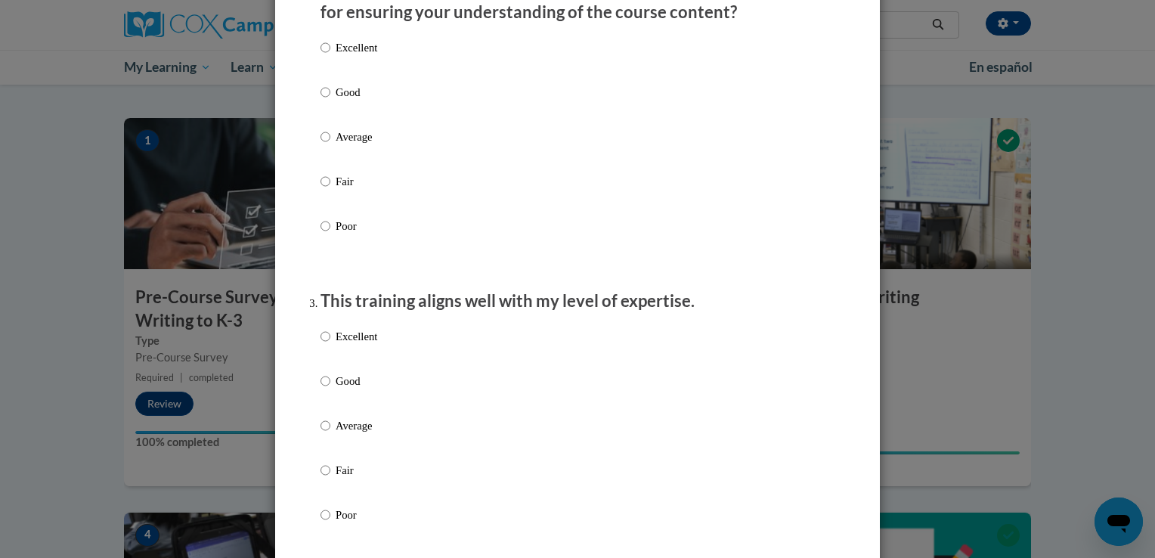
click at [348, 101] on p "Good" at bounding box center [357, 92] width 42 height 17
click at [330, 101] on input "Good" at bounding box center [326, 92] width 10 height 17
radio input "true"
click at [341, 345] on p "Excellent" at bounding box center [357, 336] width 42 height 17
click at [330, 345] on input "Excellent" at bounding box center [326, 336] width 10 height 17
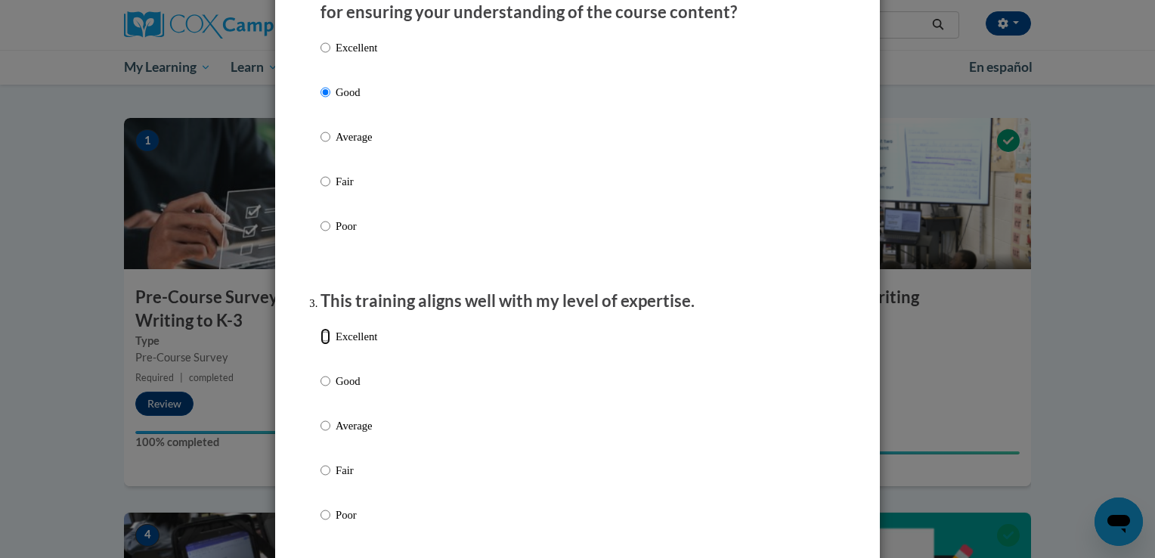
radio input "true"
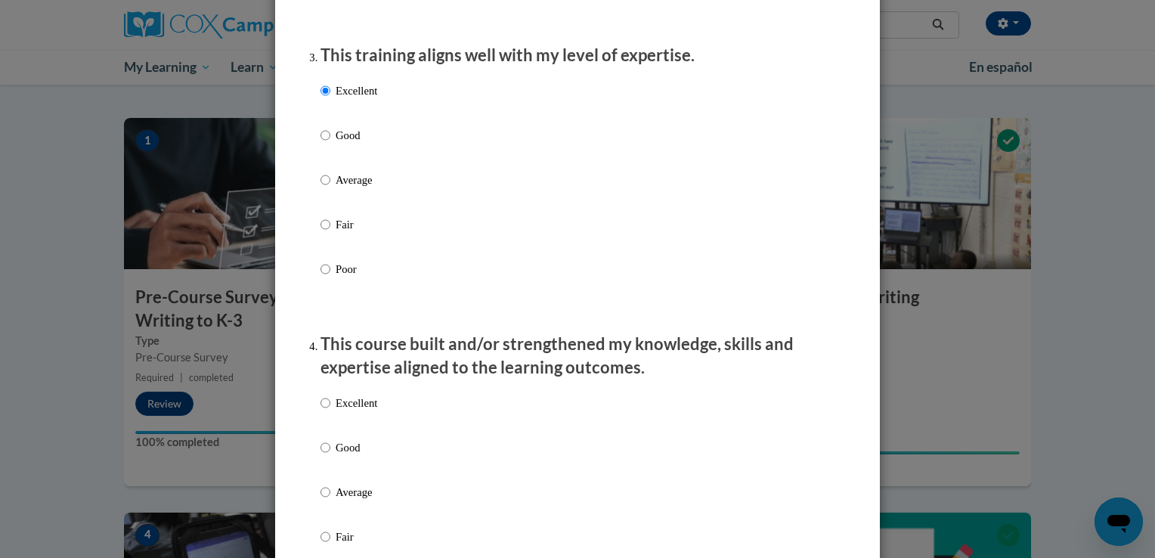
scroll to position [989, 0]
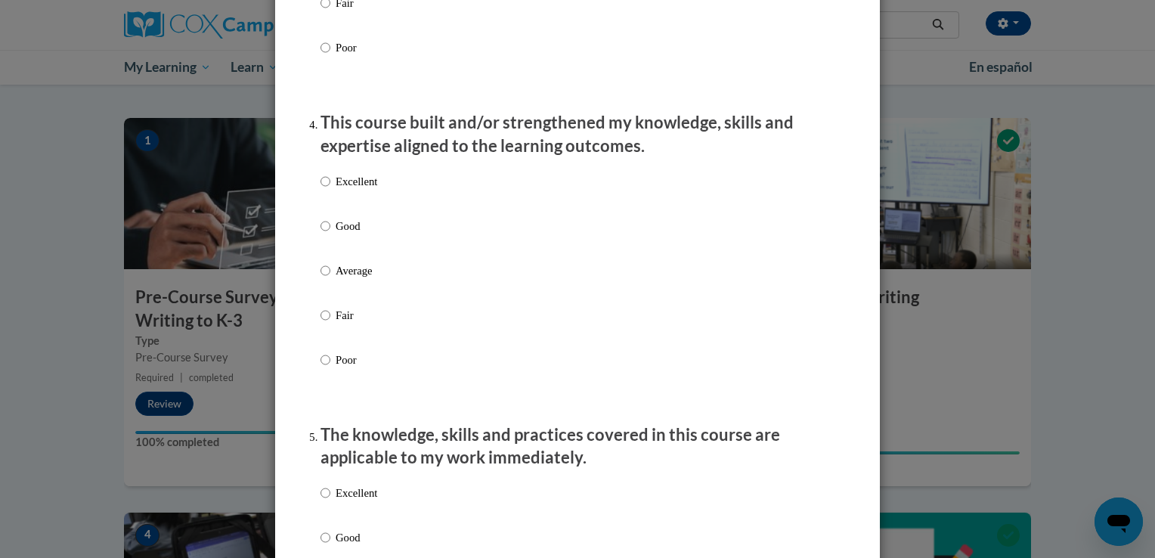
click at [356, 234] on p "Good" at bounding box center [357, 226] width 42 height 17
click at [330, 234] on input "Good" at bounding box center [326, 226] width 10 height 17
radio input "true"
click at [345, 501] on p "Excellent" at bounding box center [357, 493] width 42 height 17
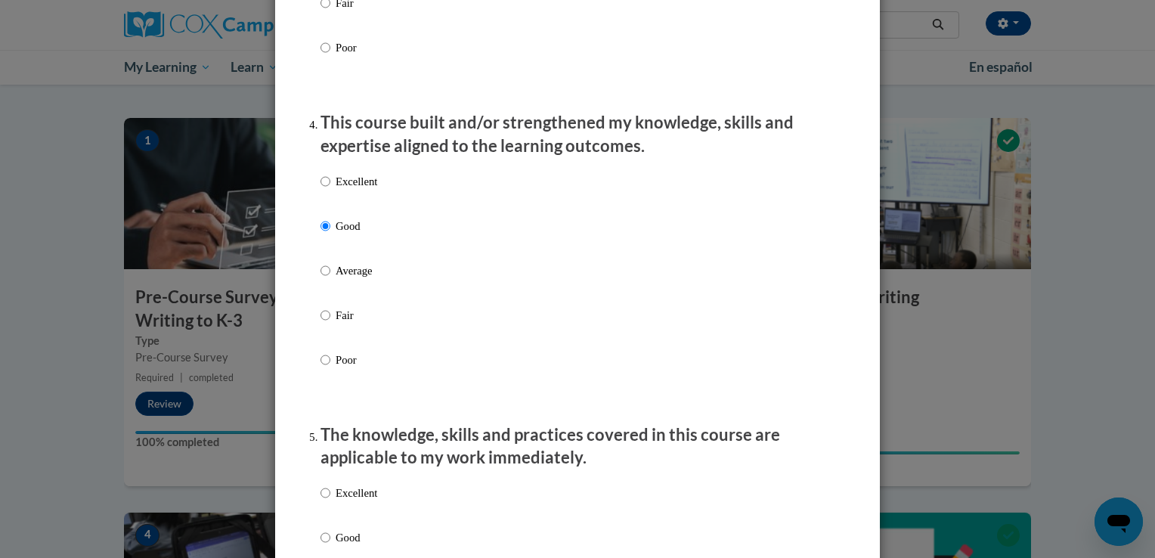
click at [330, 501] on input "Excellent" at bounding box center [326, 493] width 10 height 17
radio input "true"
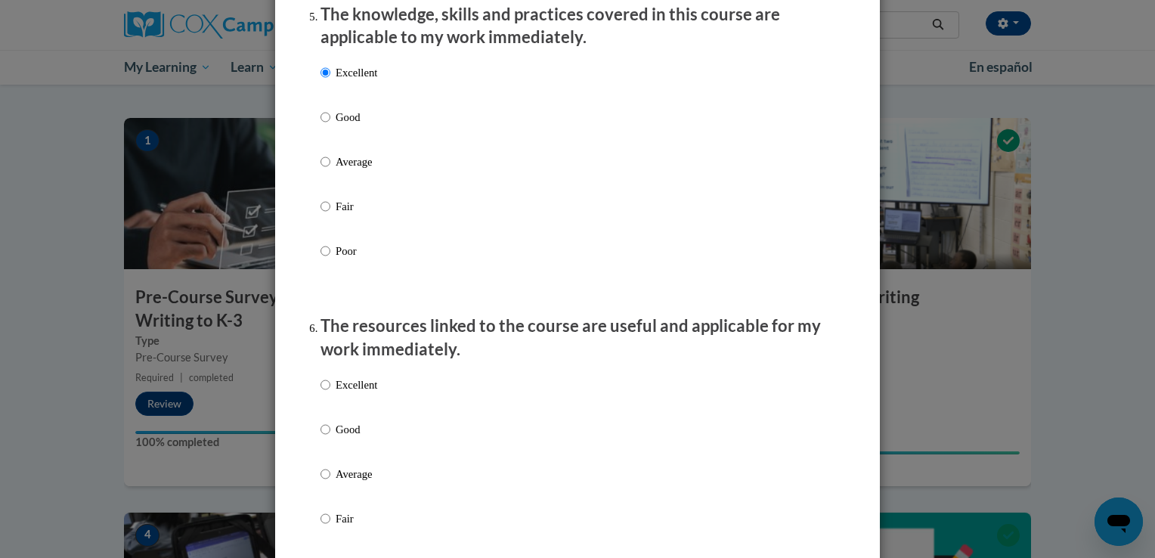
scroll to position [1449, 0]
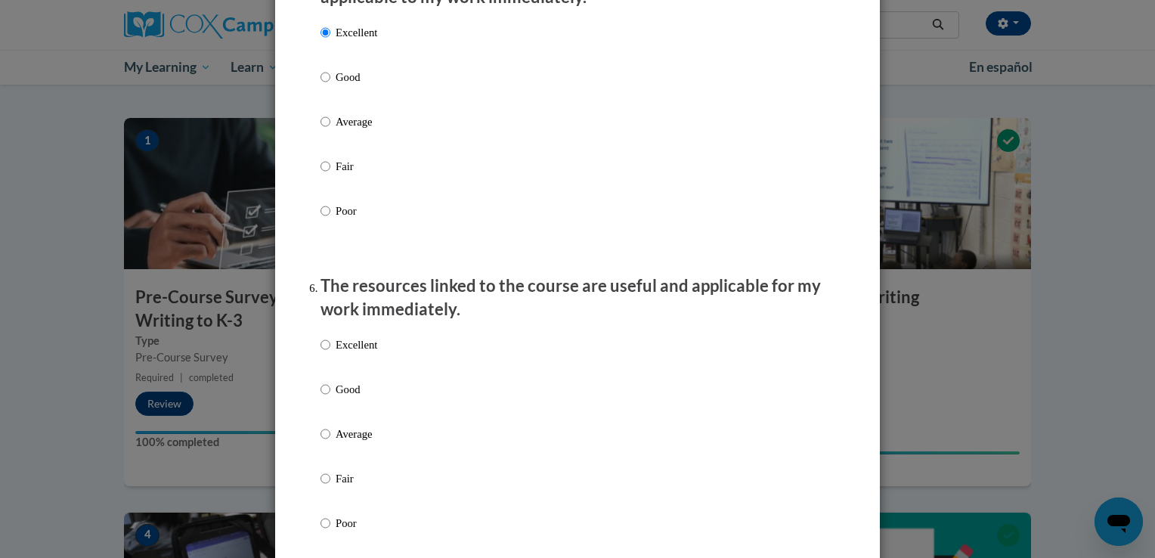
click at [336, 85] on p "Good" at bounding box center [357, 77] width 42 height 17
click at [330, 85] on input "Good" at bounding box center [326, 77] width 10 height 17
radio input "true"
click at [354, 353] on p "Excellent" at bounding box center [357, 344] width 42 height 17
click at [330, 353] on input "Excellent" at bounding box center [326, 344] width 10 height 17
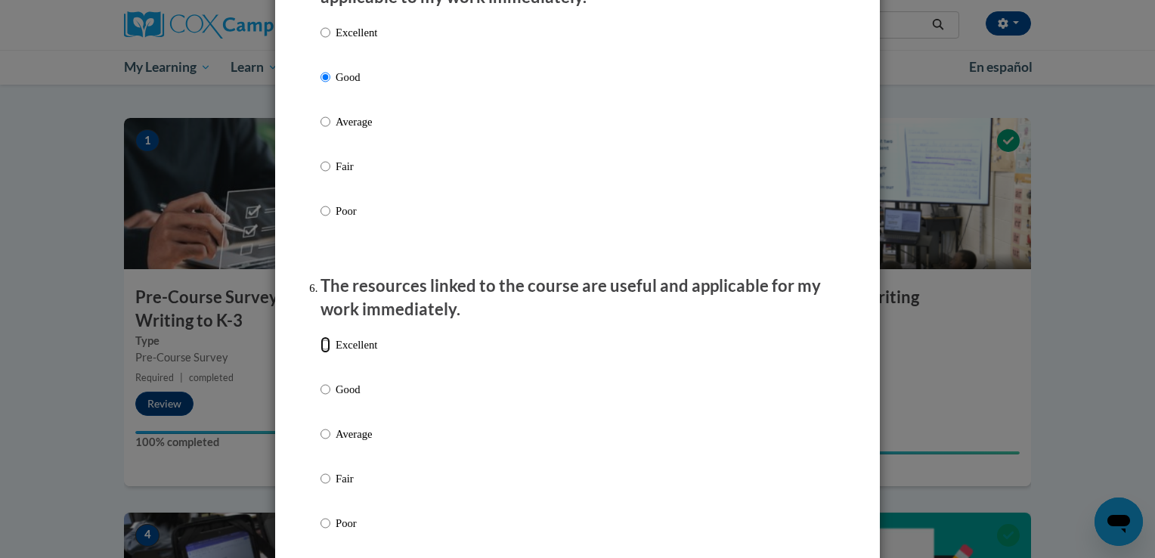
radio input "true"
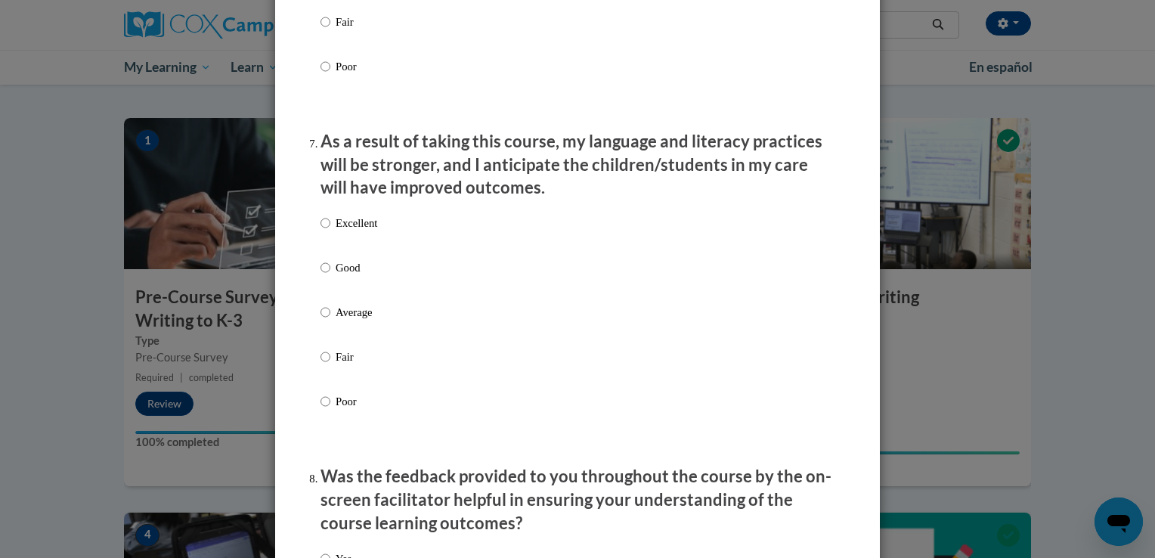
scroll to position [1924, 0]
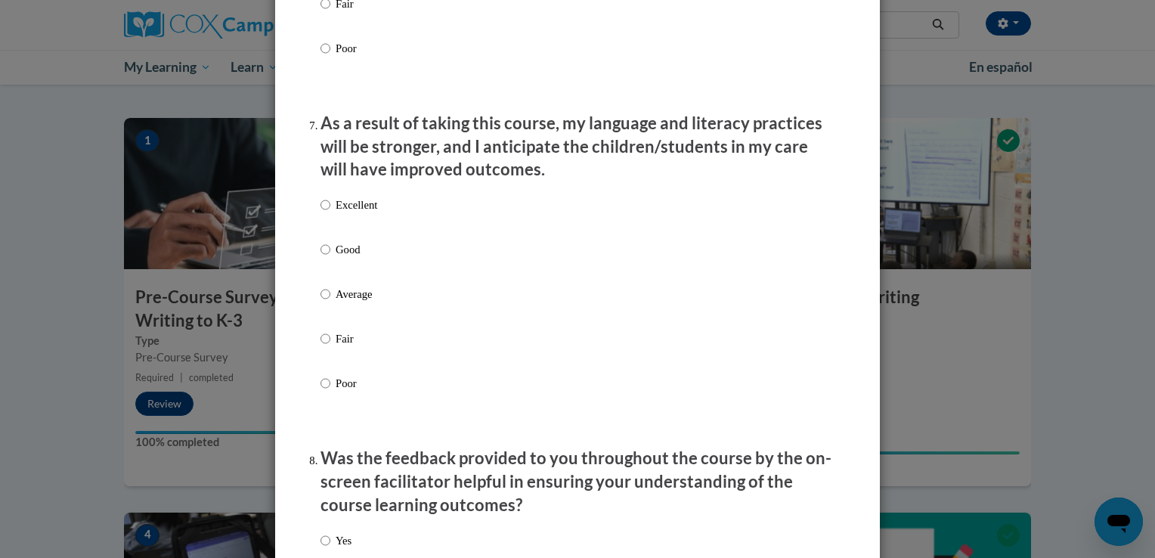
click at [339, 258] on p "Good" at bounding box center [357, 249] width 42 height 17
click at [330, 258] on input "Good" at bounding box center [326, 249] width 10 height 17
radio input "true"
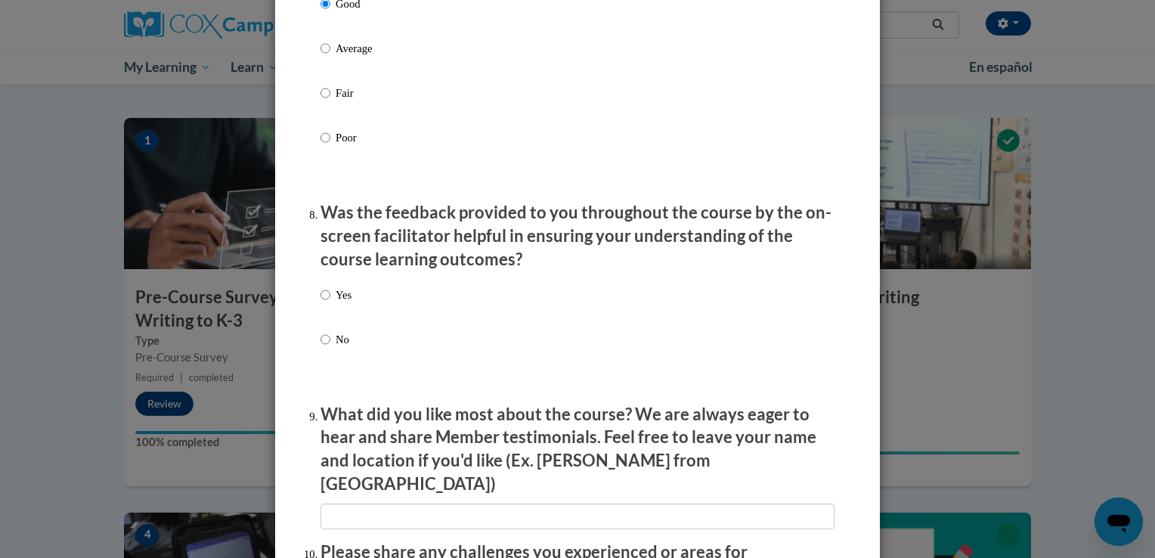
click at [333, 327] on label "Yes" at bounding box center [336, 307] width 31 height 41
click at [330, 303] on input "Yes" at bounding box center [326, 295] width 10 height 17
radio input "true"
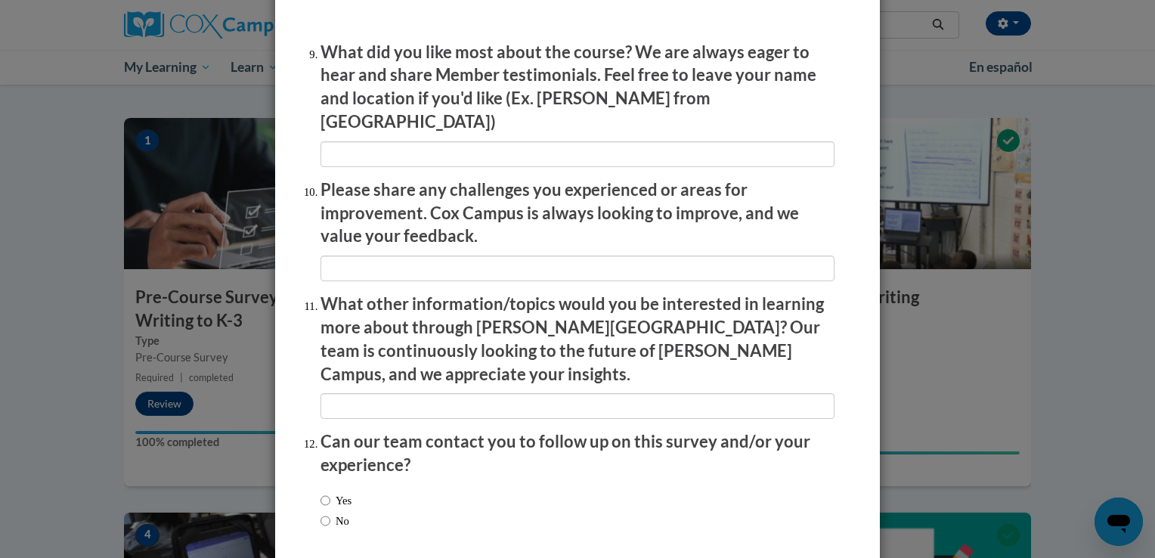
scroll to position [2590, 0]
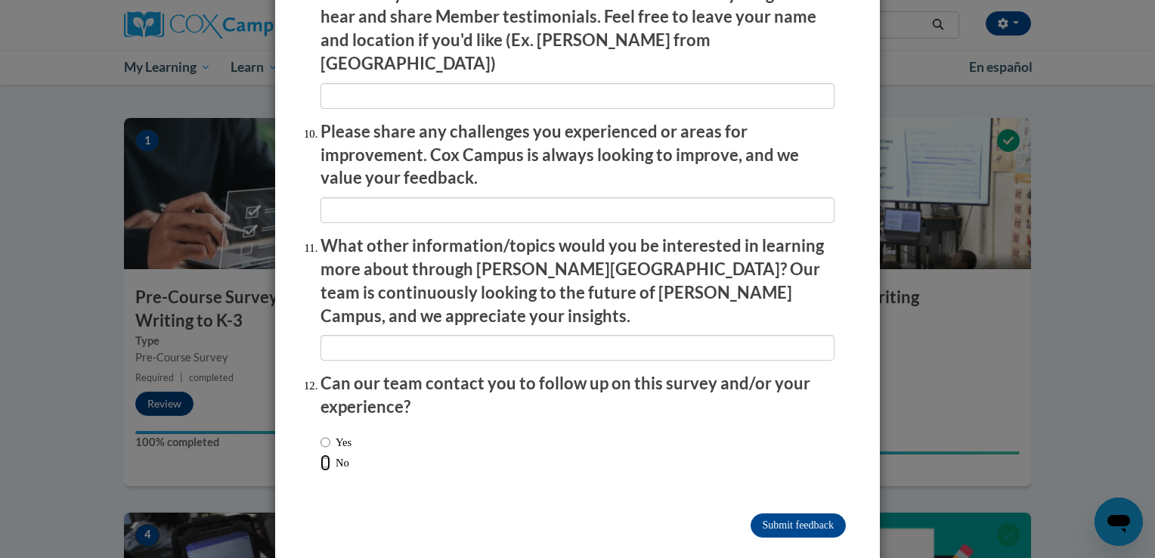
click at [321, 454] on input "No" at bounding box center [326, 462] width 10 height 17
radio input "true"
click at [762, 513] on input "Submit feedback" at bounding box center [798, 525] width 95 height 24
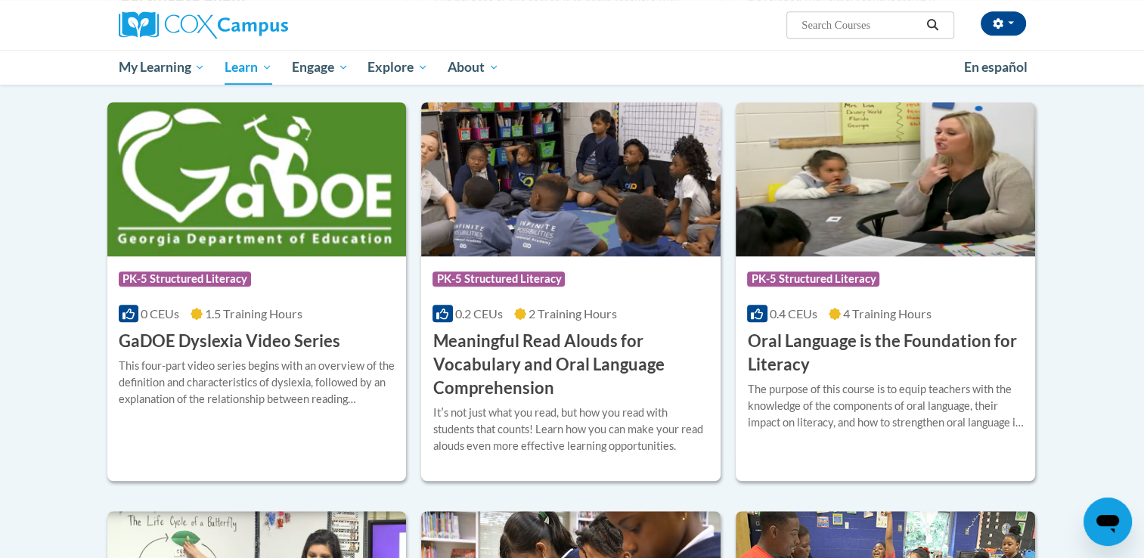
scroll to position [847, 0]
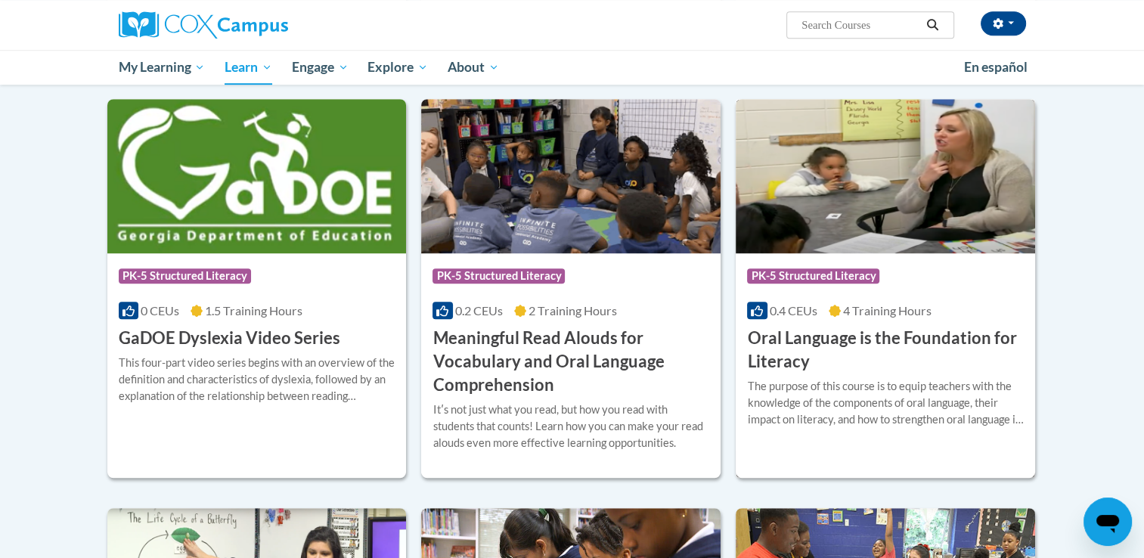
click at [902, 475] on div "Course Category: PK-5 Structured Literacy 0.4 CEUs 4 Training Hours COURSE Oral…" at bounding box center [885, 288] width 299 height 379
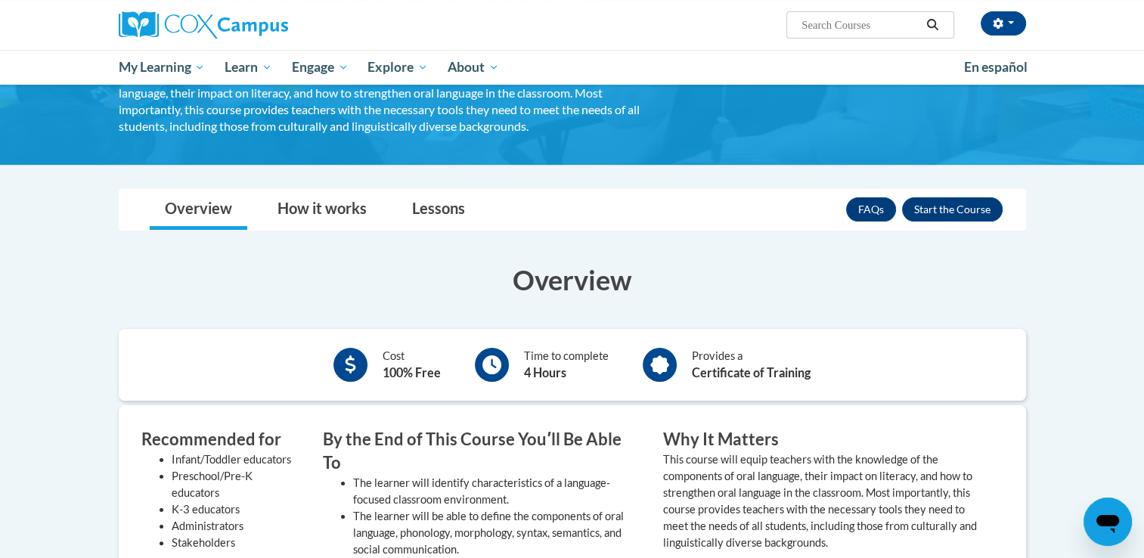
scroll to position [174, 0]
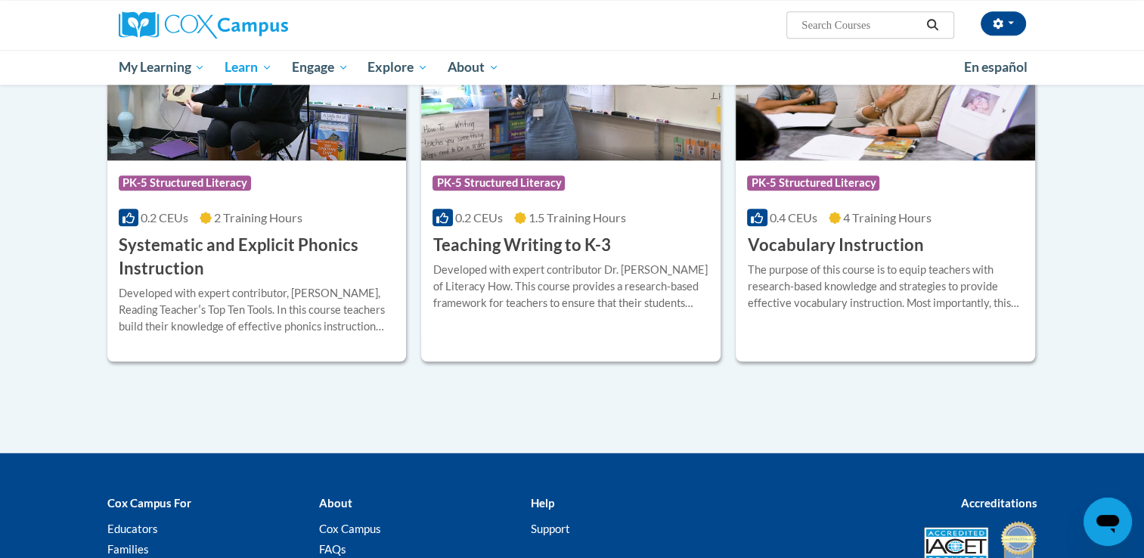
scroll to position [605, 0]
